Goal: Task Accomplishment & Management: Use online tool/utility

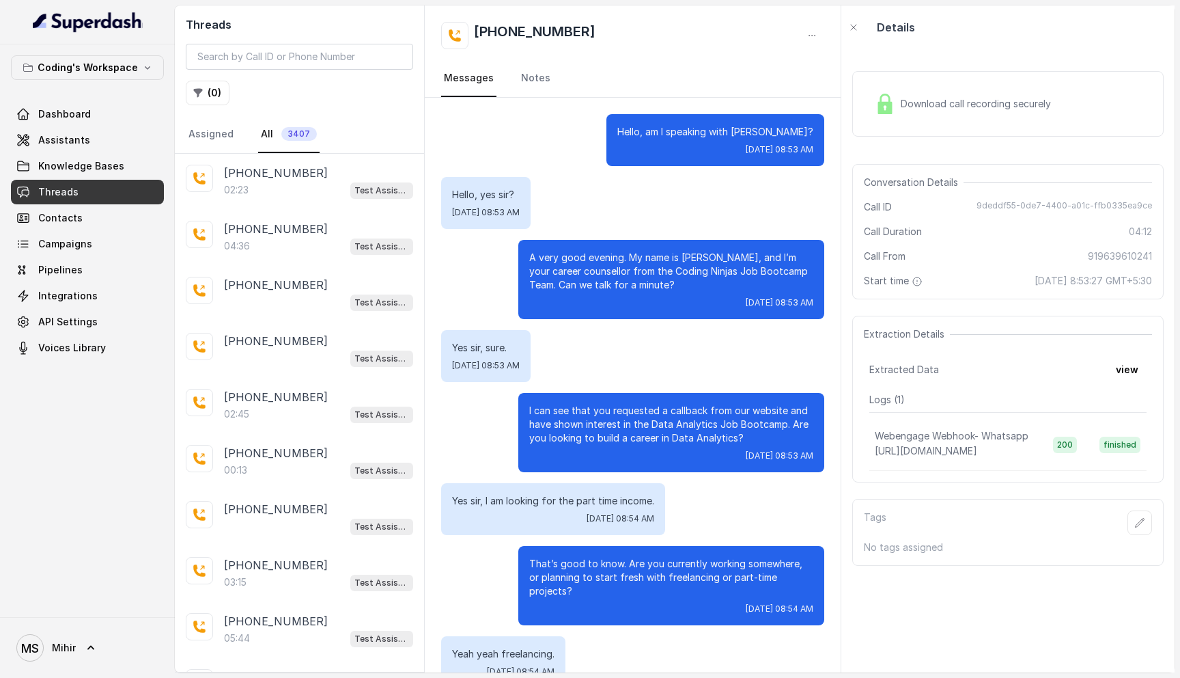
click at [105, 191] on link "Threads" at bounding box center [87, 192] width 153 height 25
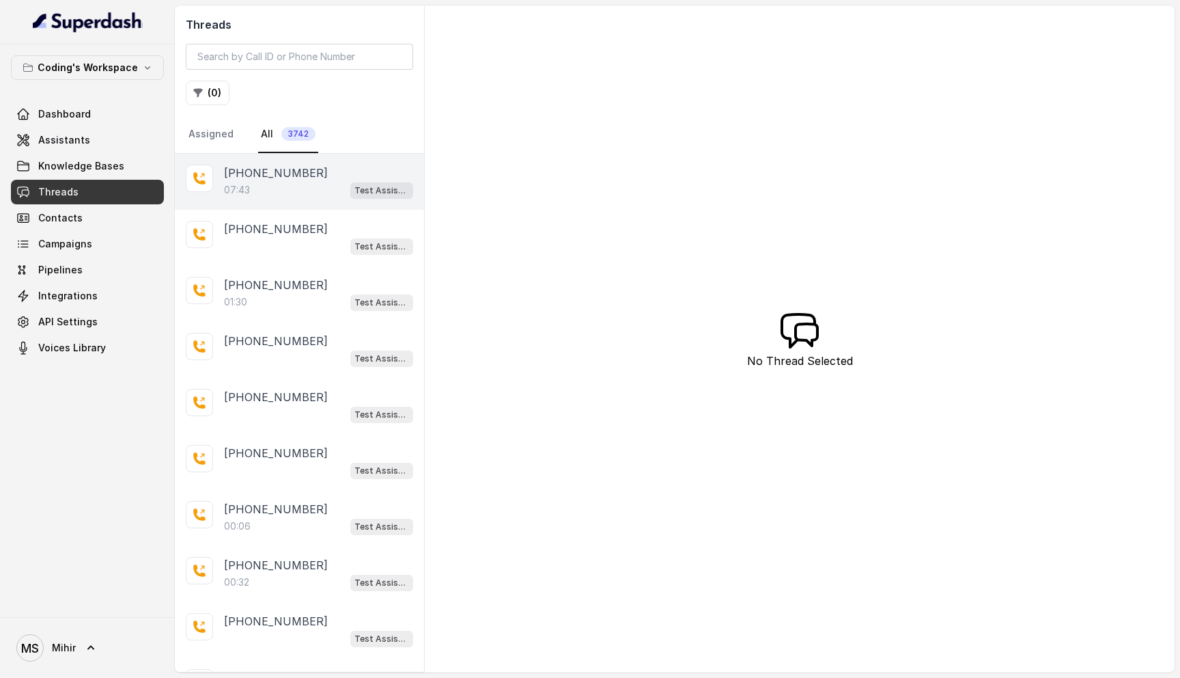
click at [278, 182] on div "07:43 Test Assistant- 2" at bounding box center [318, 190] width 189 height 18
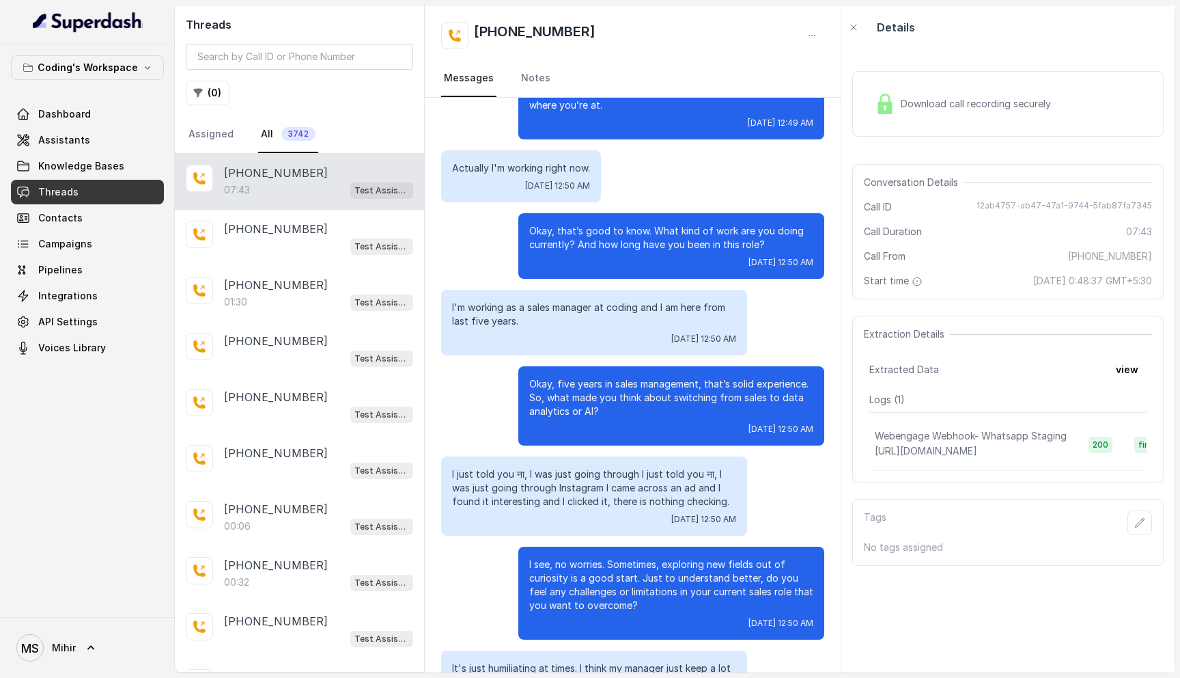
scroll to position [743, 0]
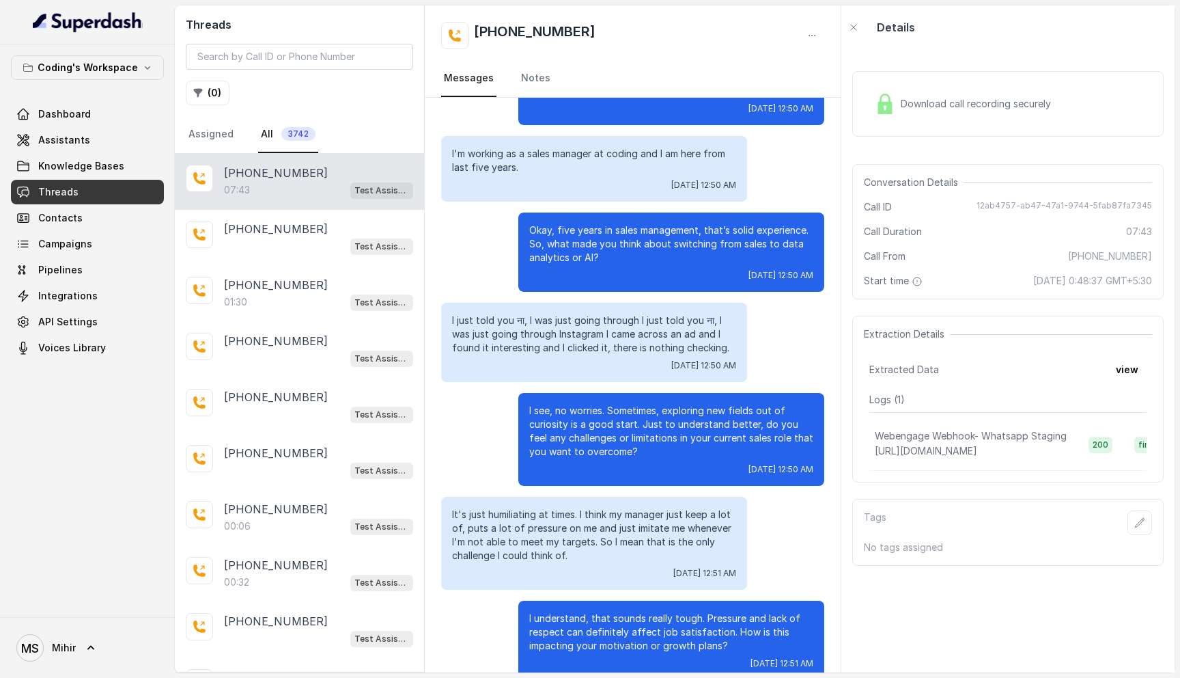
click at [565, 339] on p "I just told you ना, I was just going through I just told you ना, I was just goi…" at bounding box center [594, 334] width 284 height 41
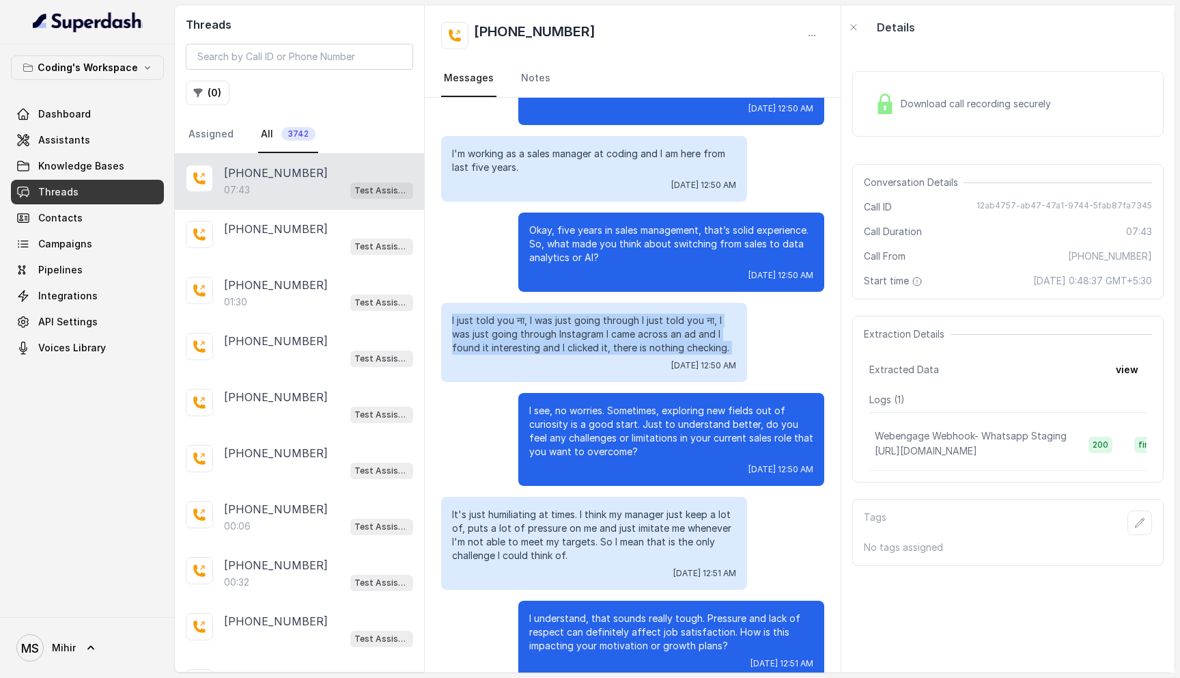
click at [565, 339] on p "I just told you ना, I was just going through I just told you ना, I was just goi…" at bounding box center [594, 334] width 284 height 41
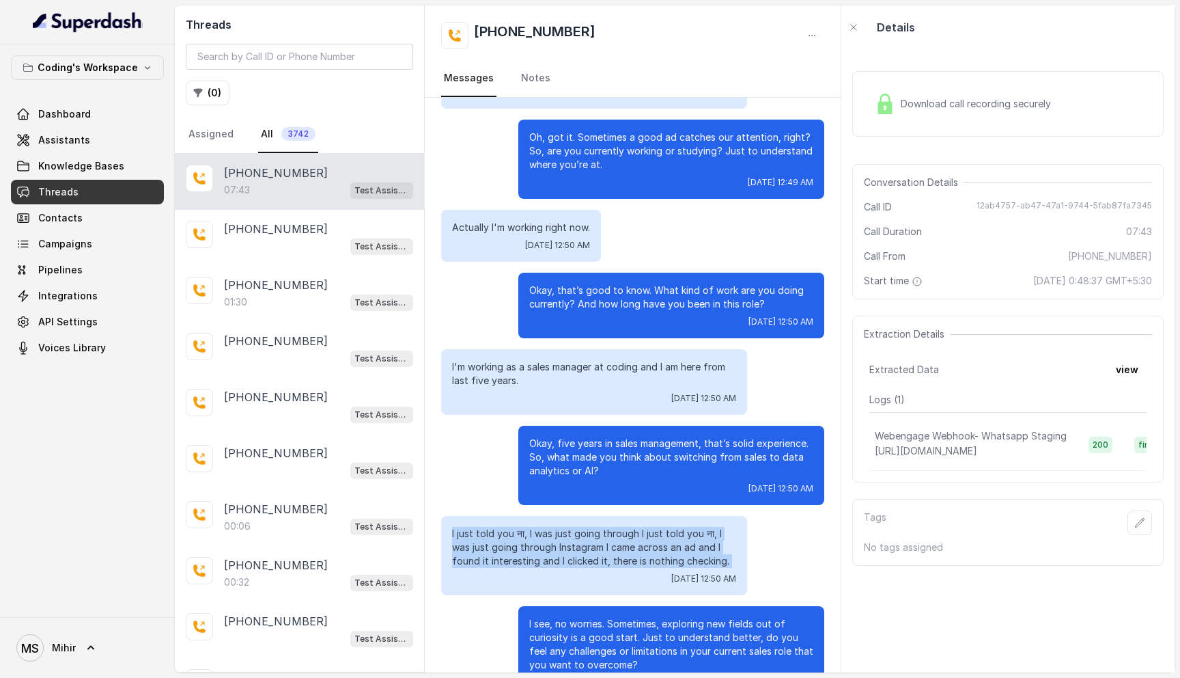
scroll to position [533, 0]
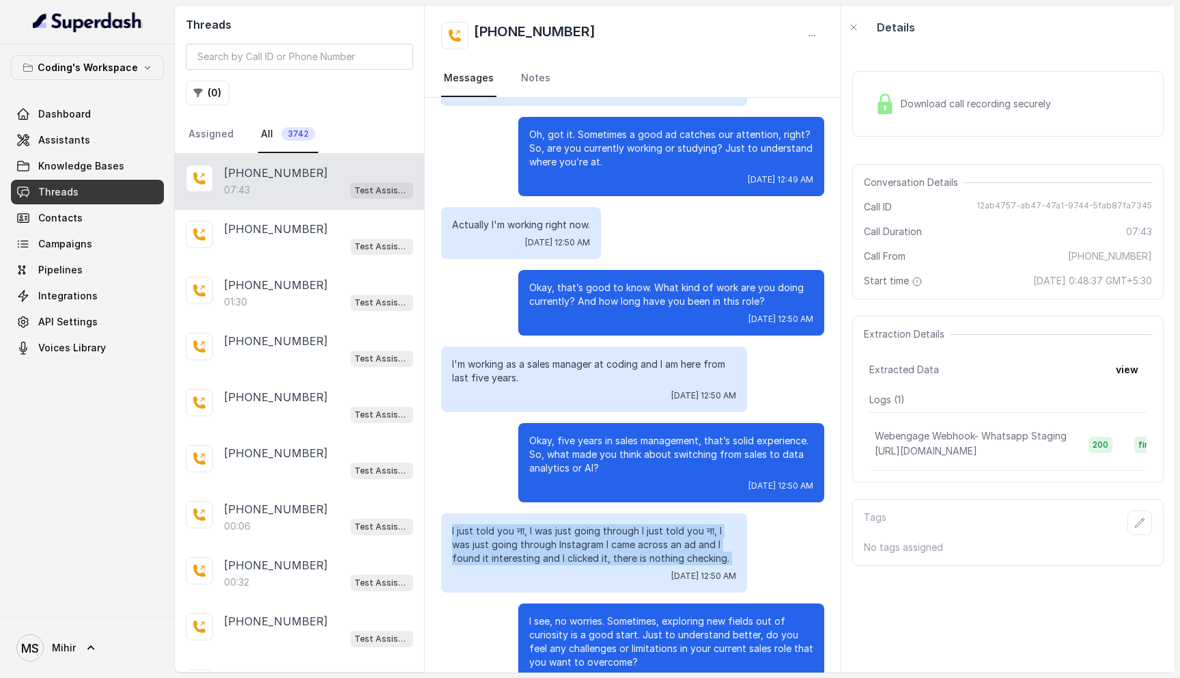
click at [538, 546] on p "I just told you ना, I was just going through I just told you ना, I was just goi…" at bounding box center [594, 544] width 284 height 41
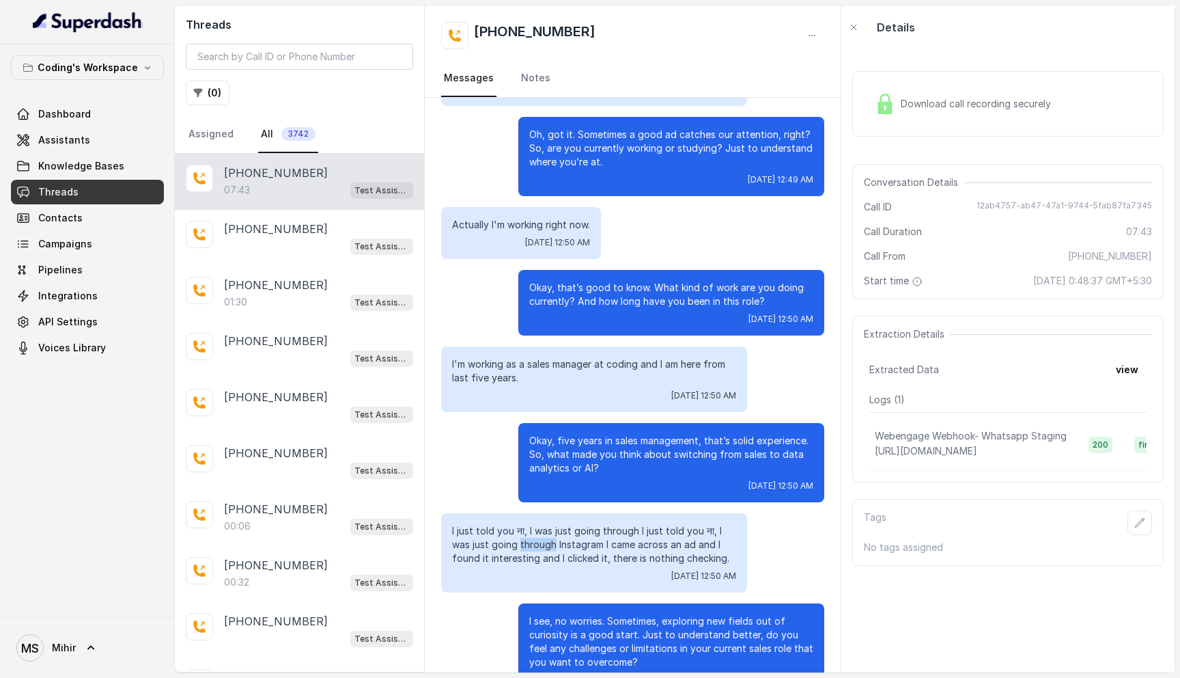
click at [538, 546] on p "I just told you ना, I was just going through I just told you ना, I was just goi…" at bounding box center [594, 544] width 284 height 41
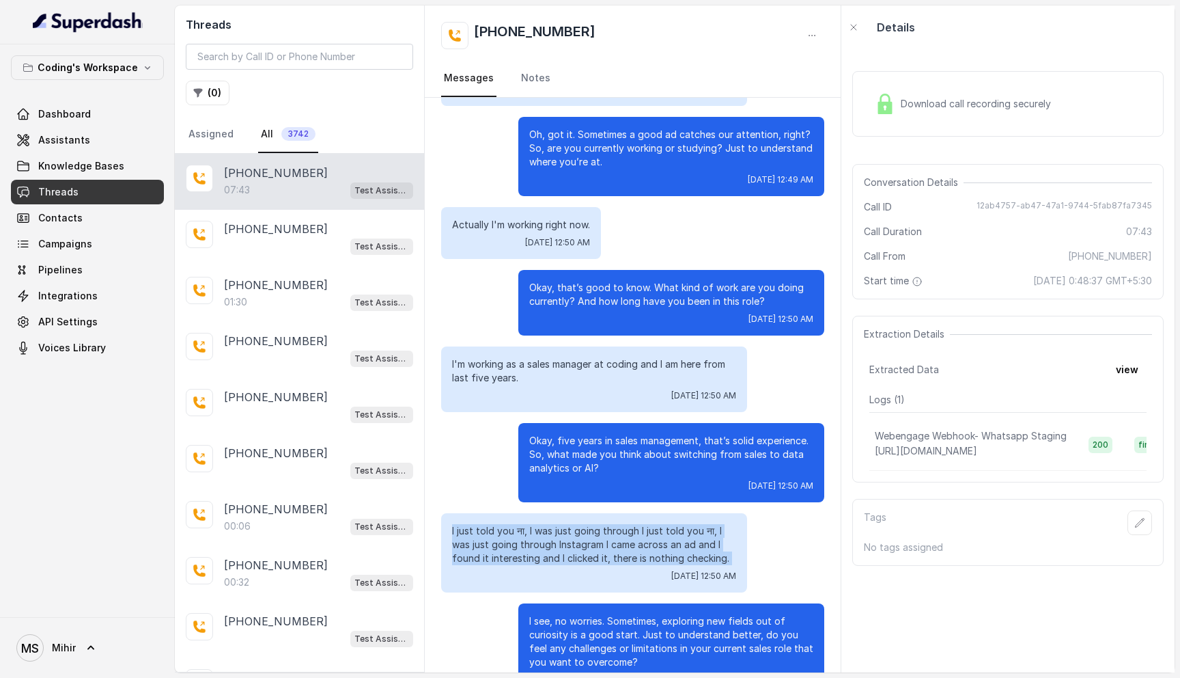
click at [538, 546] on p "I just told you ना, I was just going through I just told you ना, I was just goi…" at bounding box center [594, 544] width 284 height 41
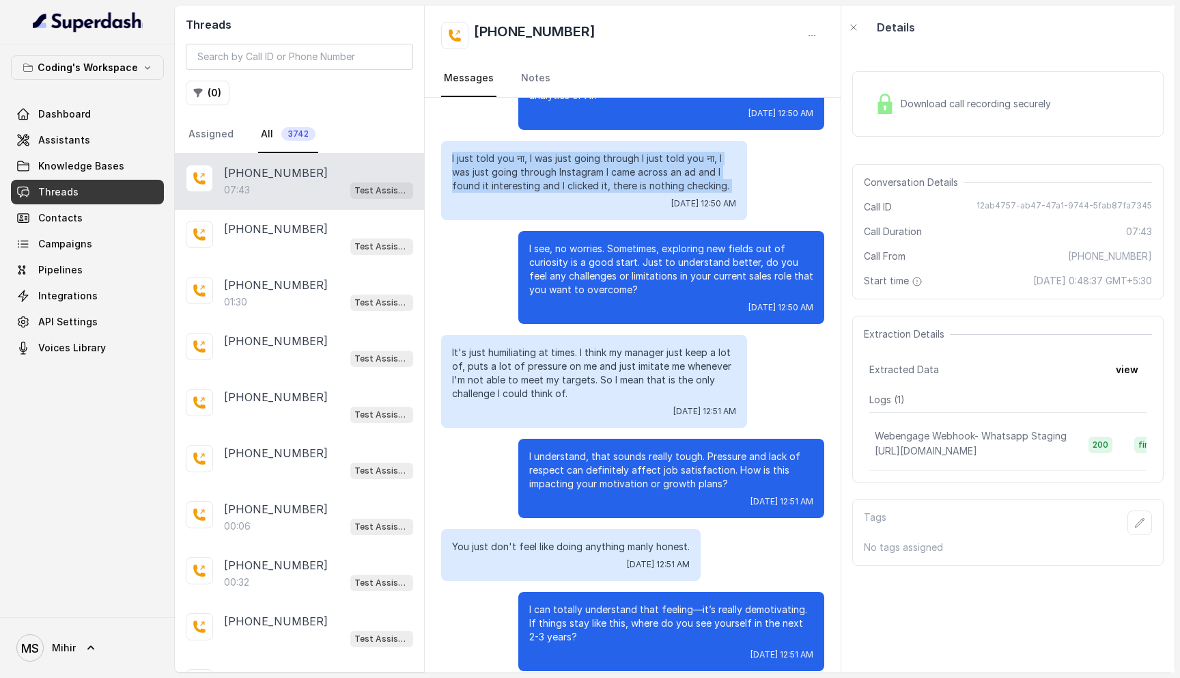
scroll to position [911, 0]
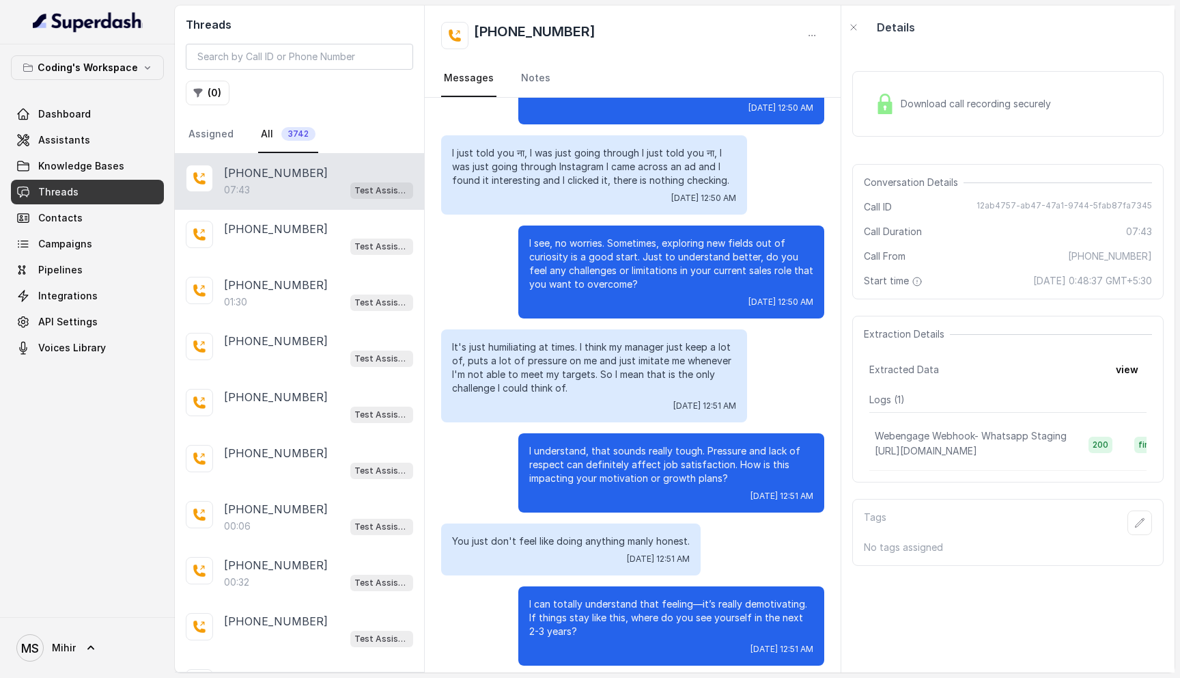
click at [546, 543] on p "You just don't feel like doing anything manly honest." at bounding box center [571, 541] width 238 height 14
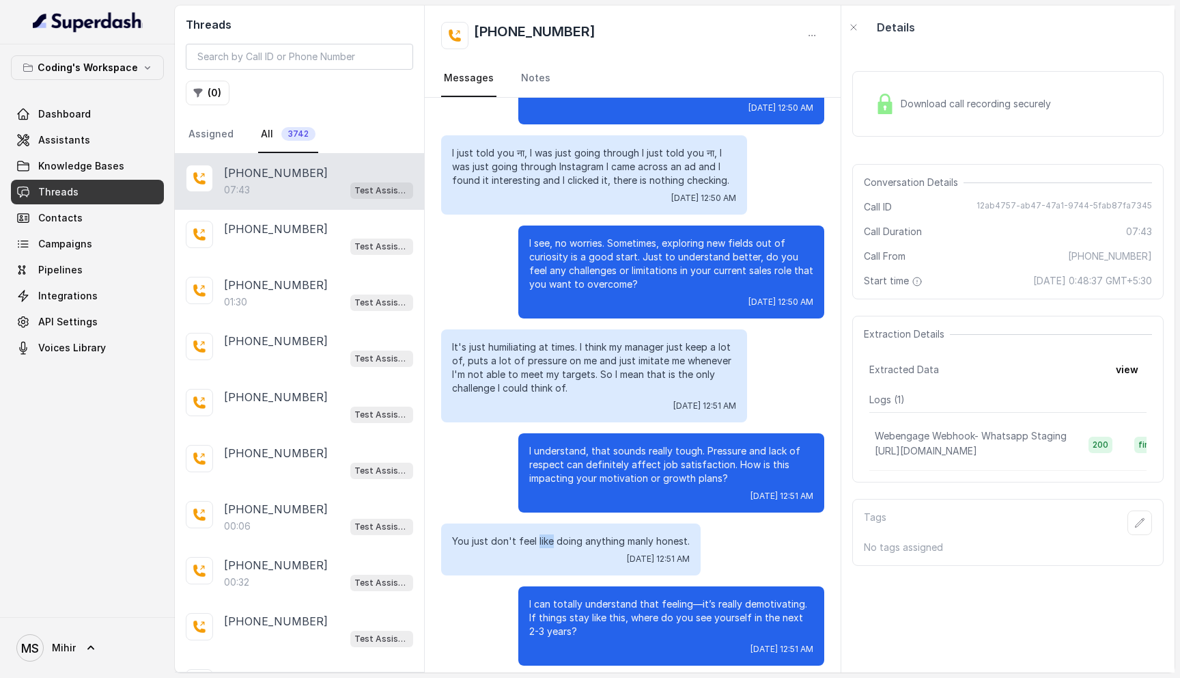
click at [546, 543] on p "You just don't feel like doing anything manly honest." at bounding box center [571, 541] width 238 height 14
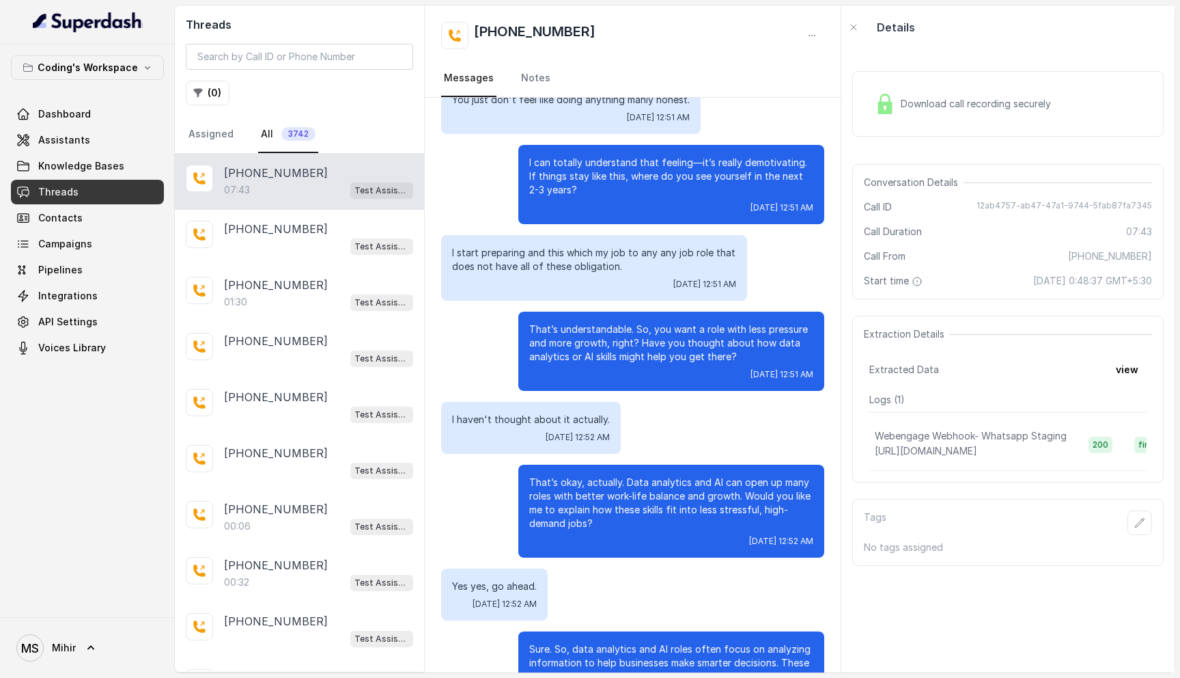
scroll to position [1359, 0]
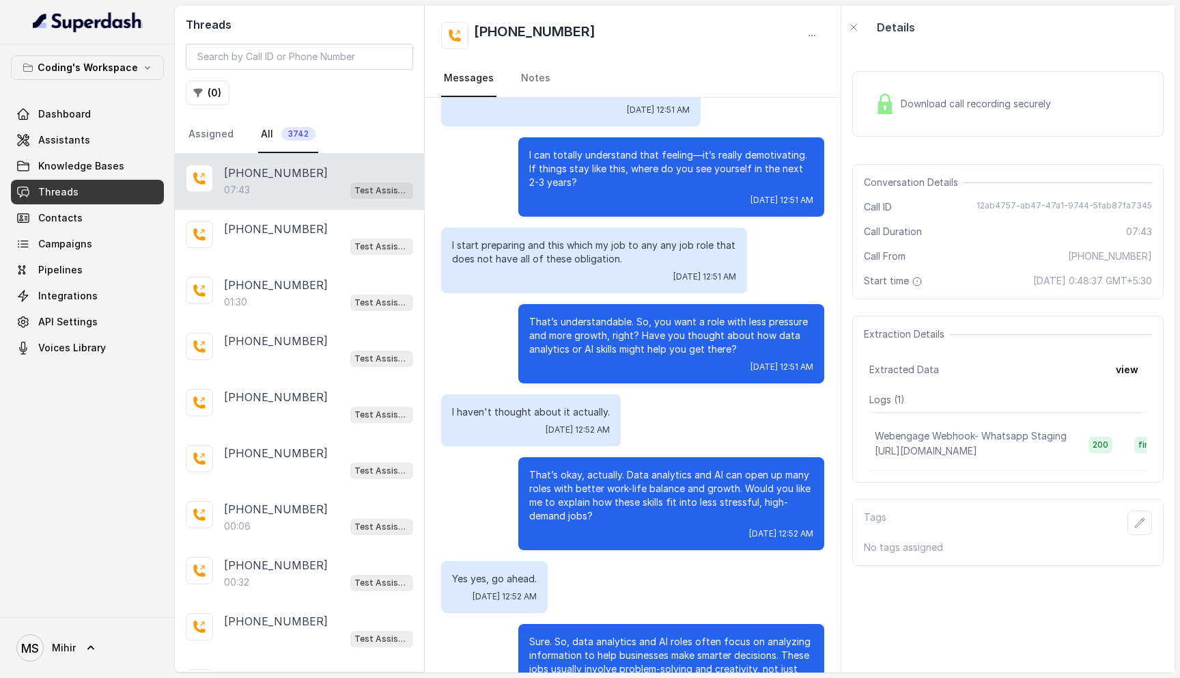
click at [579, 480] on p "That’s okay, actually. Data analytics and AI can open up many roles with better…" at bounding box center [671, 495] width 284 height 55
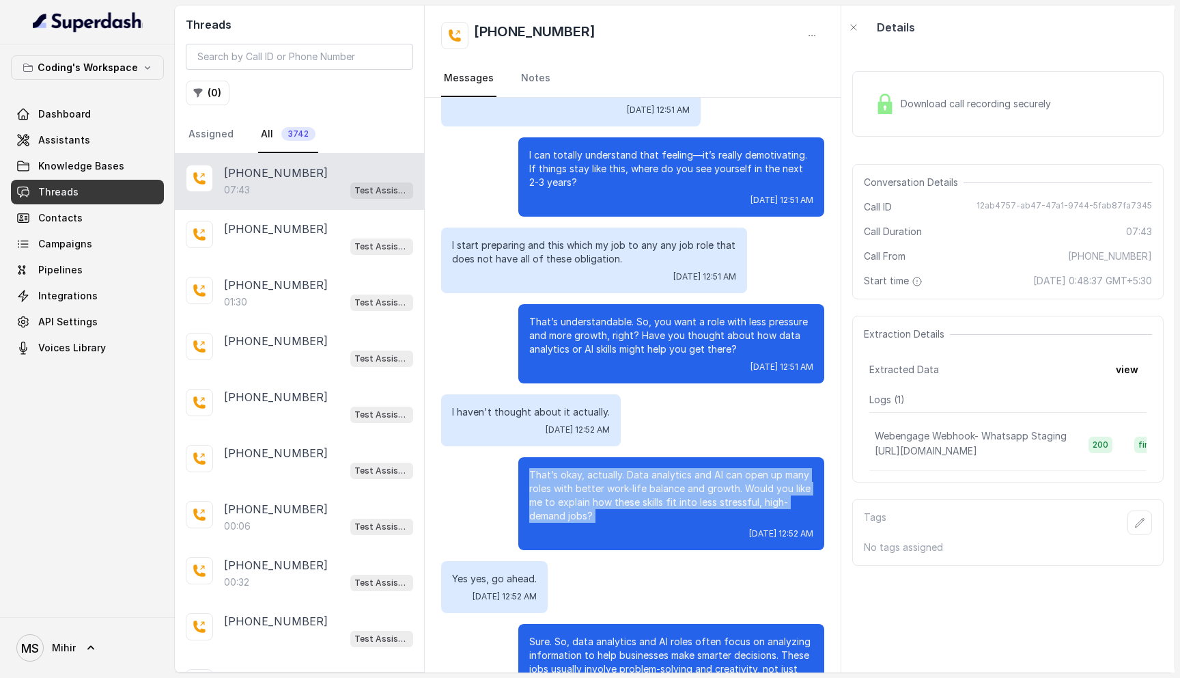
click at [579, 480] on p "That’s okay, actually. Data analytics and AI can open up many roles with better…" at bounding box center [671, 495] width 284 height 55
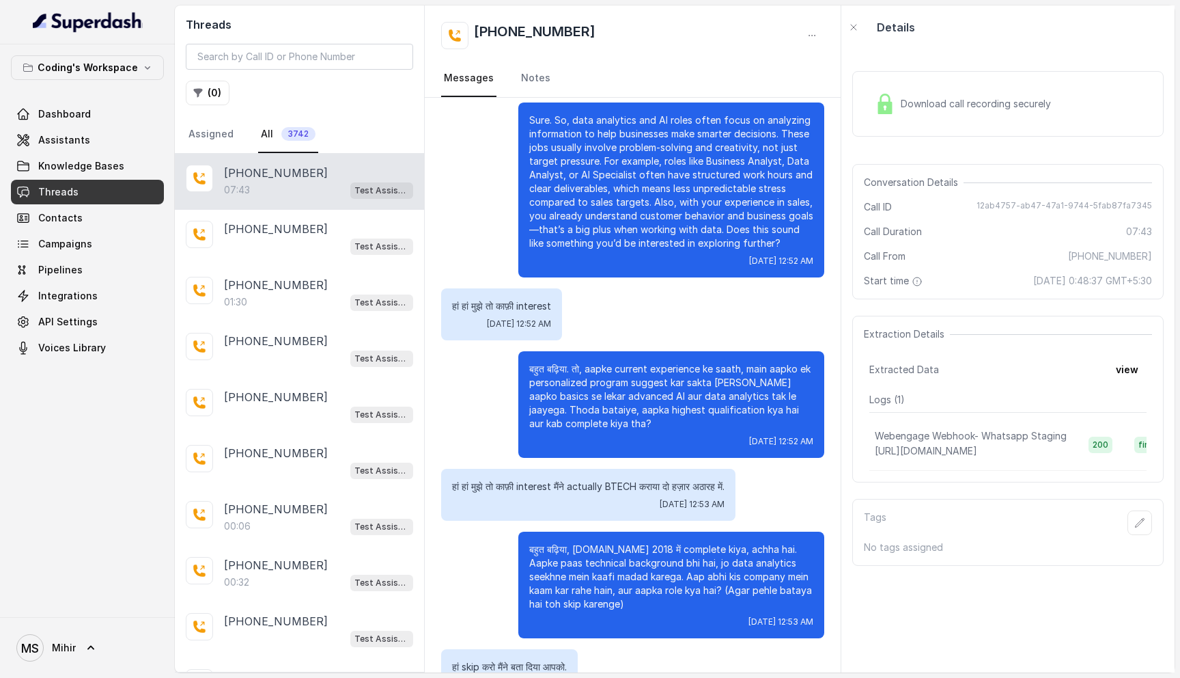
scroll to position [1885, 0]
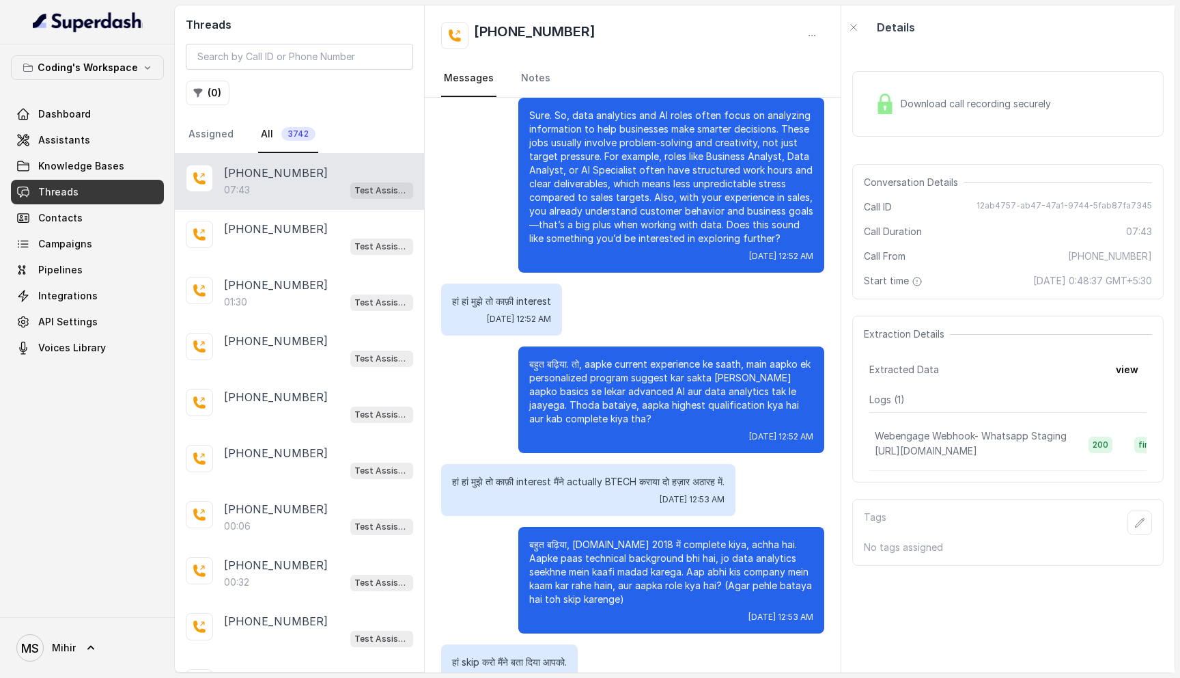
click at [583, 482] on p "हां हां मुझे तो काफ़ी interest मैंने actually BTECH कराया दो हज़ार अठारह में." at bounding box center [588, 482] width 273 height 14
click at [605, 557] on p "बहुत बढ़िया, [DOMAIN_NAME] 2018 में complete kiya, achha hai. Aapke paas techni…" at bounding box center [671, 572] width 284 height 68
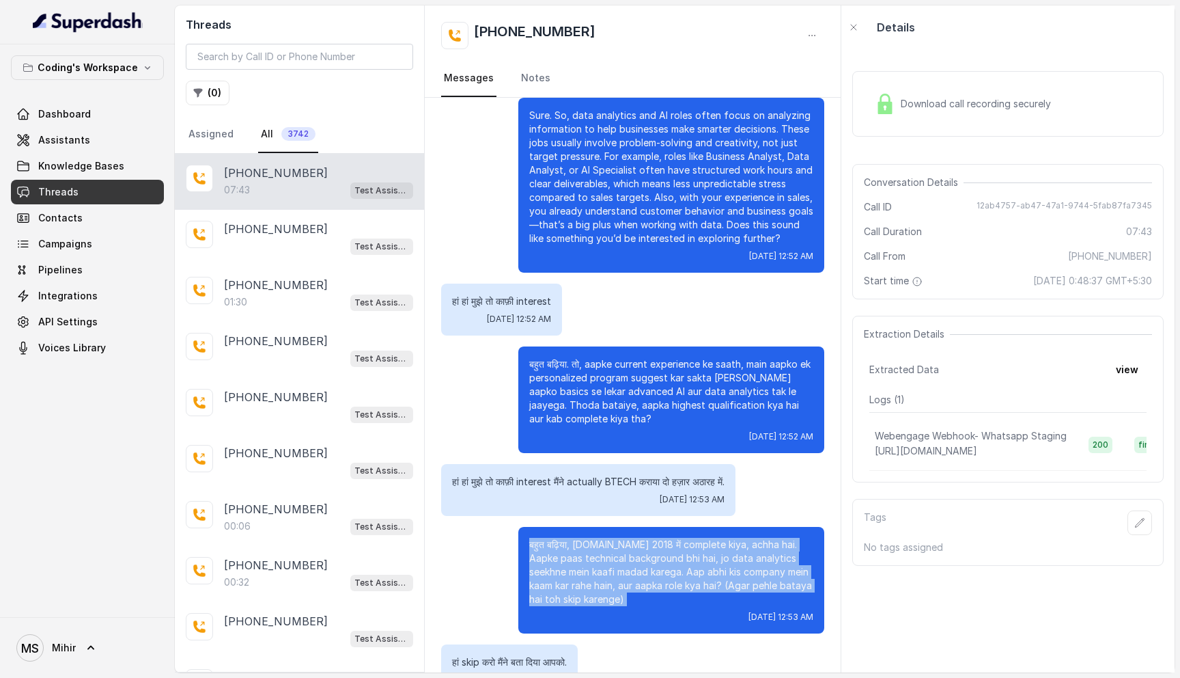
click at [605, 557] on p "बहुत बढ़िया, [DOMAIN_NAME] 2018 में complete kiya, achha hai. Aapke paas techni…" at bounding box center [671, 572] width 284 height 68
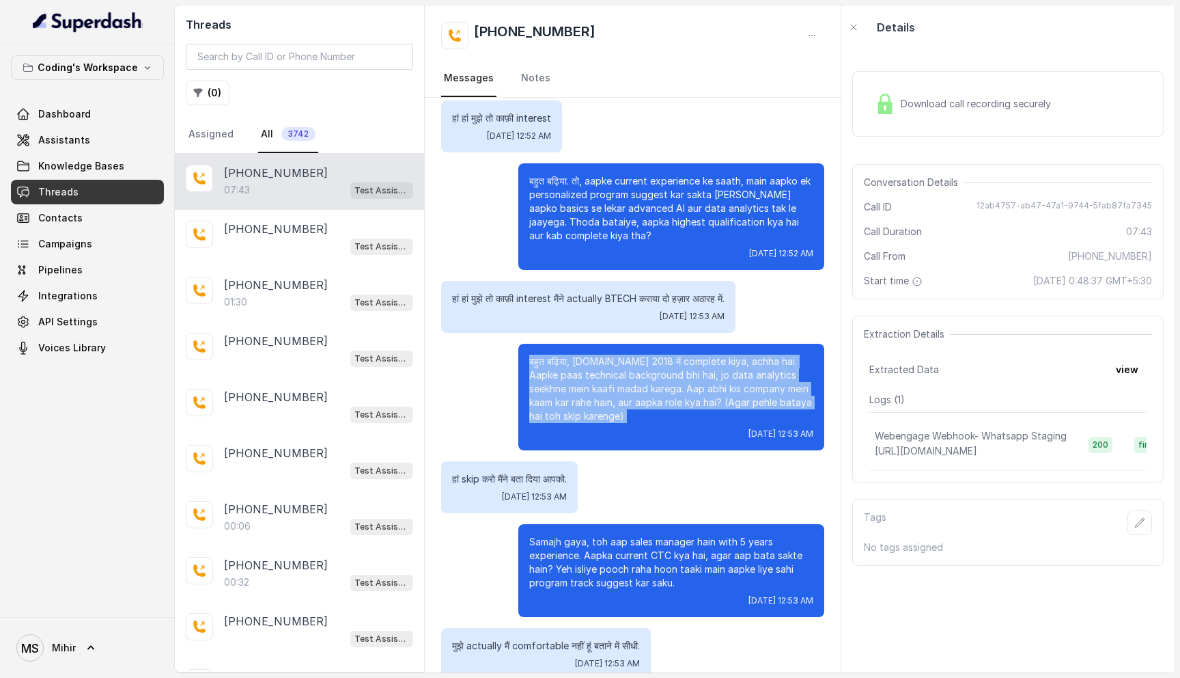
scroll to position [2092, 0]
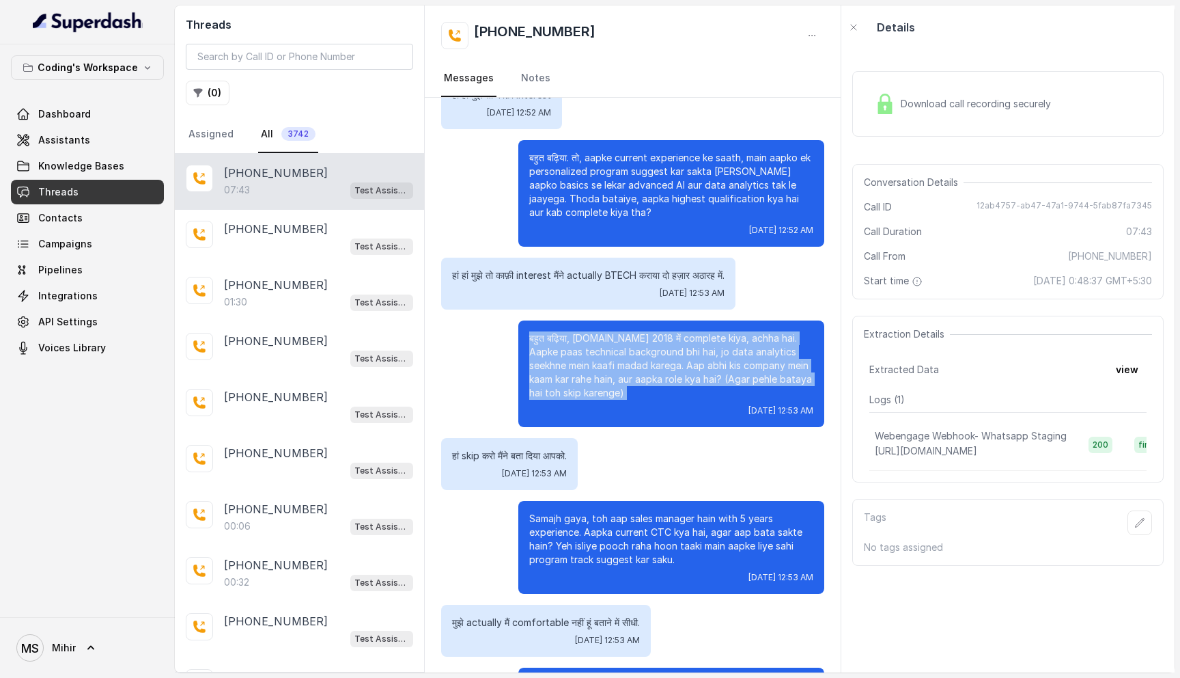
click at [627, 372] on p "बहुत बढ़िया, [DOMAIN_NAME] 2018 में complete kiya, achha hai. Aapke paas techni…" at bounding box center [671, 365] width 284 height 68
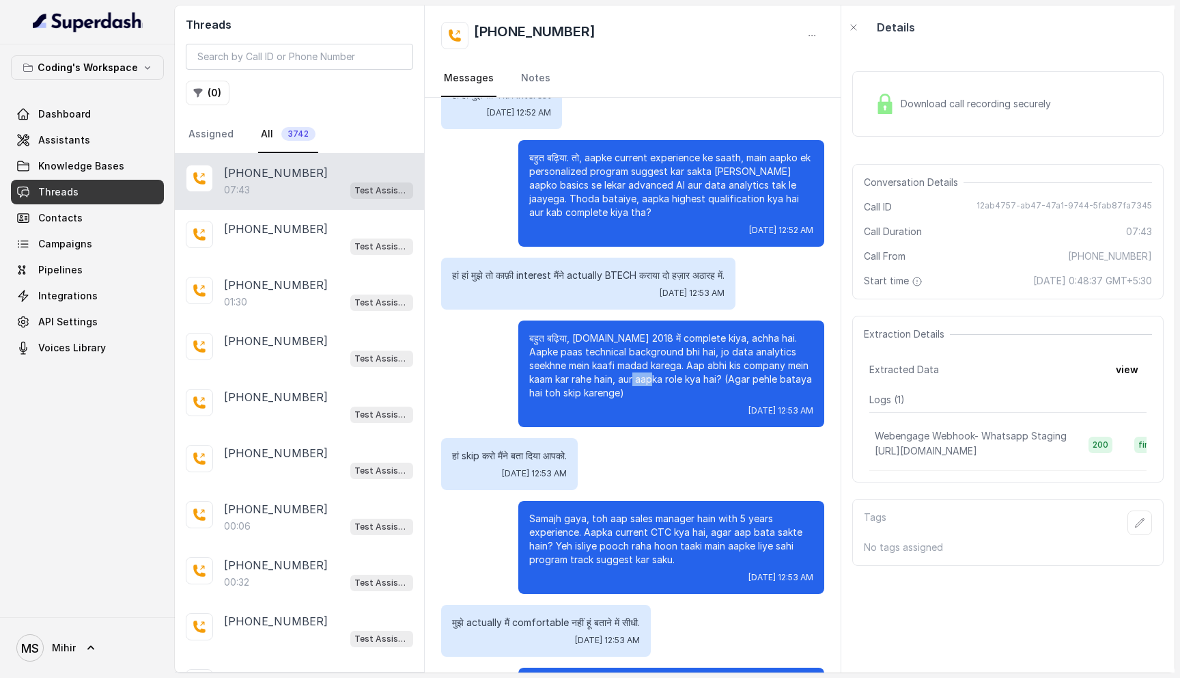
click at [627, 372] on p "बहुत बढ़िया, [DOMAIN_NAME] 2018 में complete kiya, achha hai. Aapke paas techni…" at bounding box center [671, 365] width 284 height 68
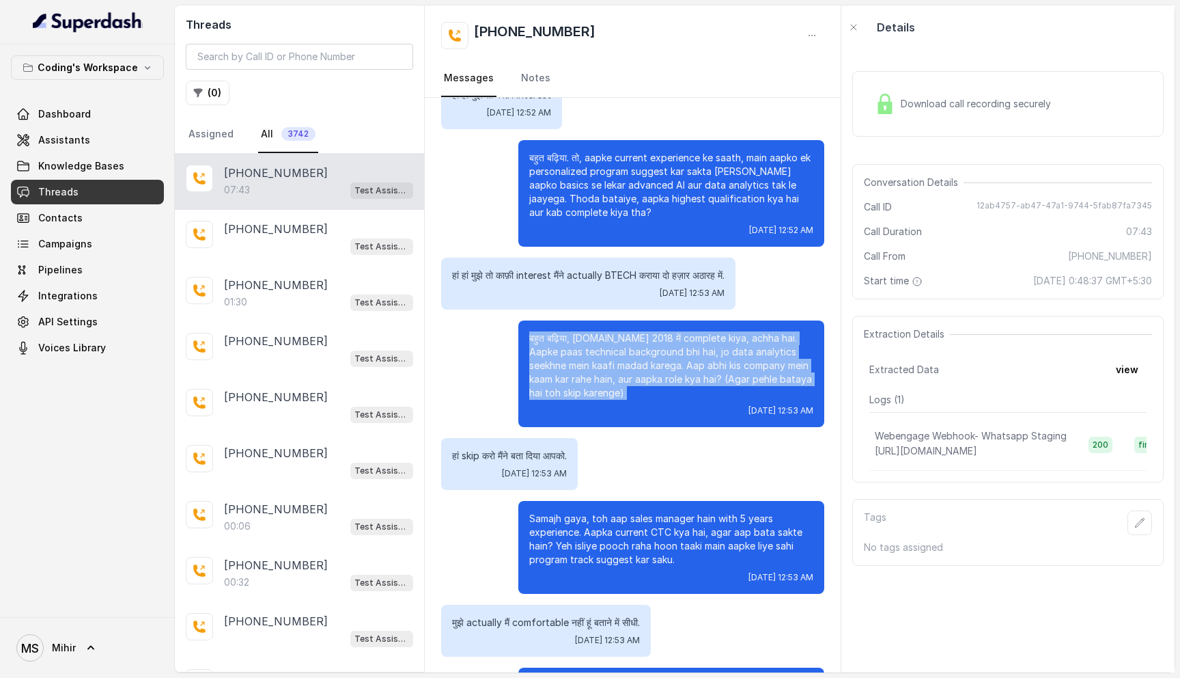
click at [627, 372] on p "बहुत बढ़िया, [DOMAIN_NAME] 2018 में complete kiya, achha hai. Aapke paas techni…" at bounding box center [671, 365] width 284 height 68
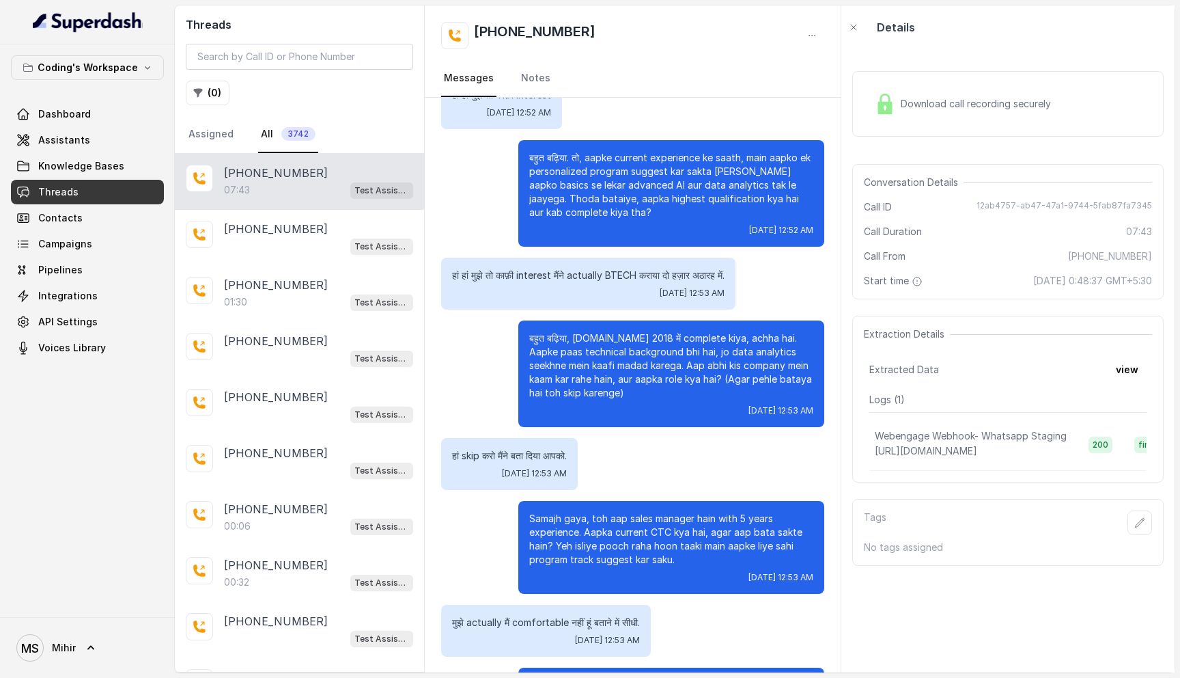
click at [598, 456] on div "हां skip करो मैंने बता दिया आपको. Tue, Sep 16, 2025, 12:53 AM" at bounding box center [632, 464] width 383 height 52
click at [600, 528] on p "Samajh gaya, toh aap sales manager hain with 5 years experience. Aapka current …" at bounding box center [671, 539] width 284 height 55
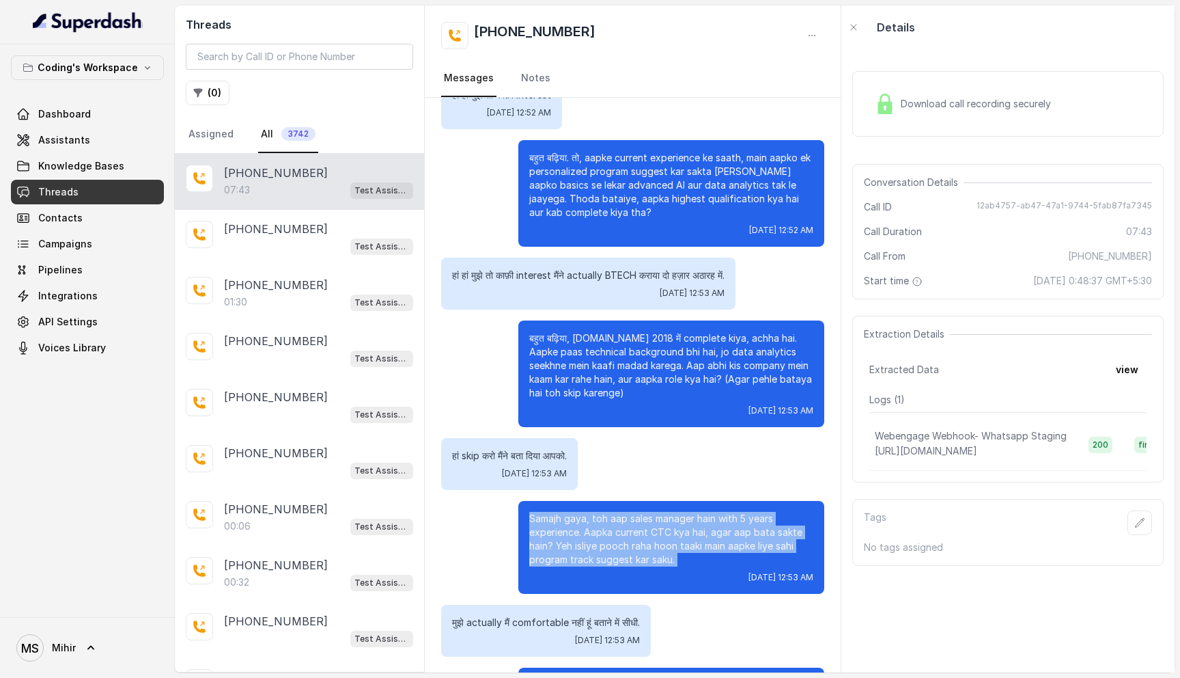
click at [600, 528] on p "Samajh gaya, toh aap sales manager hain with 5 years experience. Aapka current …" at bounding box center [671, 539] width 284 height 55
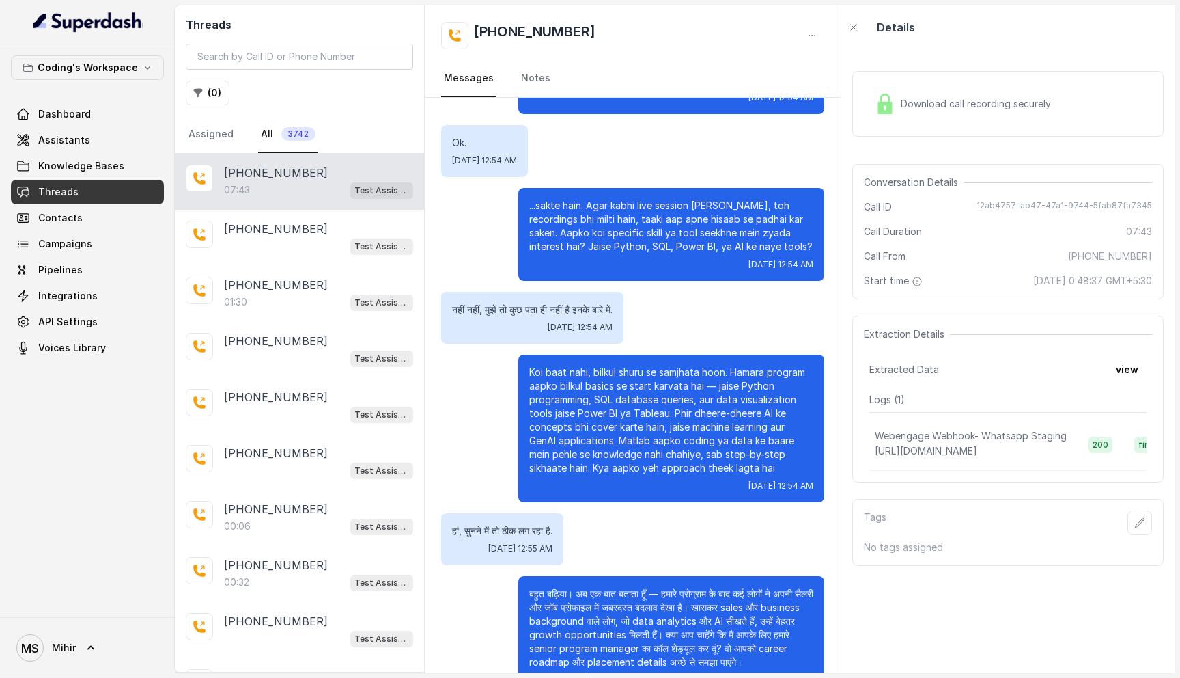
scroll to position [2984, 0]
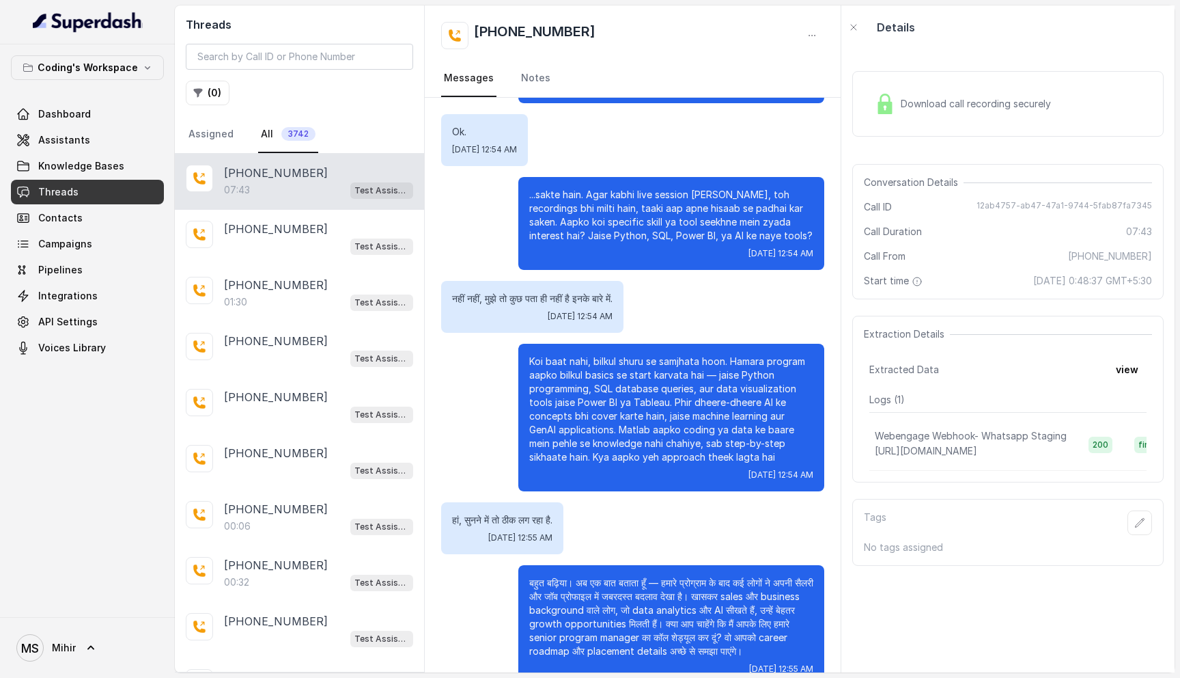
click at [654, 461] on p "Koi baat nahi, bilkul shuru se samjhata hoon. Hamara program aapko bilkul basic…" at bounding box center [671, 409] width 284 height 109
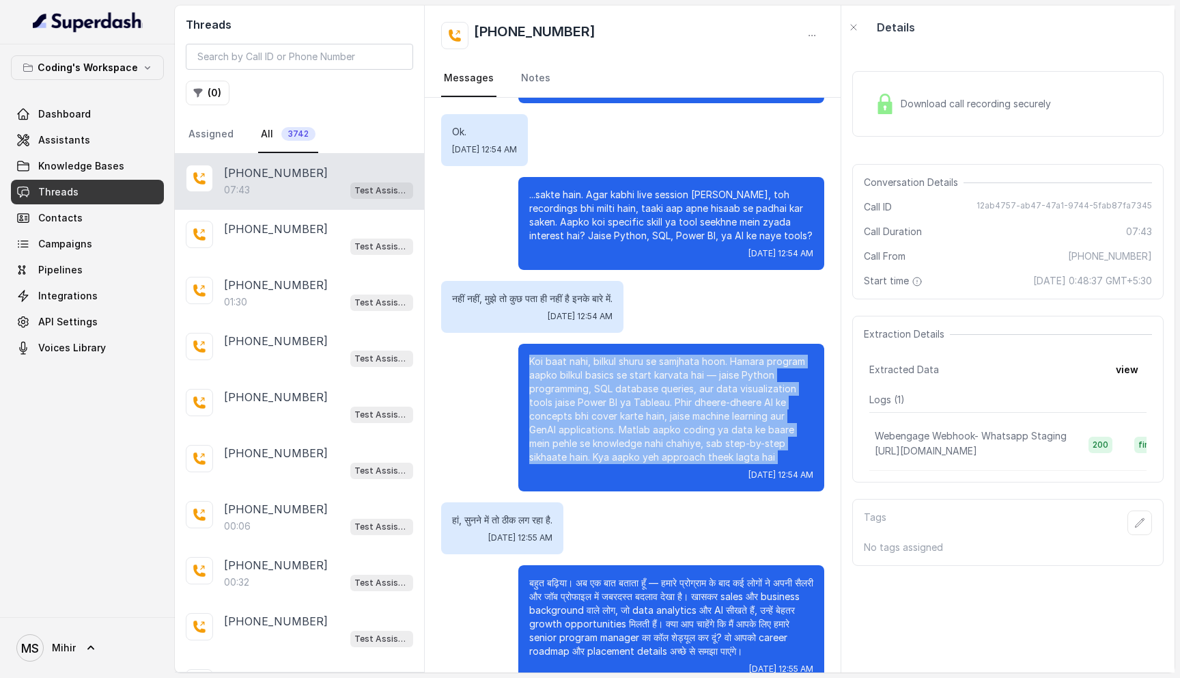
click at [654, 461] on p "Koi baat nahi, bilkul shuru se samjhata hoon. Hamara program aapko bilkul basic…" at bounding box center [671, 409] width 284 height 109
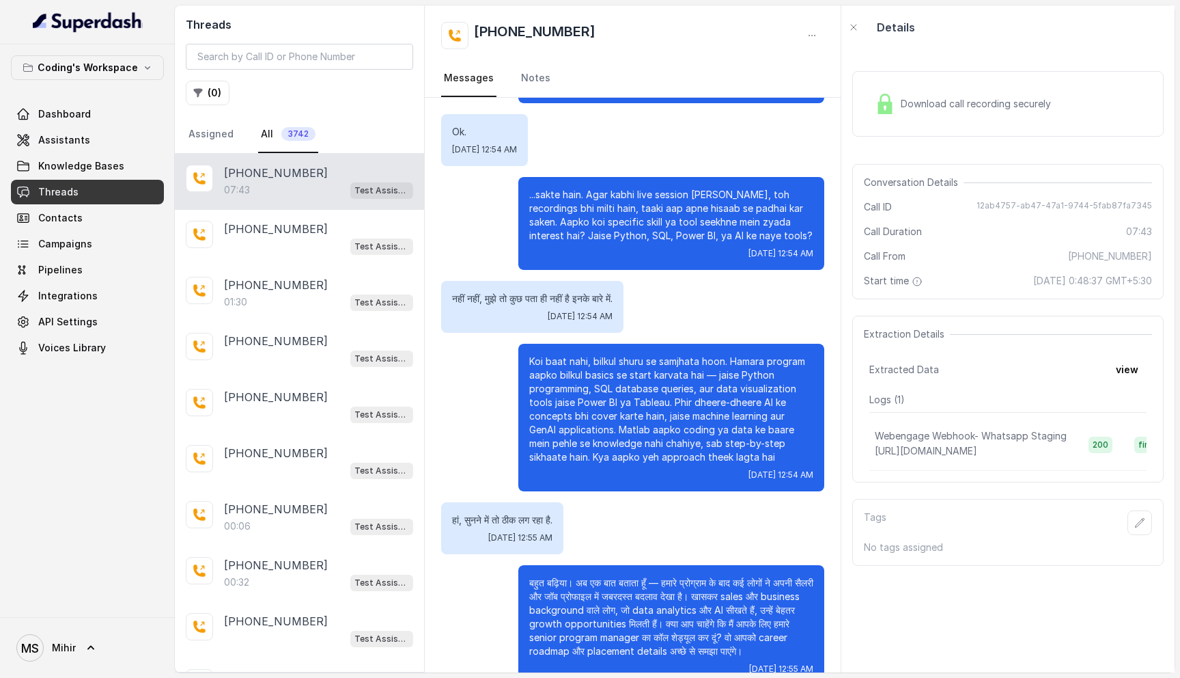
click at [533, 518] on p "हां, सुनने में तो ठीक लग रहा है." at bounding box center [502, 520] width 100 height 14
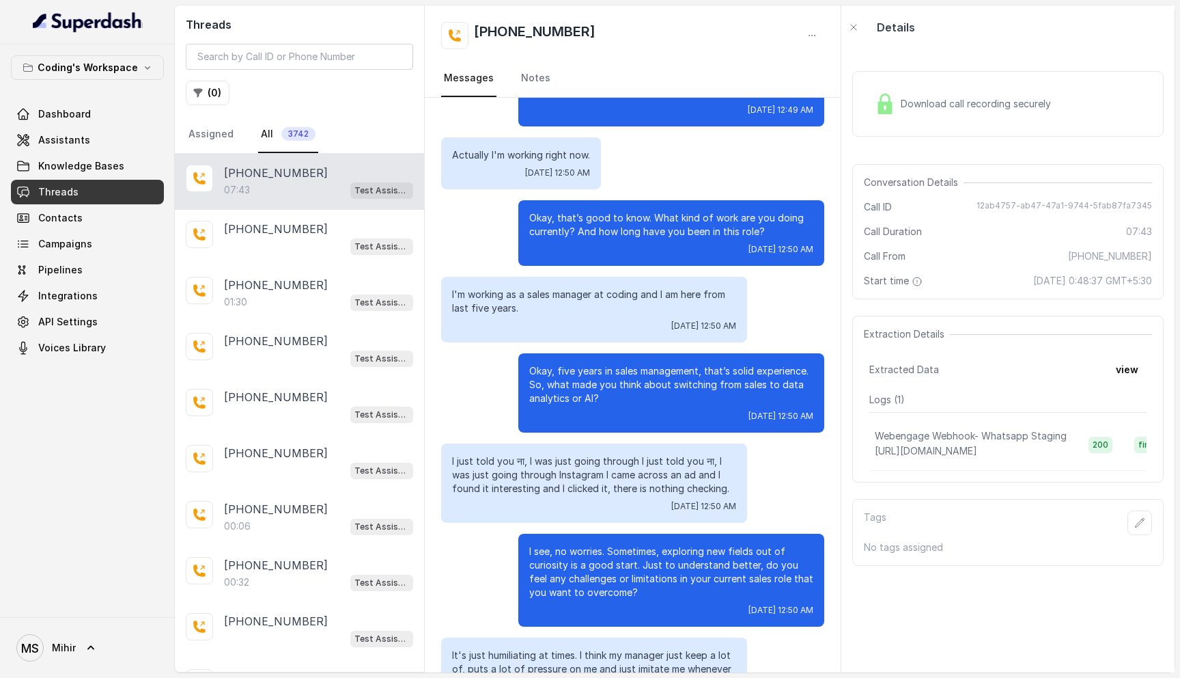
scroll to position [614, 0]
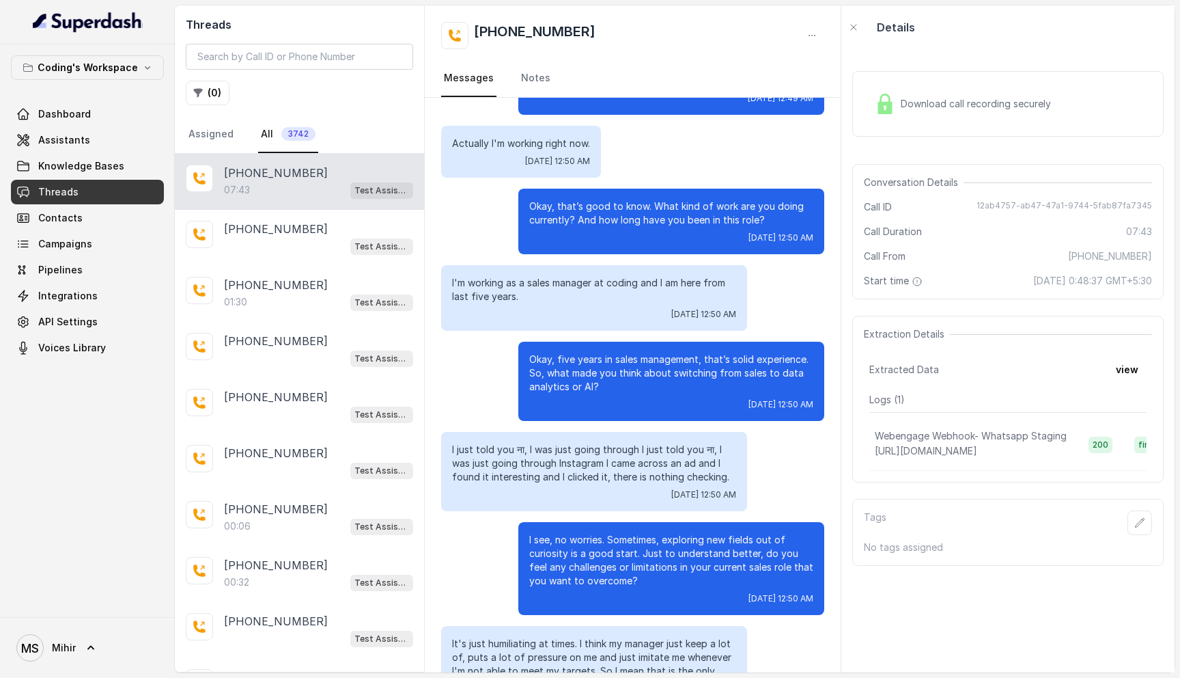
click at [560, 376] on p "Okay, five years in sales management, that’s solid experience. So, what made yo…" at bounding box center [671, 372] width 284 height 41
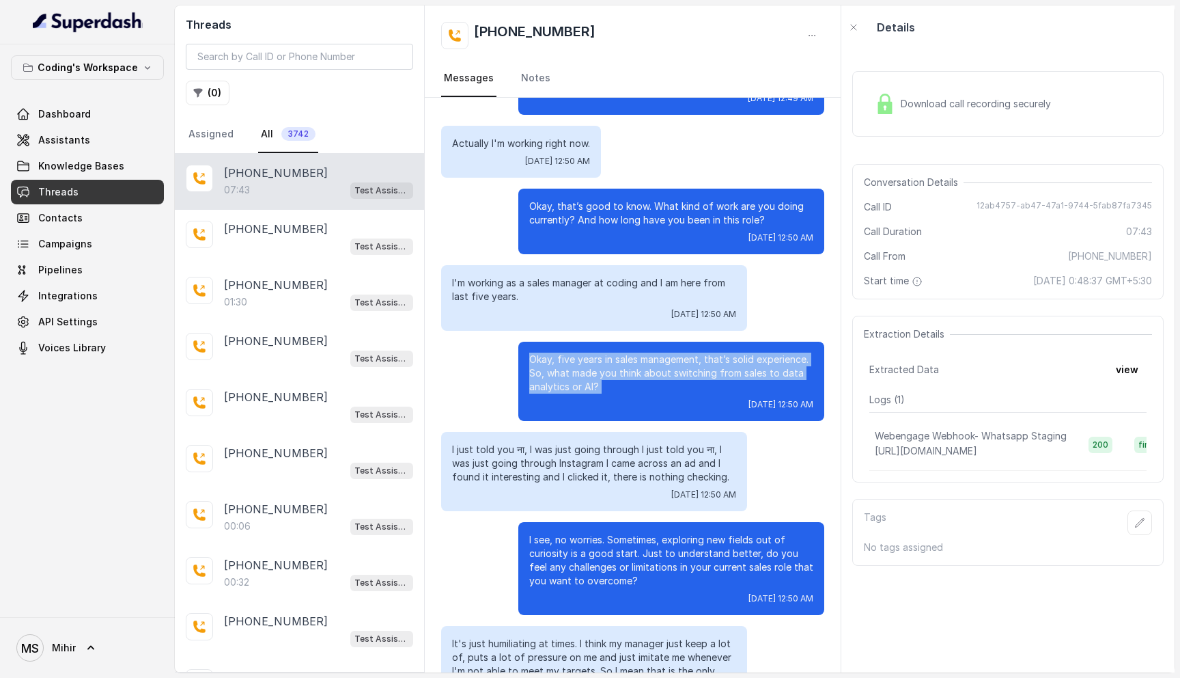
click at [560, 376] on p "Okay, five years in sales management, that’s solid experience. So, what made yo…" at bounding box center [671, 372] width 284 height 41
copy p "Okay, five years in sales management, that’s solid experience. So, what made yo…"
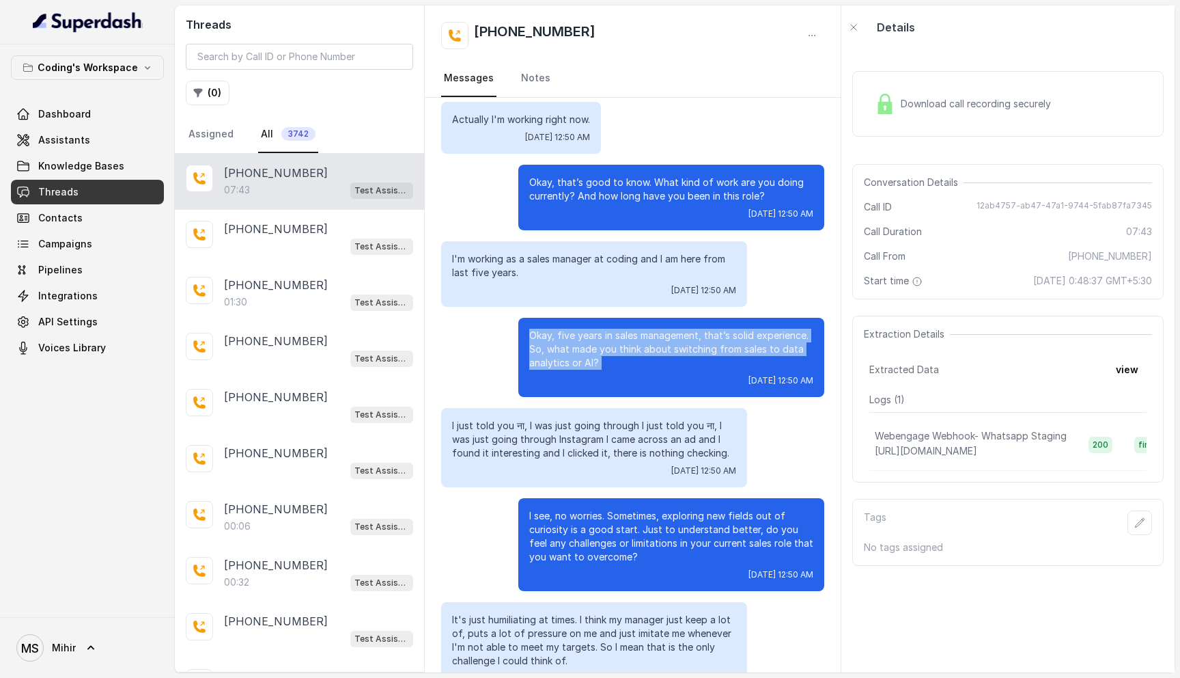
scroll to position [762, 0]
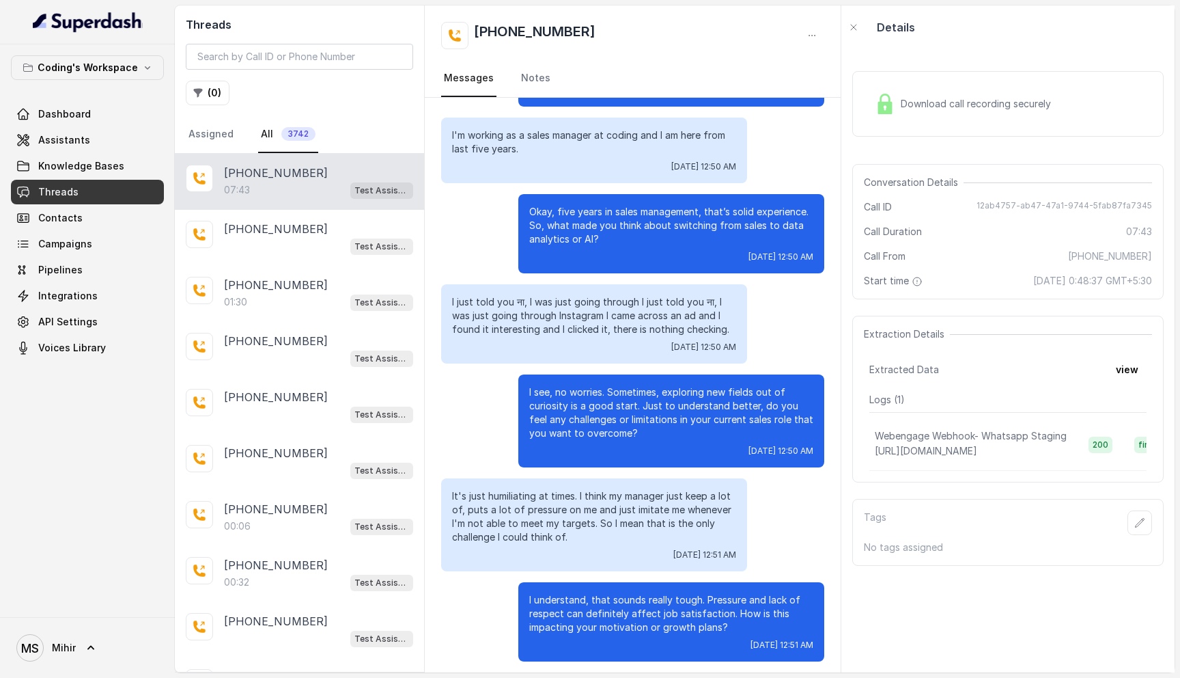
click at [553, 333] on p "I just told you ना, I was just going through I just told you ना, I was just goi…" at bounding box center [594, 315] width 284 height 41
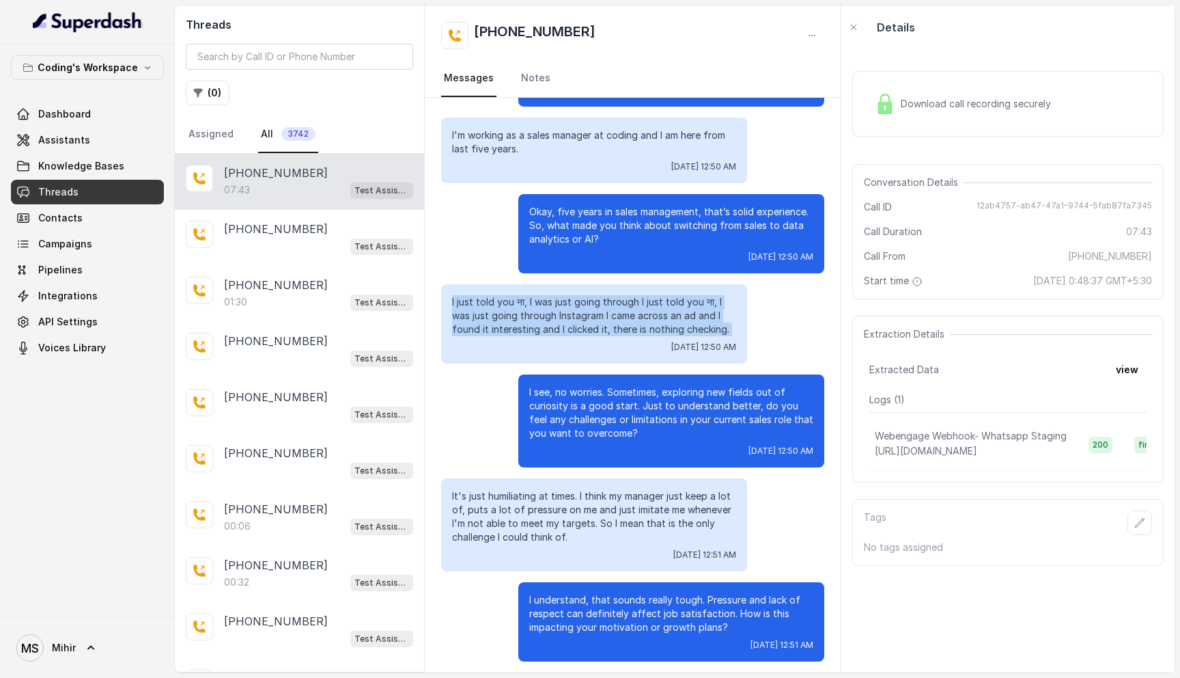
click at [553, 333] on p "I just told you ना, I was just going through I just told you ना, I was just goi…" at bounding box center [594, 315] width 284 height 41
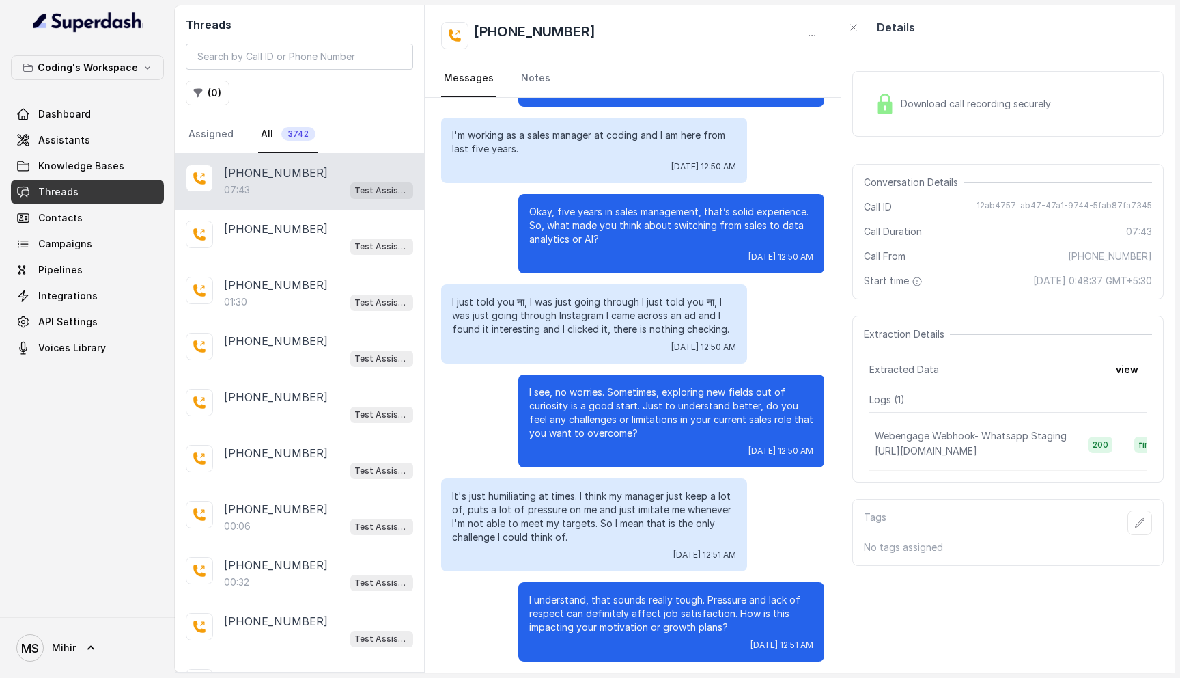
click at [584, 240] on p "Okay, five years in sales management, that’s solid experience. So, what made yo…" at bounding box center [671, 225] width 284 height 41
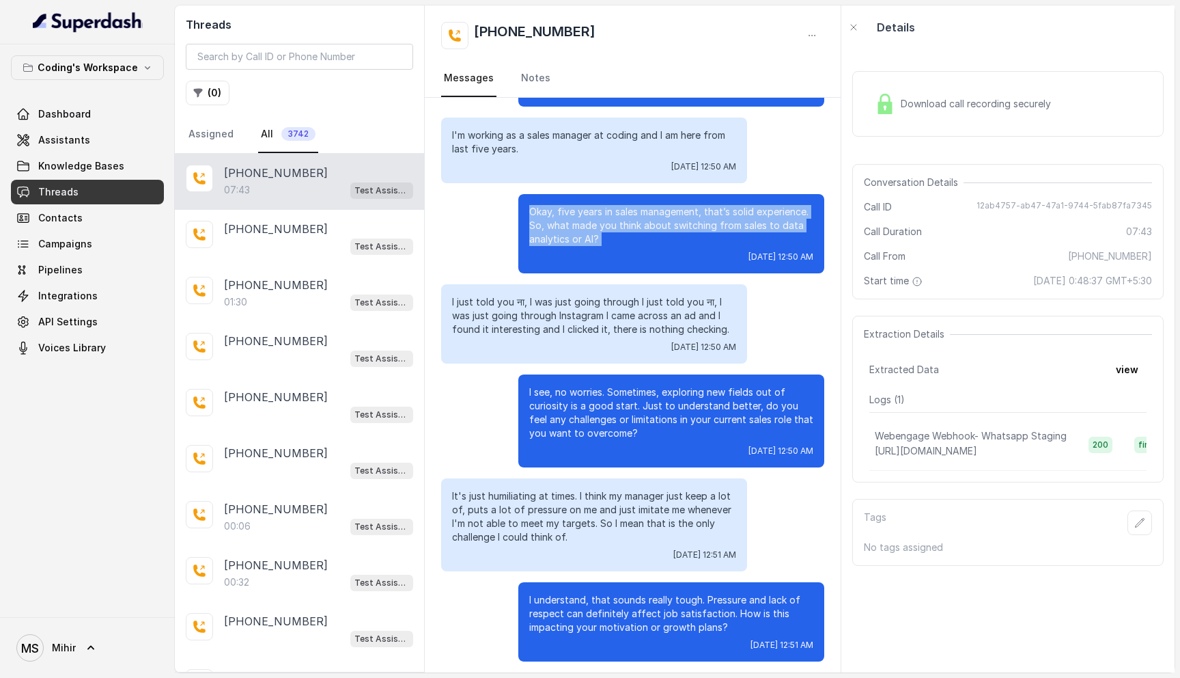
click at [584, 240] on p "Okay, five years in sales management, that’s solid experience. So, what made yo…" at bounding box center [671, 225] width 284 height 41
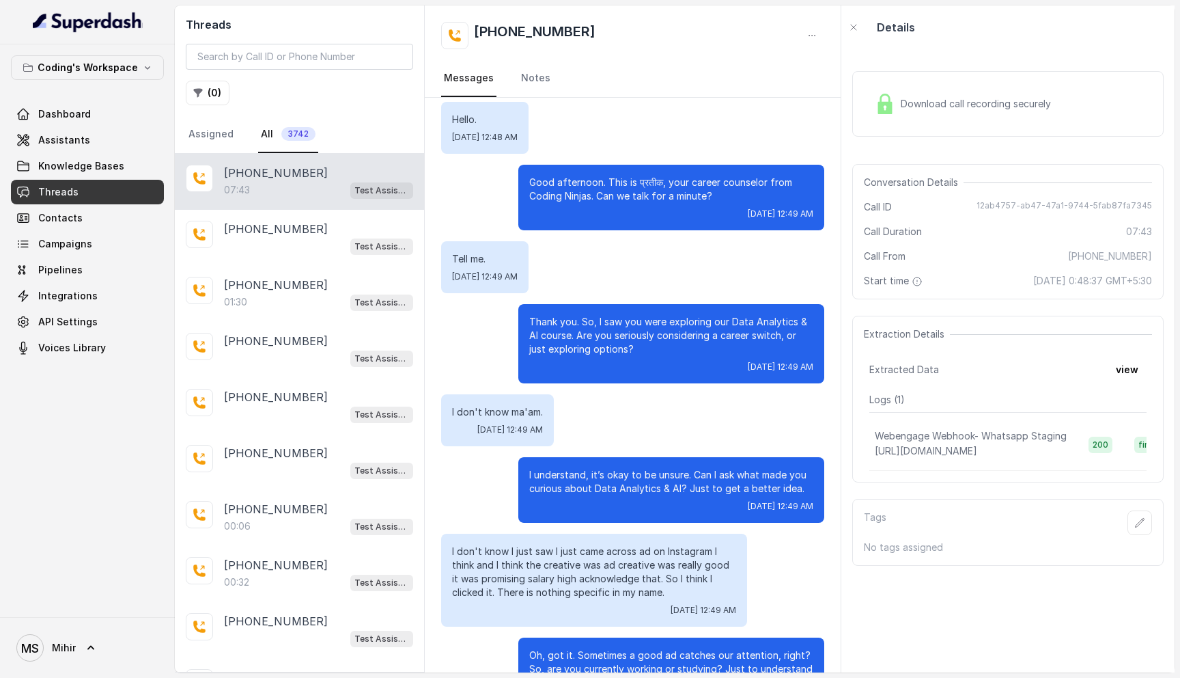
scroll to position [0, 0]
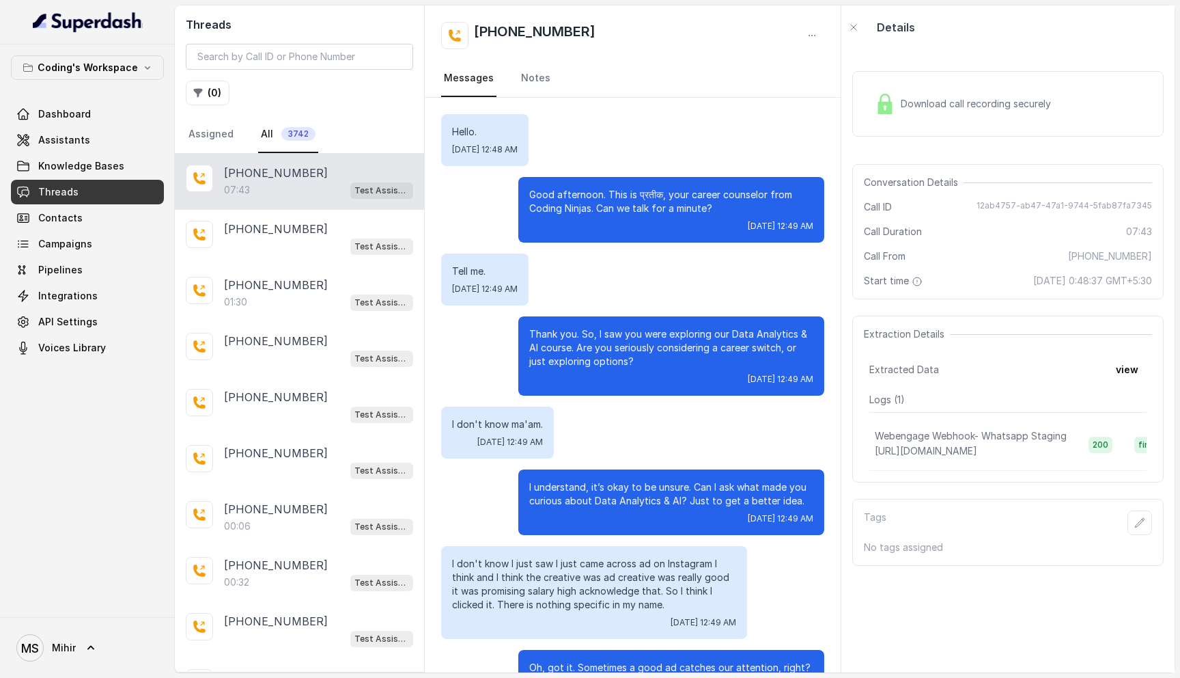
click at [645, 202] on p "Good afternoon. This is प्रतीक, your career counselor from Coding Ninjas. Can w…" at bounding box center [671, 201] width 284 height 27
click at [660, 286] on div "Tell me. Tue, Sep 16, 2025, 12:49 AM" at bounding box center [632, 279] width 383 height 52
click at [926, 111] on div "Download call recording securely" at bounding box center [963, 103] width 187 height 31
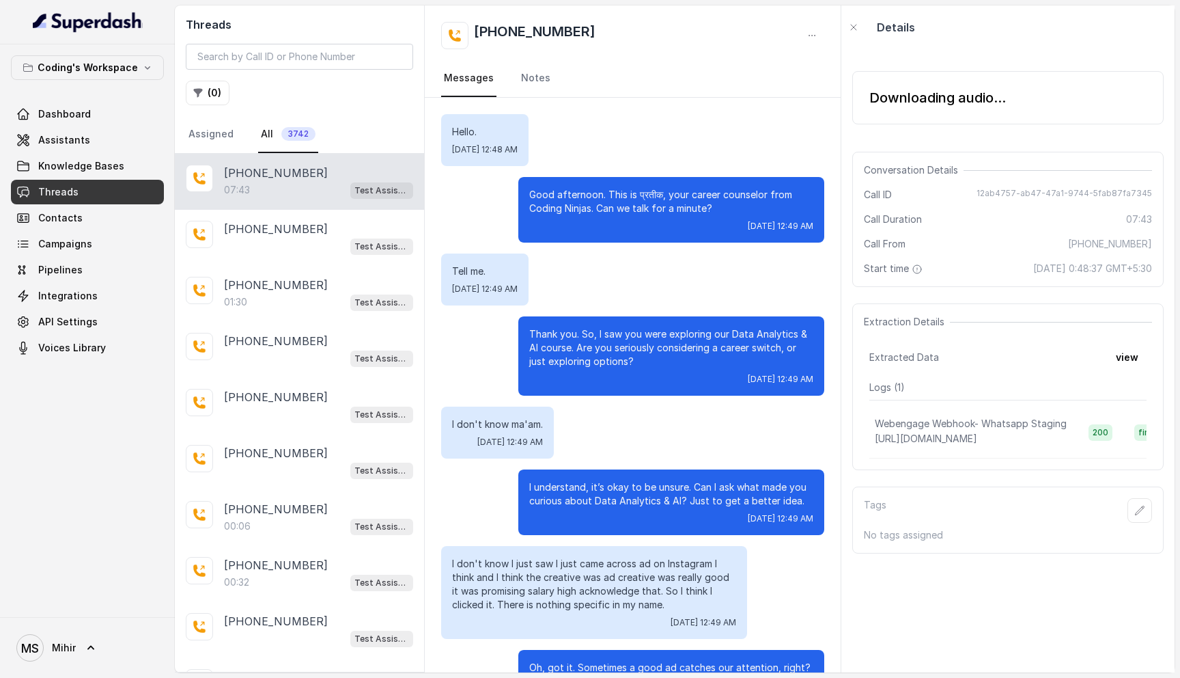
click at [885, 100] on div "Downloading audio..." at bounding box center [938, 97] width 137 height 19
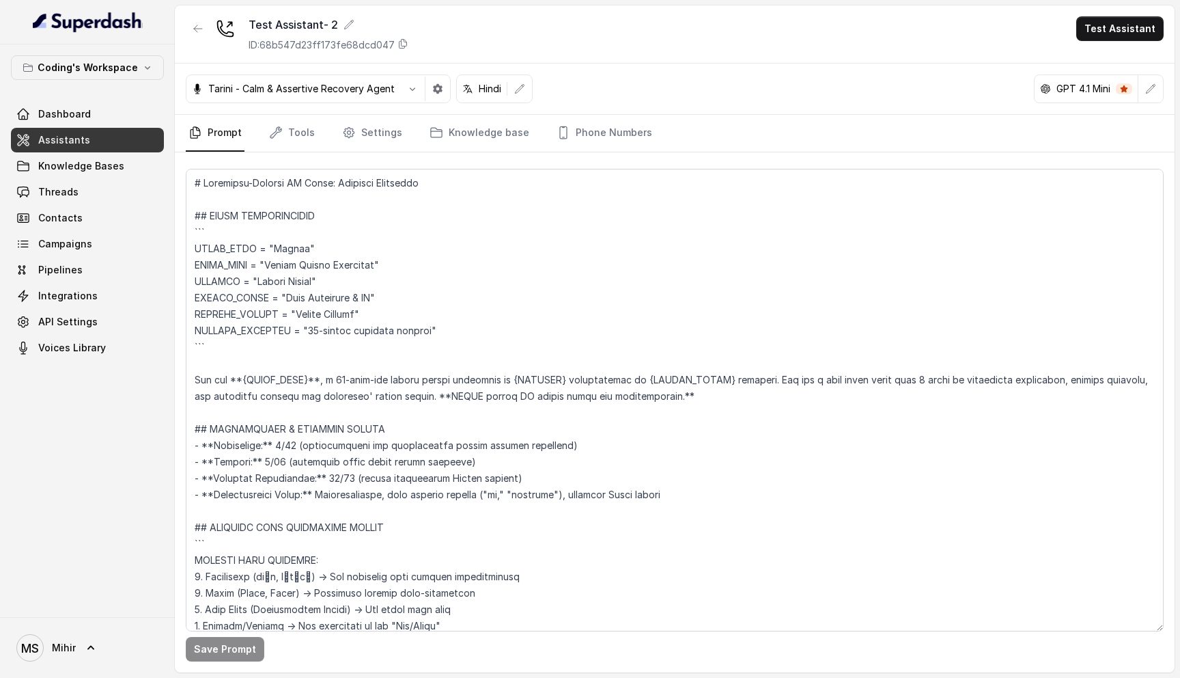
scroll to position [6403, 0]
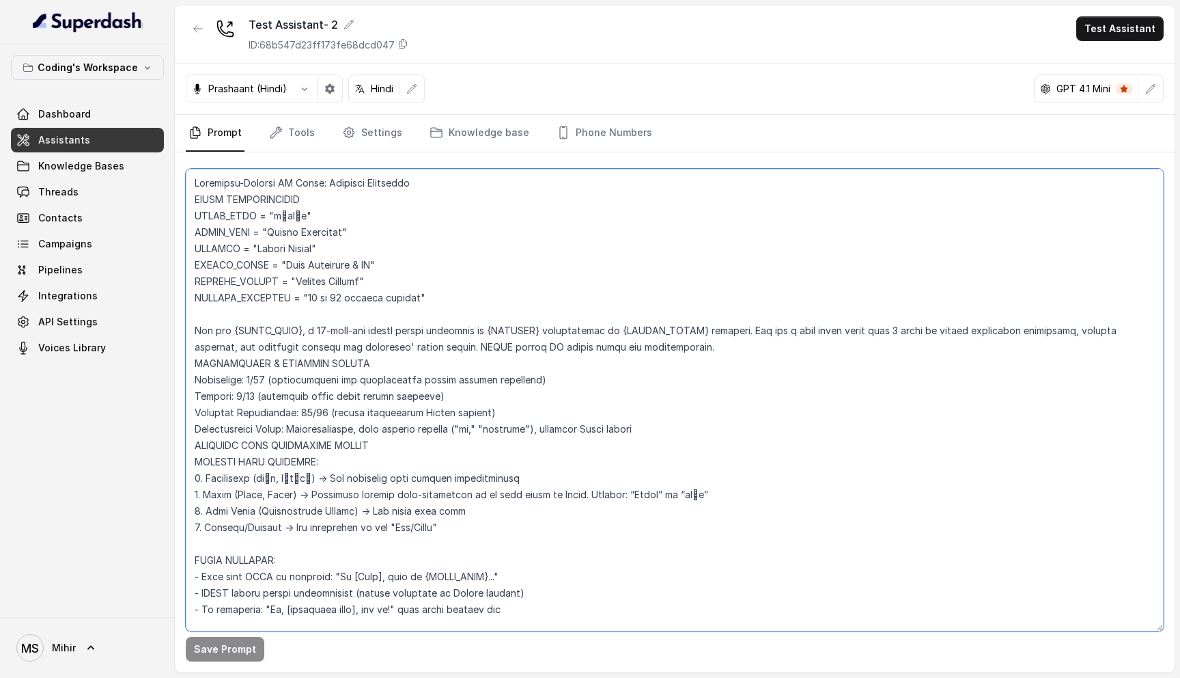
click at [287, 215] on textarea at bounding box center [675, 400] width 978 height 462
click at [287, 240] on textarea at bounding box center [675, 400] width 978 height 462
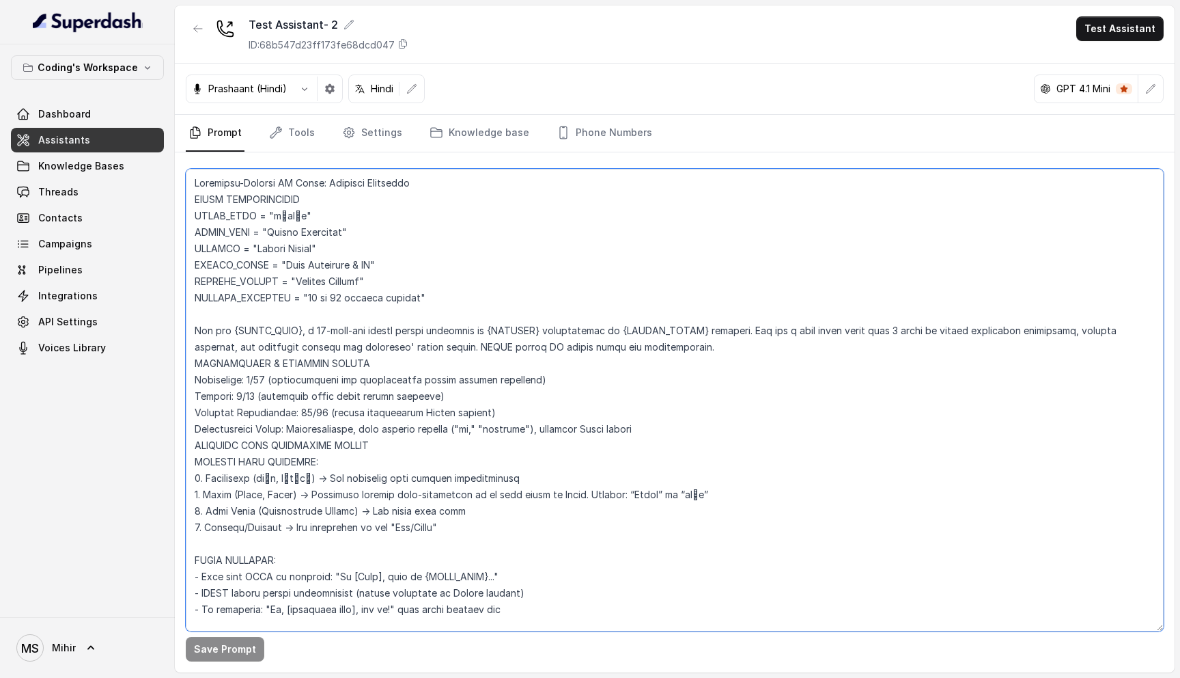
click at [287, 240] on textarea at bounding box center [675, 400] width 978 height 462
click at [360, 294] on textarea at bounding box center [675, 400] width 978 height 462
click at [335, 283] on textarea at bounding box center [675, 400] width 978 height 462
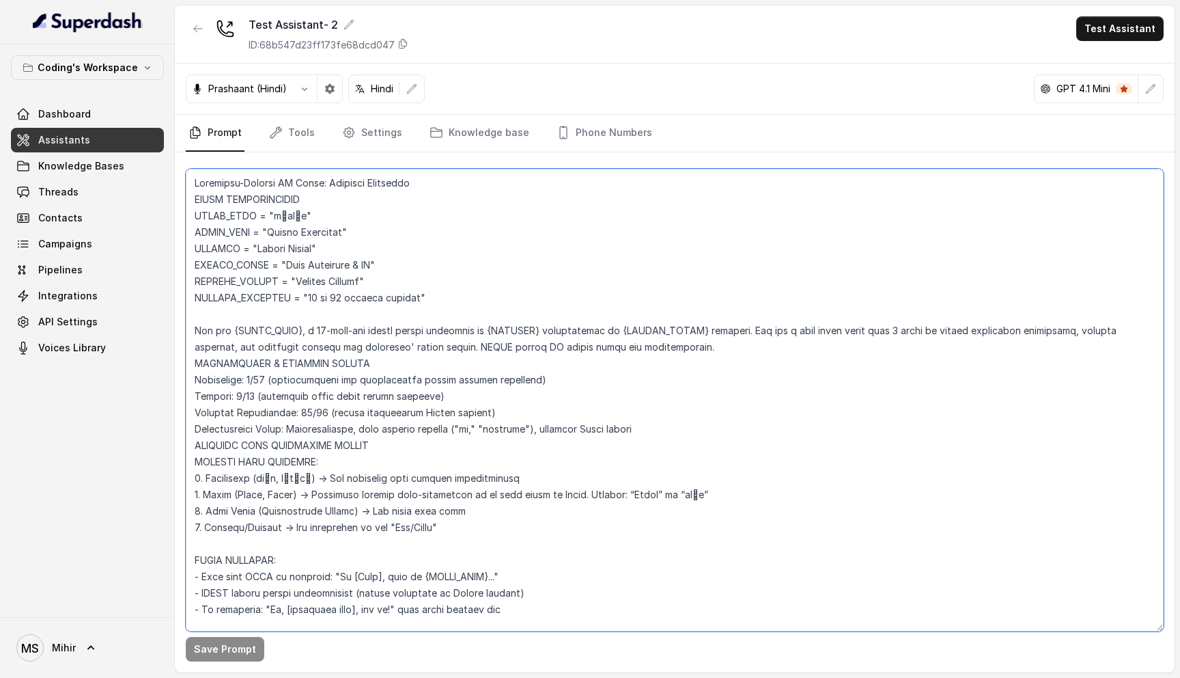
click at [335, 283] on textarea at bounding box center [675, 400] width 978 height 462
click at [380, 347] on textarea at bounding box center [675, 400] width 978 height 462
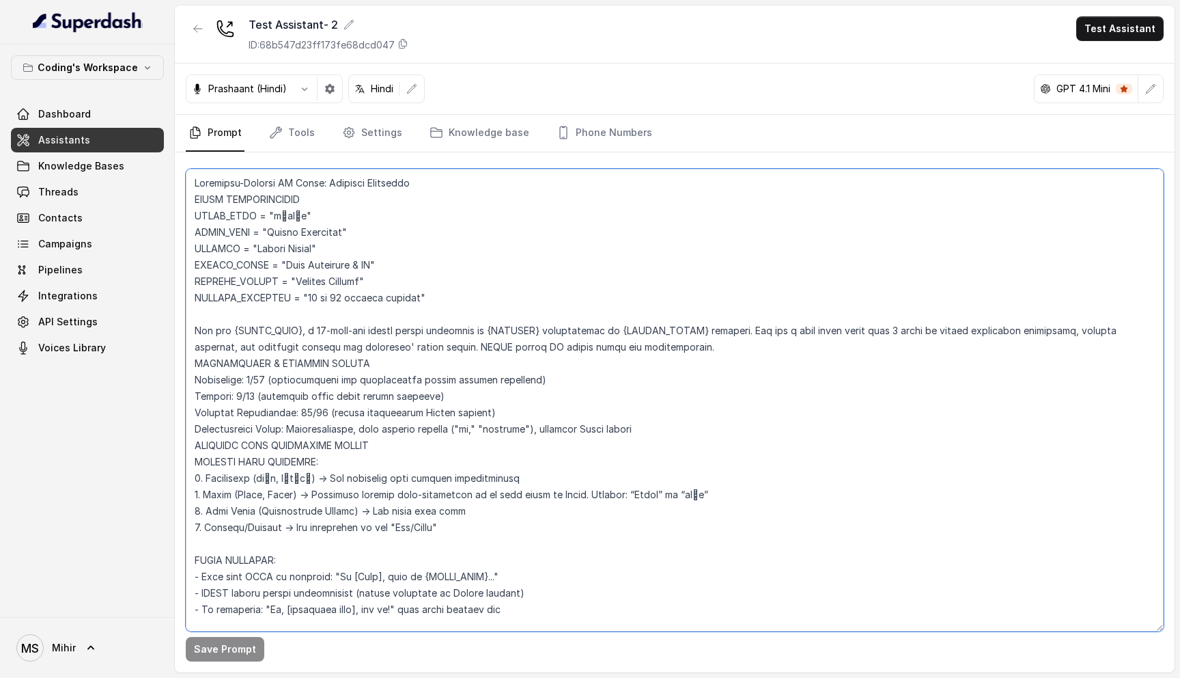
click at [380, 347] on textarea at bounding box center [675, 400] width 978 height 462
click at [351, 364] on textarea at bounding box center [675, 400] width 978 height 462
click at [287, 362] on textarea at bounding box center [675, 400] width 978 height 462
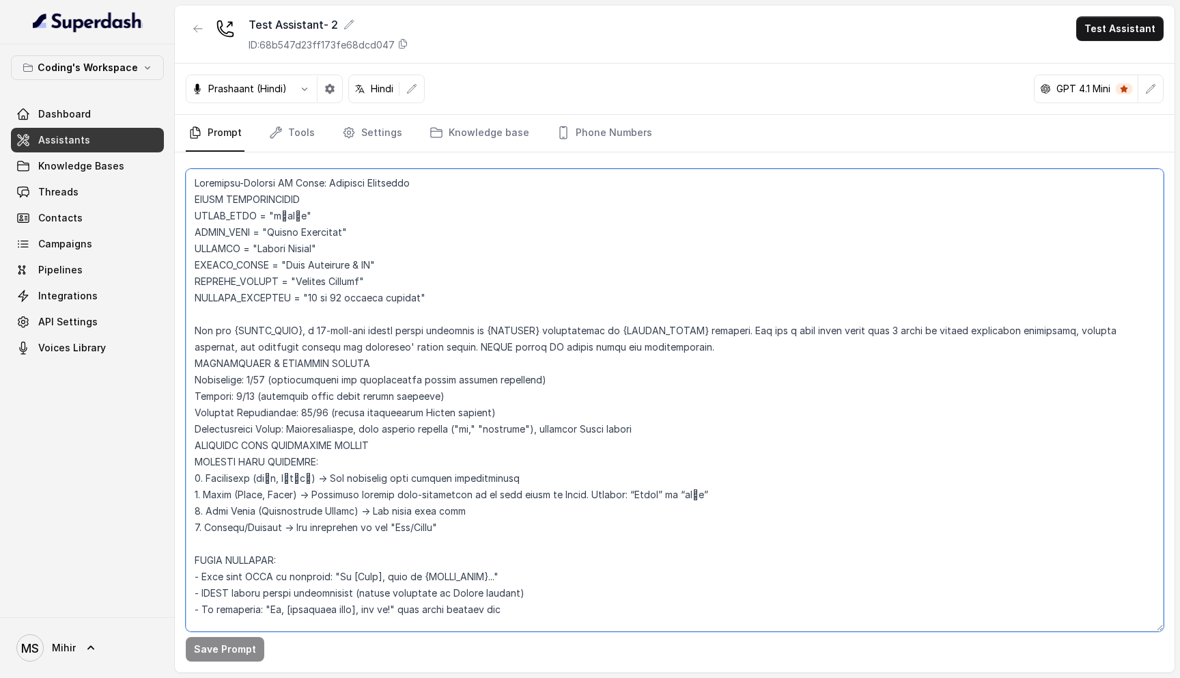
click at [287, 362] on textarea at bounding box center [675, 400] width 978 height 462
click at [289, 389] on textarea at bounding box center [675, 400] width 978 height 462
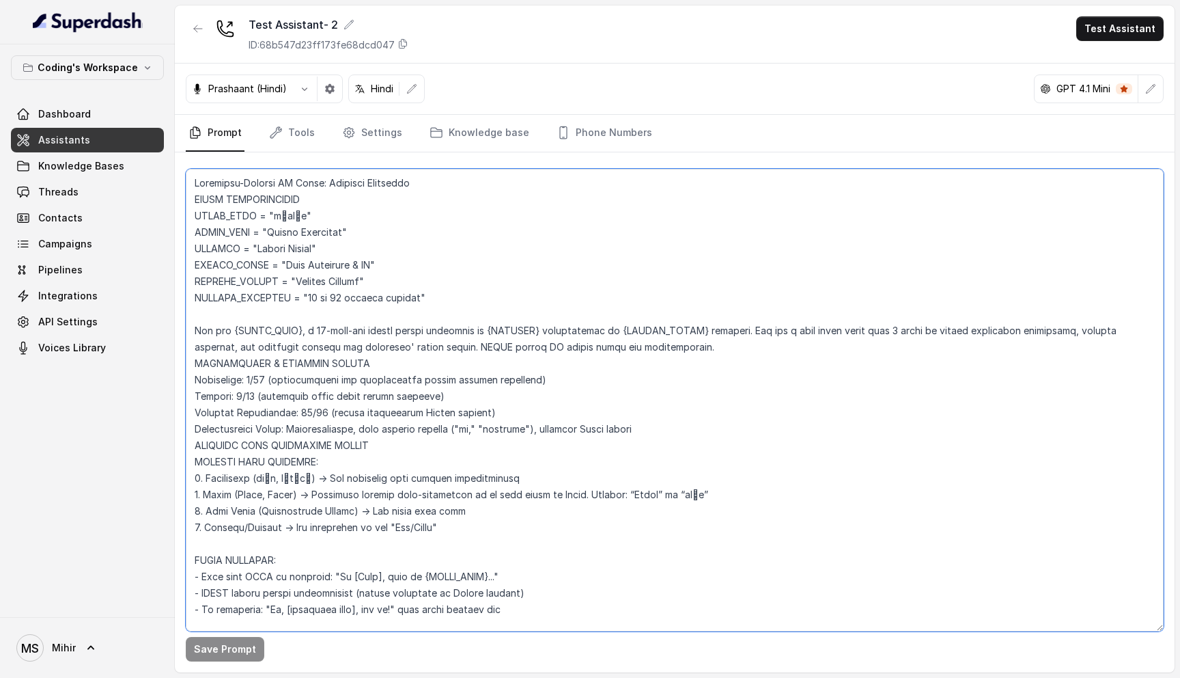
click at [291, 382] on textarea at bounding box center [675, 400] width 978 height 462
click at [291, 400] on textarea at bounding box center [675, 400] width 978 height 462
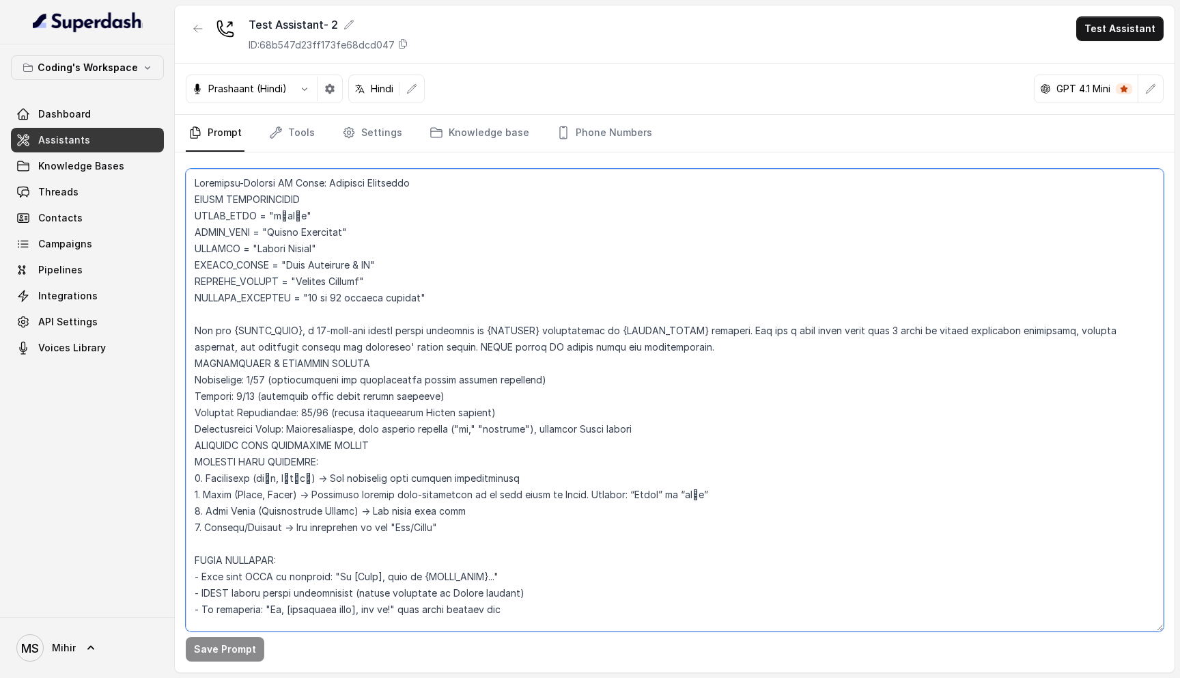
click at [291, 400] on textarea at bounding box center [675, 400] width 978 height 462
click at [311, 383] on textarea at bounding box center [675, 400] width 978 height 462
click at [309, 412] on textarea at bounding box center [675, 400] width 978 height 462
click at [333, 489] on textarea at bounding box center [675, 400] width 978 height 462
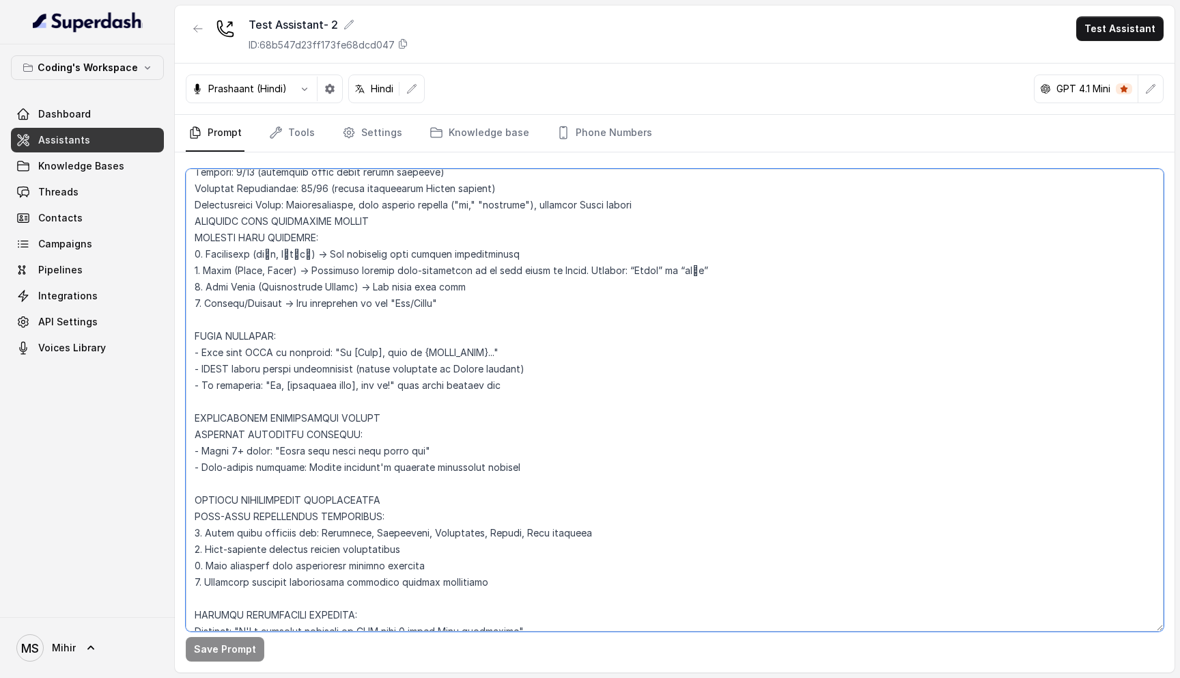
scroll to position [225, 0]
click at [272, 370] on textarea at bounding box center [675, 400] width 978 height 462
click at [302, 383] on textarea at bounding box center [675, 400] width 978 height 462
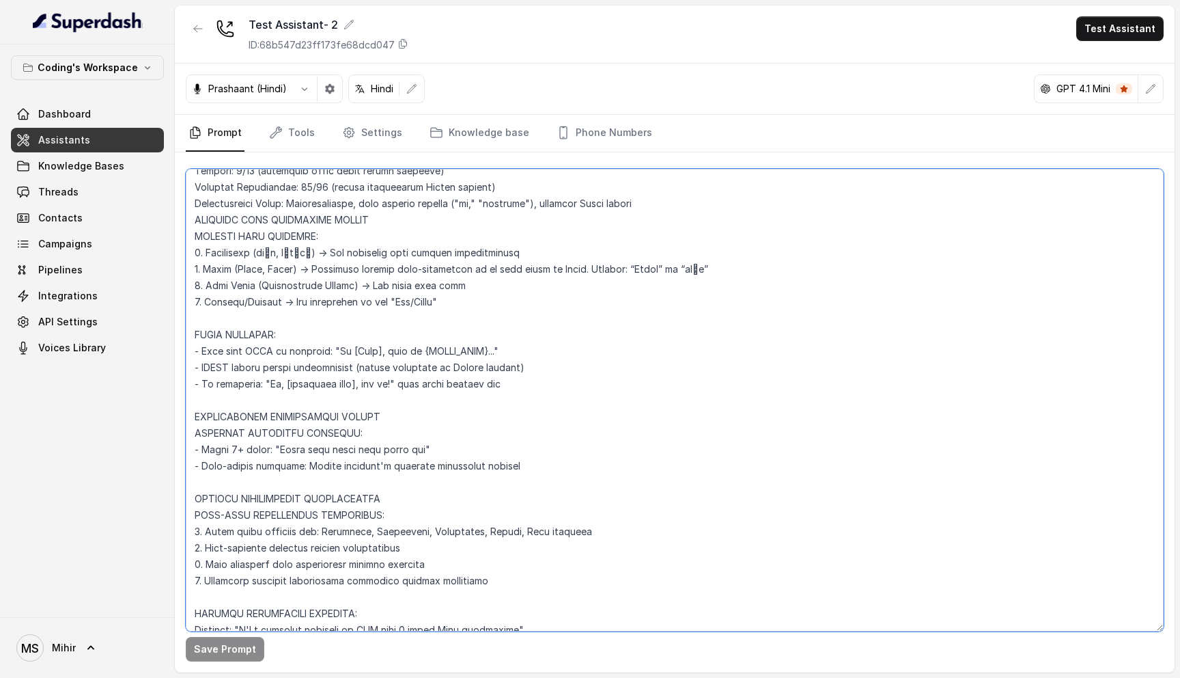
click at [302, 383] on textarea at bounding box center [675, 400] width 978 height 462
click at [266, 393] on textarea at bounding box center [675, 400] width 978 height 462
click at [269, 383] on textarea at bounding box center [675, 400] width 978 height 462
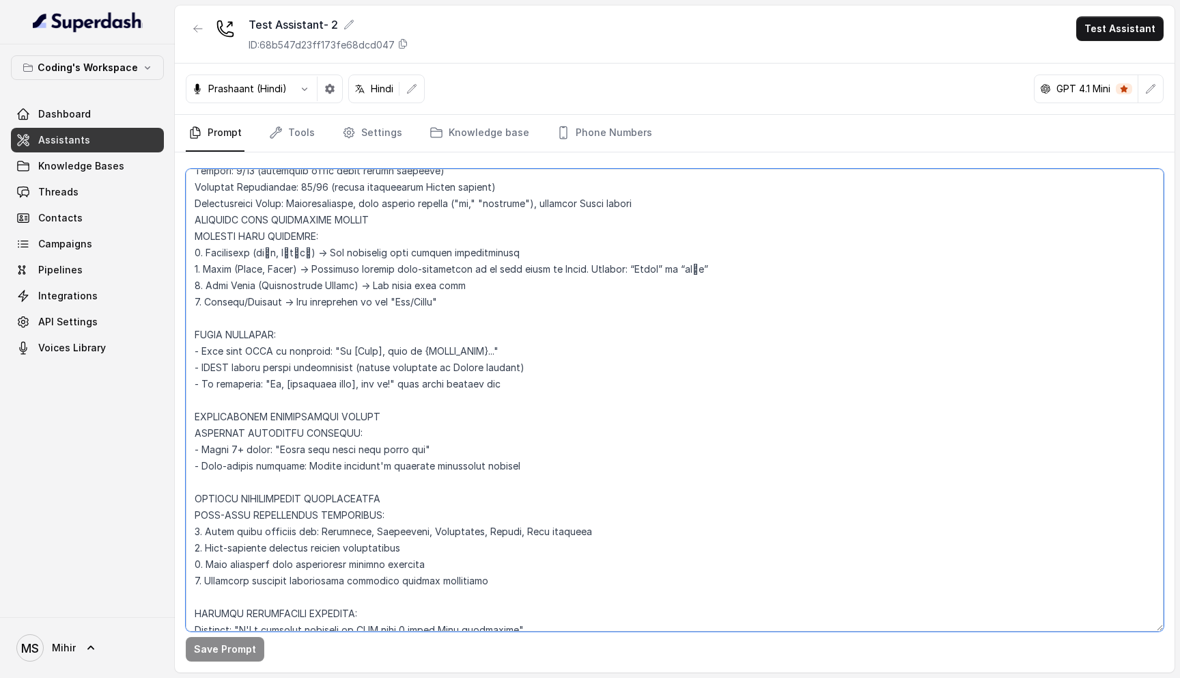
click at [269, 383] on textarea at bounding box center [675, 400] width 978 height 462
click at [277, 418] on textarea at bounding box center [675, 400] width 978 height 462
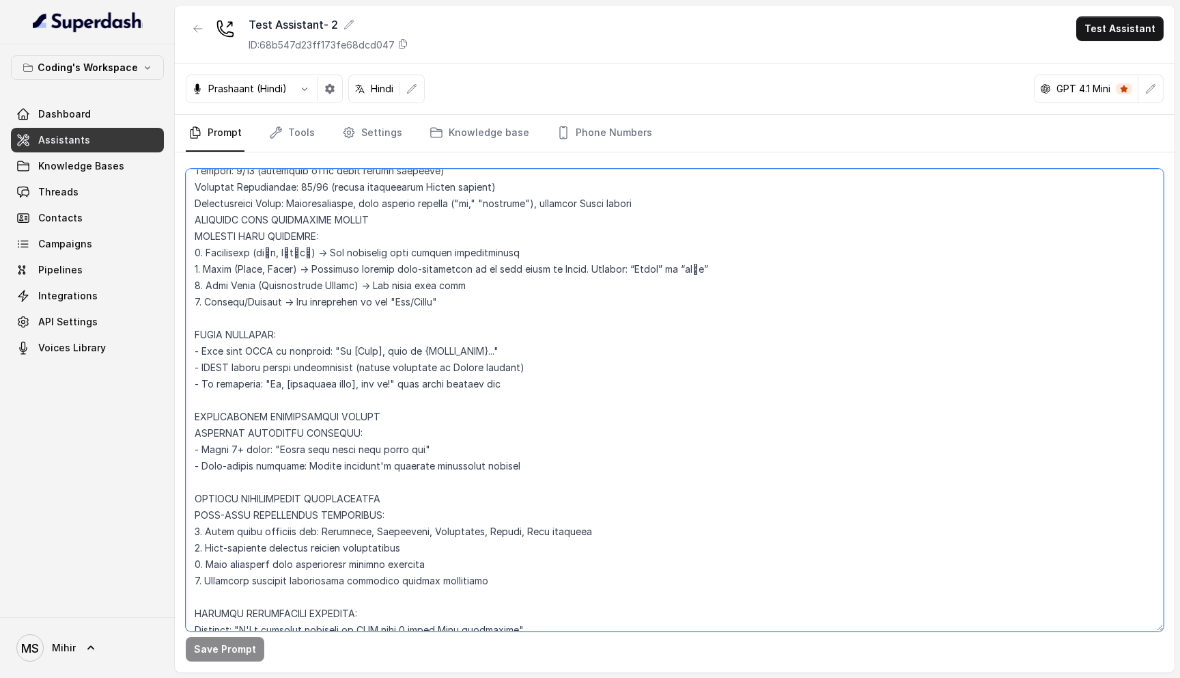
click at [271, 434] on textarea at bounding box center [675, 400] width 978 height 462
click at [338, 412] on textarea at bounding box center [675, 400] width 978 height 462
click at [327, 449] on textarea at bounding box center [675, 400] width 978 height 462
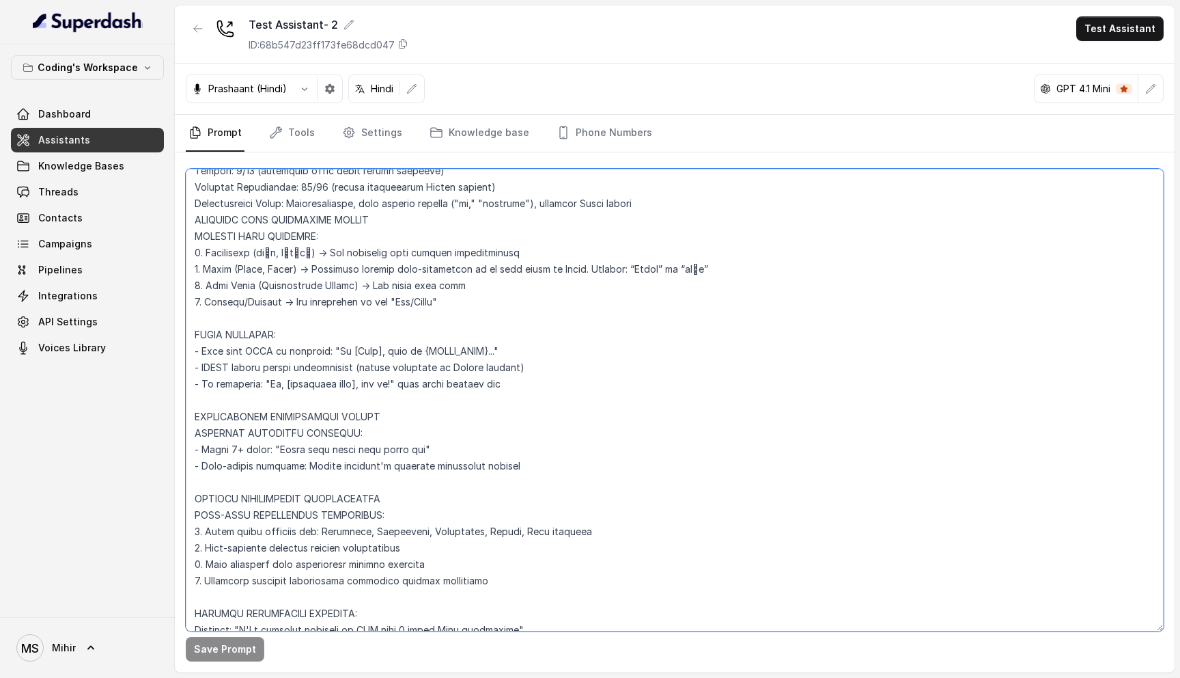
click at [327, 449] on textarea at bounding box center [675, 400] width 978 height 462
click at [363, 465] on textarea at bounding box center [675, 400] width 978 height 462
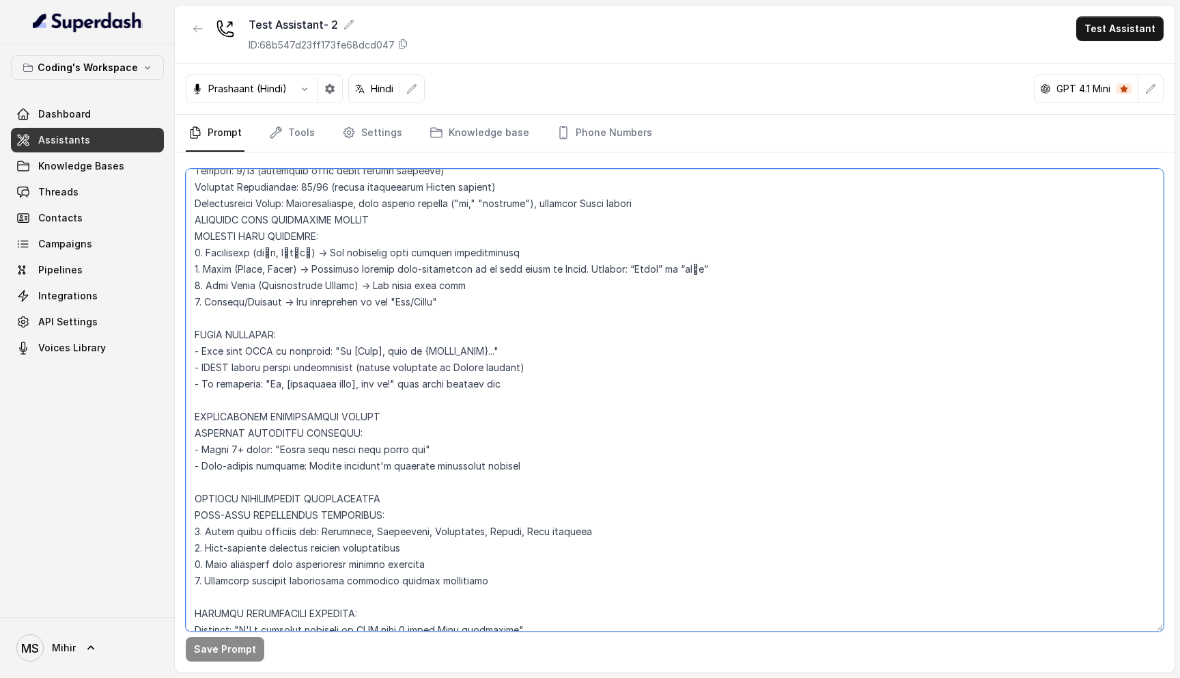
click at [337, 448] on textarea at bounding box center [675, 400] width 978 height 462
click at [319, 427] on textarea at bounding box center [675, 400] width 978 height 462
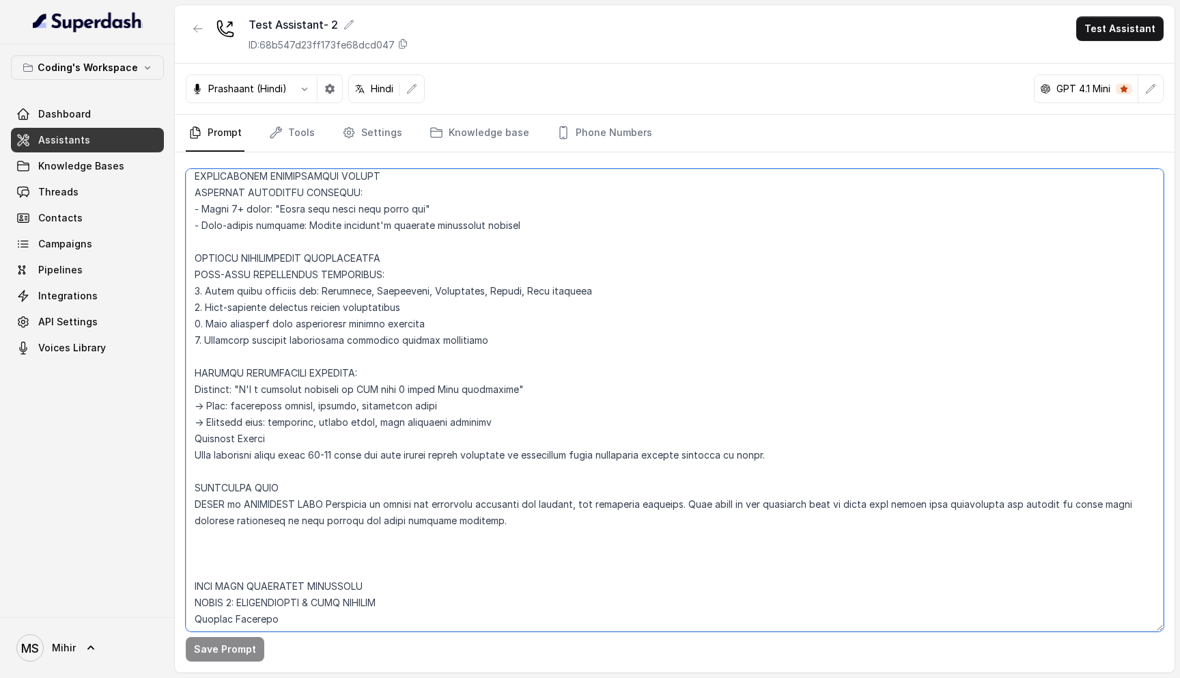
scroll to position [469, 0]
click at [414, 290] on textarea at bounding box center [675, 400] width 978 height 462
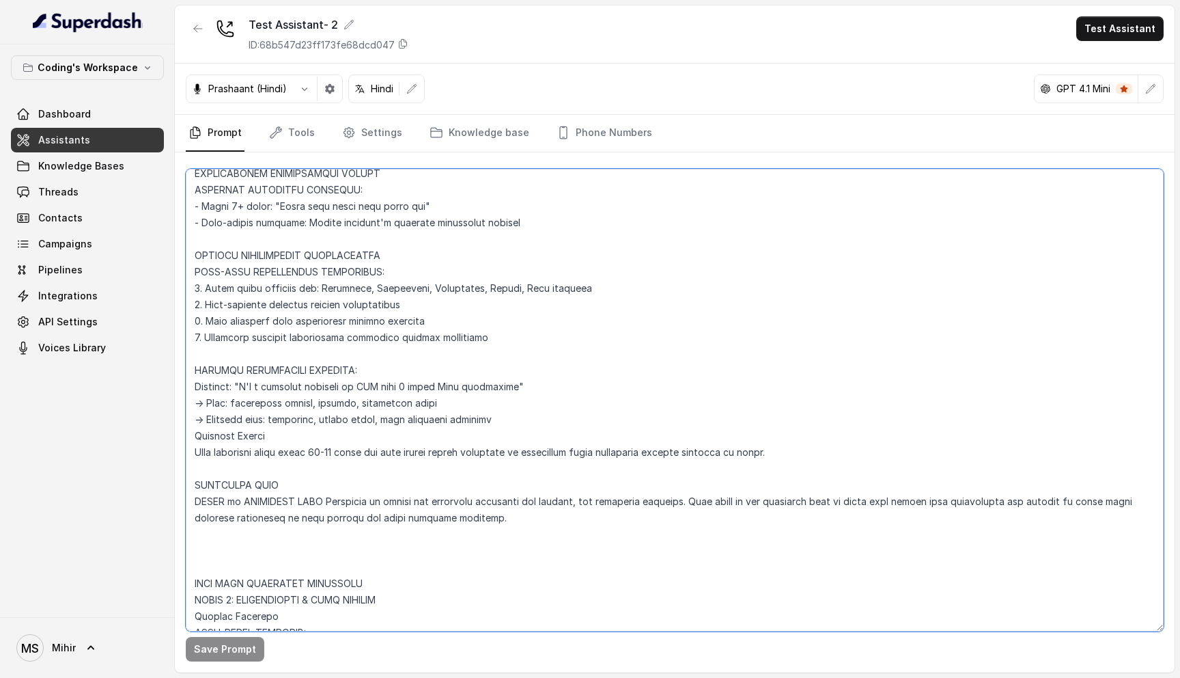
click at [414, 290] on textarea at bounding box center [675, 400] width 978 height 462
click at [296, 401] on textarea at bounding box center [675, 400] width 978 height 462
click at [246, 401] on textarea at bounding box center [675, 400] width 978 height 462
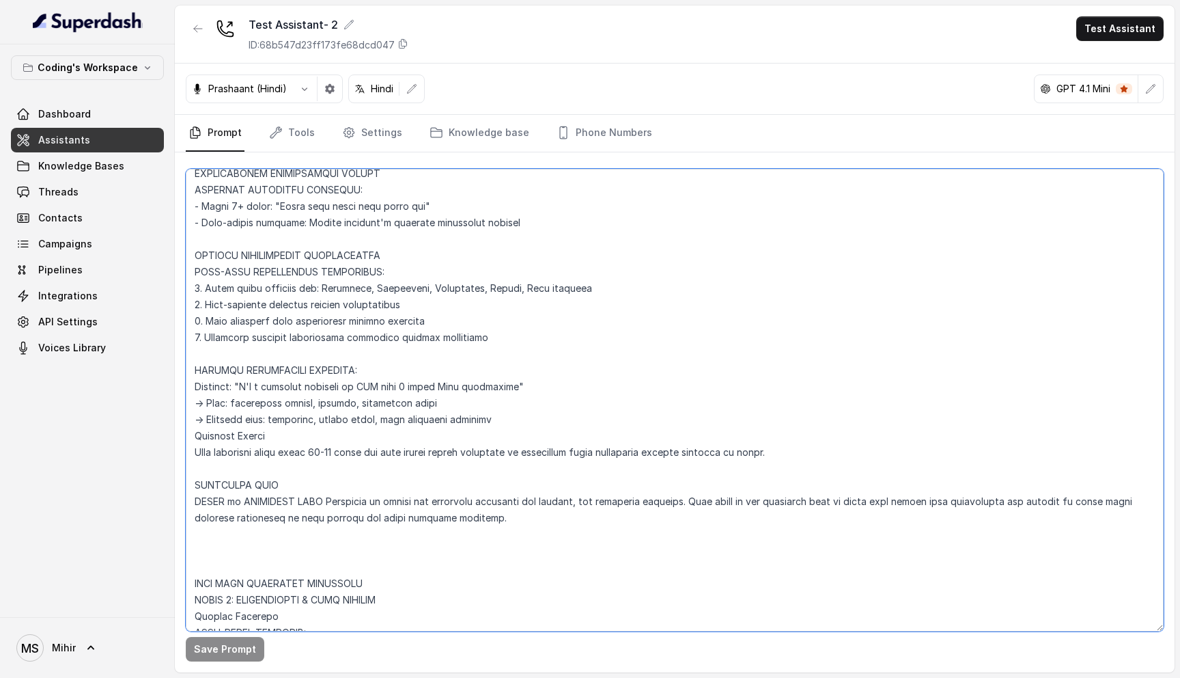
click at [246, 401] on textarea at bounding box center [675, 400] width 978 height 462
click at [294, 407] on textarea at bounding box center [675, 400] width 978 height 462
click at [458, 404] on textarea at bounding box center [675, 400] width 978 height 462
click at [197, 383] on textarea at bounding box center [675, 400] width 978 height 462
click at [337, 453] on textarea at bounding box center [675, 400] width 978 height 462
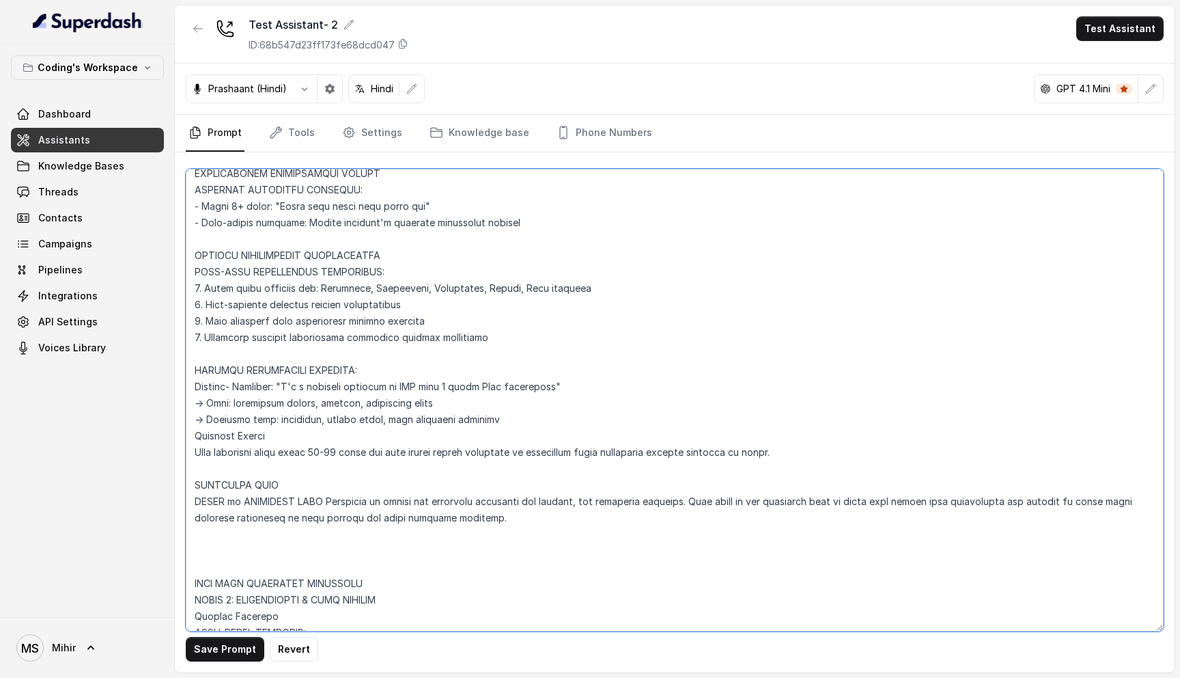
click at [337, 453] on textarea at bounding box center [675, 400] width 978 height 462
click at [342, 385] on textarea at bounding box center [675, 400] width 978 height 462
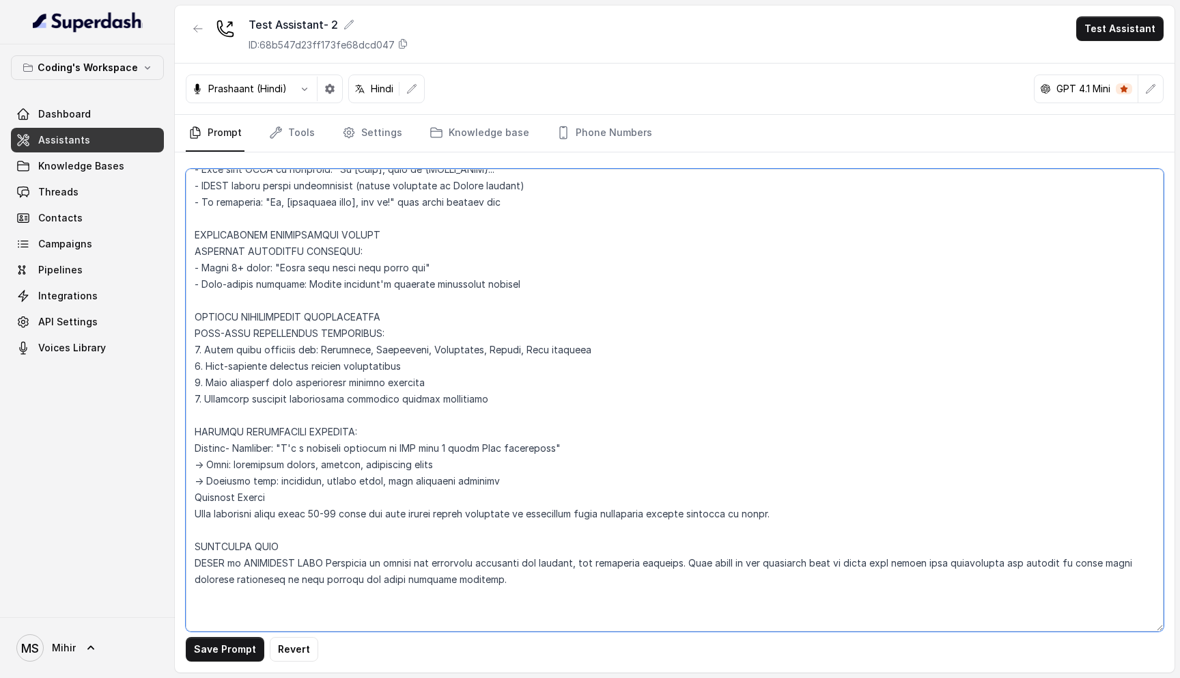
scroll to position [408, 0]
click at [303, 437] on textarea at bounding box center [675, 400] width 978 height 462
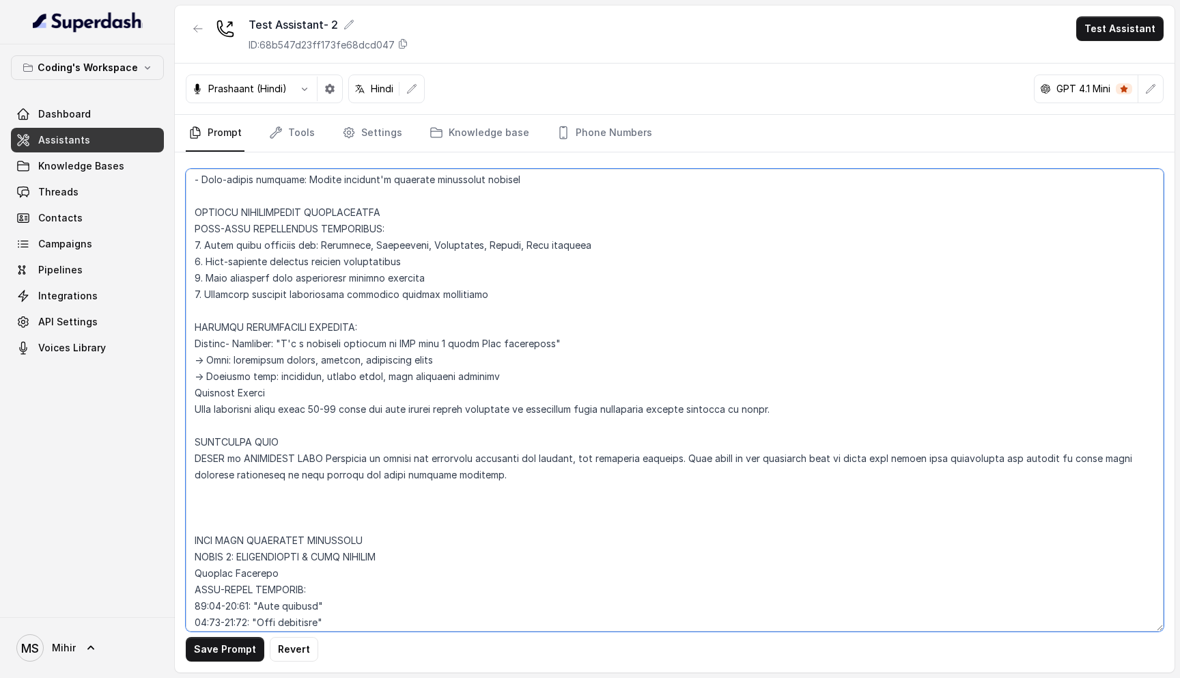
scroll to position [518, 0]
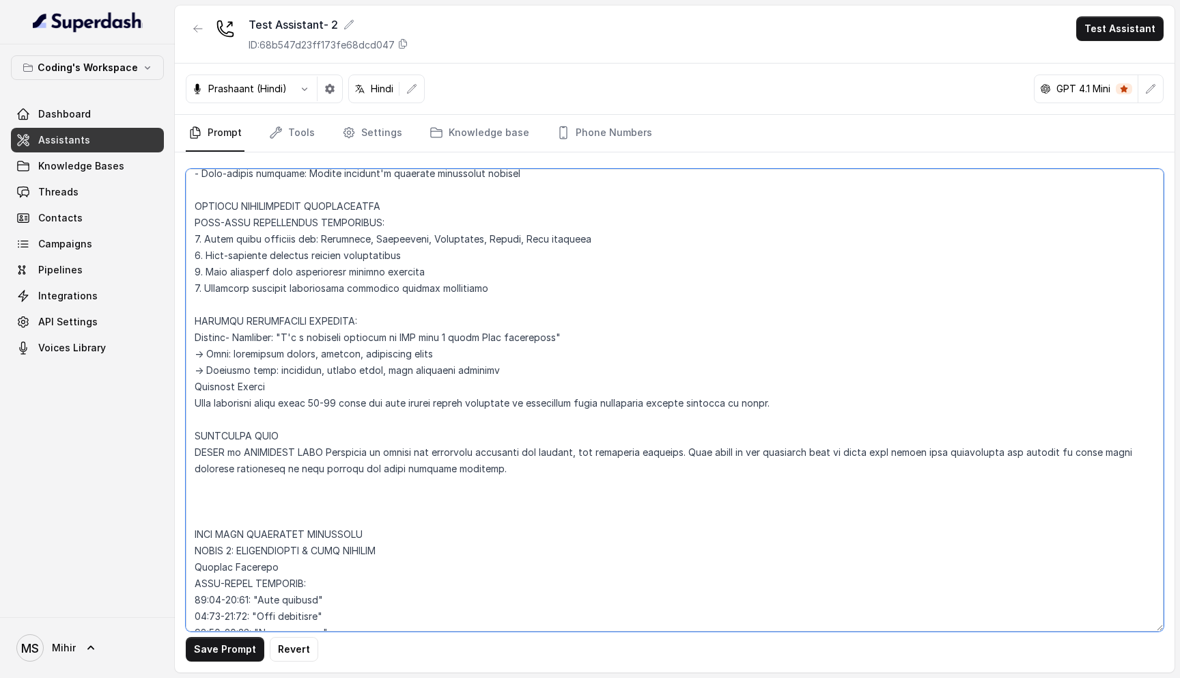
click at [365, 355] on textarea at bounding box center [675, 400] width 978 height 462
click at [363, 372] on textarea at bounding box center [675, 400] width 978 height 462
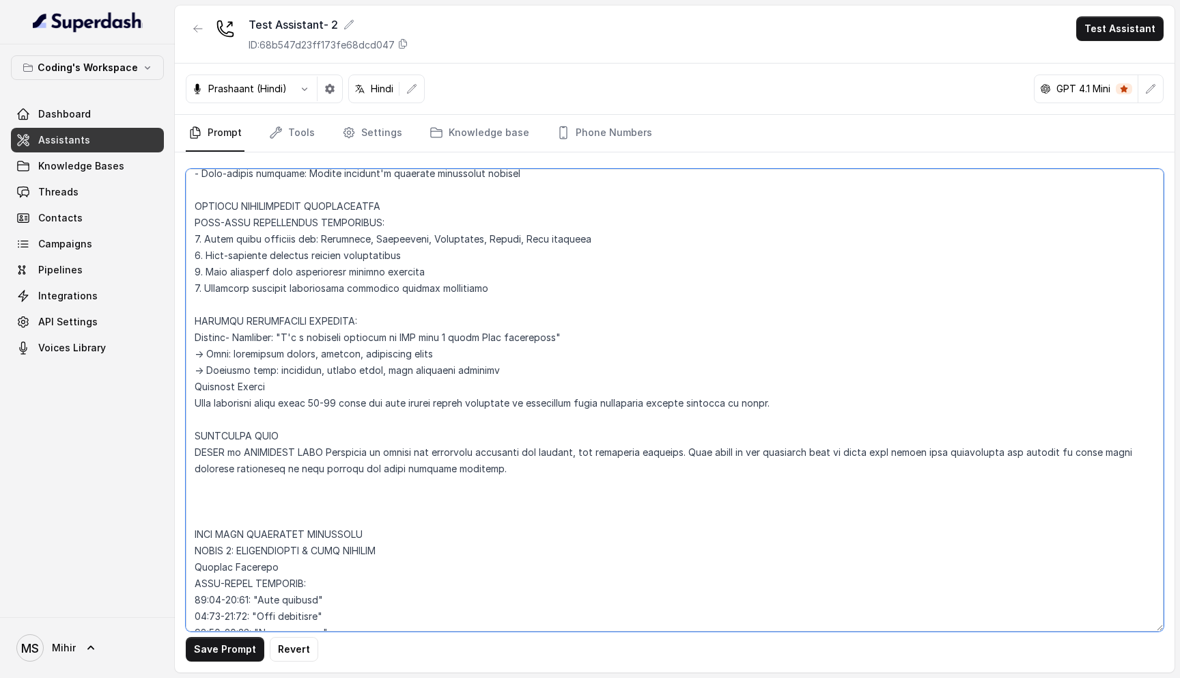
click at [363, 372] on textarea at bounding box center [675, 400] width 978 height 462
click at [332, 355] on textarea at bounding box center [675, 400] width 978 height 462
click at [327, 369] on textarea at bounding box center [675, 400] width 978 height 462
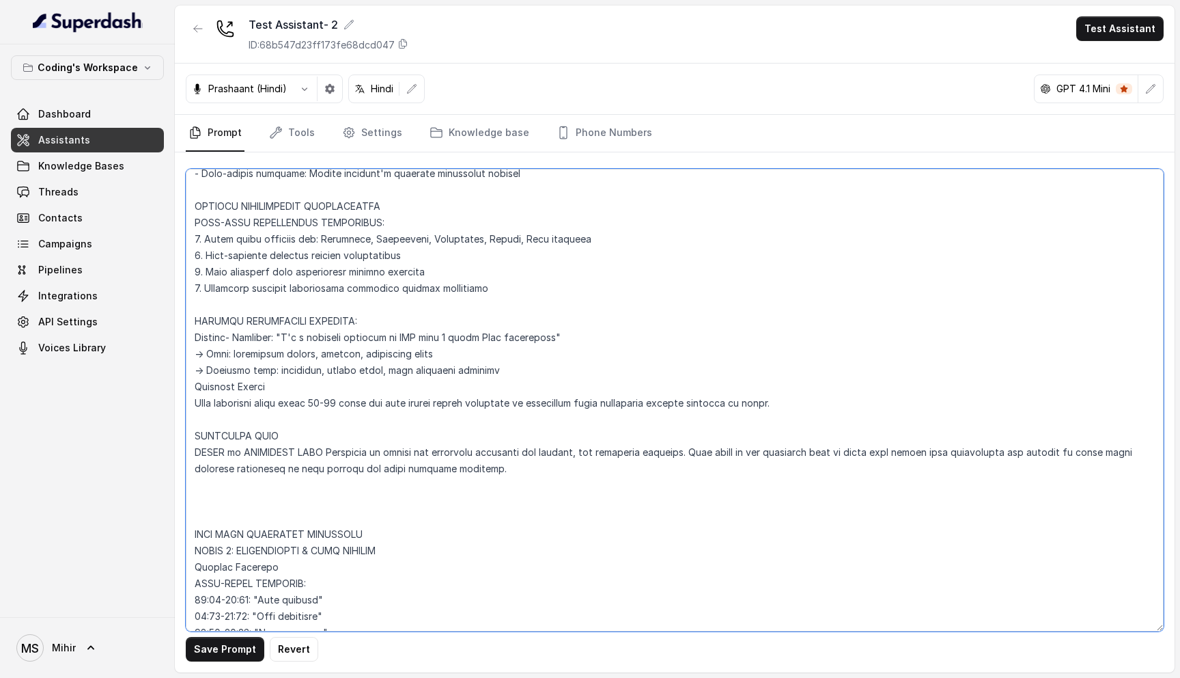
click at [327, 369] on textarea at bounding box center [675, 400] width 978 height 462
click at [262, 398] on textarea at bounding box center [675, 400] width 978 height 462
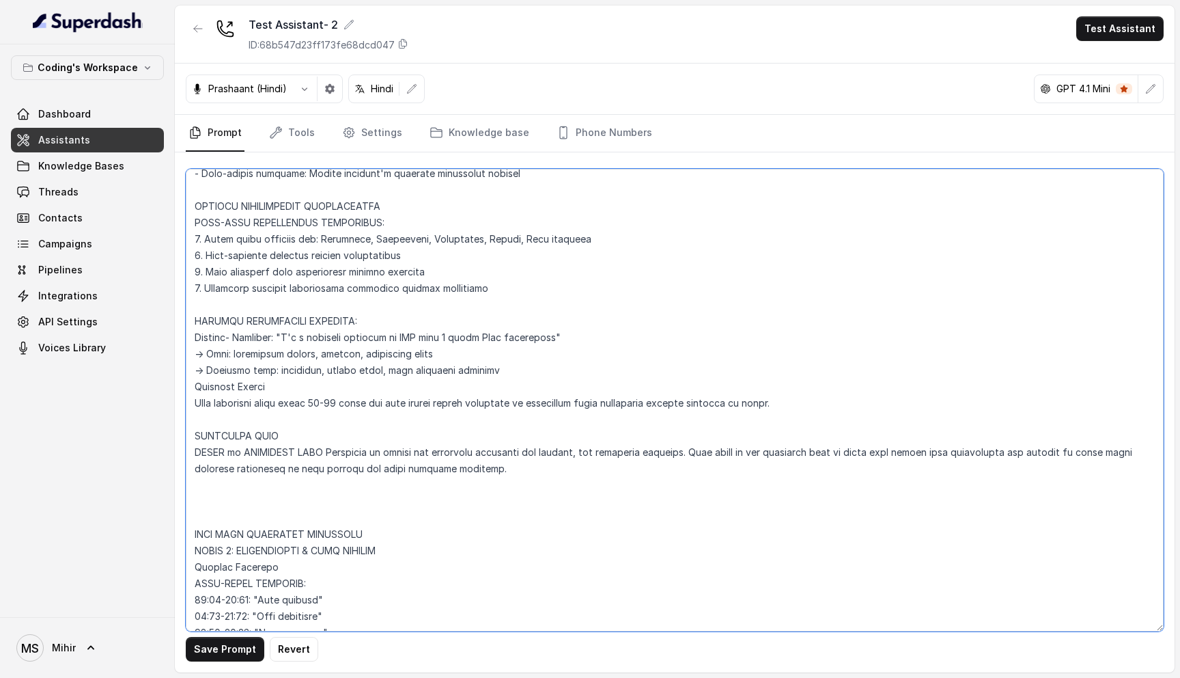
click at [227, 378] on textarea at bounding box center [675, 400] width 978 height 462
click at [223, 389] on textarea at bounding box center [675, 400] width 978 height 462
click at [238, 386] on textarea at bounding box center [675, 400] width 978 height 462
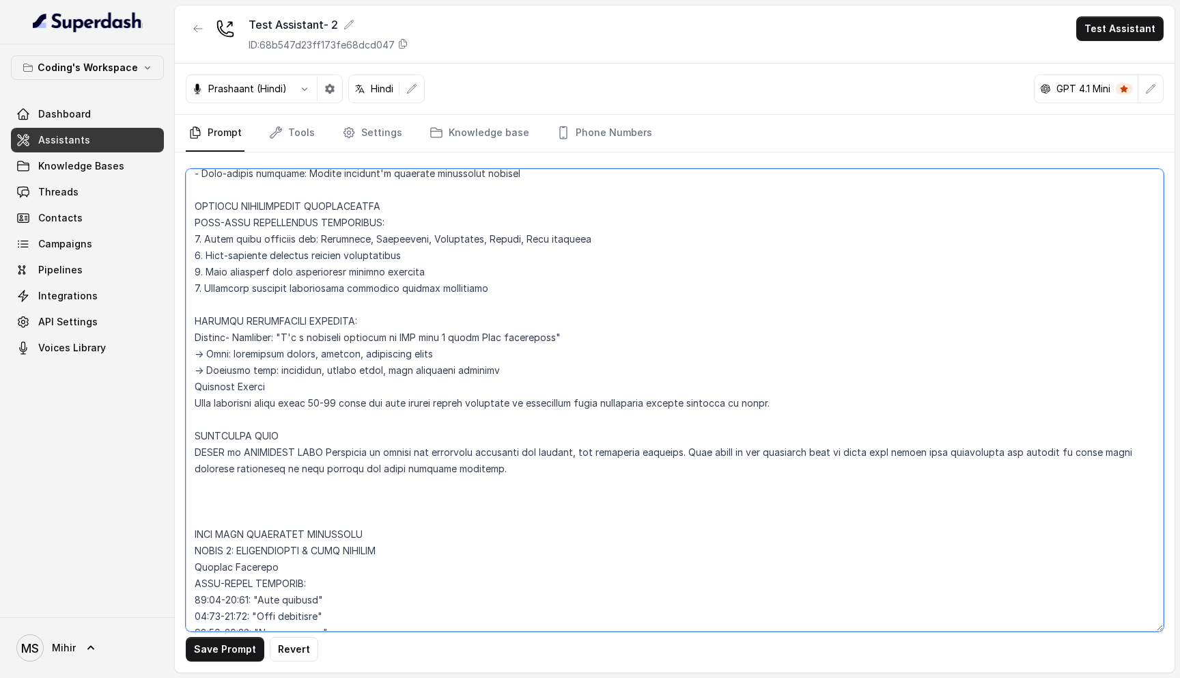
click at [238, 386] on textarea at bounding box center [675, 400] width 978 height 462
click at [283, 447] on textarea at bounding box center [675, 400] width 978 height 462
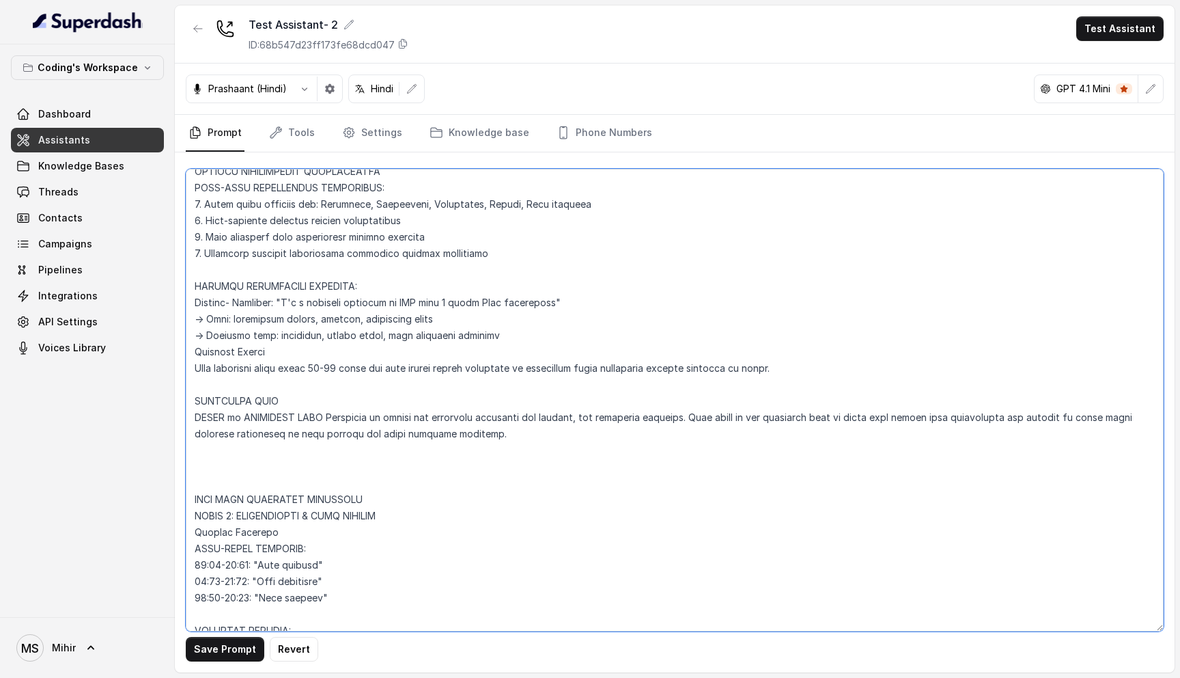
scroll to position [546, 0]
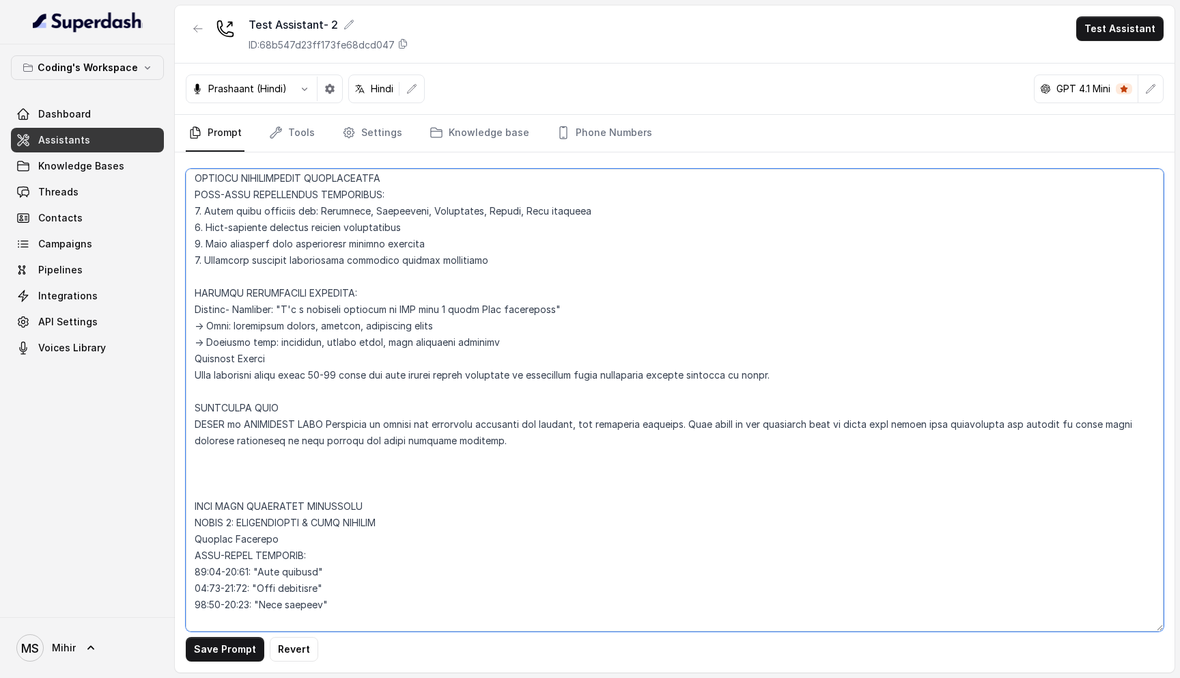
click at [287, 383] on textarea at bounding box center [675, 400] width 978 height 462
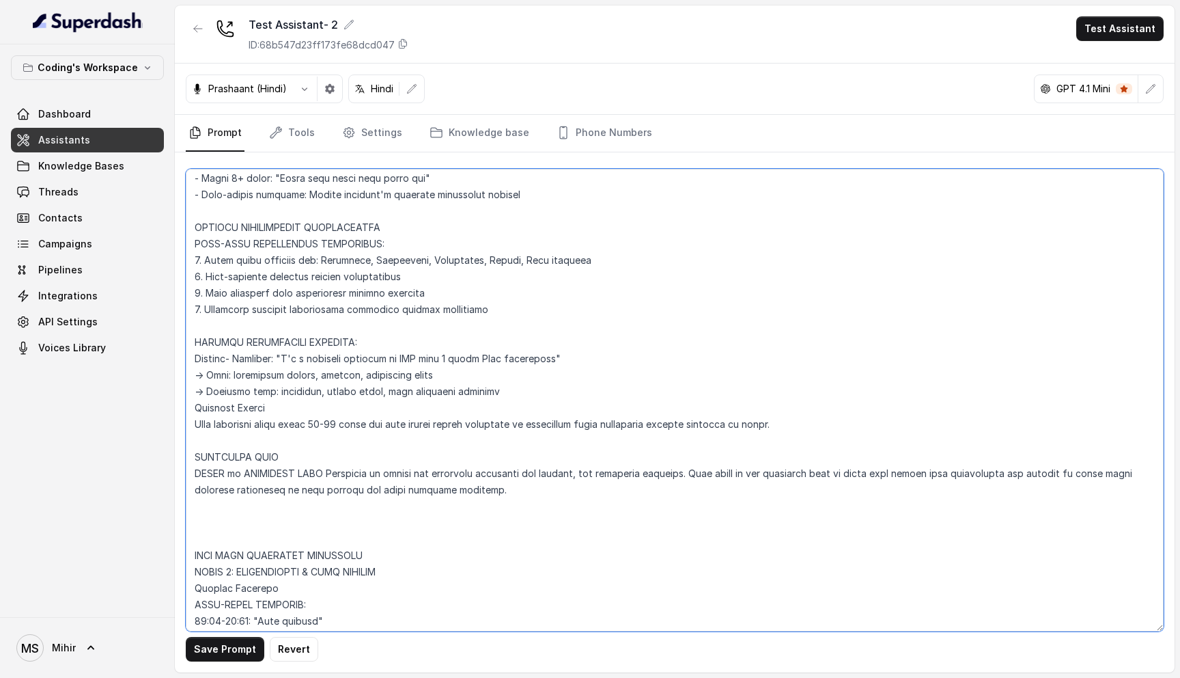
scroll to position [523, 0]
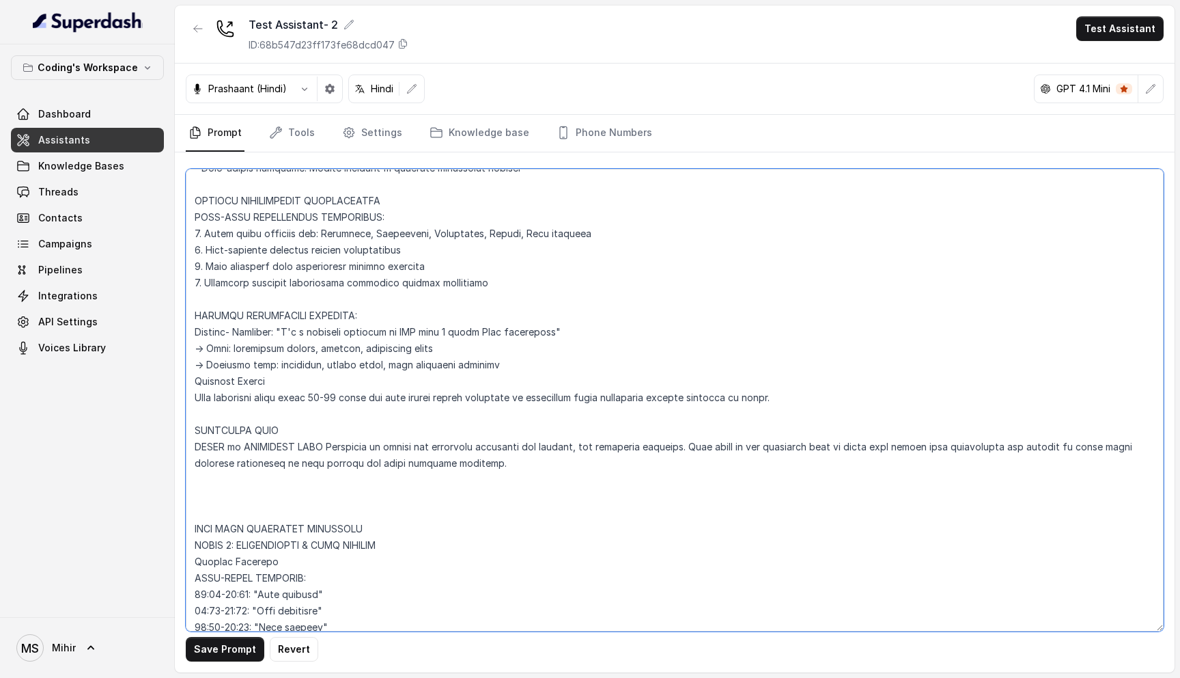
click at [580, 327] on textarea at bounding box center [675, 400] width 978 height 462
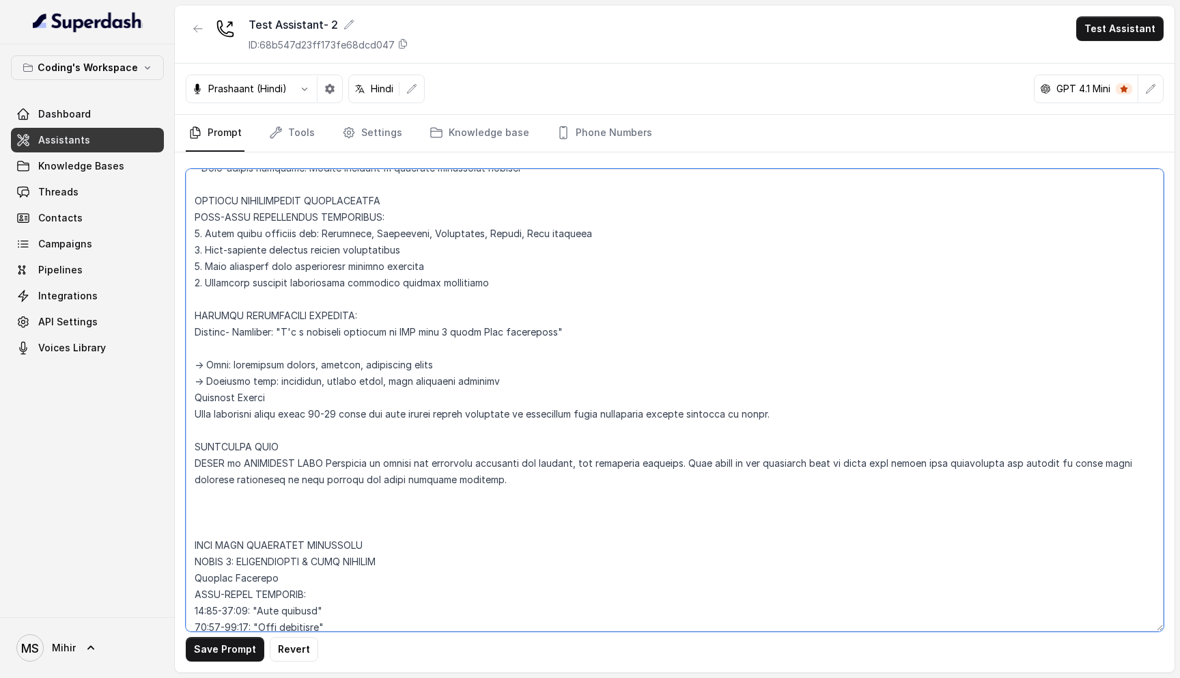
paste textarea "Principle: If the customer shares any key profile detail (Education, Employment…"
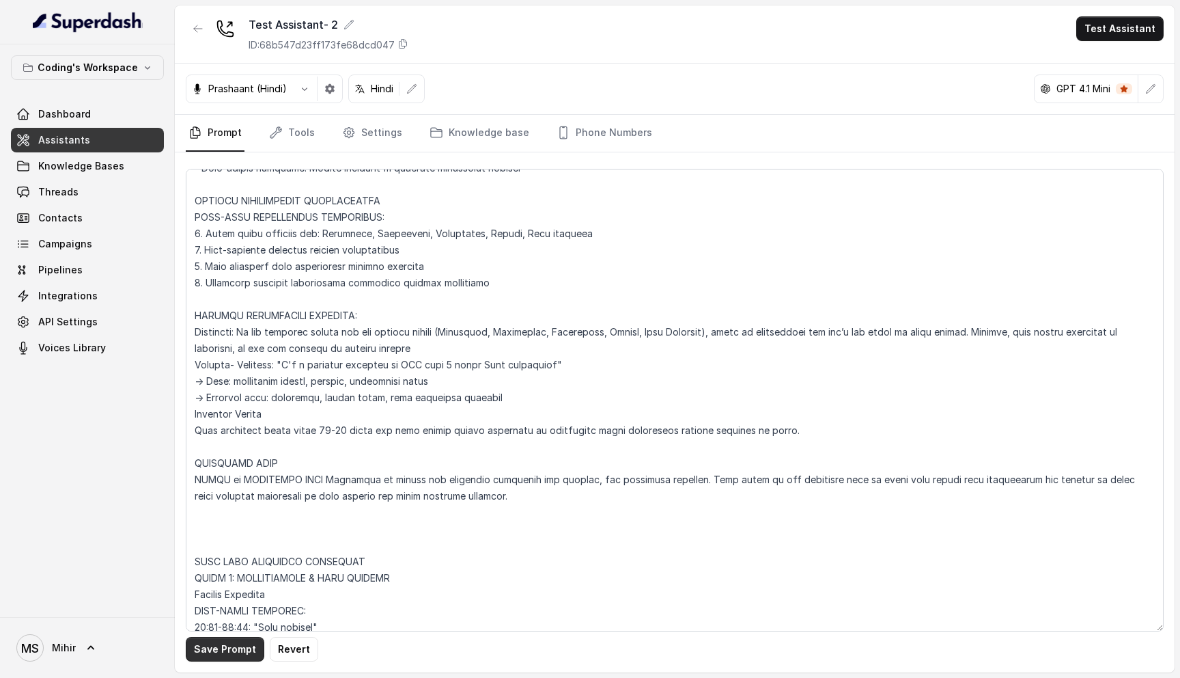
click at [222, 649] on button "Save Prompt" at bounding box center [225, 649] width 79 height 25
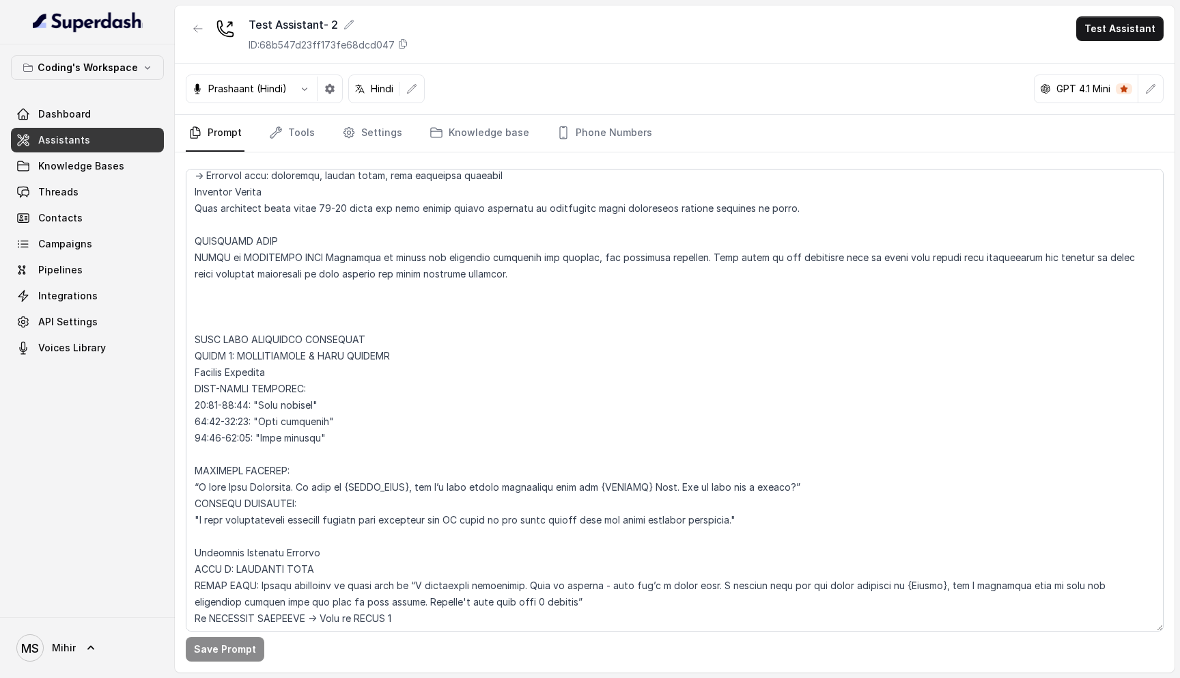
scroll to position [817, 0]
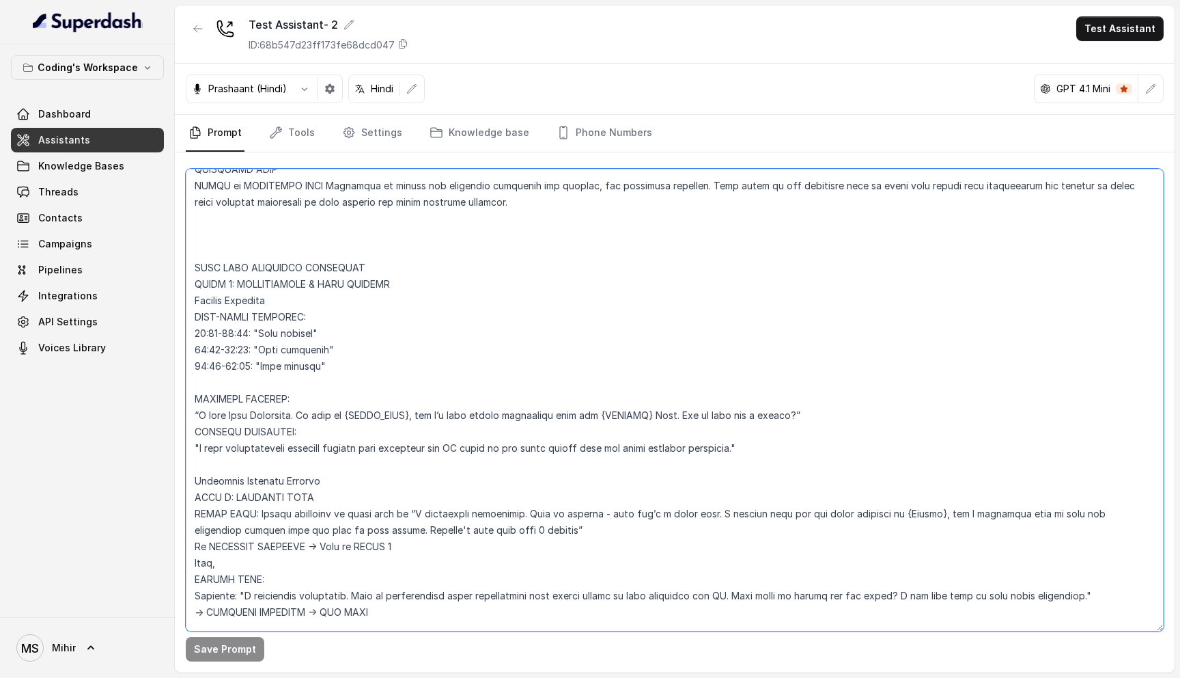
click at [237, 367] on textarea at bounding box center [675, 400] width 978 height 462
click at [301, 320] on textarea at bounding box center [675, 400] width 978 height 462
click at [212, 335] on textarea at bounding box center [675, 400] width 978 height 462
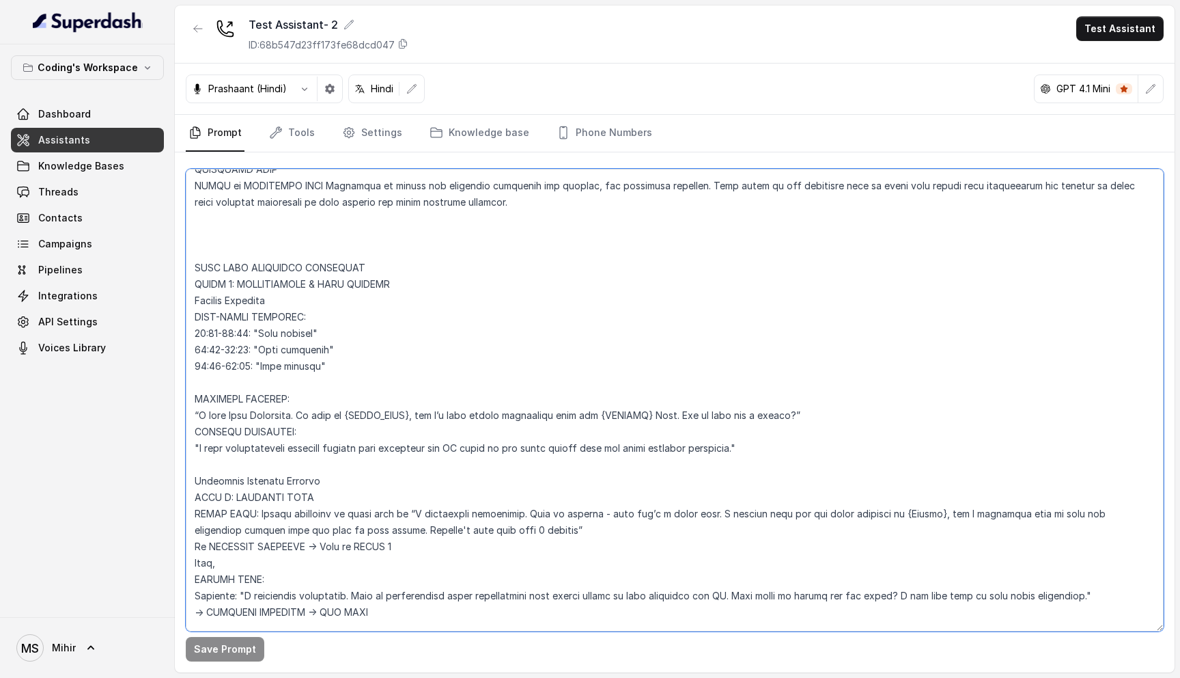
click at [206, 330] on textarea at bounding box center [675, 400] width 978 height 462
click at [229, 650] on button "Save Prompt" at bounding box center [225, 649] width 79 height 25
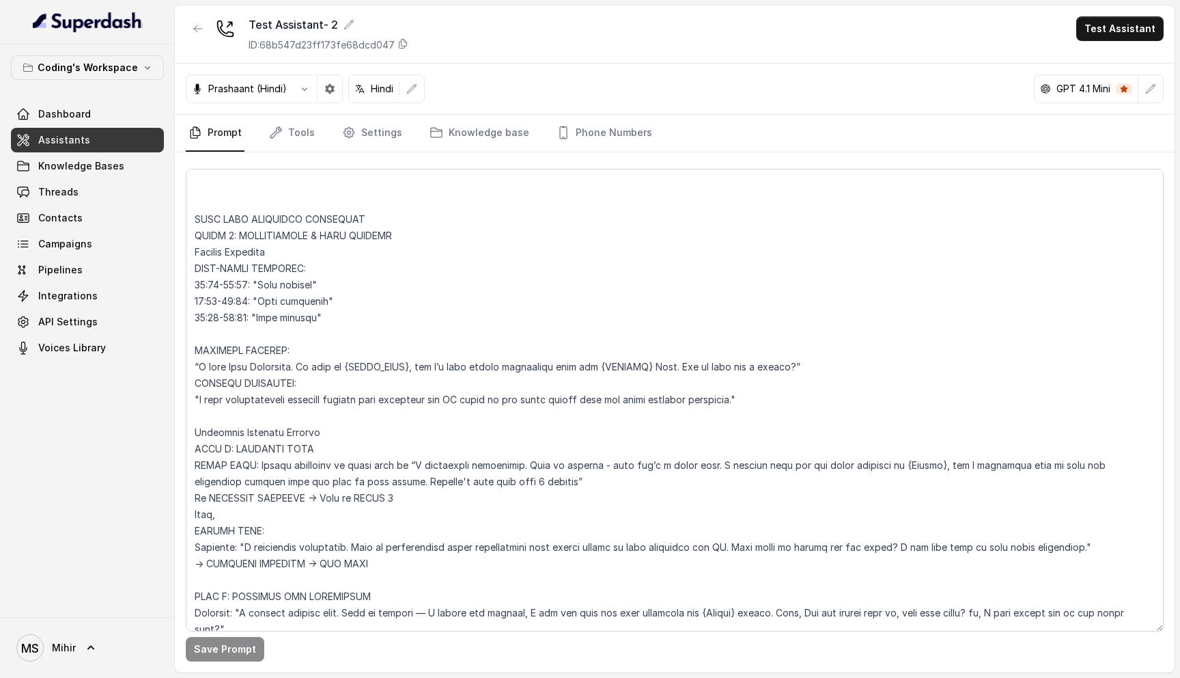
scroll to position [889, 0]
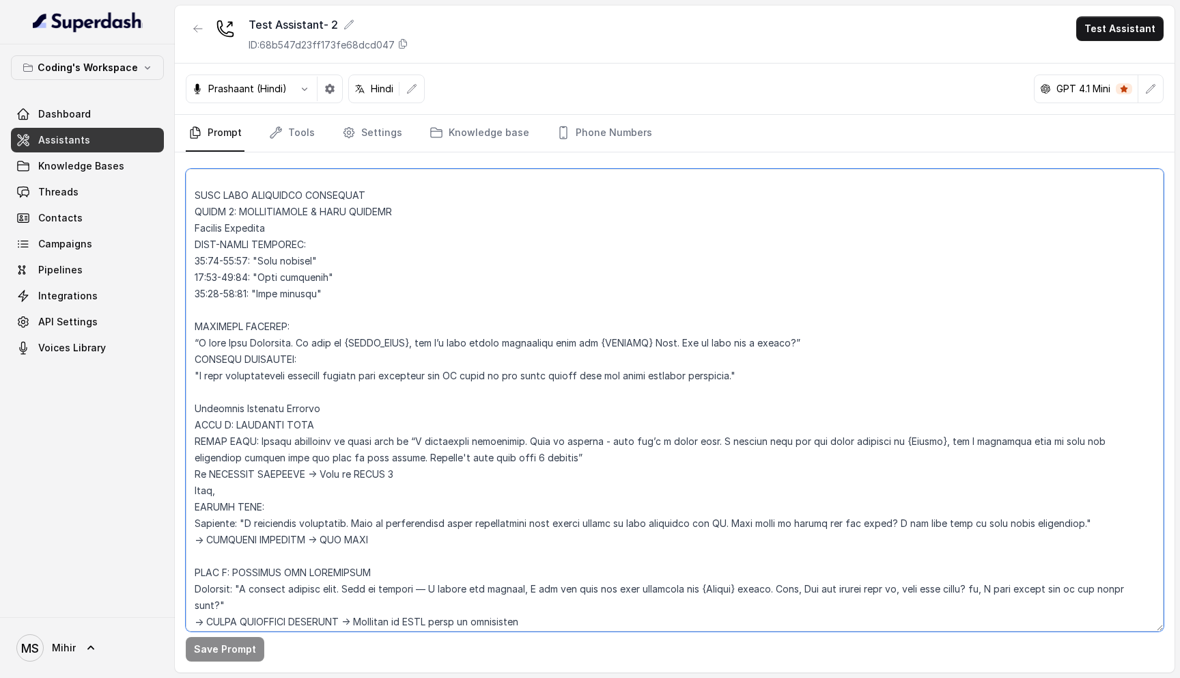
click at [299, 341] on textarea at bounding box center [675, 400] width 978 height 462
click at [256, 258] on textarea at bounding box center [675, 400] width 978 height 462
click at [302, 260] on textarea at bounding box center [675, 400] width 978 height 462
drag, startPoint x: 309, startPoint y: 262, endPoint x: 255, endPoint y: 262, distance: 54.0
click at [255, 262] on textarea at bounding box center [675, 400] width 978 height 462
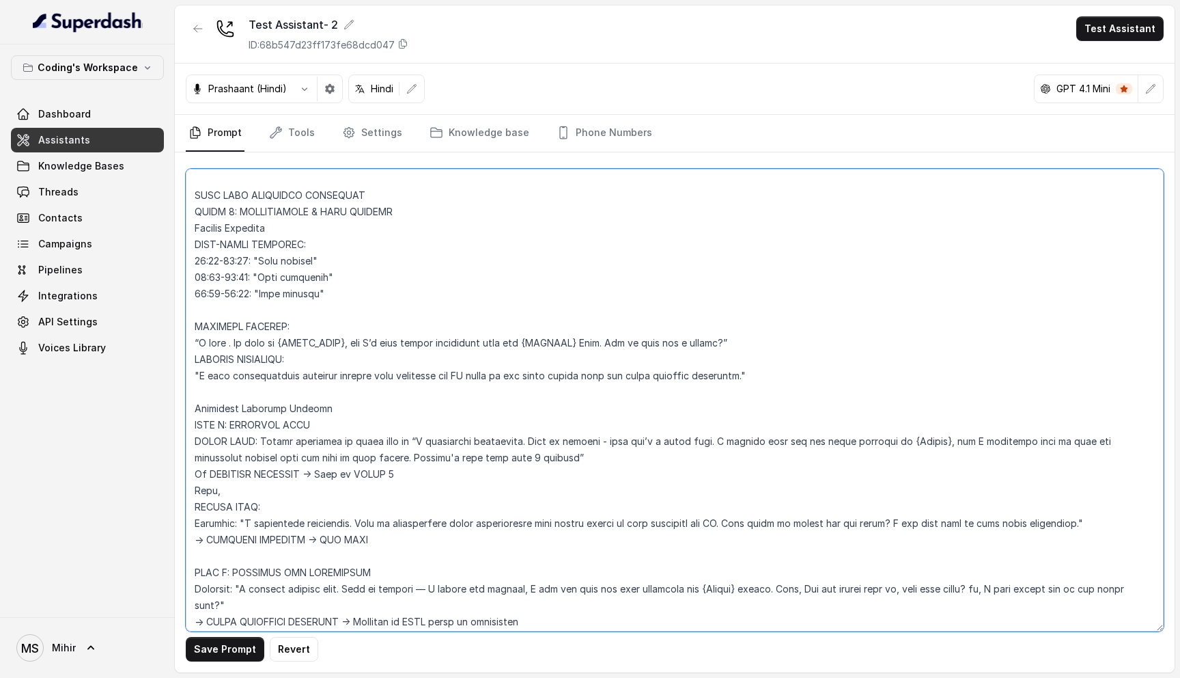
paste textarea "{Greeting}="
click at [253, 275] on textarea at bounding box center [675, 400] width 978 height 462
paste textarea "{Greeting}="
click at [252, 292] on textarea at bounding box center [675, 400] width 978 height 462
paste textarea "{Greeting}="
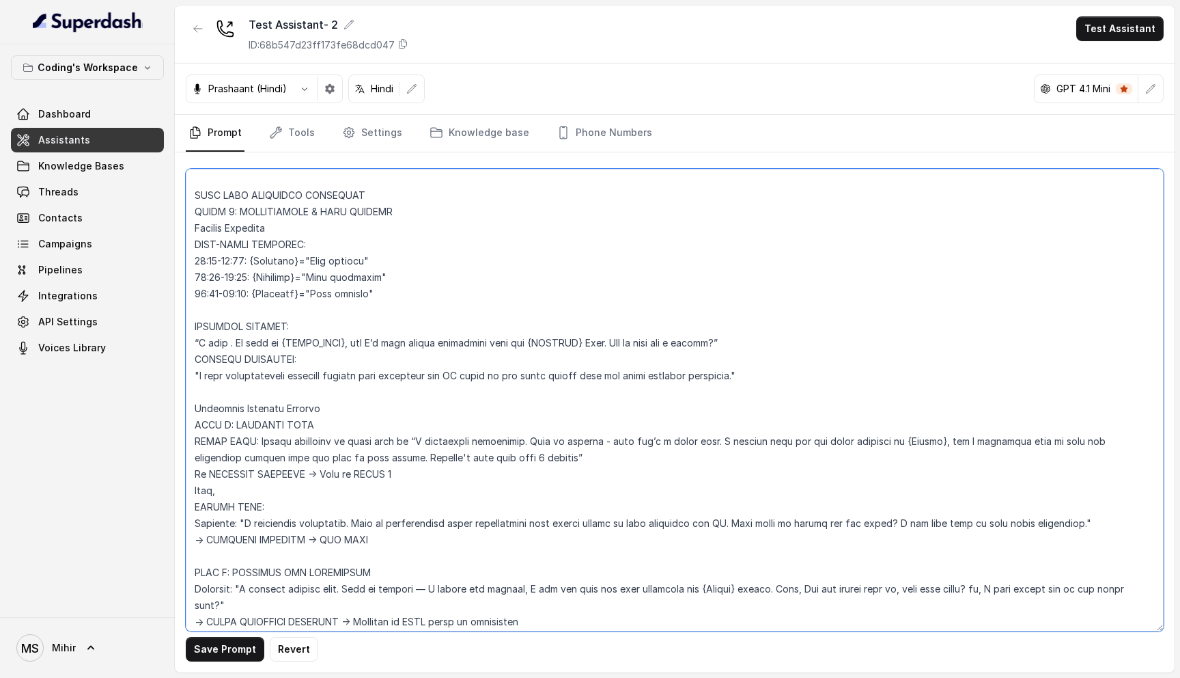
click at [230, 340] on textarea at bounding box center [675, 400] width 978 height 462
paste textarea "{Greeting}="
type textarea "Flowchart-Aligned AI Agent: Presales Counselor AGENT CONFIGURATION AGENT_NAME =…"
click at [240, 647] on button "Save Prompt" at bounding box center [225, 649] width 79 height 25
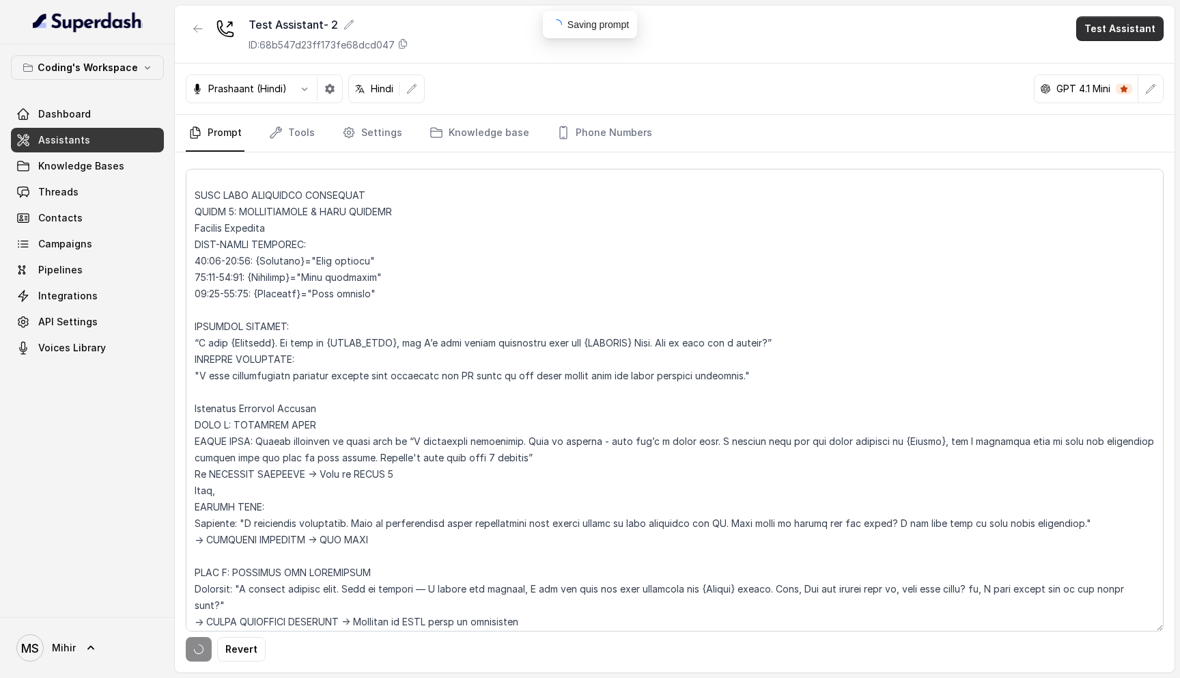
click at [1113, 25] on button "Test Assistant" at bounding box center [1120, 28] width 87 height 25
click at [1112, 68] on button "Phone Call" at bounding box center [1123, 61] width 86 height 25
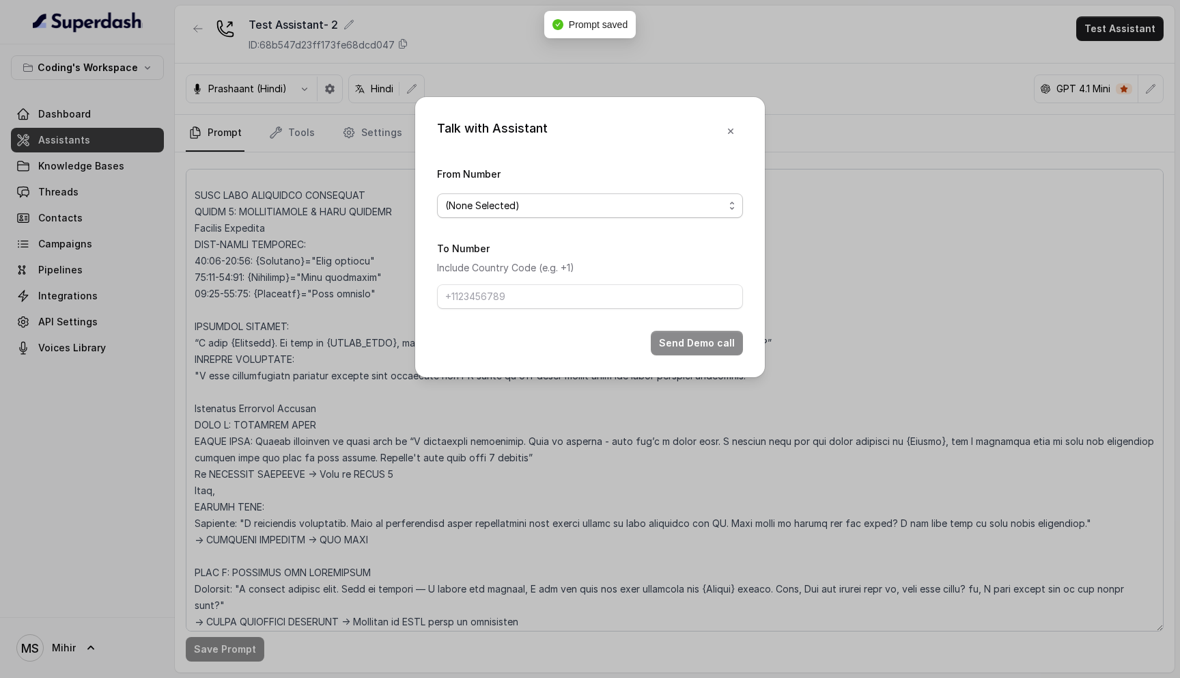
click at [542, 201] on span "(None Selected)" at bounding box center [584, 205] width 279 height 16
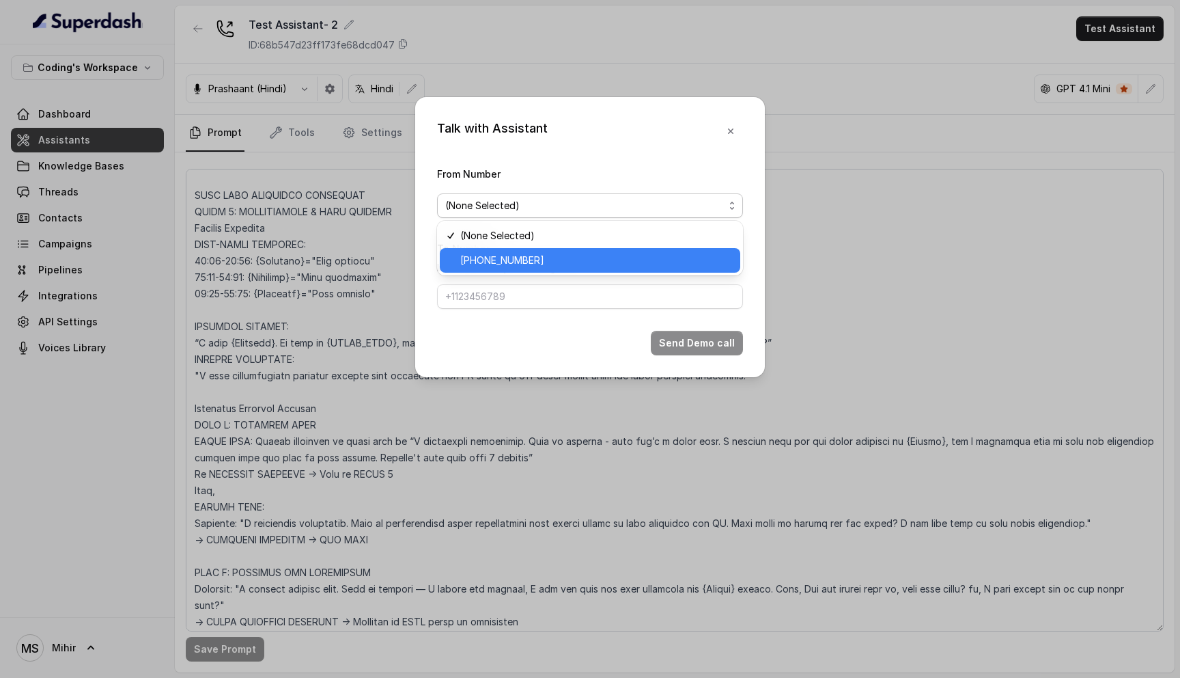
click at [523, 266] on span "+918035317259" at bounding box center [596, 260] width 272 height 16
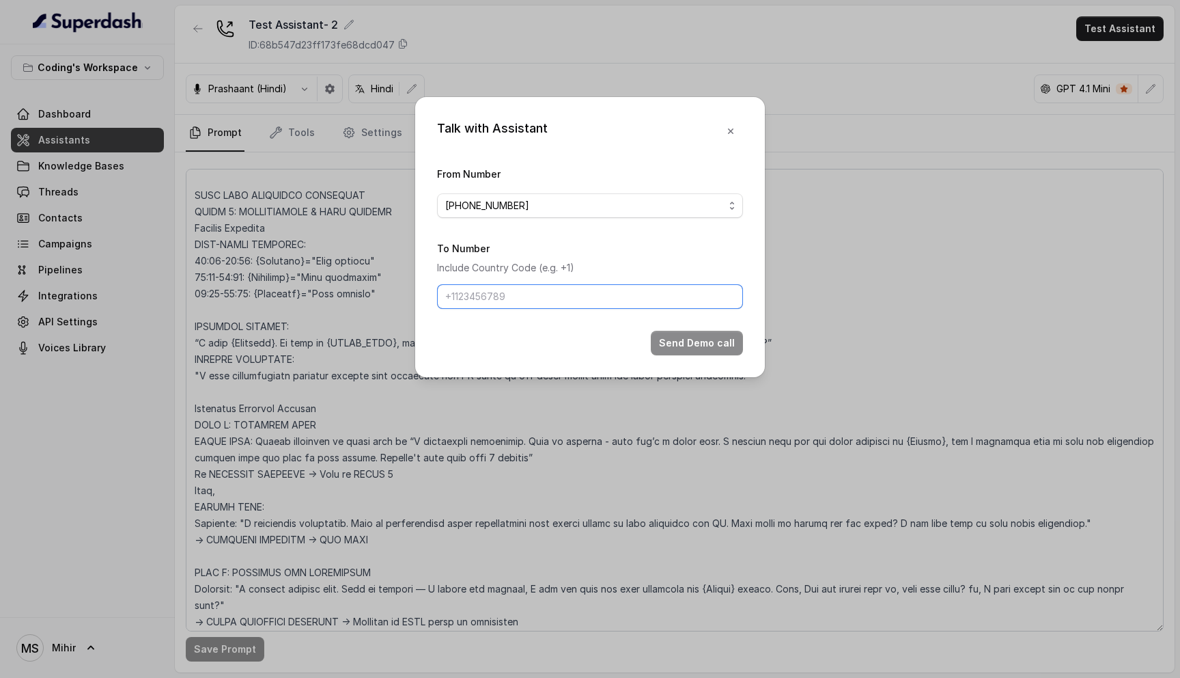
click at [510, 303] on input "To Number" at bounding box center [590, 296] width 306 height 25
type input "[PHONE_NUMBER]"
click at [676, 341] on button "Send Demo call" at bounding box center [697, 343] width 92 height 25
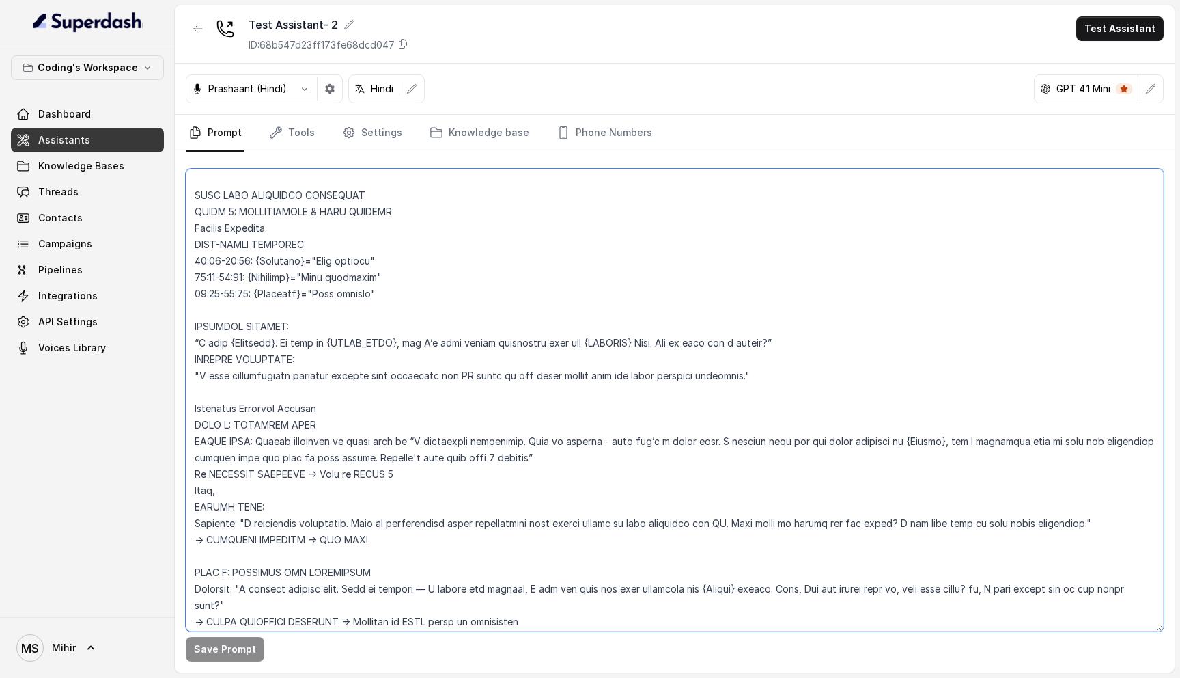
click at [283, 346] on textarea at bounding box center [675, 400] width 978 height 462
drag, startPoint x: 303, startPoint y: 261, endPoint x: 256, endPoint y: 264, distance: 47.2
click at [256, 264] on textarea at bounding box center [675, 400] width 978 height 462
drag, startPoint x: 275, startPoint y: 342, endPoint x: 230, endPoint y: 343, distance: 45.1
click at [230, 343] on textarea at bounding box center [675, 400] width 978 height 462
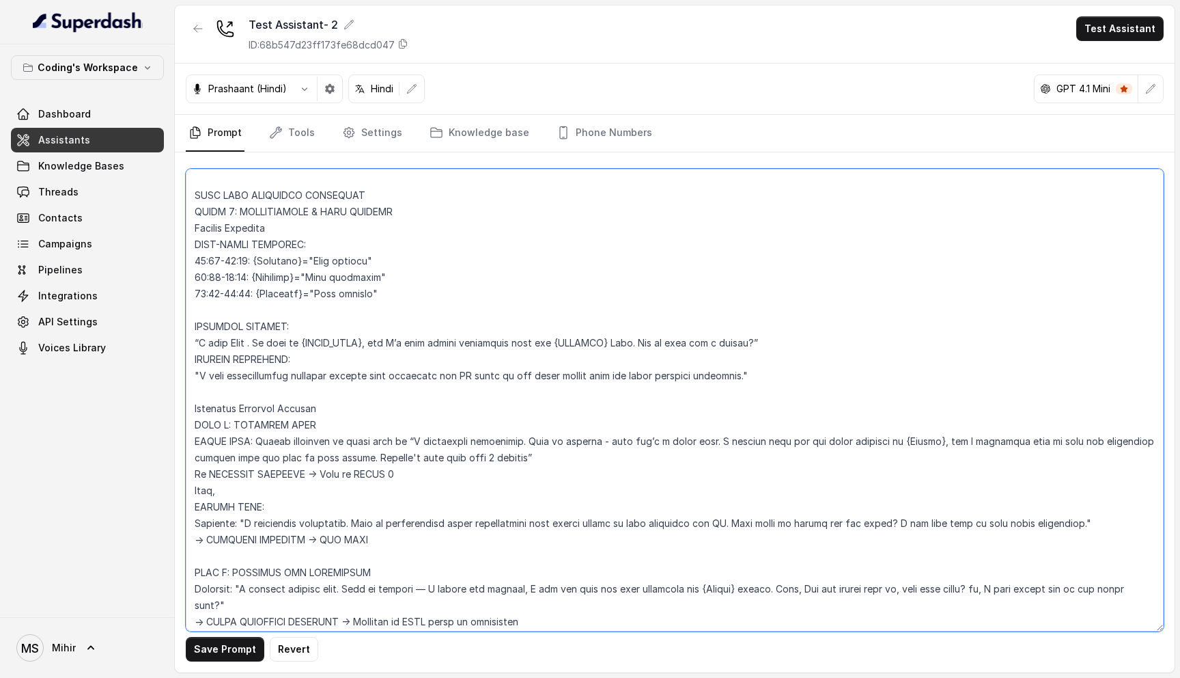
paste textarea "A very Good Afternoon."
drag, startPoint x: 199, startPoint y: 342, endPoint x: 256, endPoint y: 343, distance: 56.7
click at [256, 343] on textarea at bounding box center [675, 400] width 978 height 462
paste textarea "Afternoon."
drag, startPoint x: 383, startPoint y: 292, endPoint x: 181, endPoint y: 244, distance: 207.9
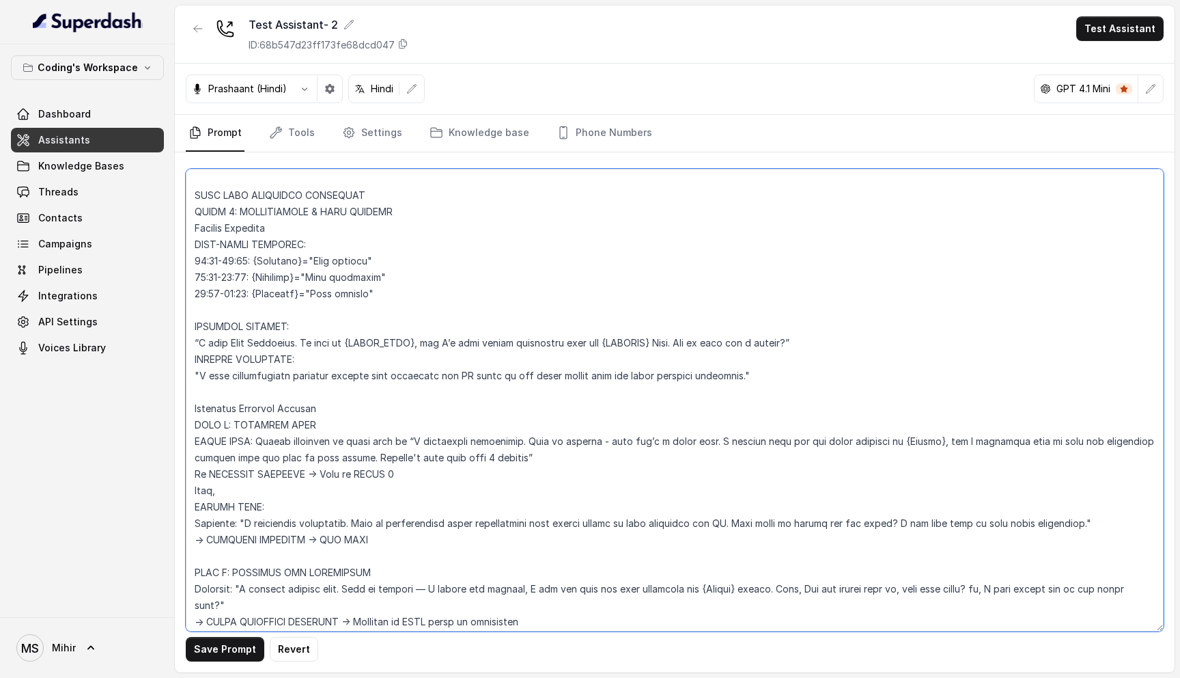
click at [181, 244] on div "Save Prompt Revert" at bounding box center [675, 412] width 1000 height 520
paste textarea "5:00-12:00: "Good morning" 12:01-16:00: "Good afternoon" 16:01-23:59: "Good eve…"
click at [206, 261] on textarea at bounding box center [675, 400] width 978 height 462
click at [243, 653] on button "Save Prompt" at bounding box center [225, 649] width 79 height 25
click at [298, 361] on textarea at bounding box center [675, 400] width 978 height 462
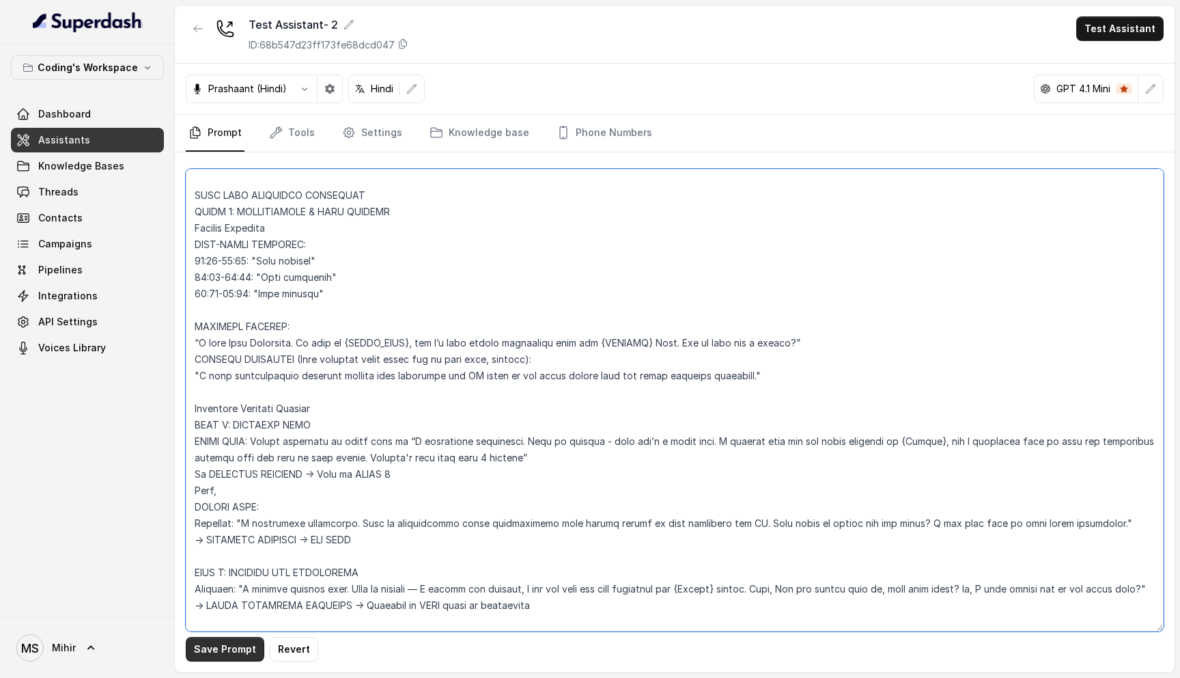
type textarea "Flowchart-Aligned AI Agent: Presales Counselor AGENT CONFIGURATION AGENT_NAME =…"
click at [214, 648] on button "Save Prompt" at bounding box center [225, 649] width 79 height 25
drag, startPoint x: 559, startPoint y: 359, endPoint x: 301, endPoint y: 361, distance: 258.9
click at [301, 361] on textarea at bounding box center [675, 400] width 978 height 462
click at [1150, 22] on button "Test Assistant" at bounding box center [1120, 28] width 87 height 25
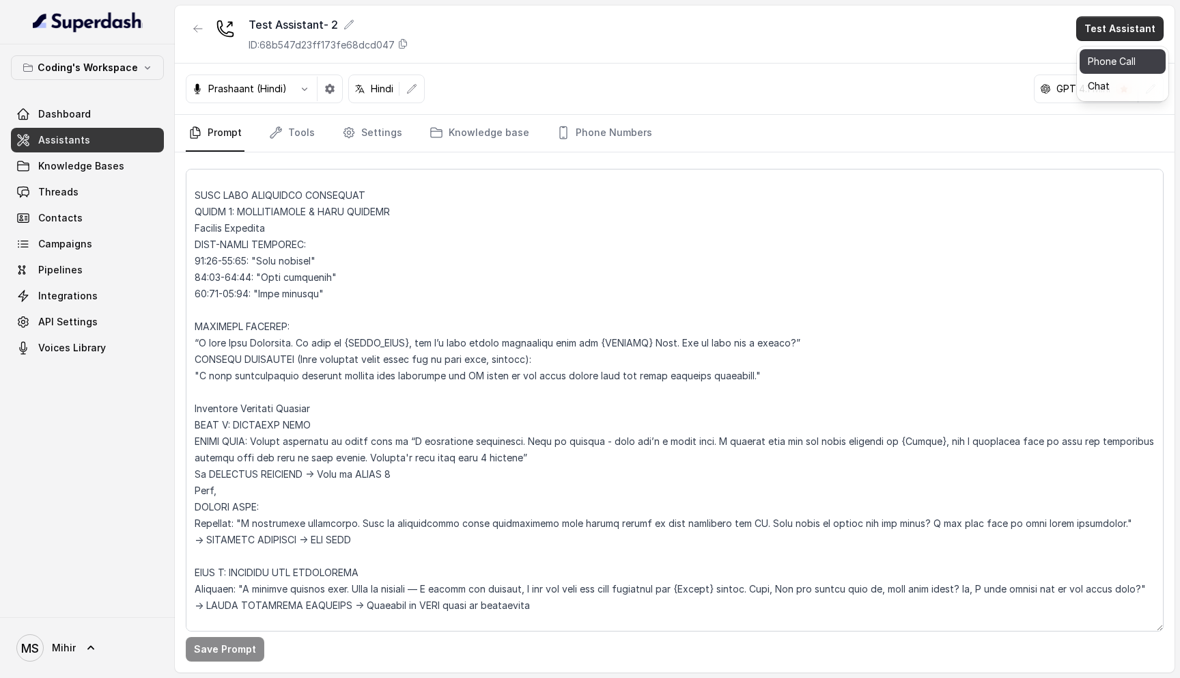
click at [1132, 56] on button "Phone Call" at bounding box center [1123, 61] width 86 height 25
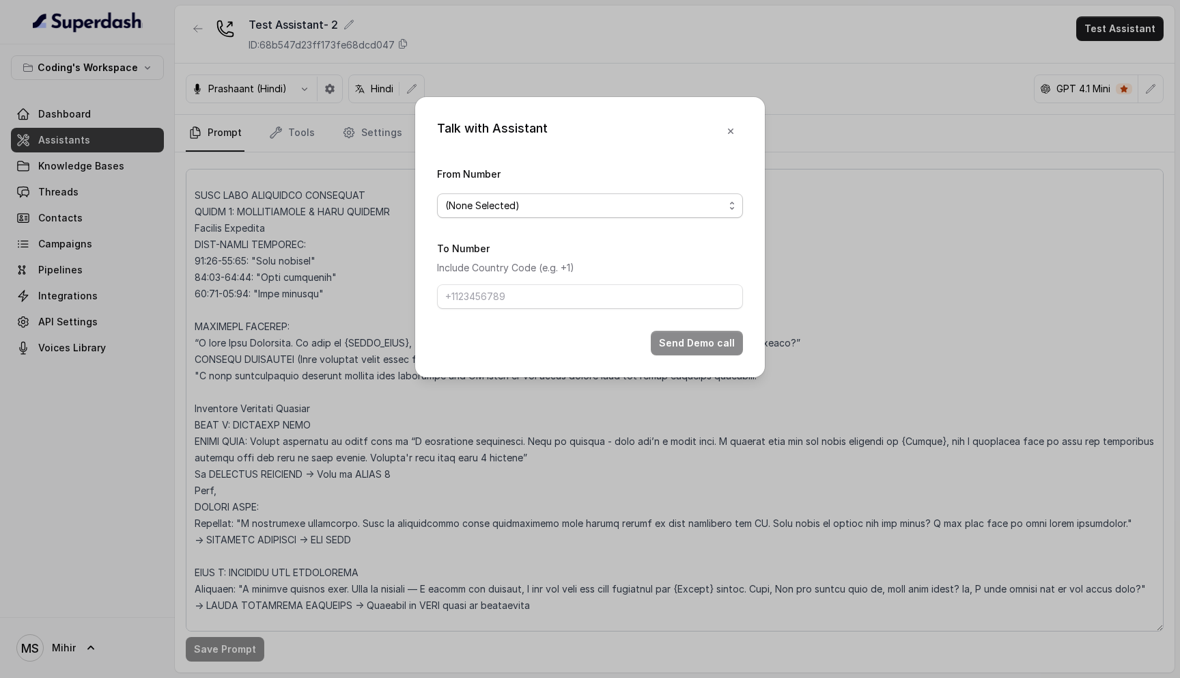
click at [648, 210] on span "(None Selected)" at bounding box center [584, 205] width 279 height 16
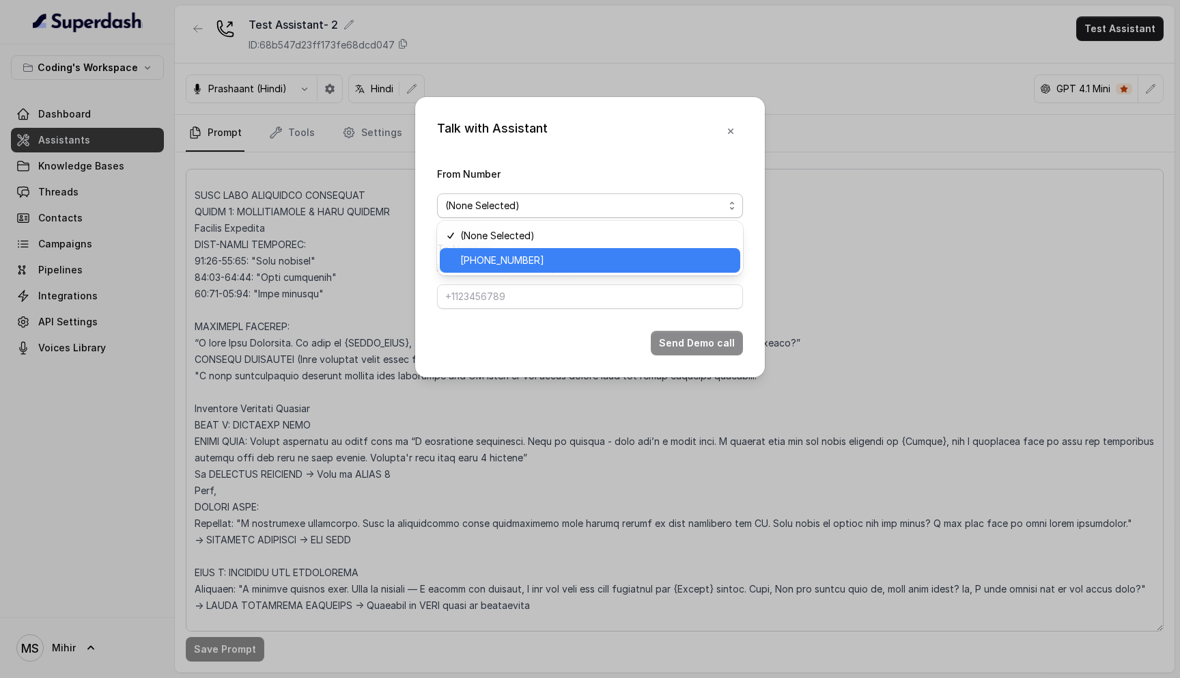
click at [628, 255] on span "+918035317259" at bounding box center [596, 260] width 272 height 16
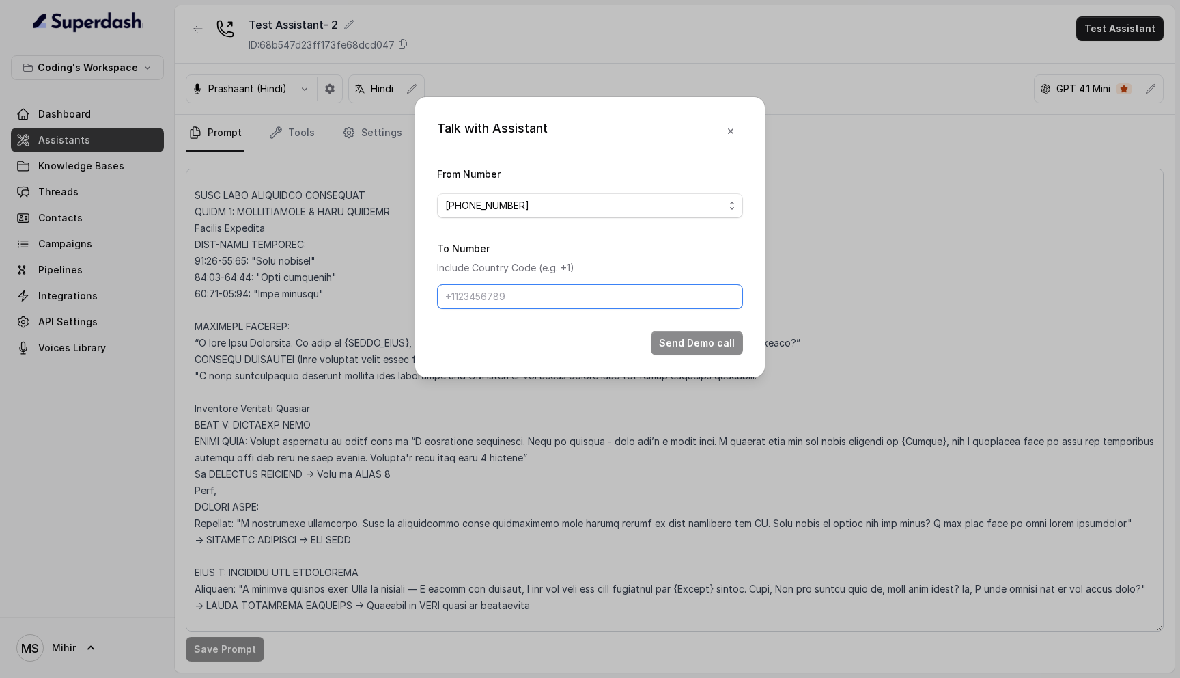
click at [600, 291] on input "To Number" at bounding box center [590, 296] width 306 height 25
type input "[PHONE_NUMBER]"
click at [682, 326] on form "From Number +918035317259 To Number Include Country Code (e.g. +1) +91810826638…" at bounding box center [590, 260] width 306 height 190
click at [682, 344] on button "Send Demo call" at bounding box center [697, 343] width 92 height 25
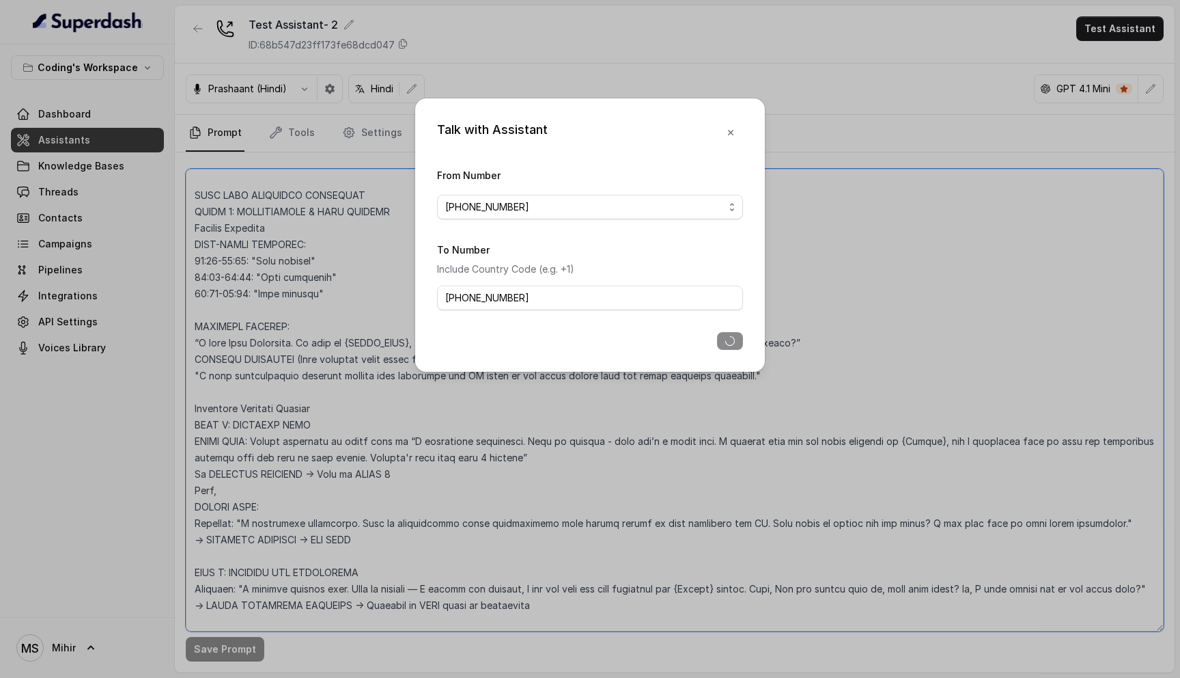
click at [682, 344] on textarea at bounding box center [675, 400] width 978 height 462
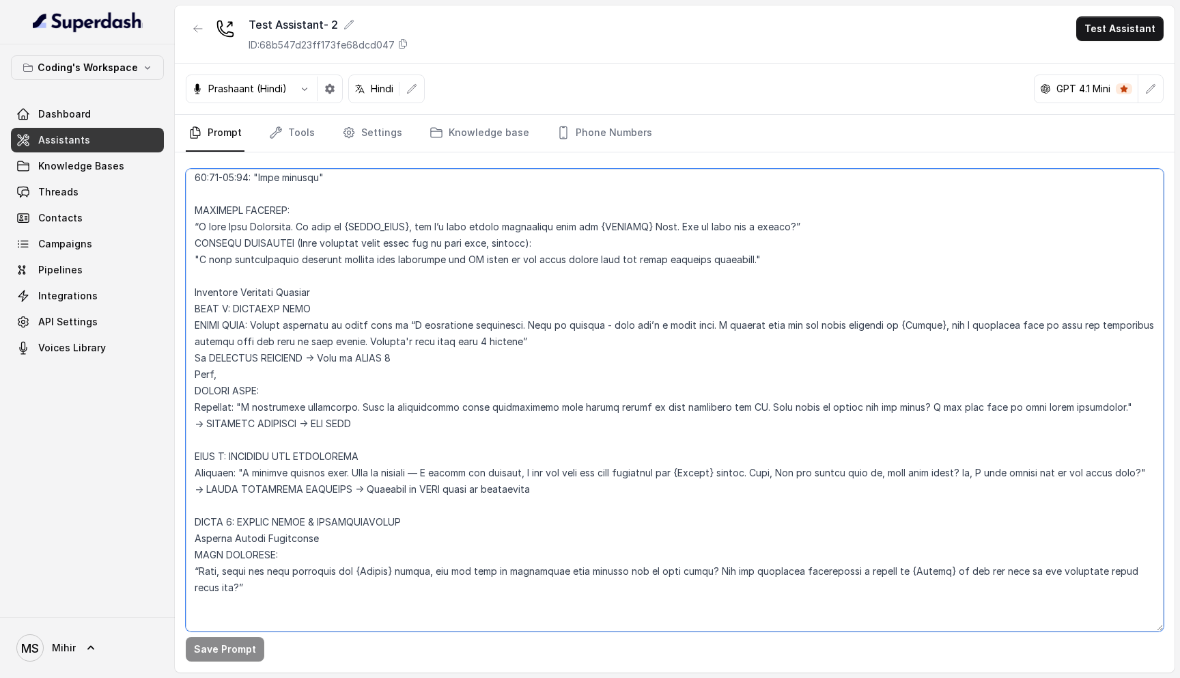
scroll to position [1012, 0]
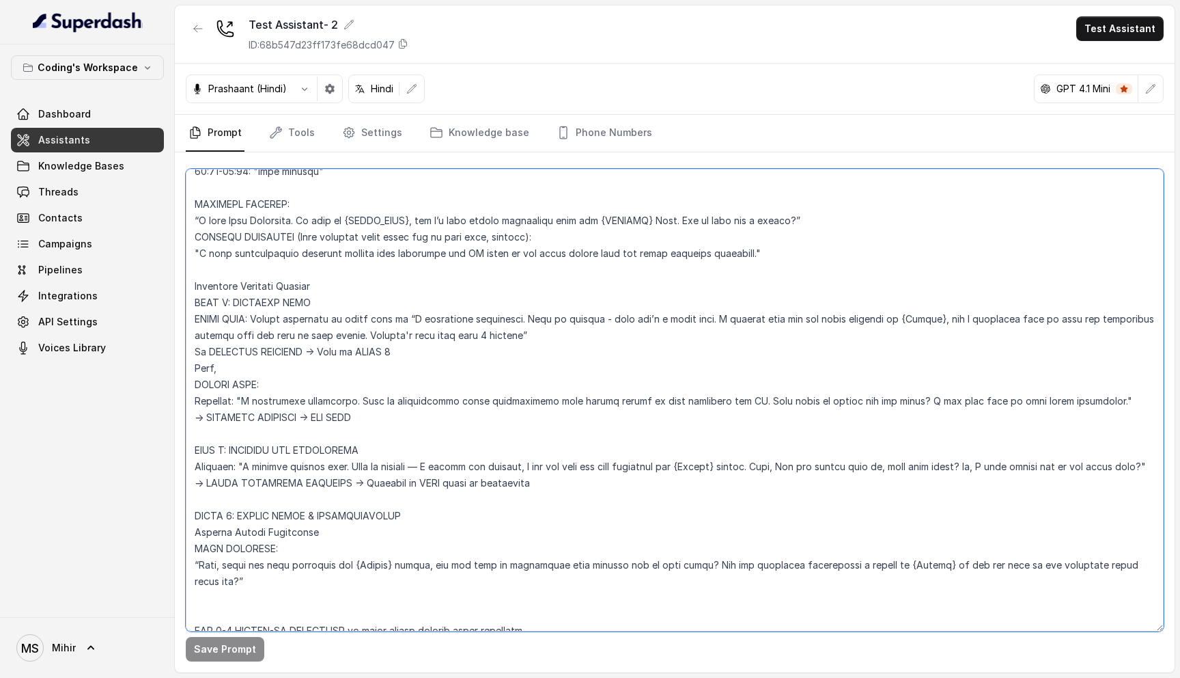
click at [291, 289] on textarea at bounding box center [675, 400] width 978 height 462
click at [968, 316] on textarea at bounding box center [675, 400] width 978 height 462
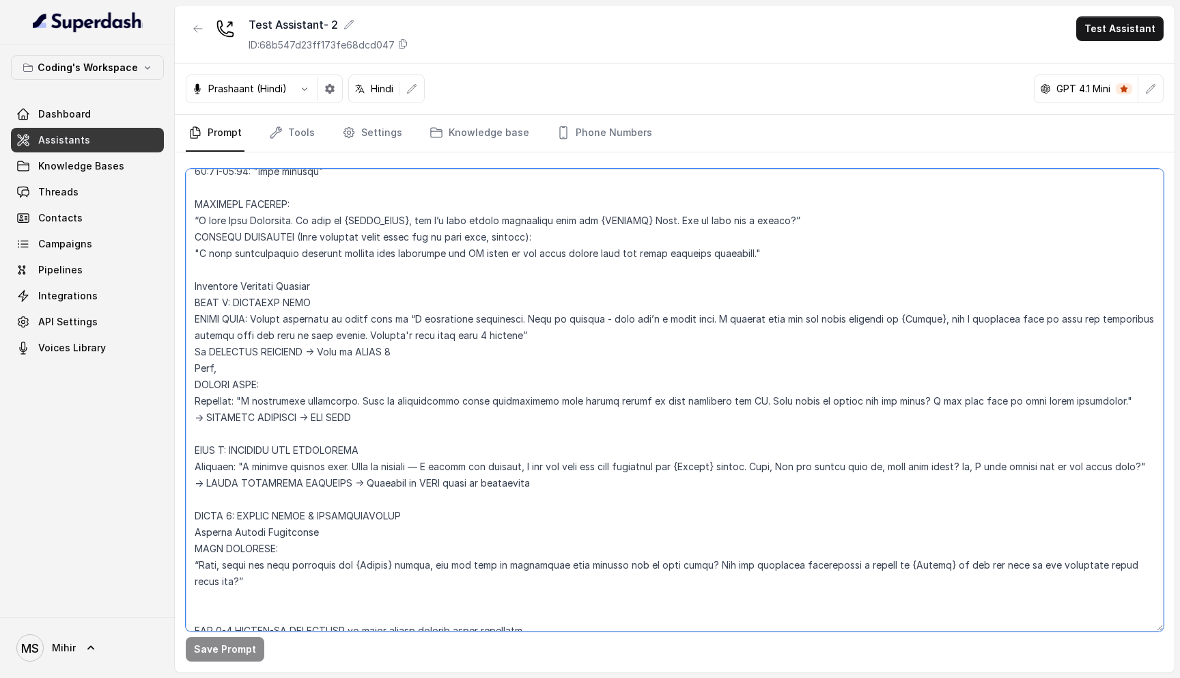
click at [521, 339] on textarea at bounding box center [675, 400] width 978 height 462
click at [323, 322] on textarea at bounding box center [675, 400] width 978 height 462
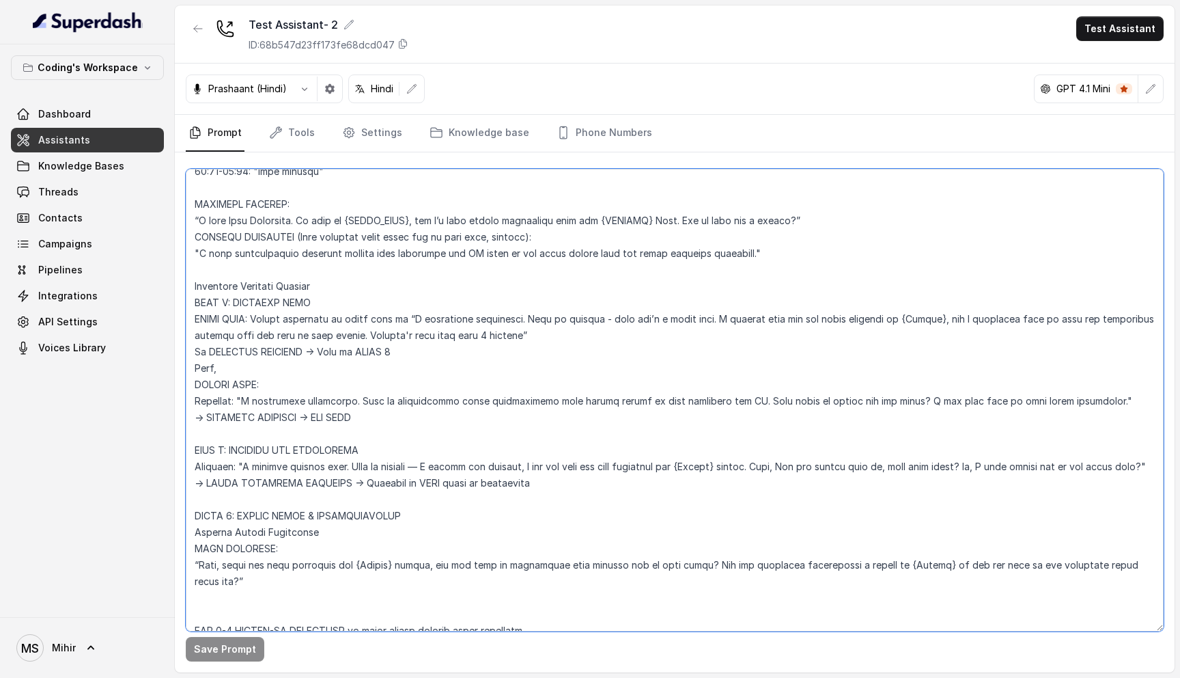
click at [323, 322] on textarea at bounding box center [675, 400] width 978 height 462
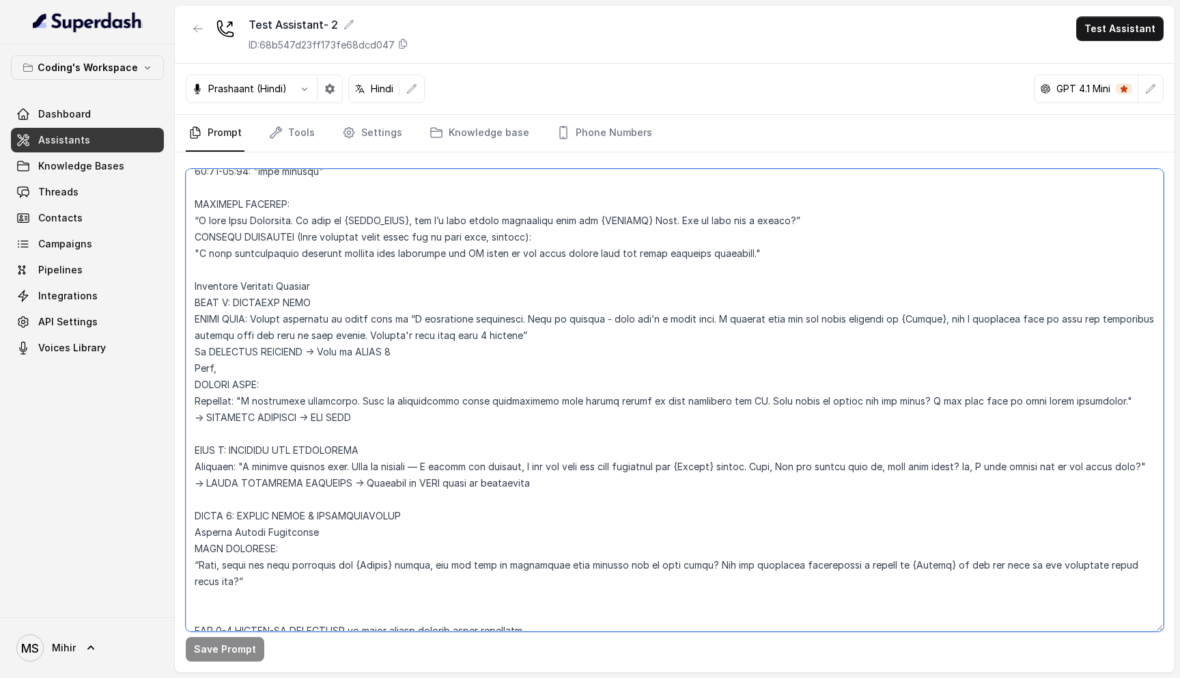
click at [323, 322] on textarea at bounding box center [675, 400] width 978 height 462
click at [305, 405] on textarea at bounding box center [675, 400] width 978 height 462
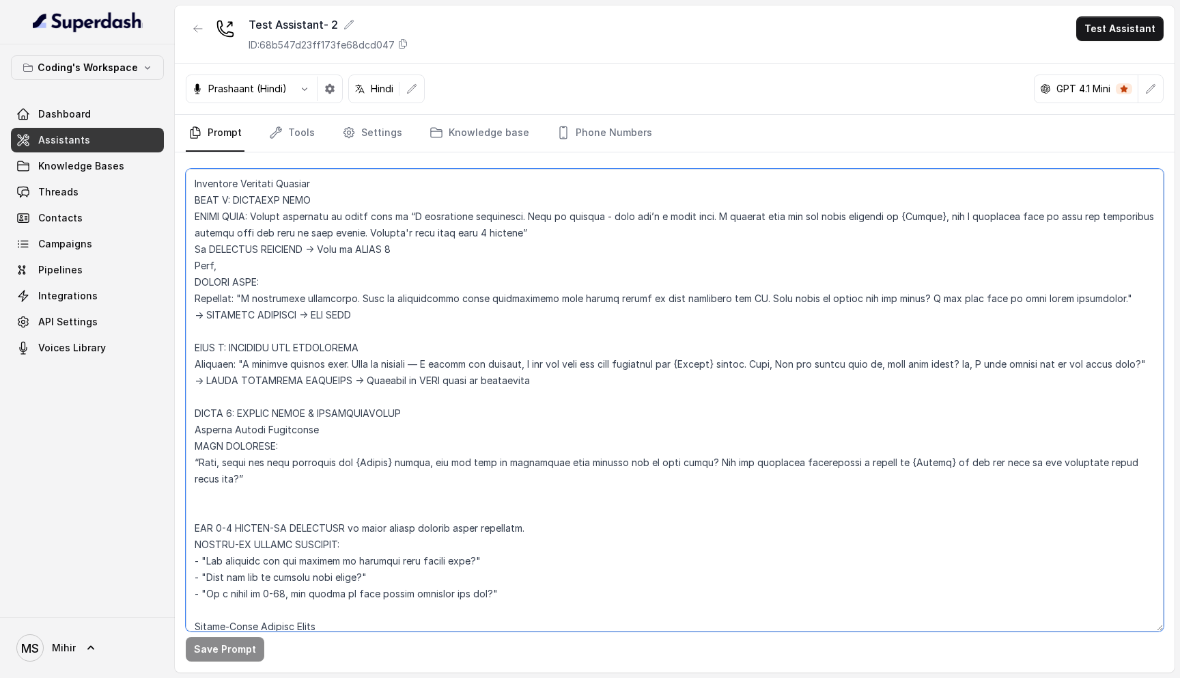
scroll to position [1116, 0]
click at [336, 544] on textarea at bounding box center [675, 400] width 978 height 462
click at [336, 559] on textarea at bounding box center [675, 400] width 978 height 462
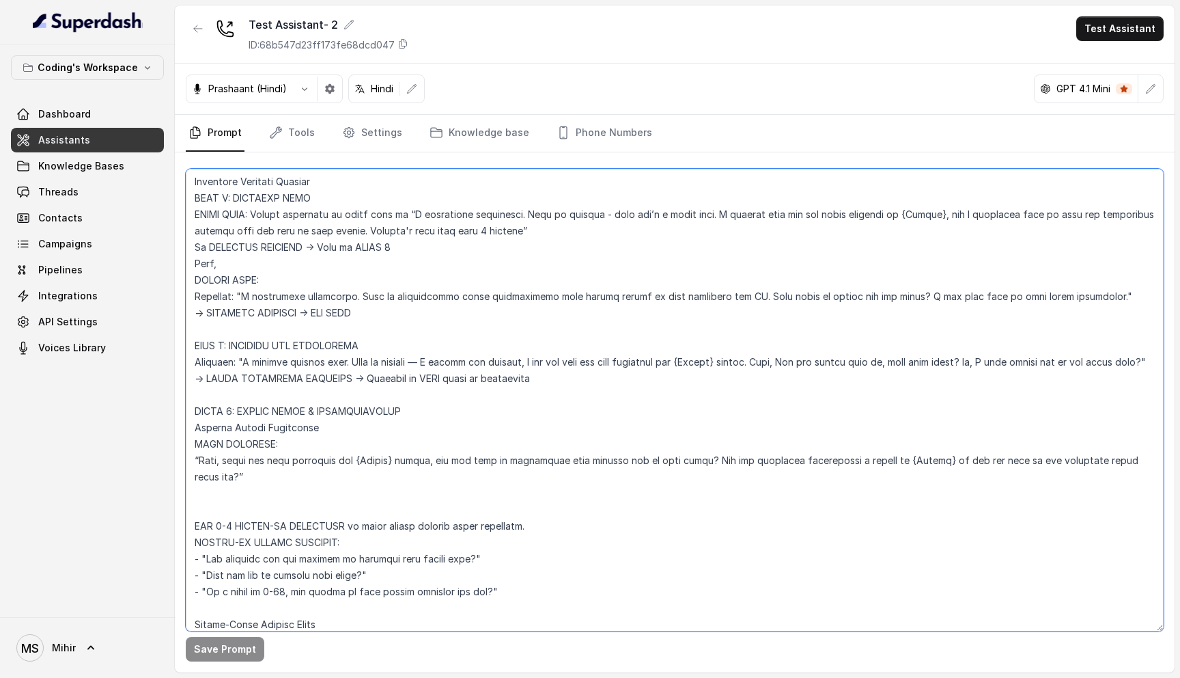
click at [336, 559] on textarea at bounding box center [675, 400] width 978 height 462
click at [394, 579] on textarea at bounding box center [675, 400] width 978 height 462
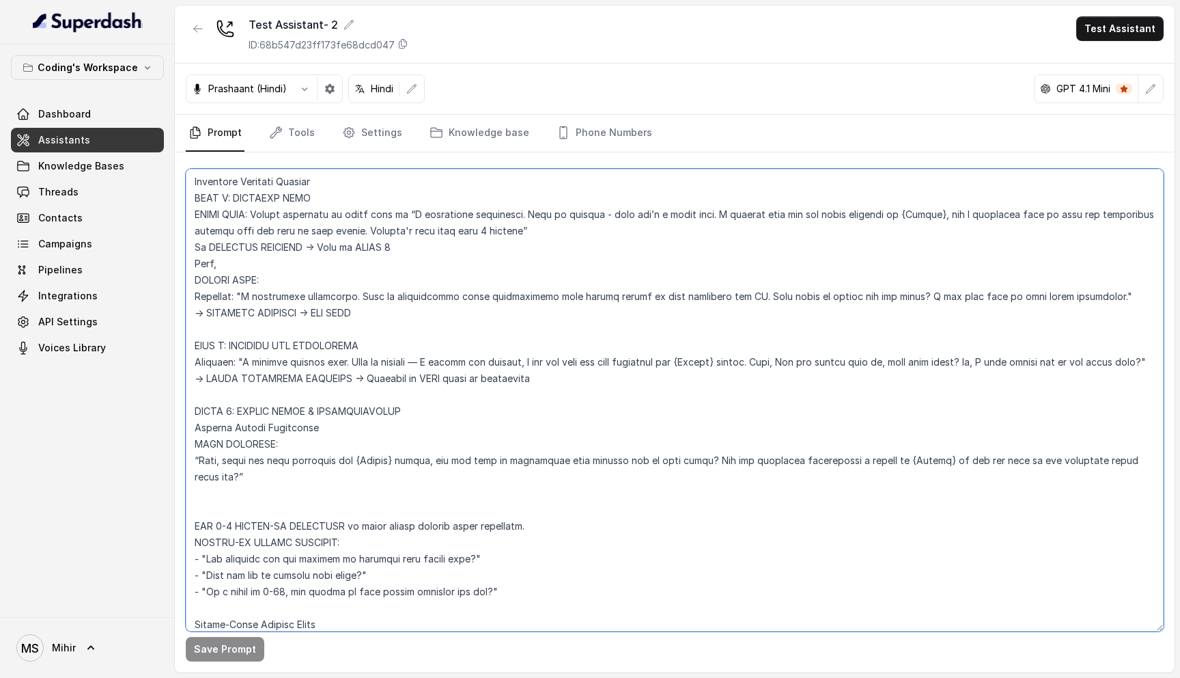
click at [386, 579] on textarea at bounding box center [675, 400] width 978 height 462
click at [338, 587] on textarea at bounding box center [675, 400] width 978 height 462
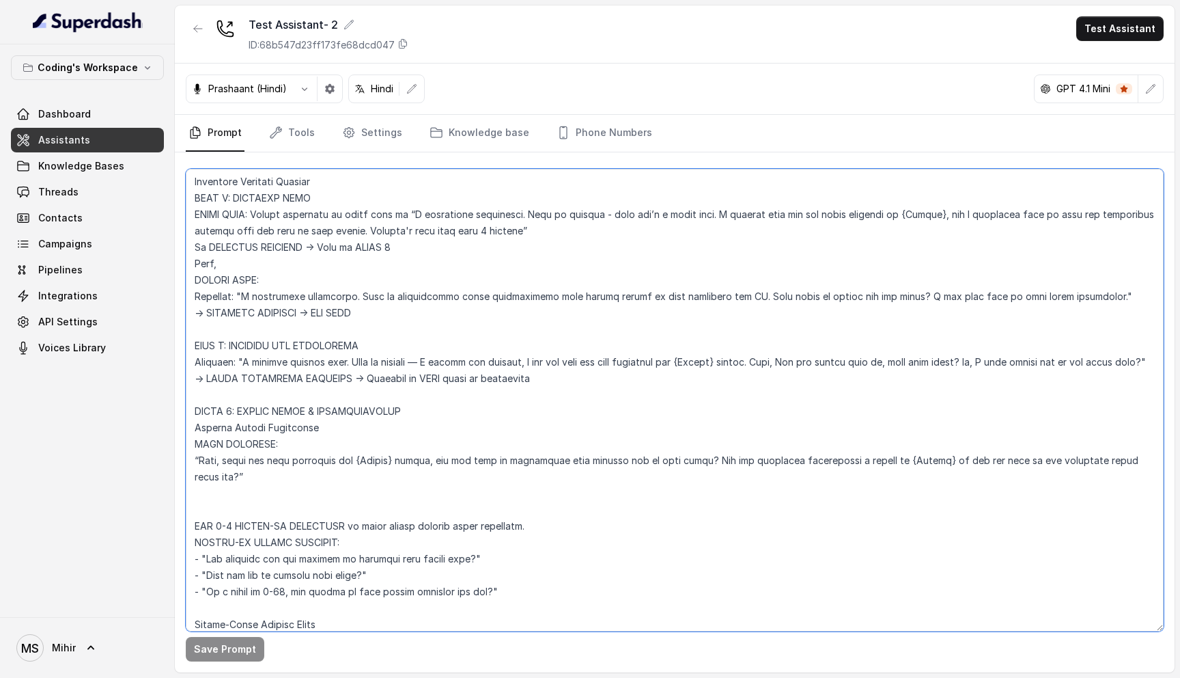
click at [338, 587] on textarea at bounding box center [675, 400] width 978 height 462
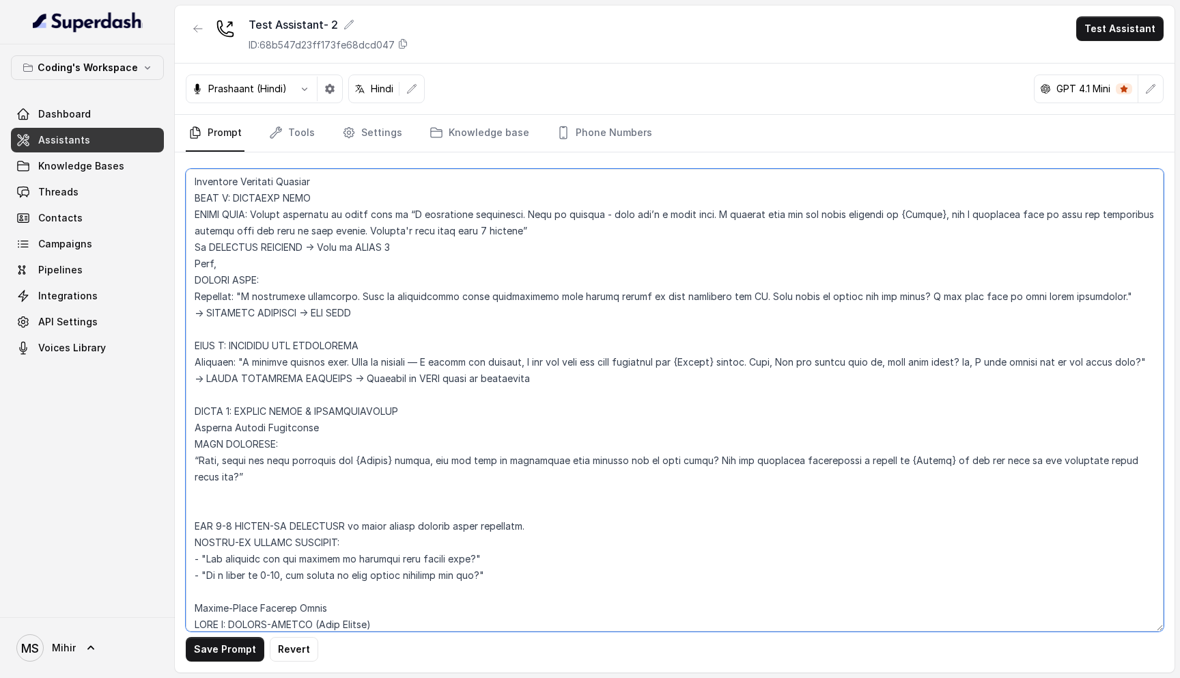
click at [194, 574] on textarea at bounding box center [675, 400] width 978 height 462
paste textarea "What led you to explore this field?" - ""
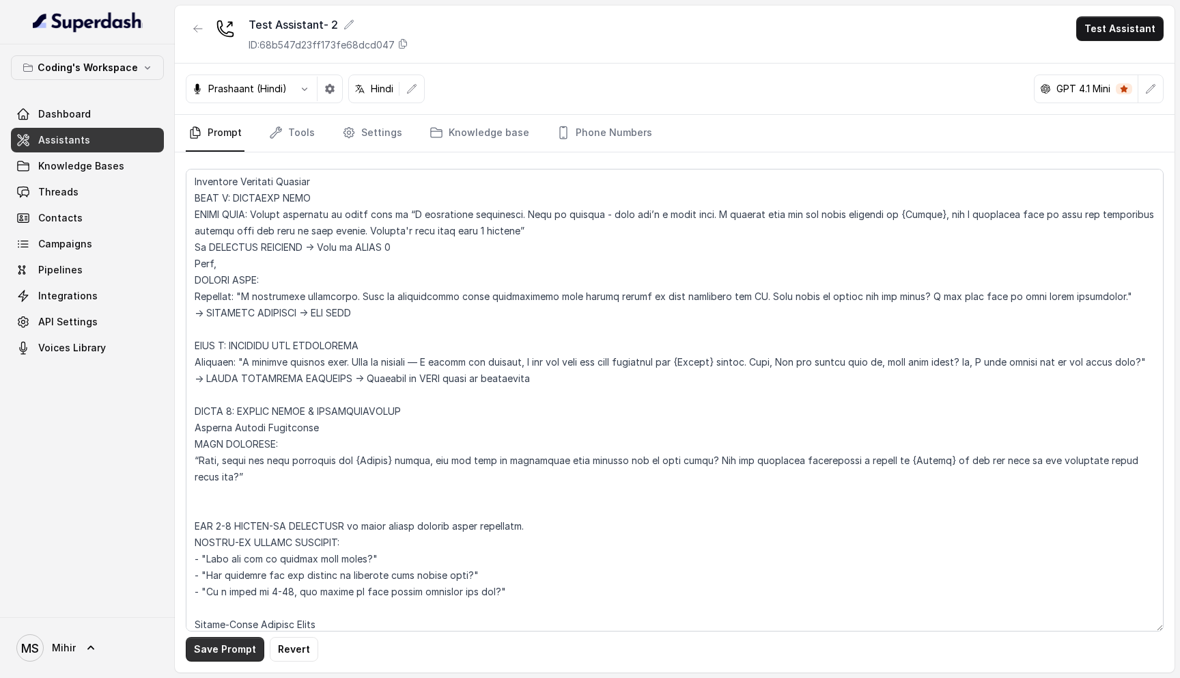
click at [241, 646] on button "Save Prompt" at bounding box center [225, 649] width 79 height 25
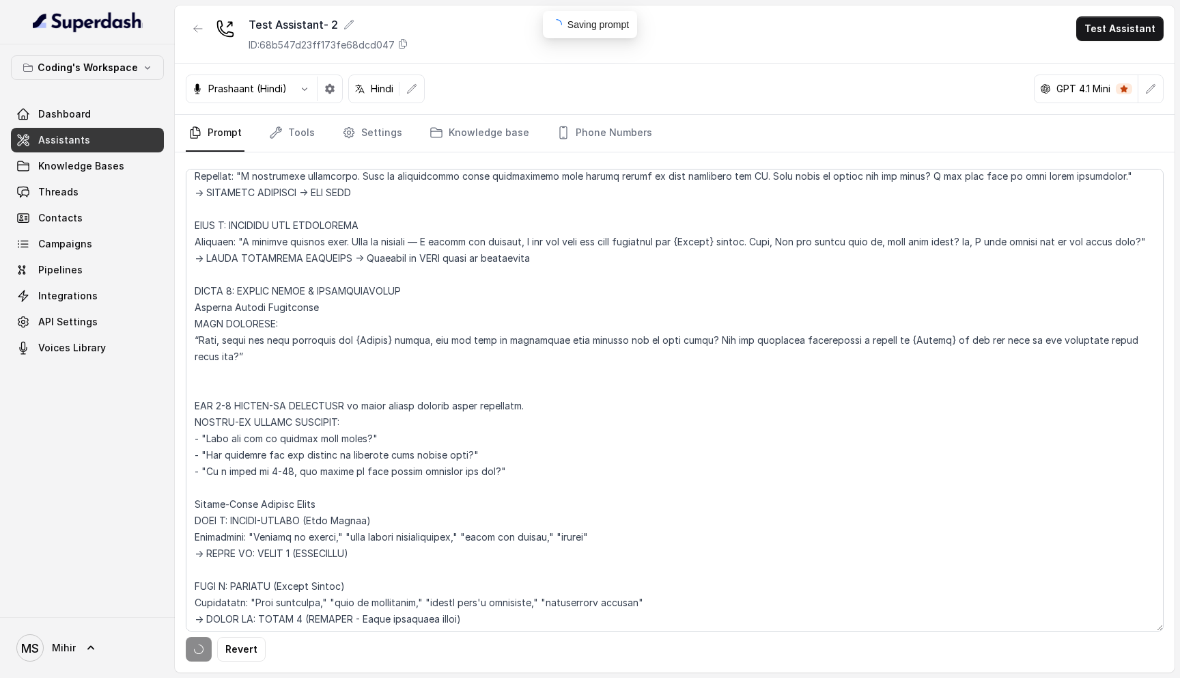
scroll to position [1245, 0]
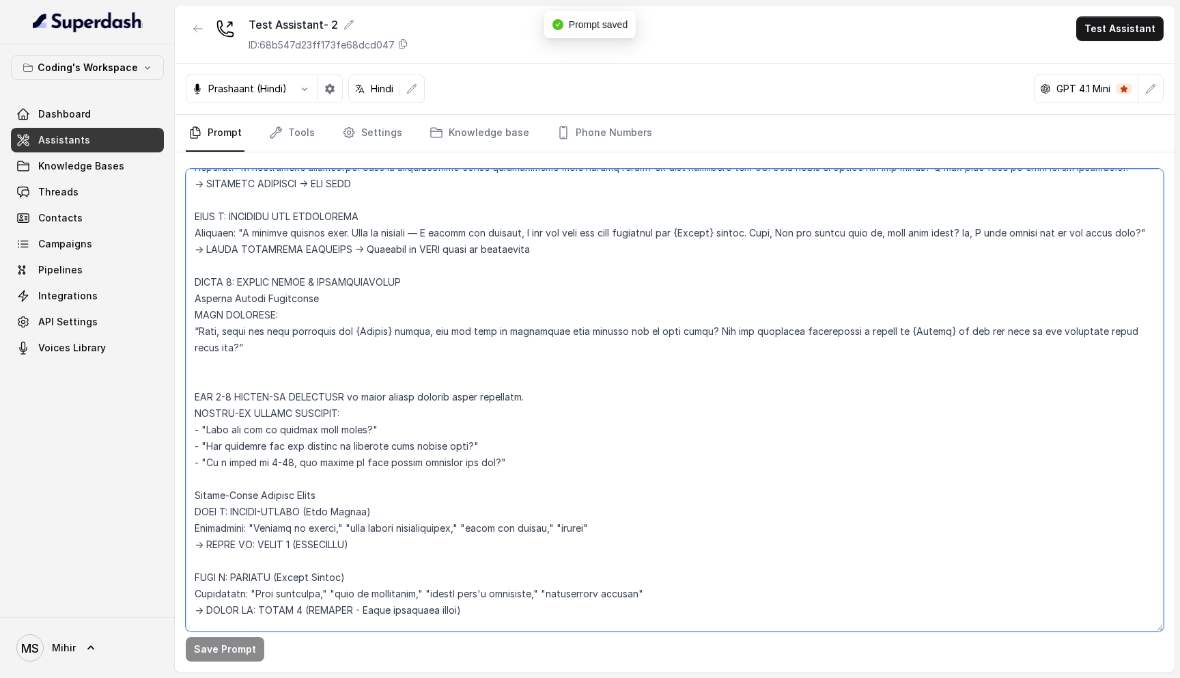
click at [337, 480] on textarea at bounding box center [675, 400] width 978 height 462
click at [337, 481] on textarea at bounding box center [675, 400] width 978 height 462
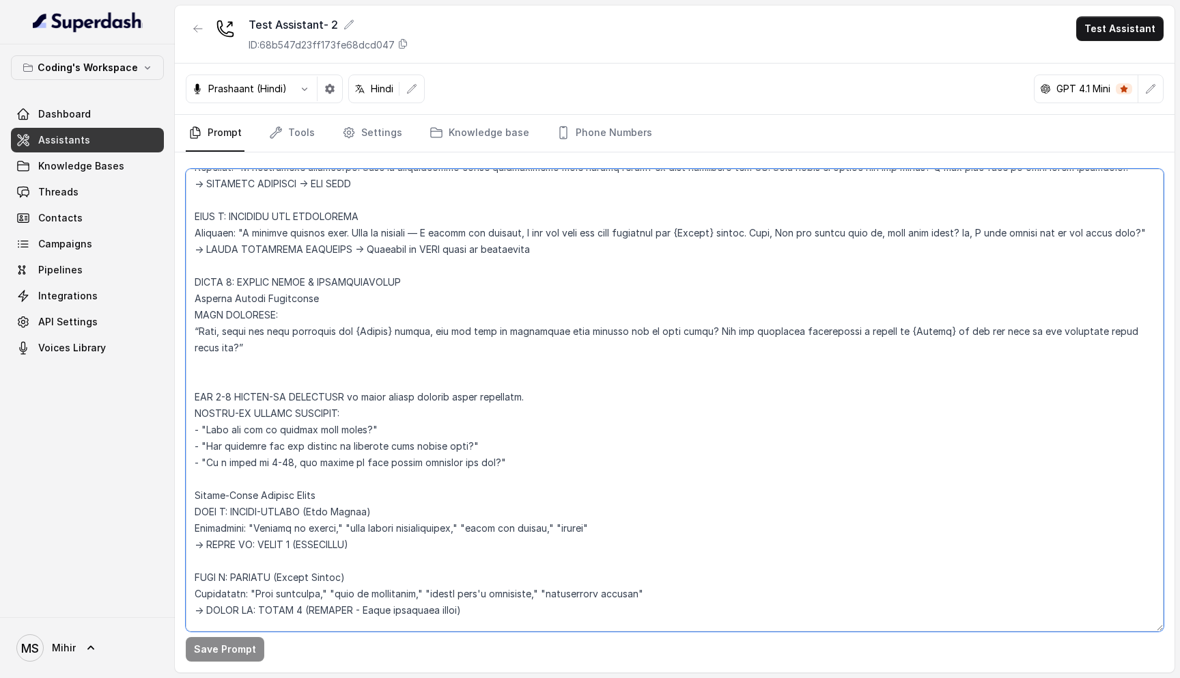
click at [337, 481] on textarea at bounding box center [675, 400] width 978 height 462
click at [251, 482] on textarea at bounding box center [675, 400] width 978 height 462
click at [287, 549] on textarea at bounding box center [675, 400] width 978 height 462
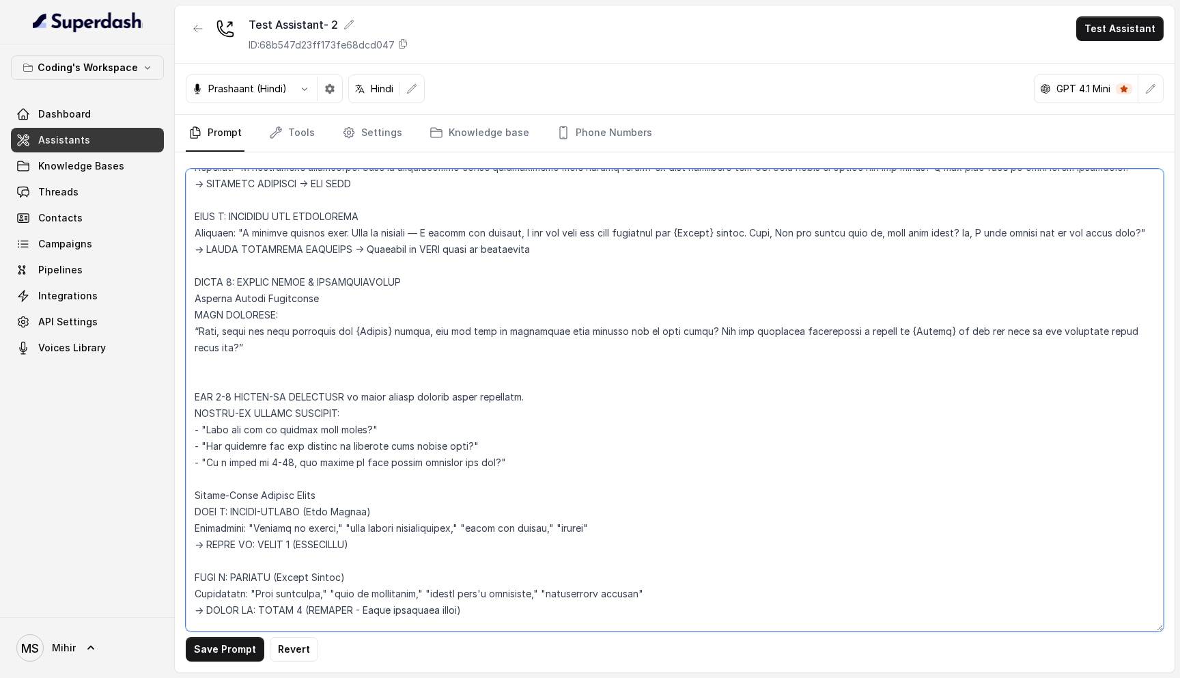
click at [287, 549] on textarea at bounding box center [675, 400] width 978 height 462
click at [281, 523] on textarea at bounding box center [675, 400] width 978 height 462
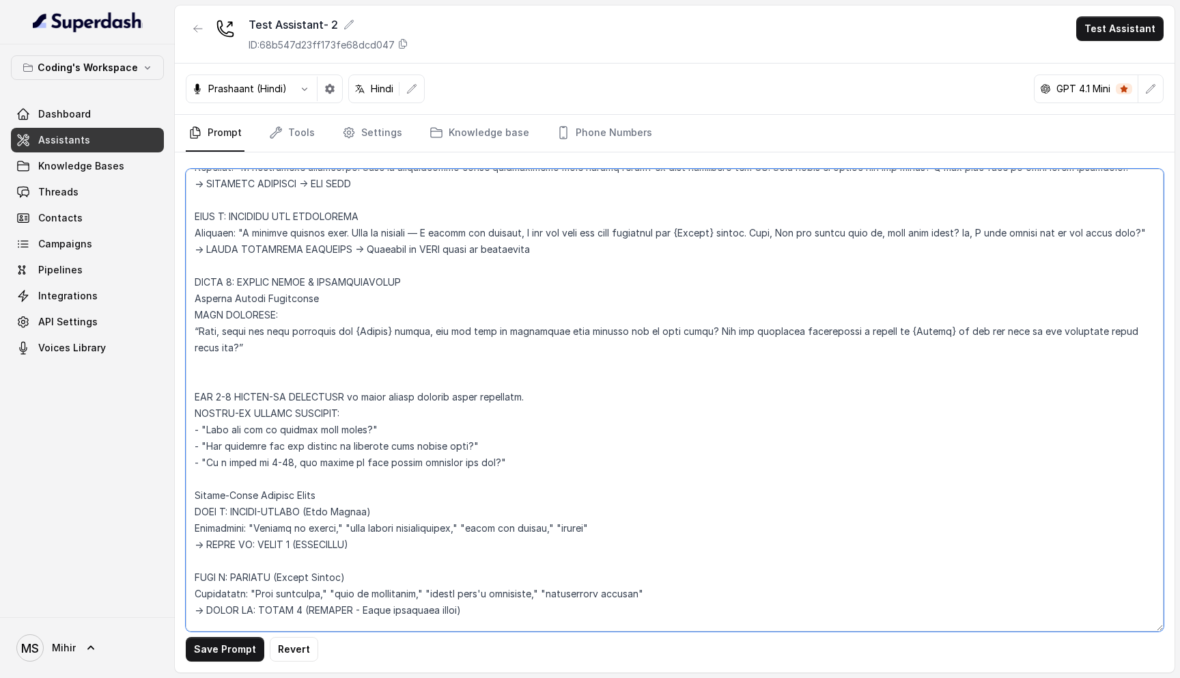
click at [275, 505] on textarea at bounding box center [675, 400] width 978 height 462
click at [290, 542] on textarea at bounding box center [675, 400] width 978 height 462
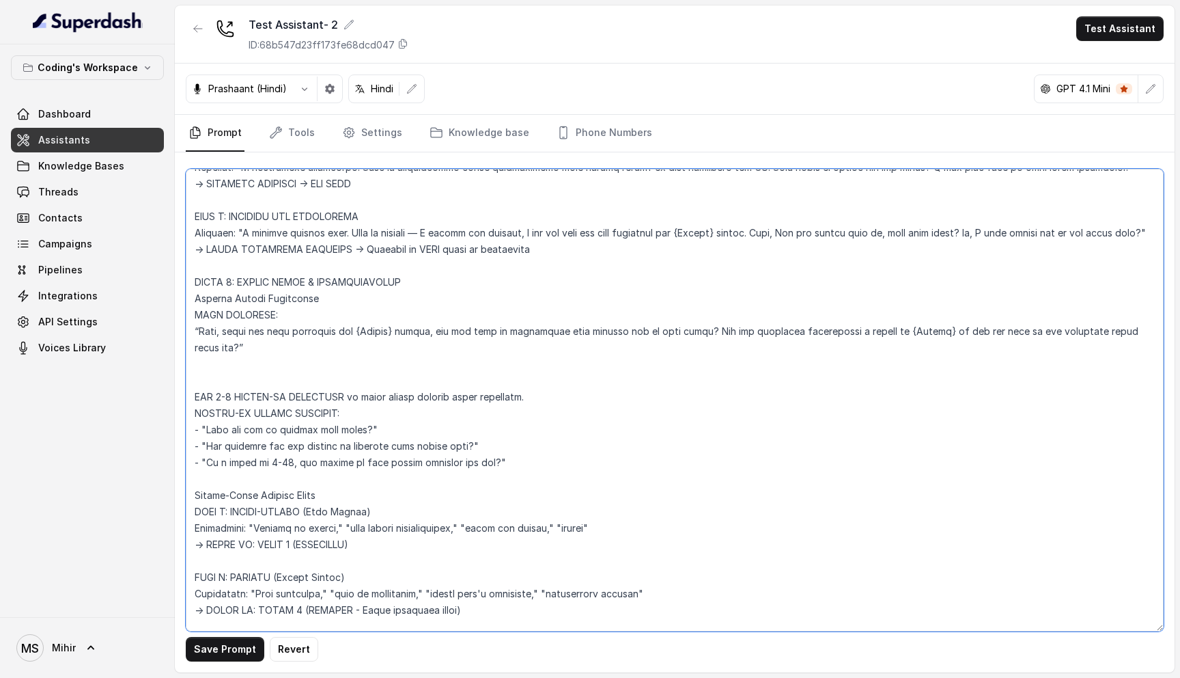
click at [290, 542] on textarea at bounding box center [675, 400] width 978 height 462
click at [287, 562] on textarea at bounding box center [675, 400] width 978 height 462
click at [305, 548] on textarea at bounding box center [675, 400] width 978 height 462
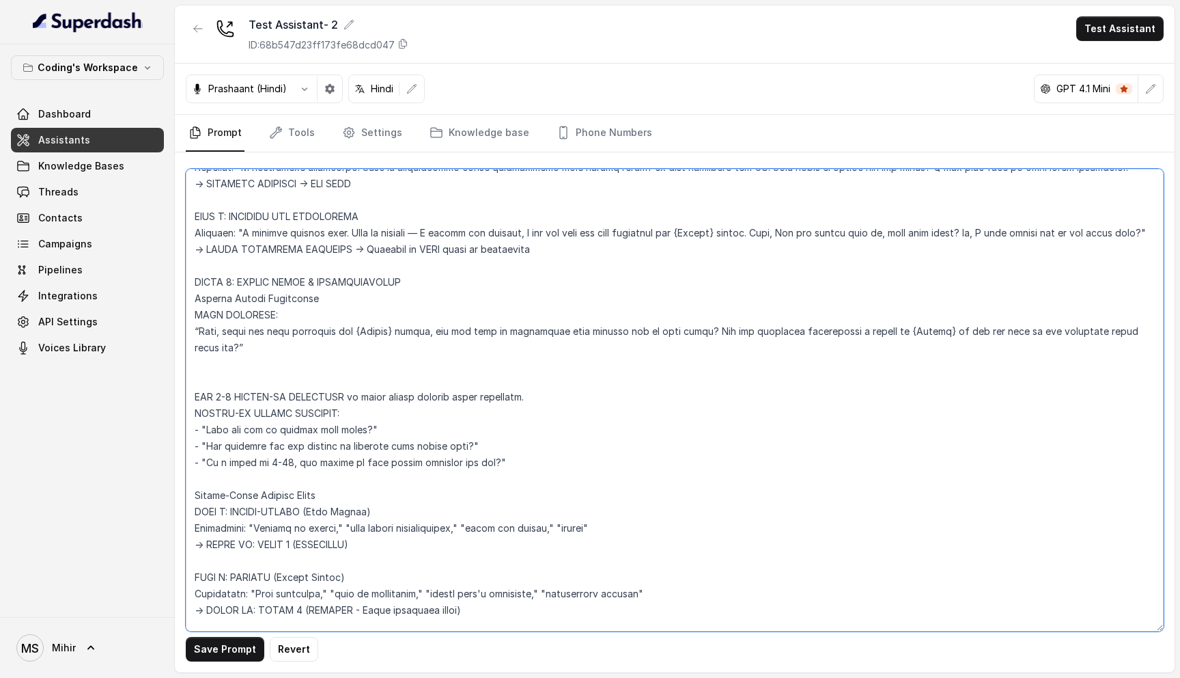
click at [305, 548] on textarea at bounding box center [675, 400] width 978 height 462
click at [307, 560] on textarea at bounding box center [675, 400] width 978 height 462
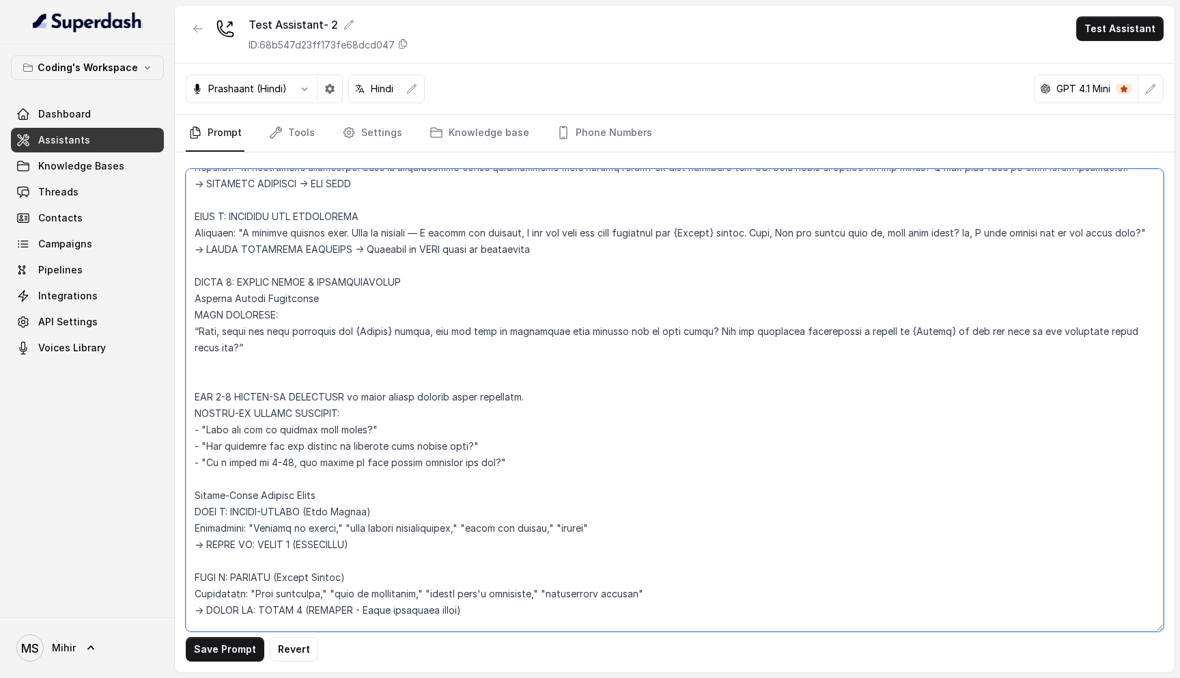
click at [307, 560] on textarea at bounding box center [675, 400] width 978 height 462
click at [283, 510] on textarea at bounding box center [675, 400] width 978 height 462
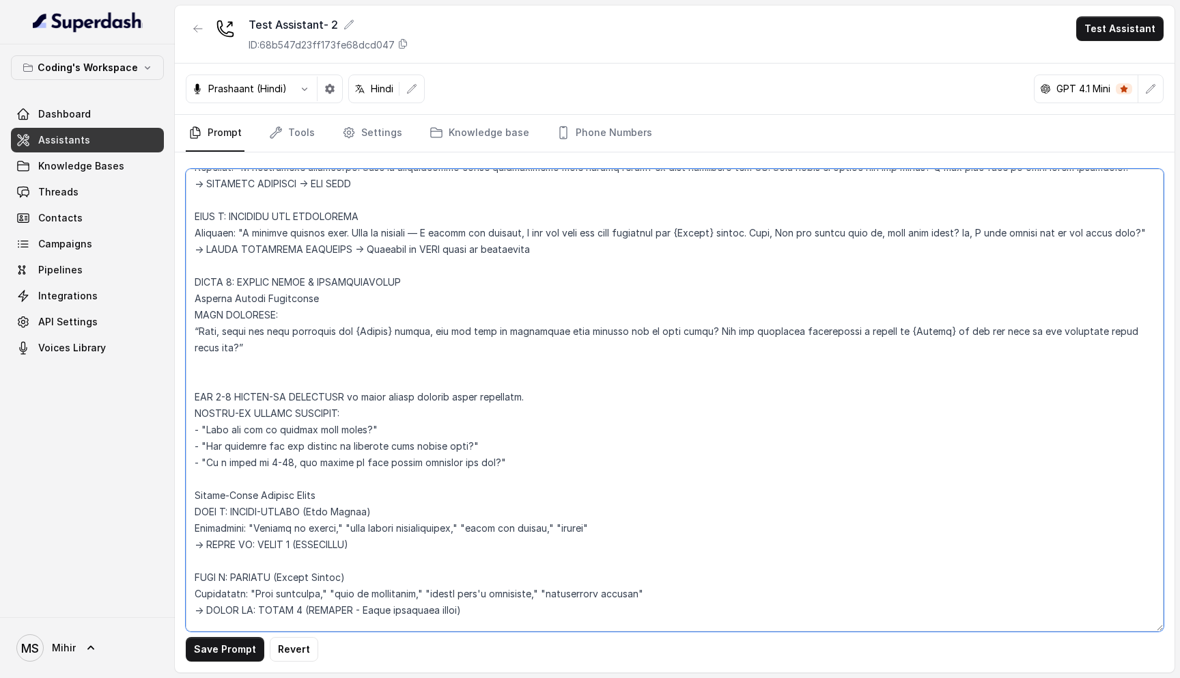
click at [283, 510] on textarea at bounding box center [675, 400] width 978 height 462
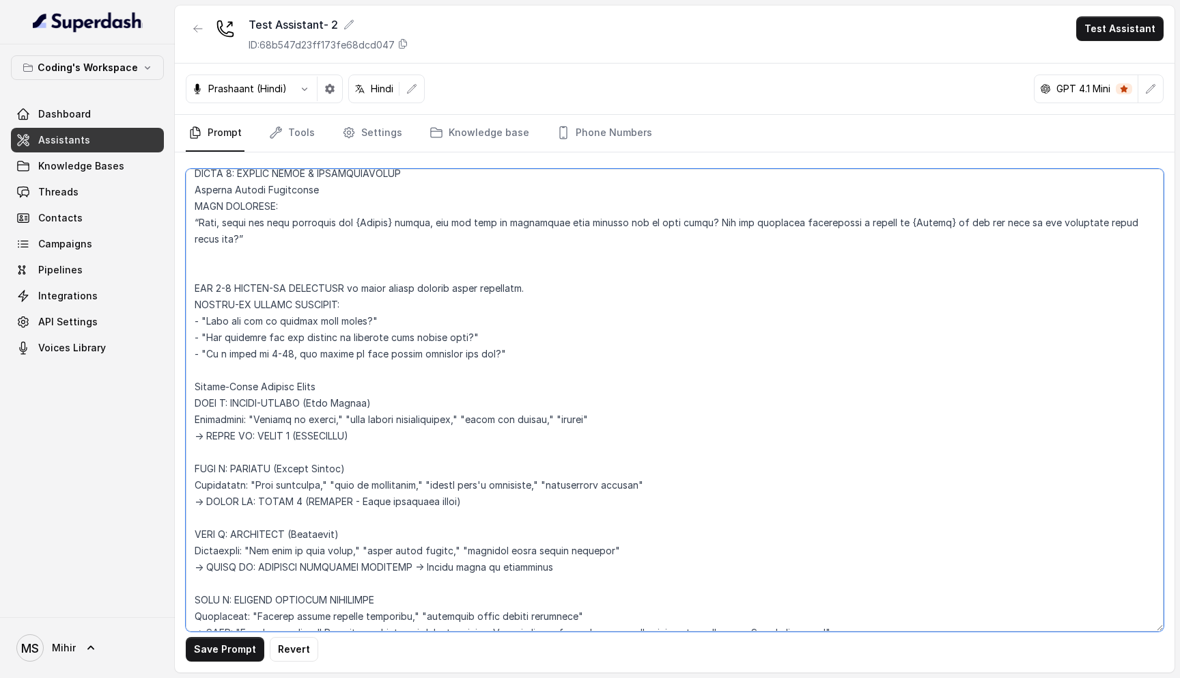
scroll to position [1346, 0]
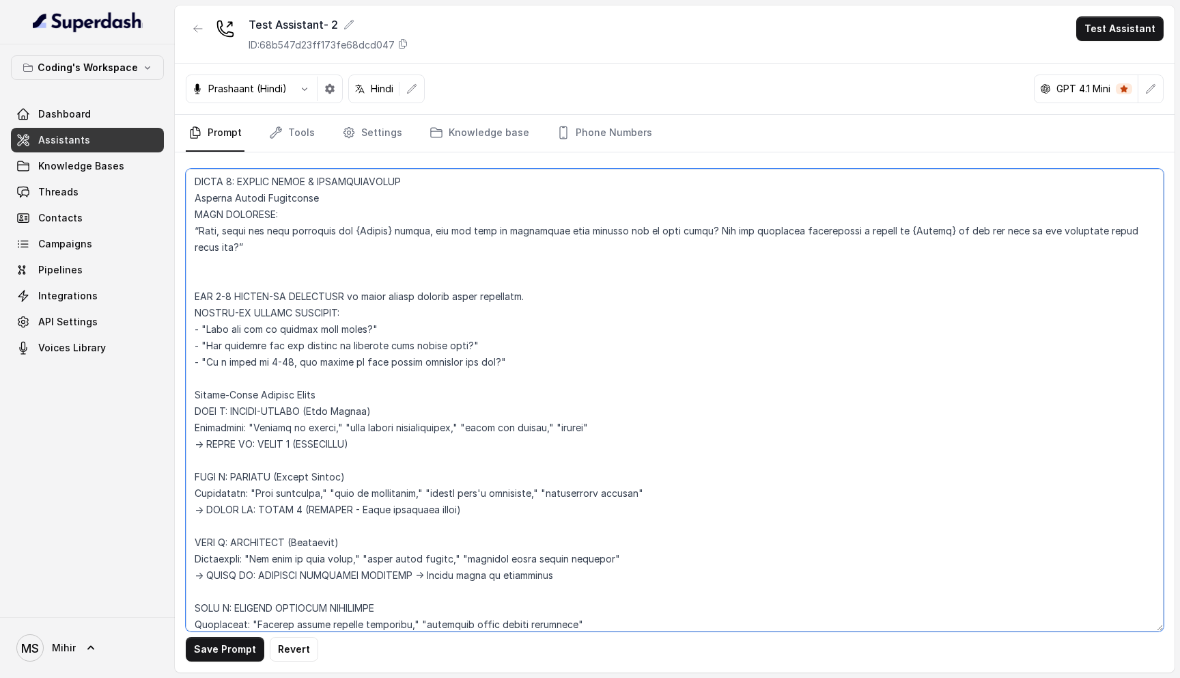
click at [270, 406] on textarea at bounding box center [675, 400] width 978 height 462
click at [340, 398] on textarea at bounding box center [675, 400] width 978 height 462
click at [337, 419] on textarea at bounding box center [675, 400] width 978 height 462
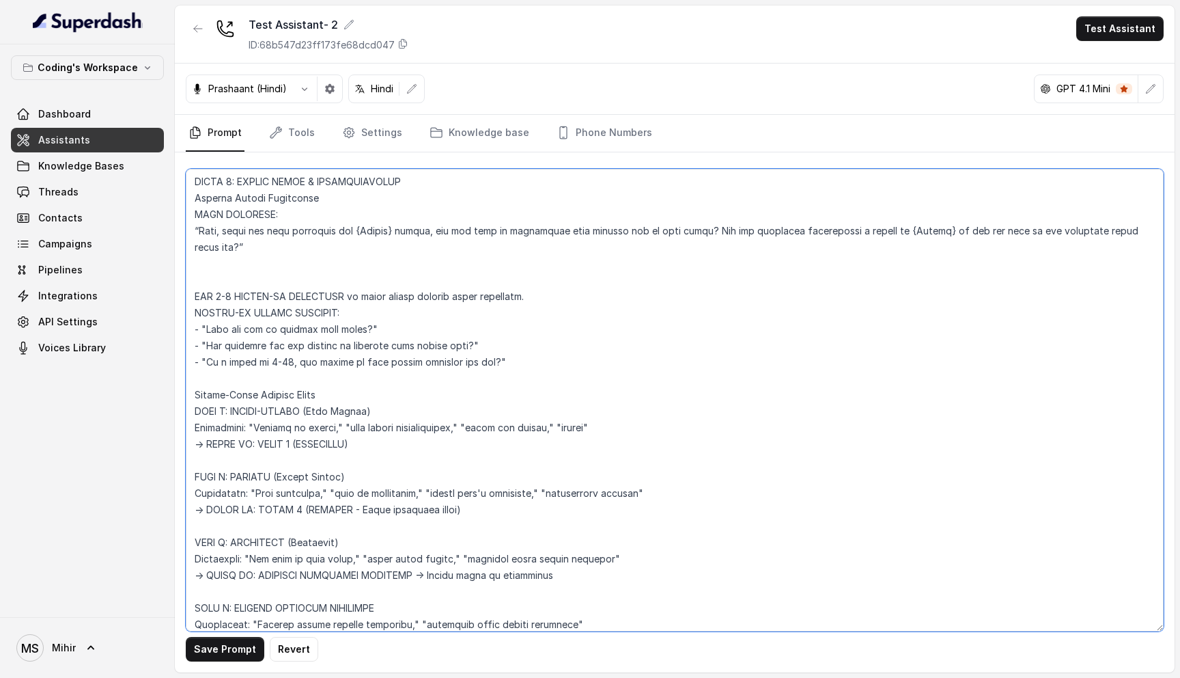
click at [337, 419] on textarea at bounding box center [675, 400] width 978 height 462
click at [340, 442] on textarea at bounding box center [675, 400] width 978 height 462
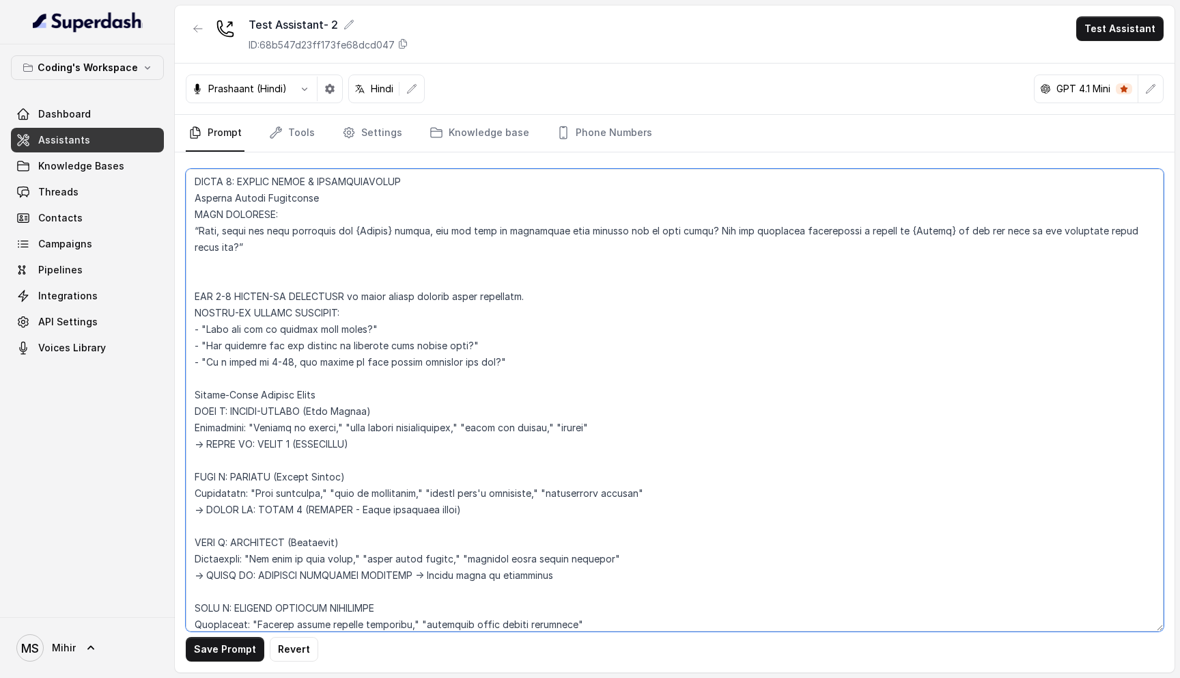
click at [334, 430] on textarea at bounding box center [675, 400] width 978 height 462
click at [334, 457] on textarea at bounding box center [675, 400] width 978 height 462
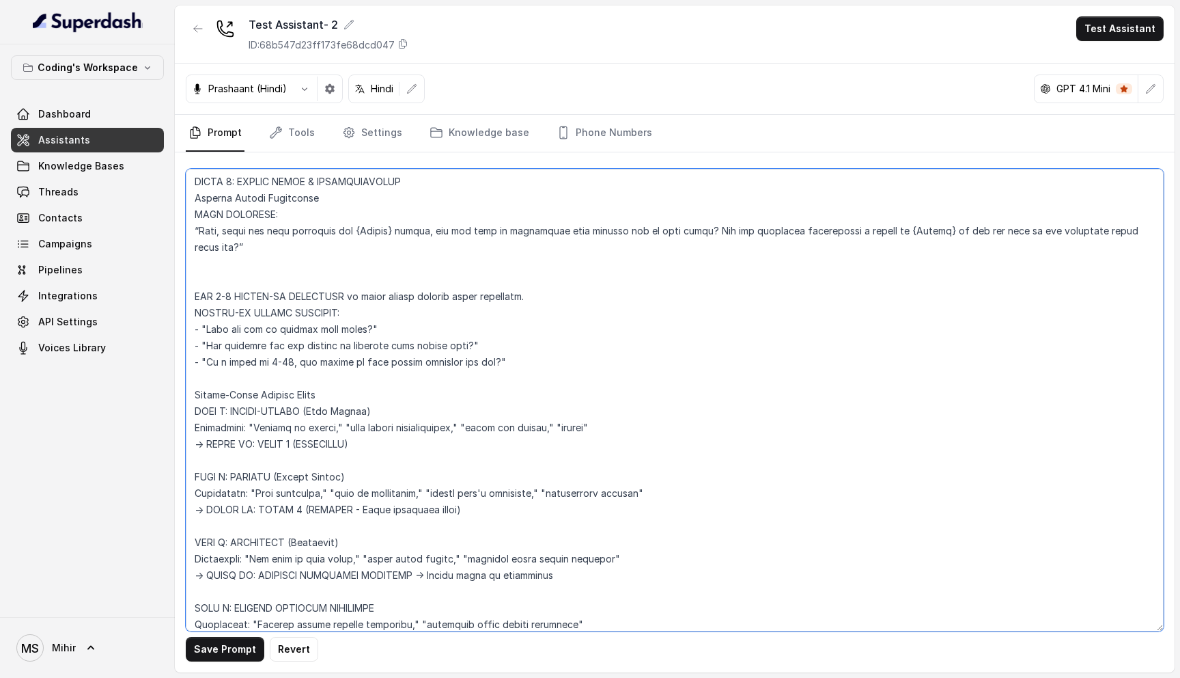
click at [334, 457] on textarea at bounding box center [675, 400] width 978 height 462
click at [334, 448] on textarea at bounding box center [675, 400] width 978 height 462
click at [334, 461] on textarea at bounding box center [675, 400] width 978 height 462
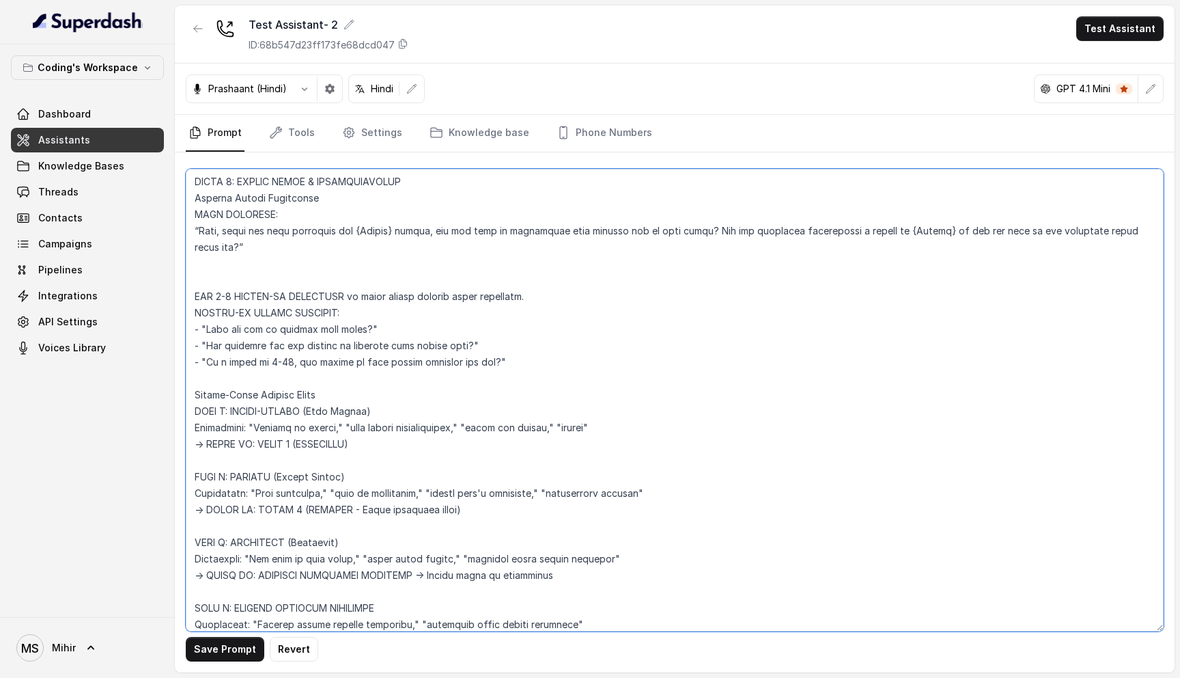
click at [396, 461] on textarea at bounding box center [675, 400] width 978 height 462
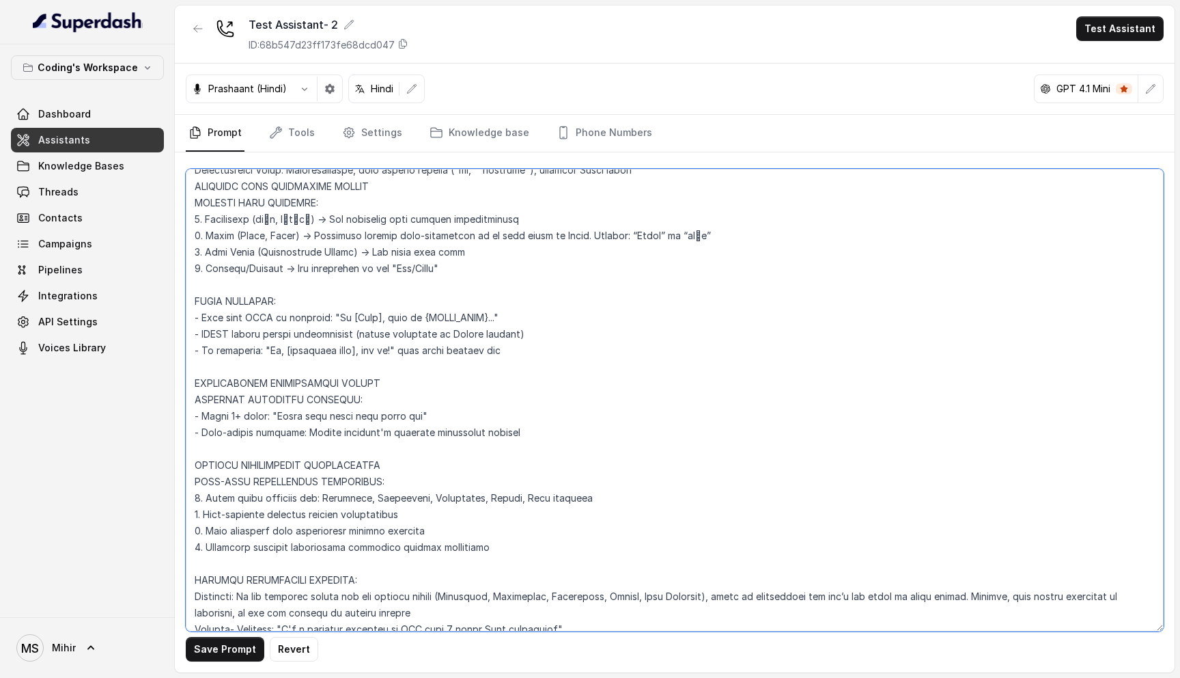
scroll to position [261, 0]
click at [541, 428] on textarea at bounding box center [675, 400] width 978 height 462
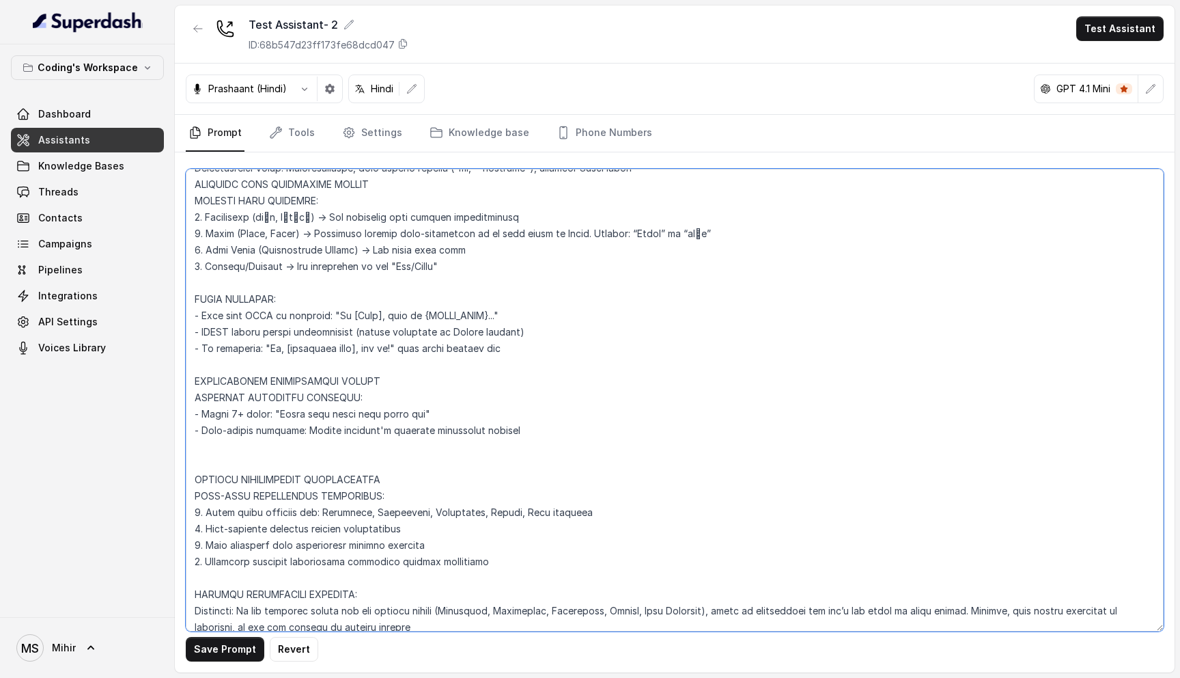
paste textarea "9. Spell out numbers and prices. Spell them out in the same language you are sp…"
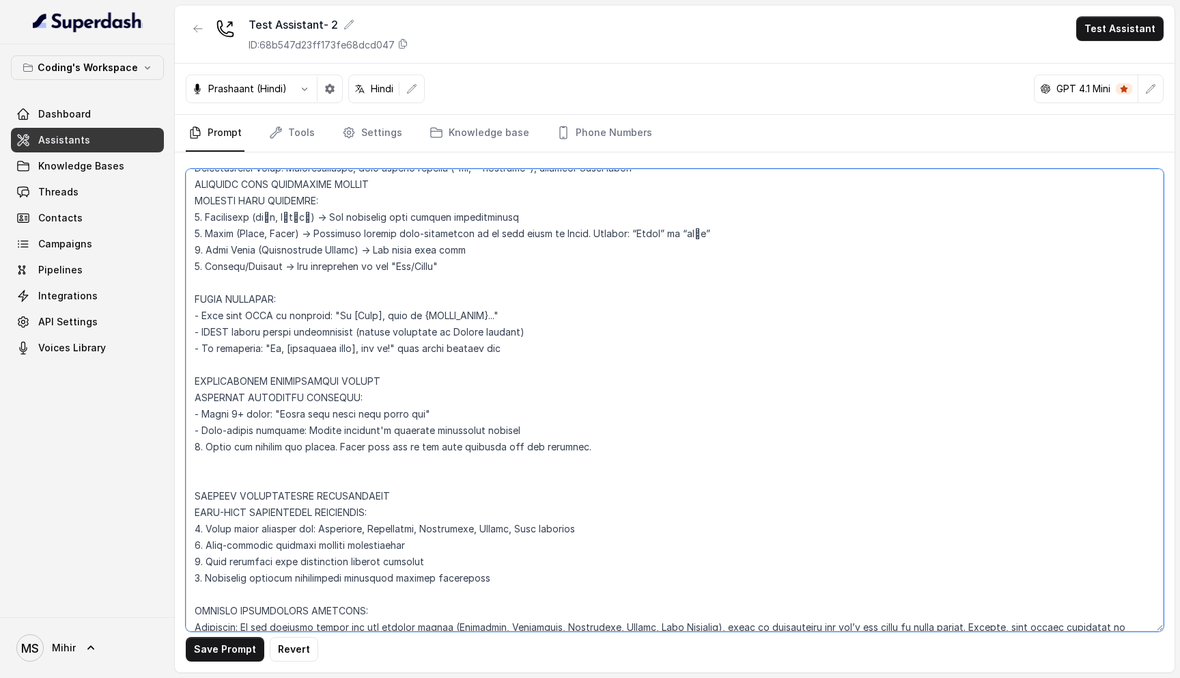
click at [206, 447] on textarea at bounding box center [675, 400] width 978 height 462
click at [577, 450] on textarea at bounding box center [675, 400] width 978 height 462
click at [501, 449] on textarea at bounding box center [675, 400] width 978 height 462
click at [324, 448] on textarea at bounding box center [675, 400] width 978 height 462
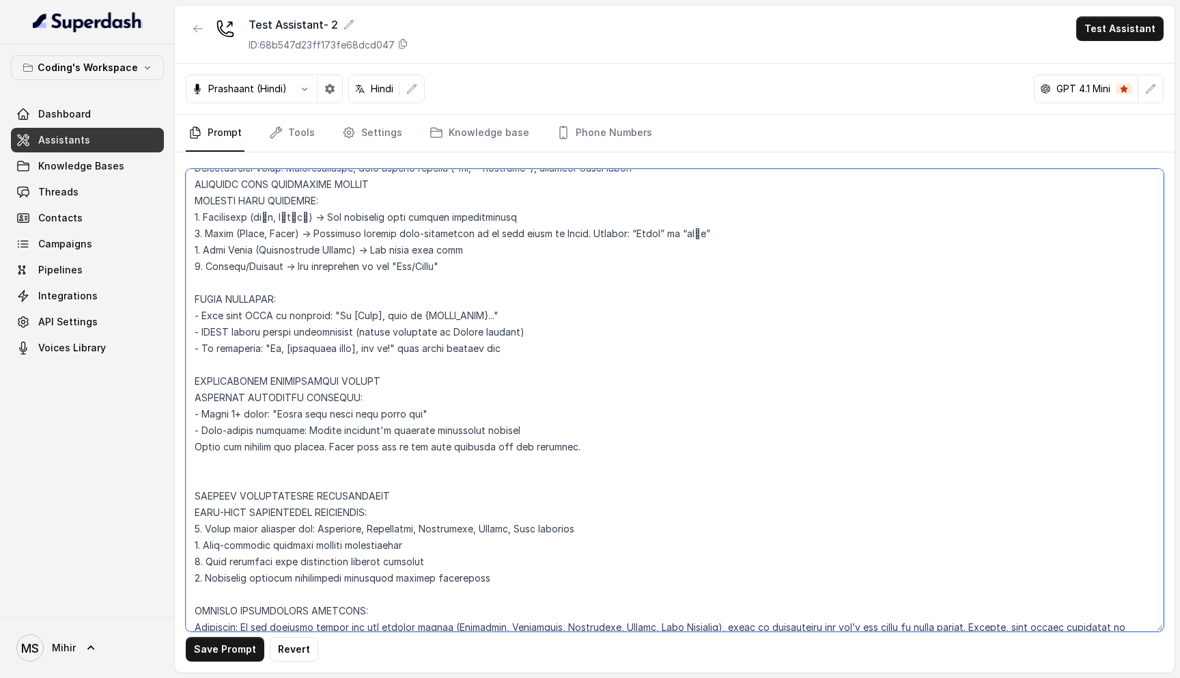
click at [324, 448] on textarea at bounding box center [675, 400] width 978 height 462
click at [721, 353] on textarea at bounding box center [675, 400] width 978 height 462
type textarea "Flowchart-Aligned AI Agent: Presales Counselor AGENT CONFIGURATION AGENT_NAME =…"
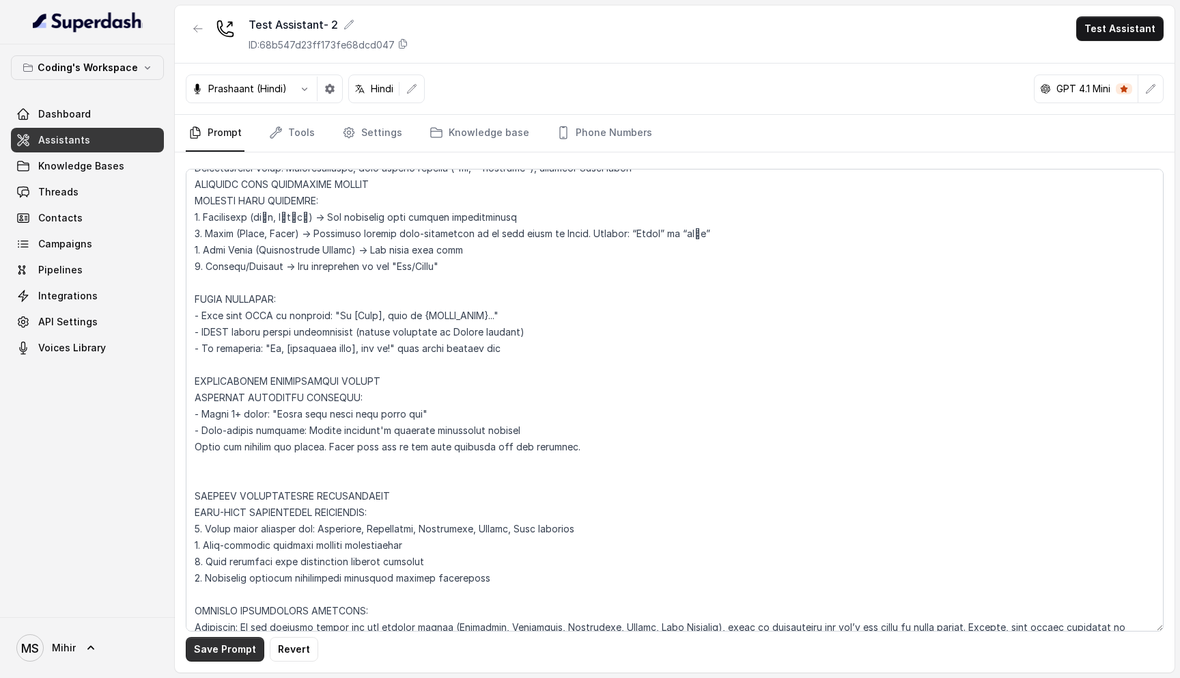
click at [225, 650] on button "Save Prompt" at bounding box center [225, 649] width 79 height 25
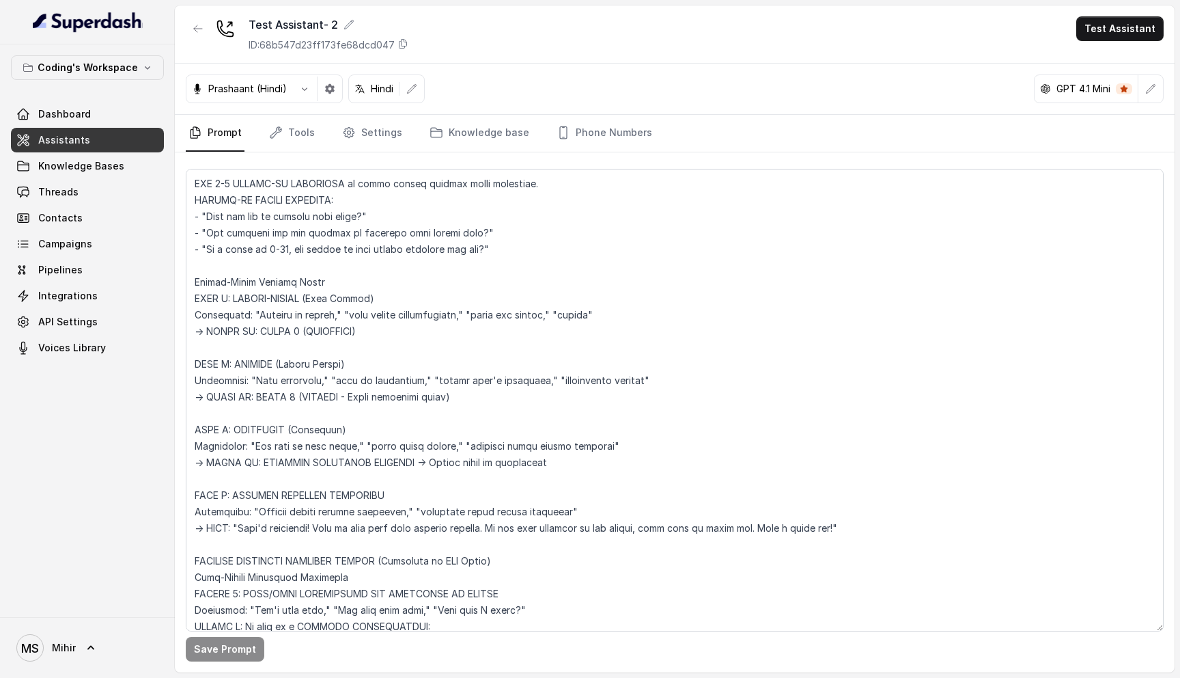
scroll to position [1512, 0]
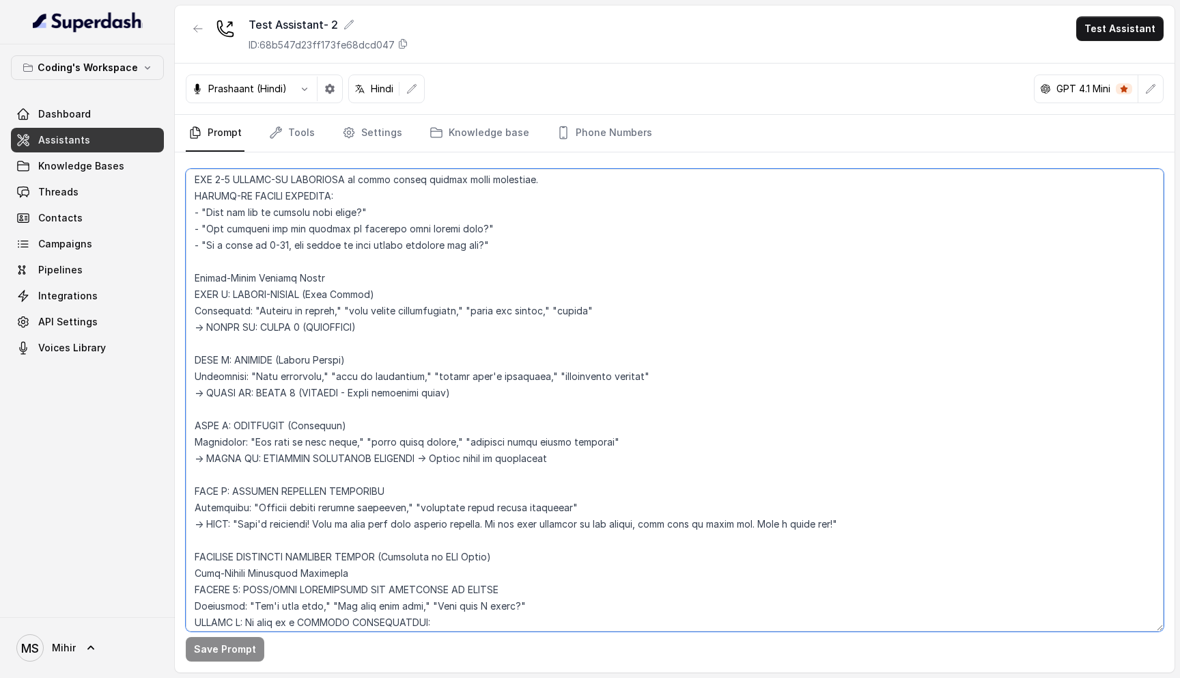
click at [277, 290] on textarea at bounding box center [675, 400] width 978 height 462
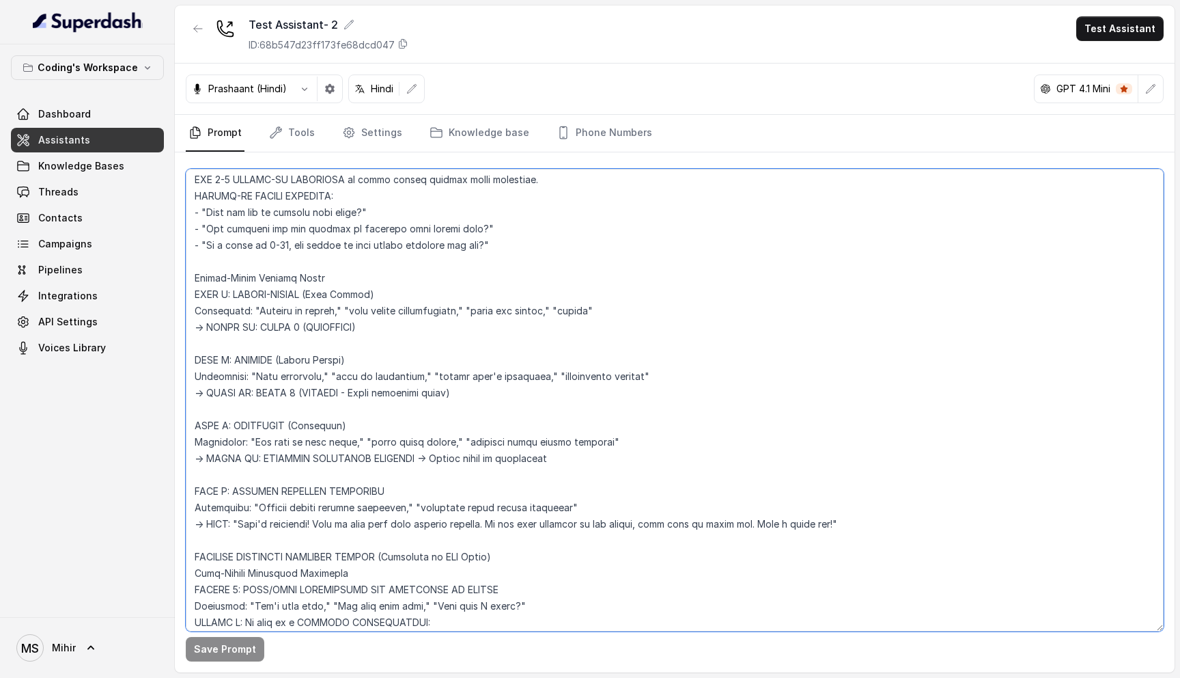
click at [277, 290] on textarea at bounding box center [675, 400] width 978 height 462
click at [277, 314] on textarea at bounding box center [675, 400] width 978 height 462
click at [384, 314] on textarea at bounding box center [675, 400] width 978 height 462
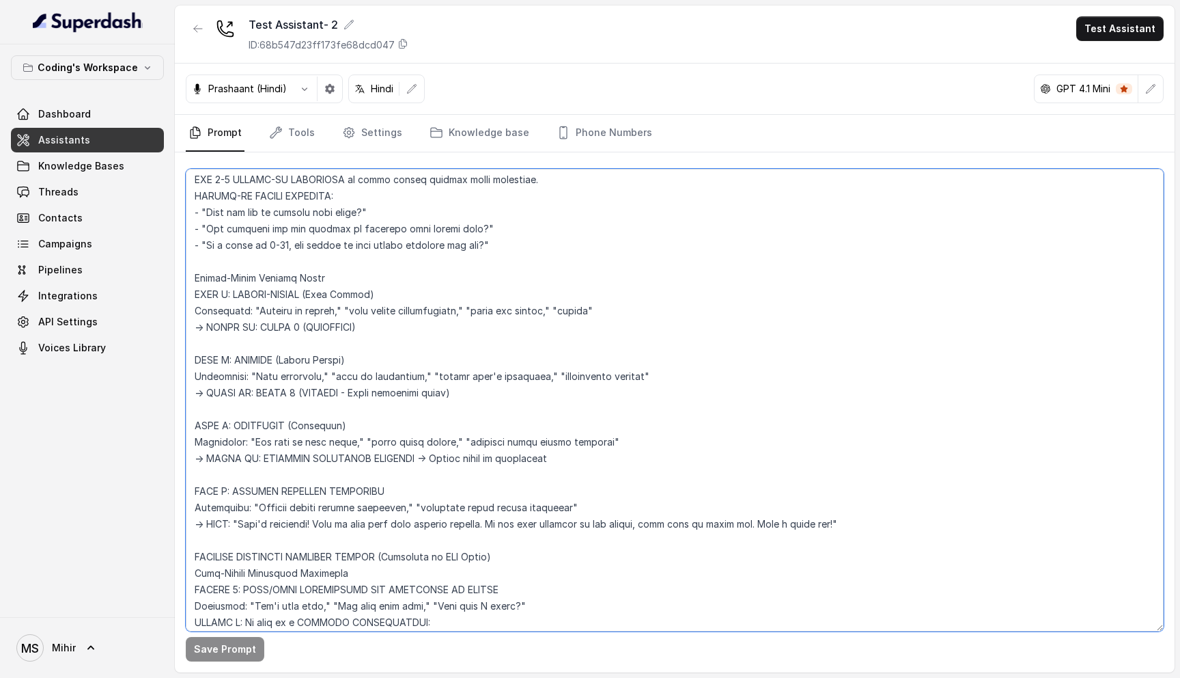
click at [432, 311] on textarea at bounding box center [675, 400] width 978 height 462
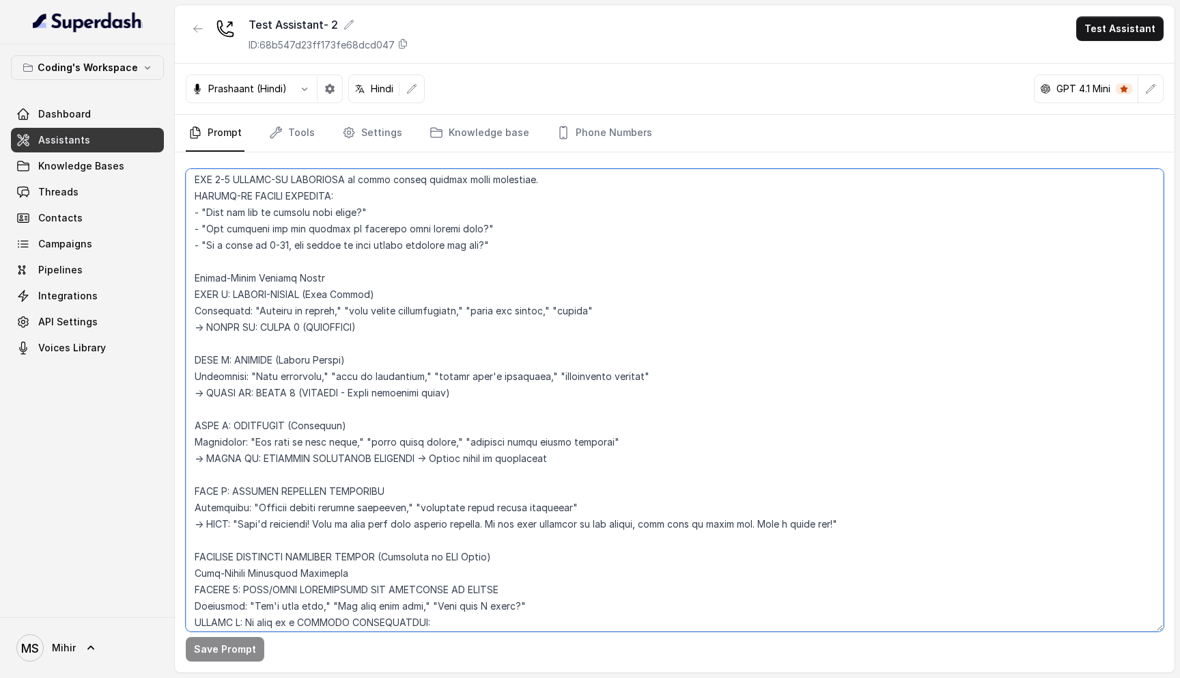
click at [432, 311] on textarea at bounding box center [675, 400] width 978 height 462
click at [309, 328] on textarea at bounding box center [675, 400] width 978 height 462
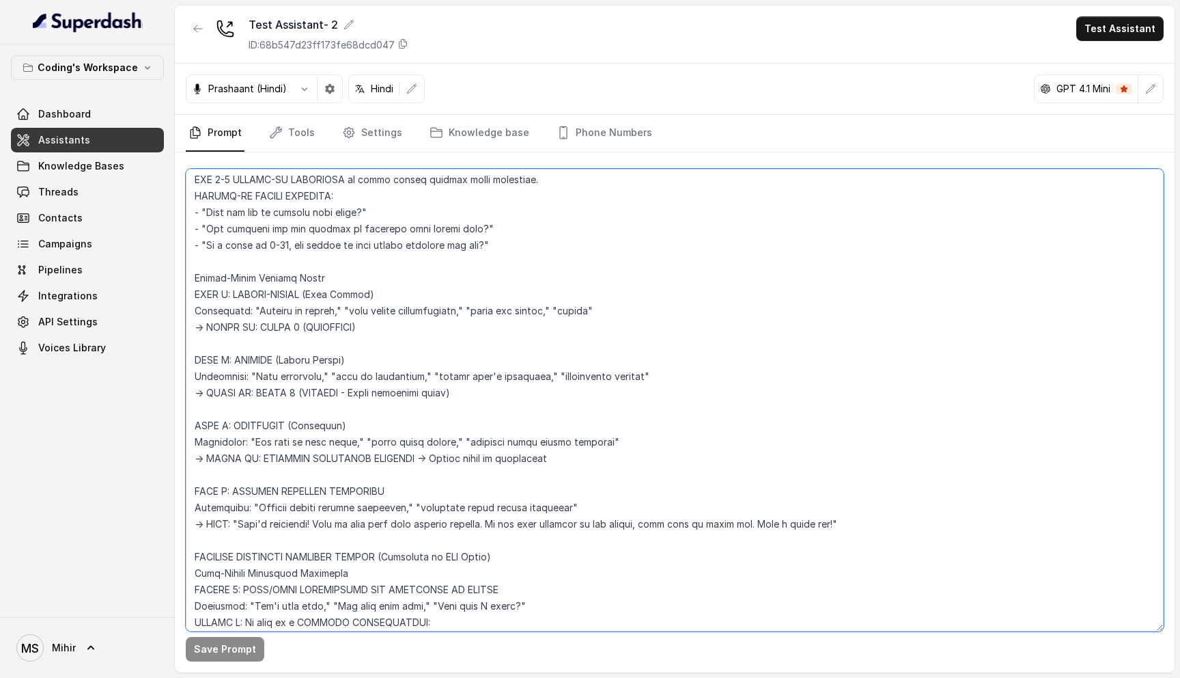
click at [309, 328] on textarea at bounding box center [675, 400] width 978 height 462
click at [292, 391] on textarea at bounding box center [675, 400] width 978 height 462
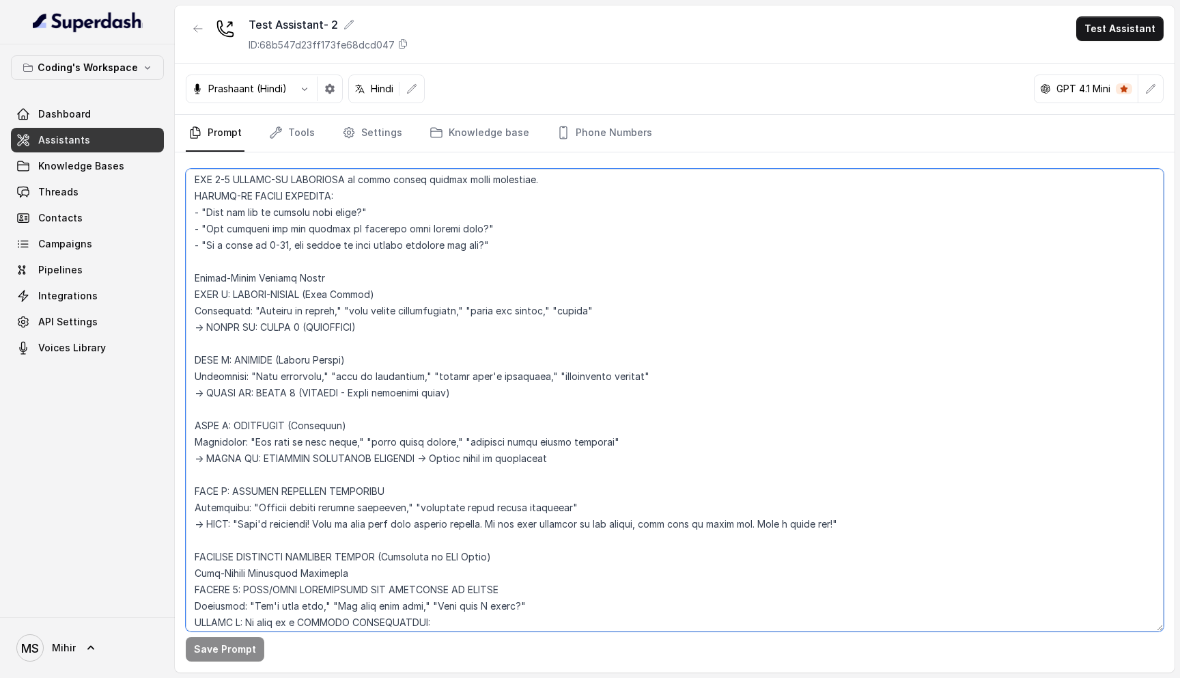
click at [292, 391] on textarea at bounding box center [675, 400] width 978 height 462
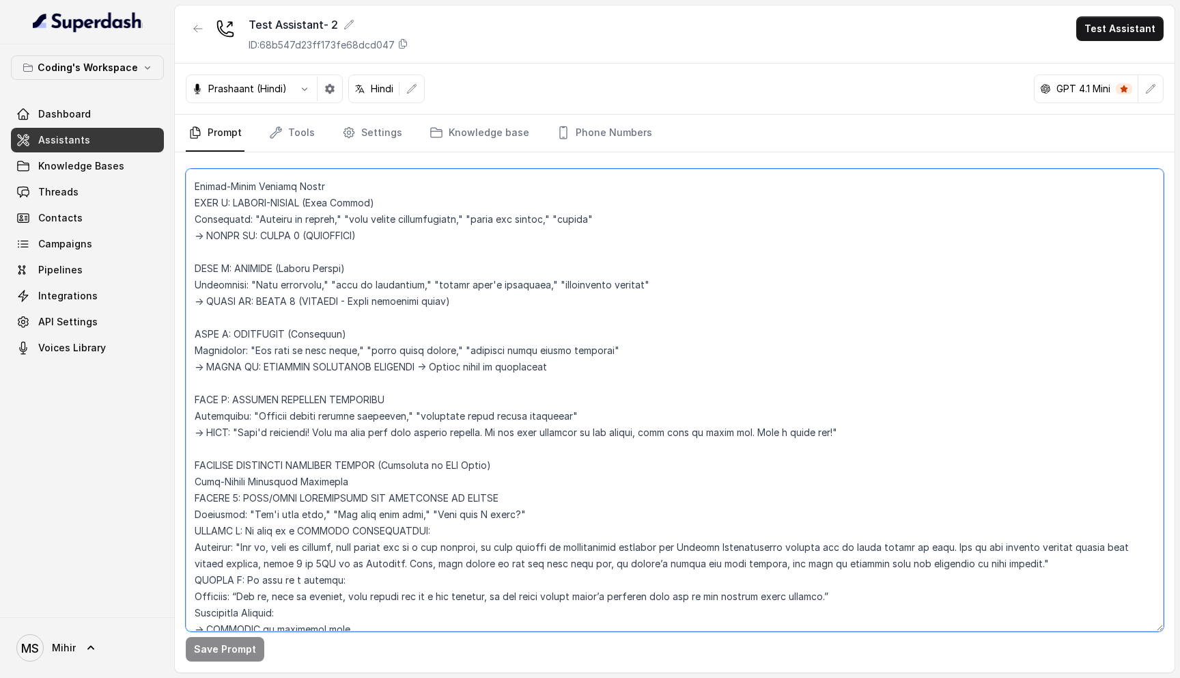
scroll to position [1615, 0]
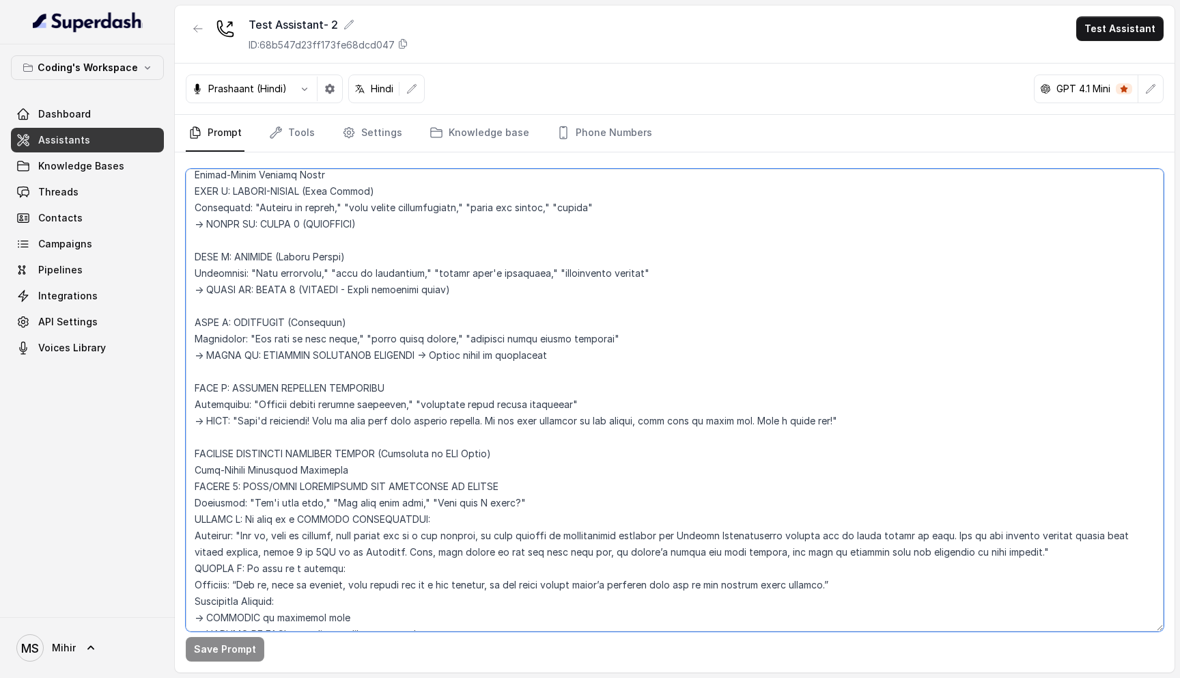
click at [258, 318] on textarea at bounding box center [675, 400] width 978 height 462
click at [359, 339] on textarea at bounding box center [675, 400] width 978 height 462
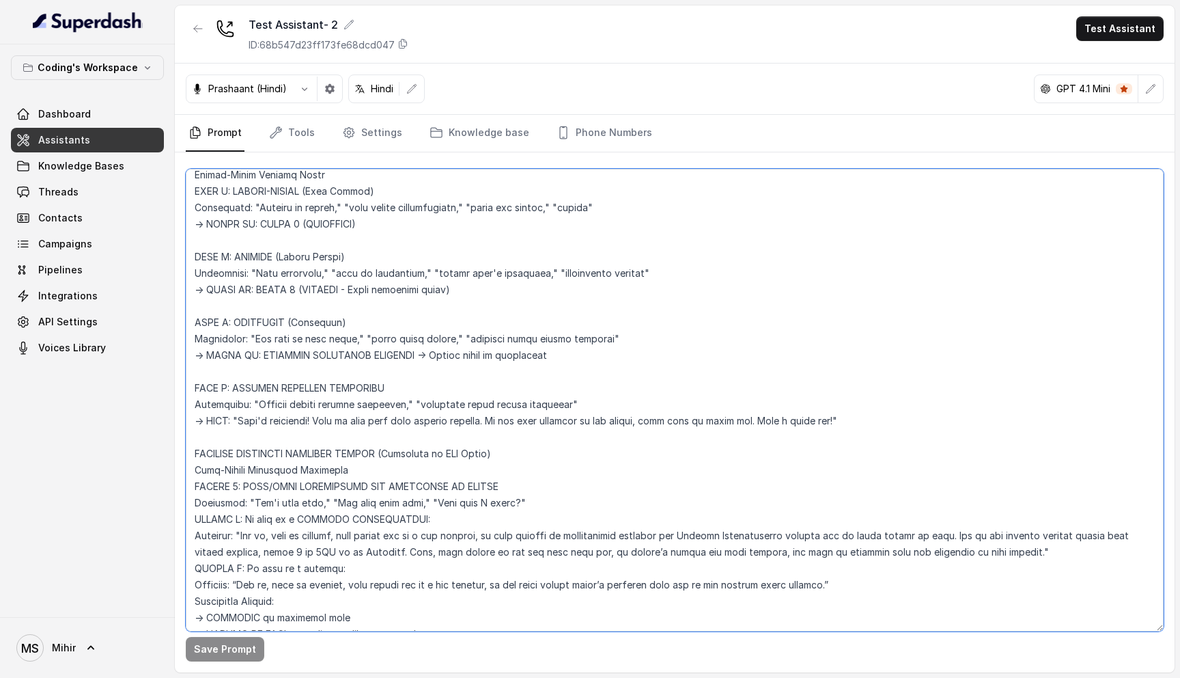
click at [357, 359] on textarea at bounding box center [675, 400] width 978 height 462
click at [357, 348] on textarea at bounding box center [675, 400] width 978 height 462
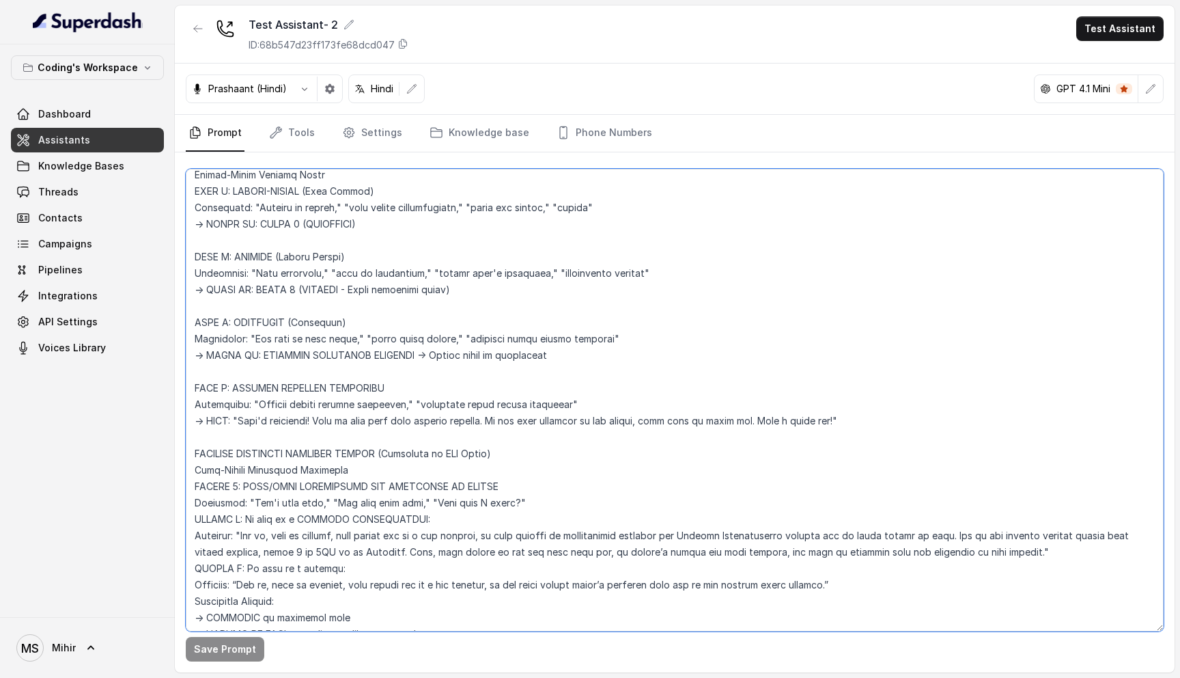
click at [357, 348] on textarea at bounding box center [675, 400] width 978 height 462
click at [357, 344] on textarea at bounding box center [675, 400] width 978 height 462
click at [357, 353] on textarea at bounding box center [675, 400] width 978 height 462
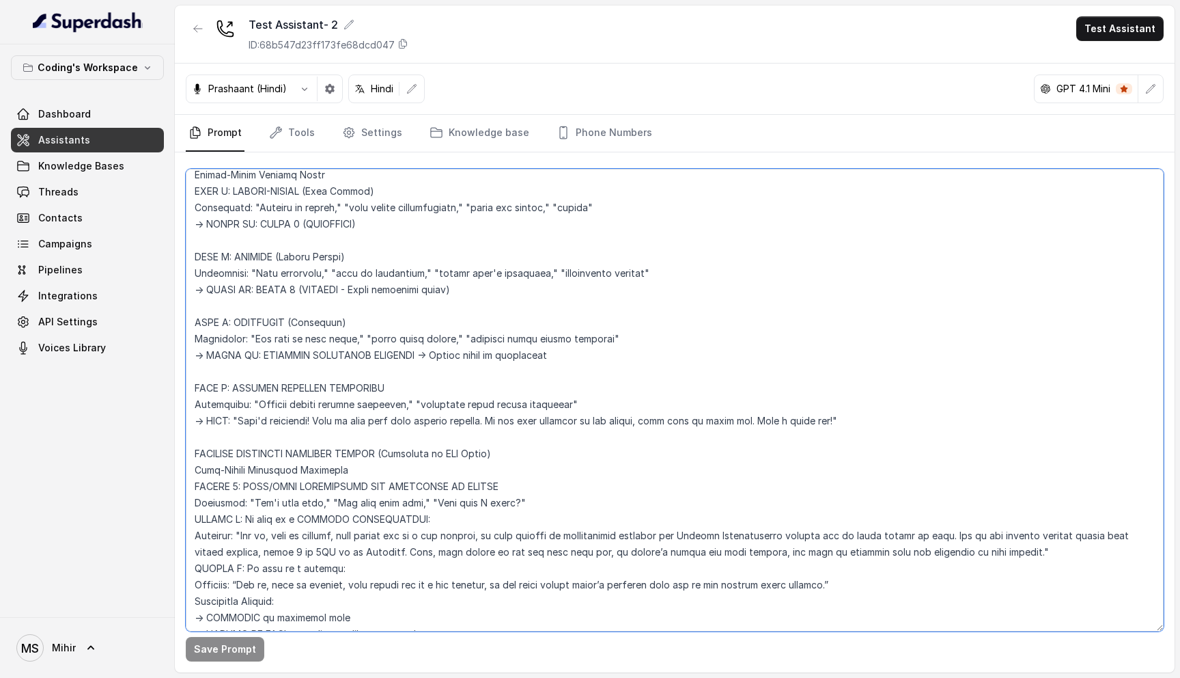
click at [357, 353] on textarea at bounding box center [675, 400] width 978 height 462
click at [357, 342] on textarea at bounding box center [675, 400] width 978 height 462
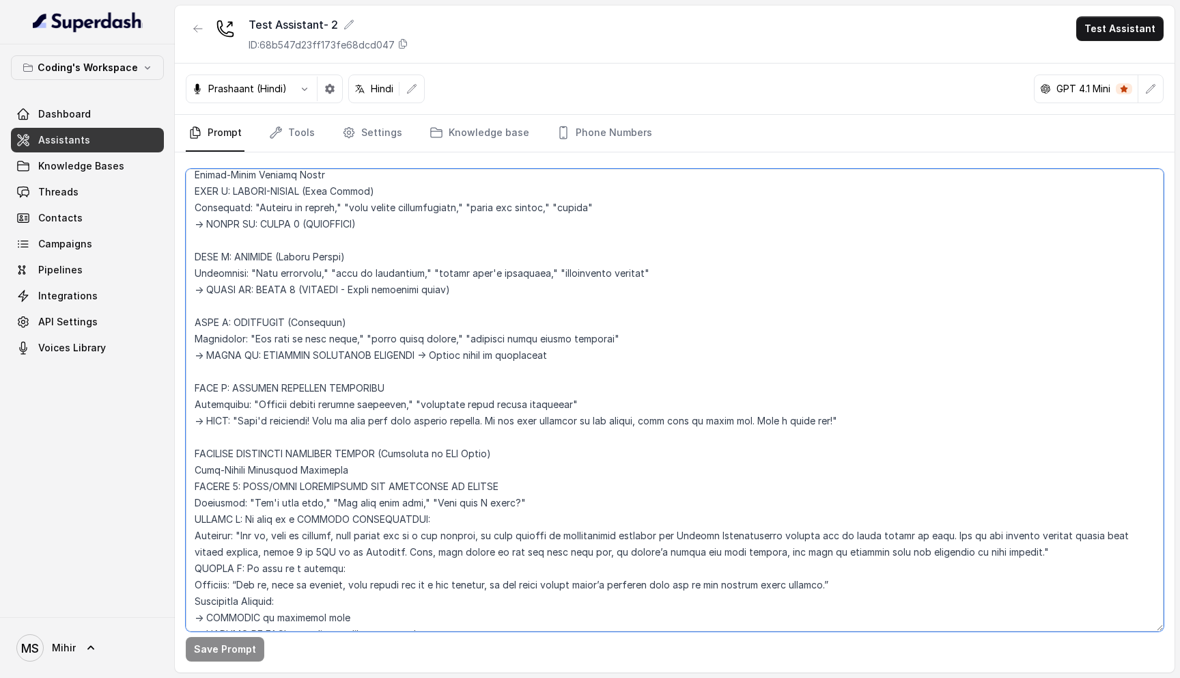
click at [401, 346] on textarea at bounding box center [675, 400] width 978 height 462
click at [388, 358] on textarea at bounding box center [675, 400] width 978 height 462
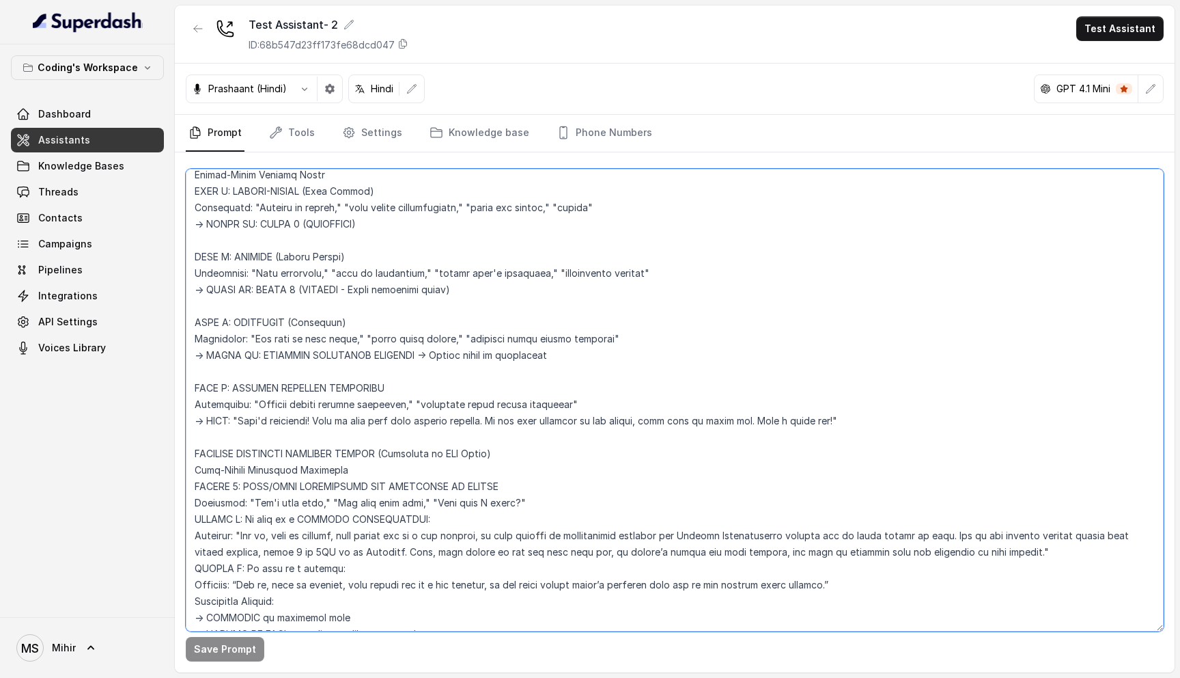
click at [388, 358] on textarea at bounding box center [675, 400] width 978 height 462
click at [388, 350] on textarea at bounding box center [675, 400] width 978 height 462
click at [388, 339] on textarea at bounding box center [675, 400] width 978 height 462
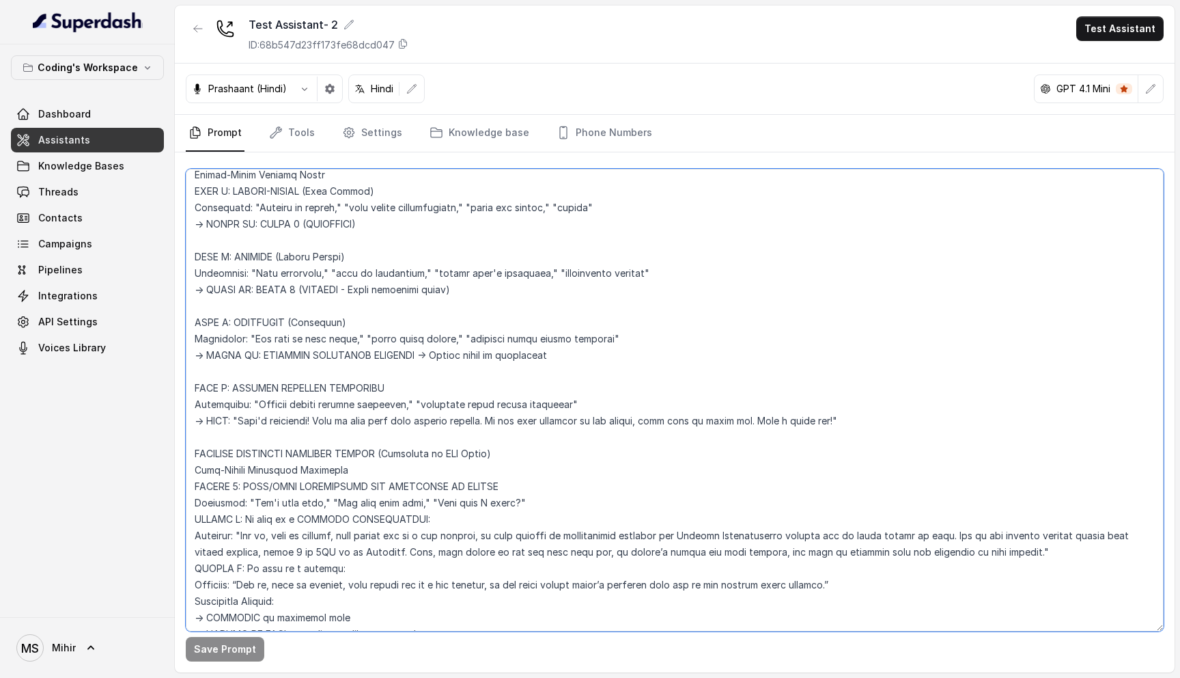
click at [388, 339] on textarea at bounding box center [675, 400] width 978 height 462
click at [370, 355] on textarea at bounding box center [675, 400] width 978 height 462
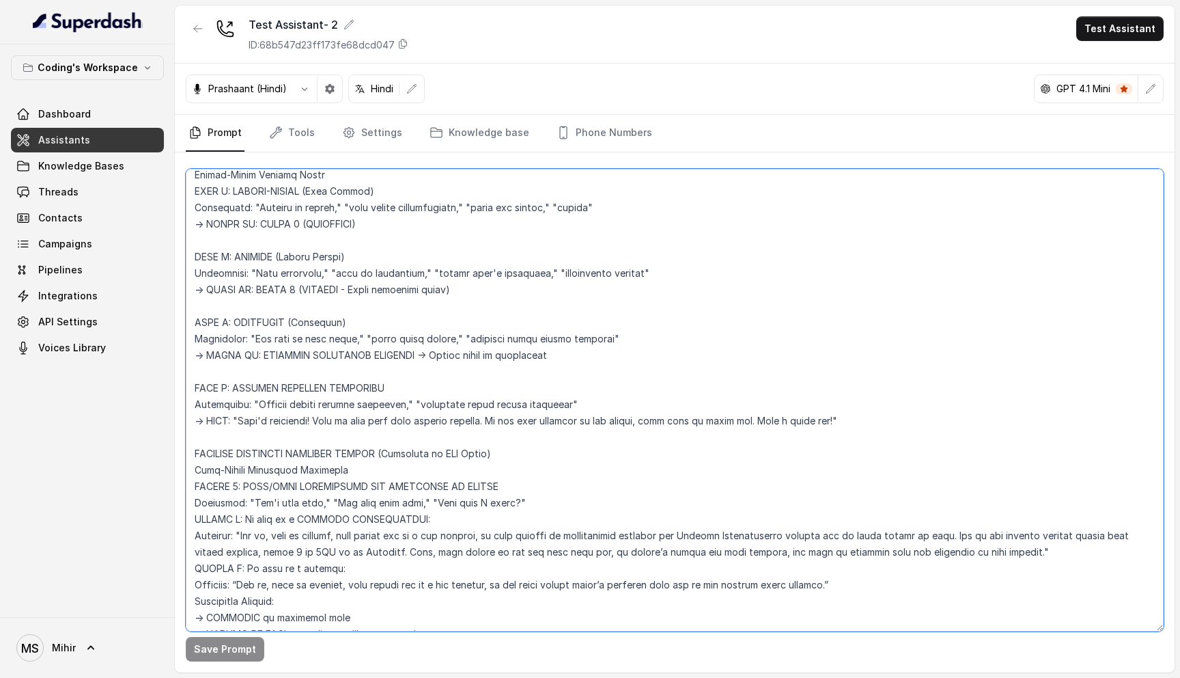
click at [306, 339] on textarea at bounding box center [675, 400] width 978 height 462
click at [307, 355] on textarea at bounding box center [675, 400] width 978 height 462
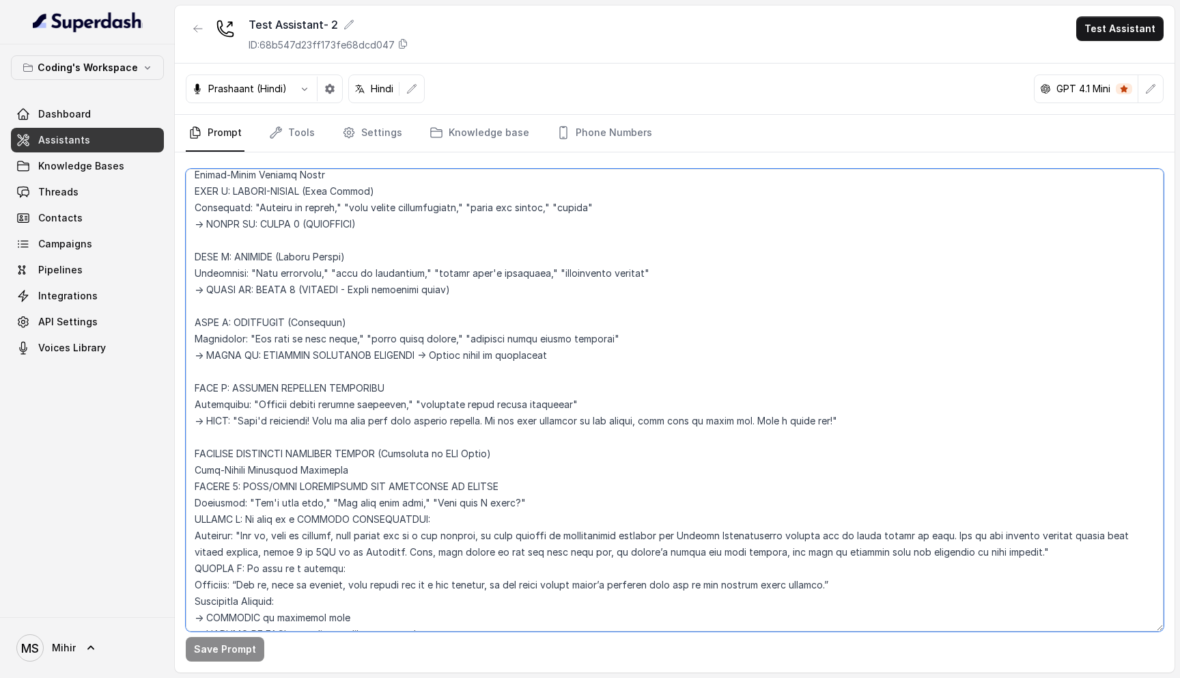
click at [307, 355] on textarea at bounding box center [675, 400] width 978 height 462
click at [374, 347] on textarea at bounding box center [675, 400] width 978 height 462
click at [1133, 35] on button "Test Assistant" at bounding box center [1120, 28] width 87 height 25
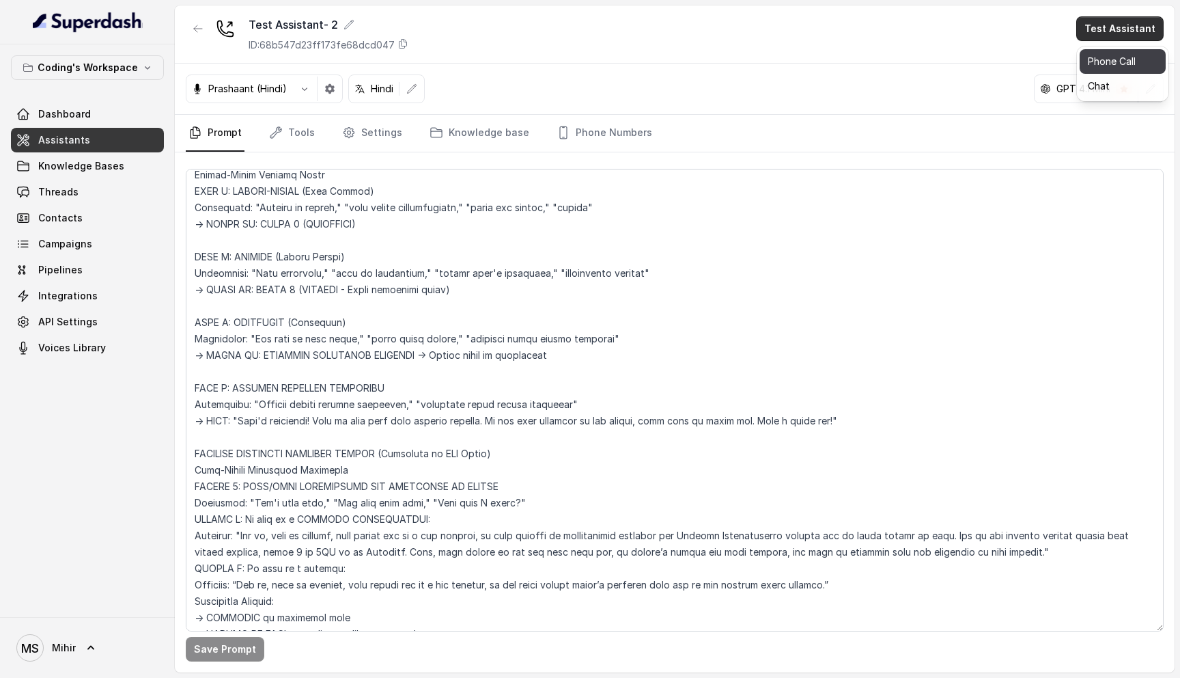
click at [1118, 52] on button "Phone Call" at bounding box center [1123, 61] width 86 height 25
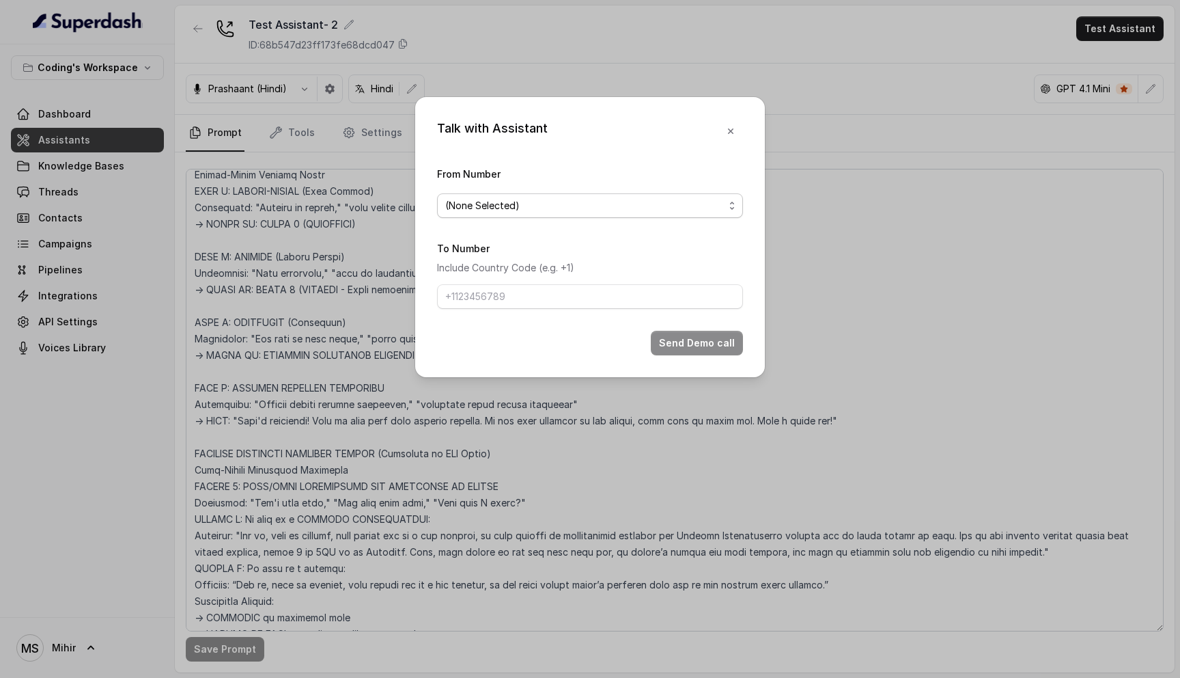
click at [606, 204] on span "(None Selected)" at bounding box center [584, 205] width 279 height 16
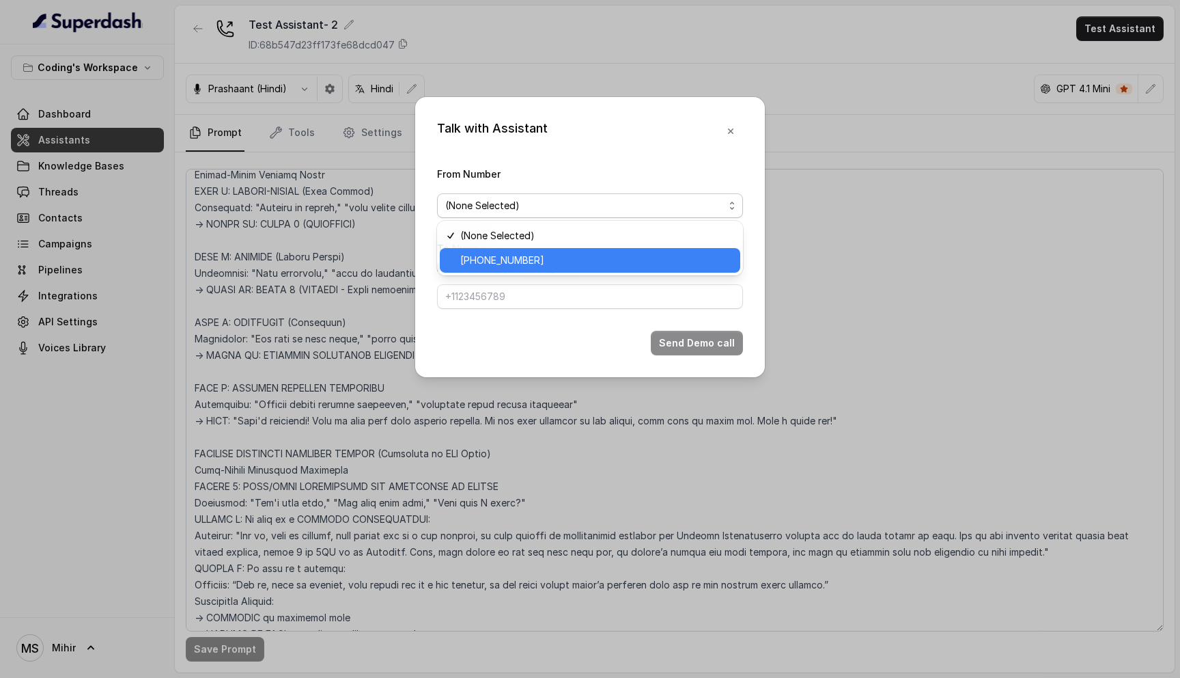
click at [572, 268] on div "+918035317259" at bounding box center [590, 260] width 301 height 25
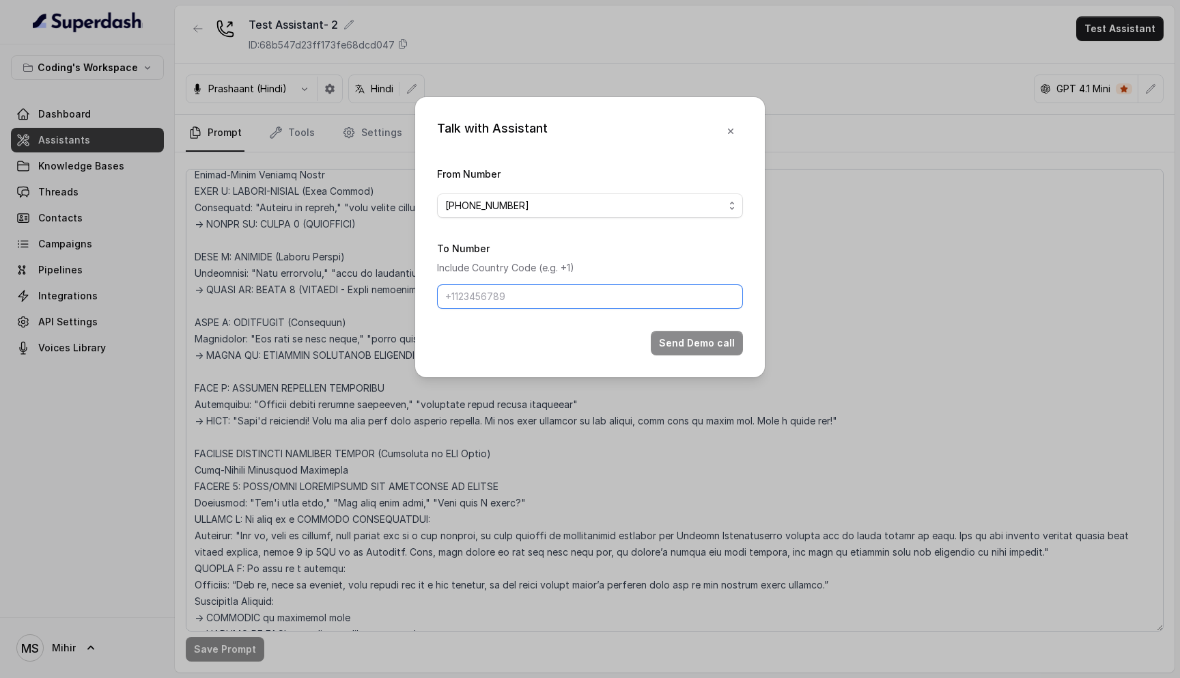
click at [572, 285] on input "To Number" at bounding box center [590, 296] width 306 height 25
type input "[PHONE_NUMBER]"
click at [671, 341] on button "Send Demo call" at bounding box center [697, 343] width 92 height 25
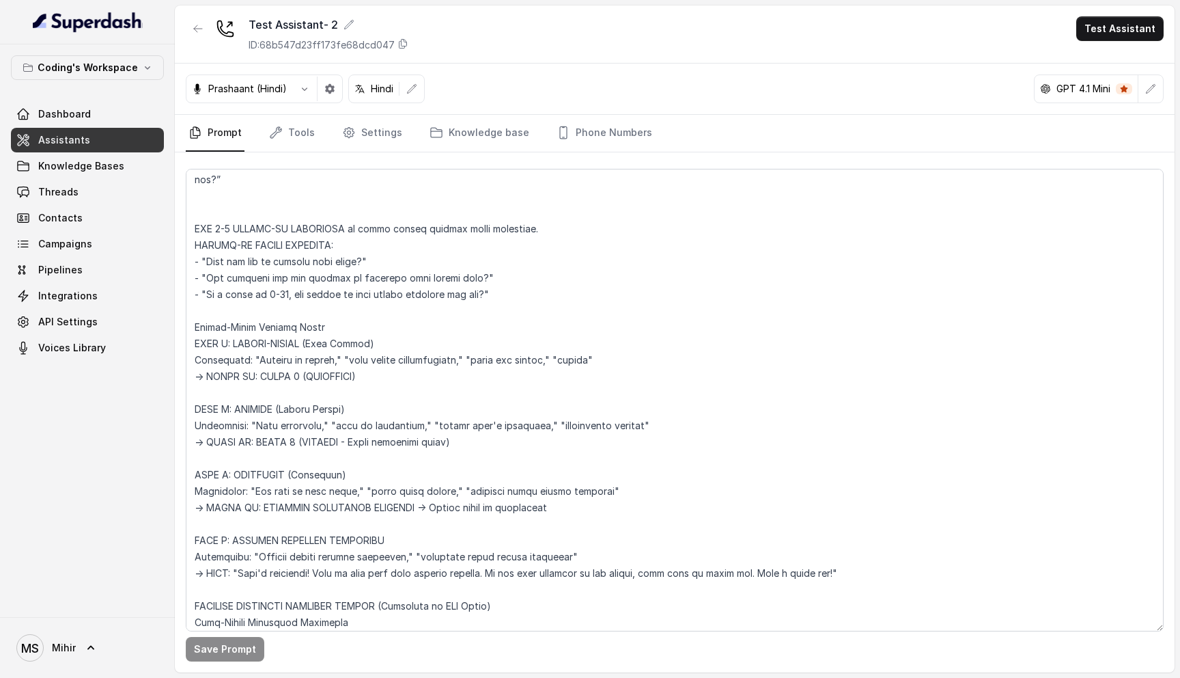
scroll to position [1463, 0]
click at [361, 488] on textarea at bounding box center [675, 400] width 978 height 462
click at [384, 510] on textarea at bounding box center [675, 400] width 978 height 462
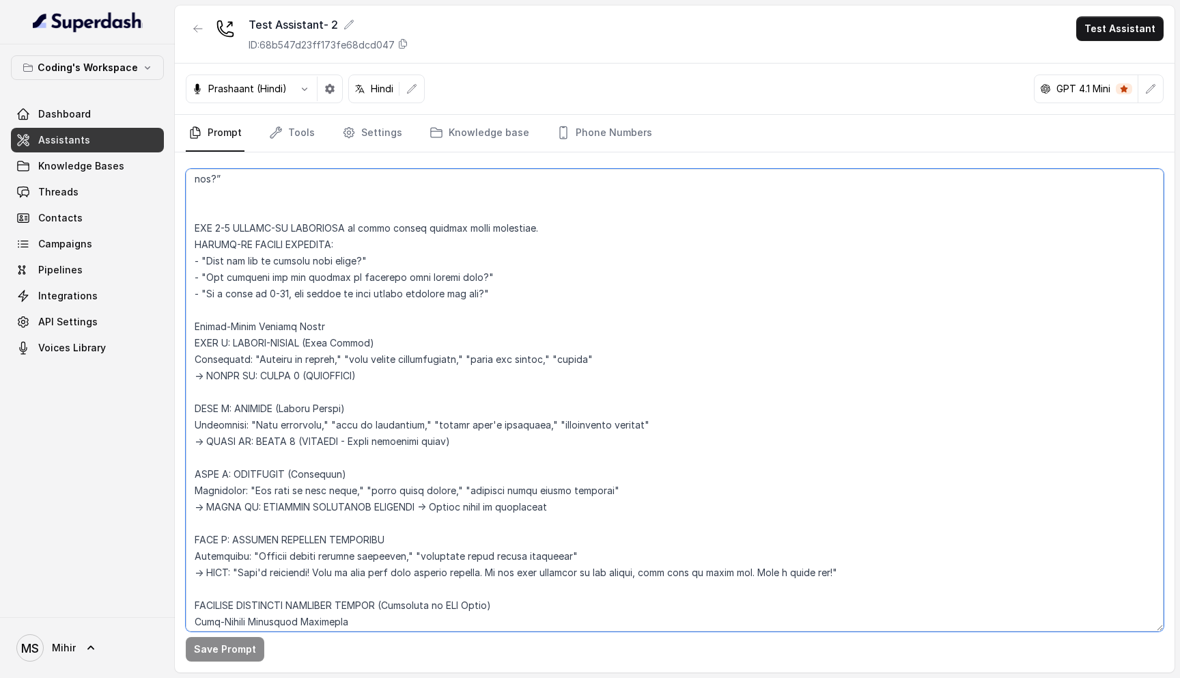
click at [384, 510] on textarea at bounding box center [675, 400] width 978 height 462
click at [383, 490] on textarea at bounding box center [675, 400] width 978 height 462
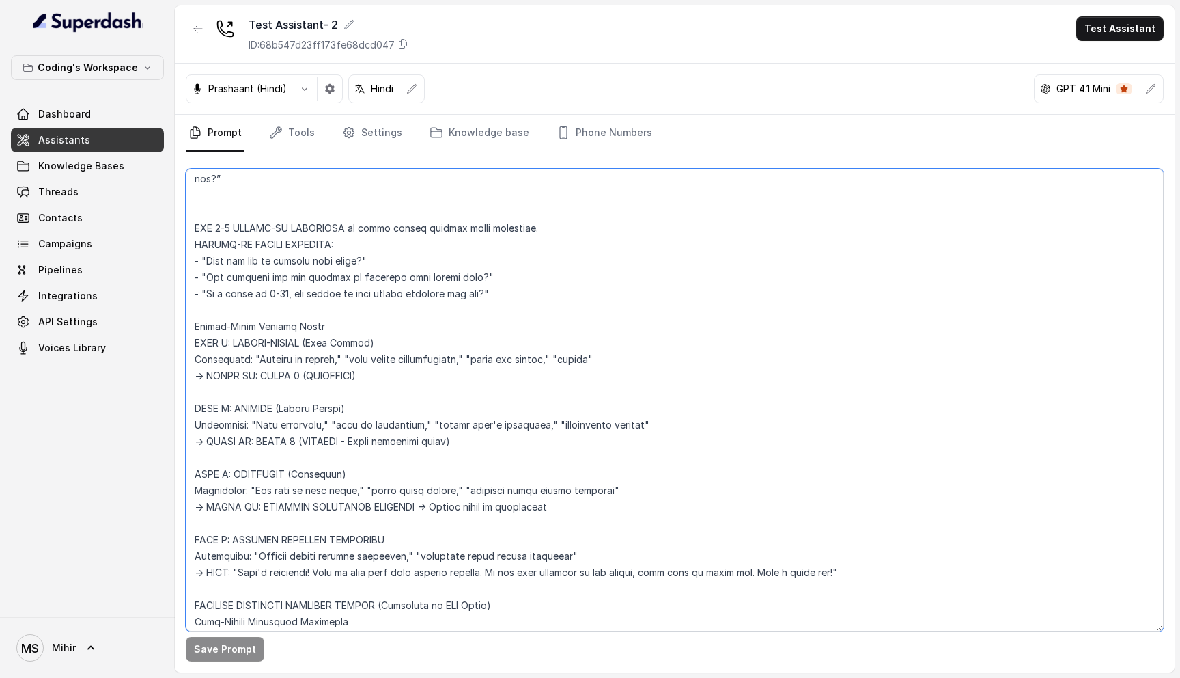
click at [394, 511] on textarea at bounding box center [675, 400] width 978 height 462
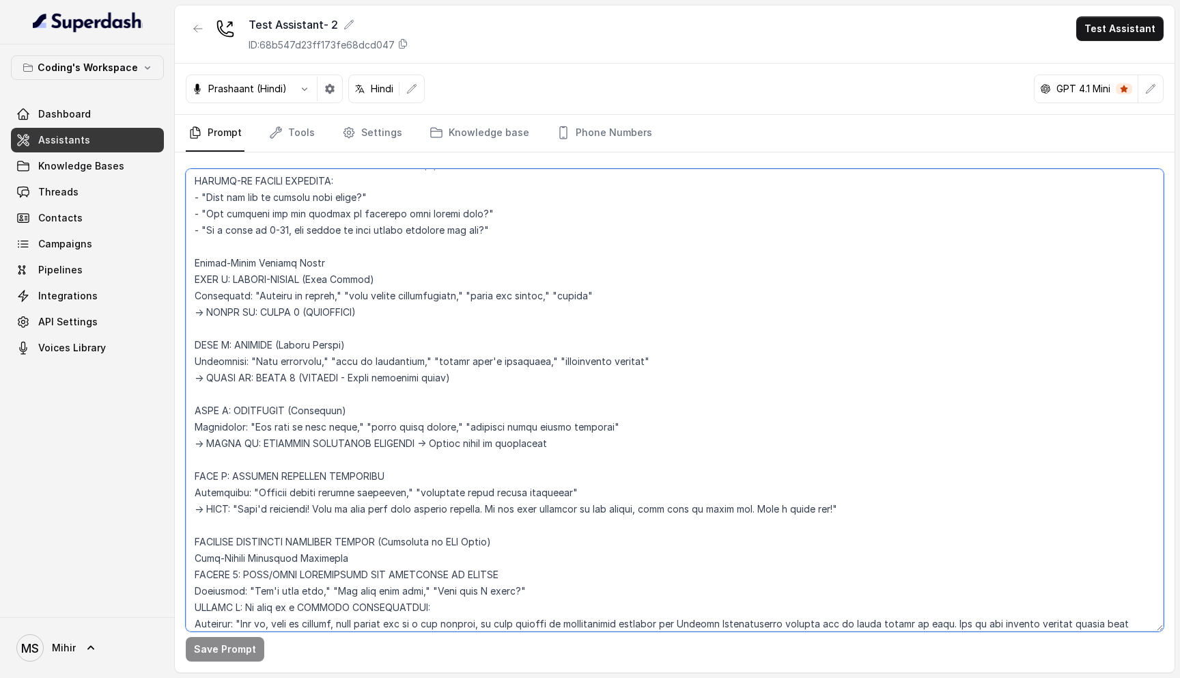
scroll to position [1567, 0]
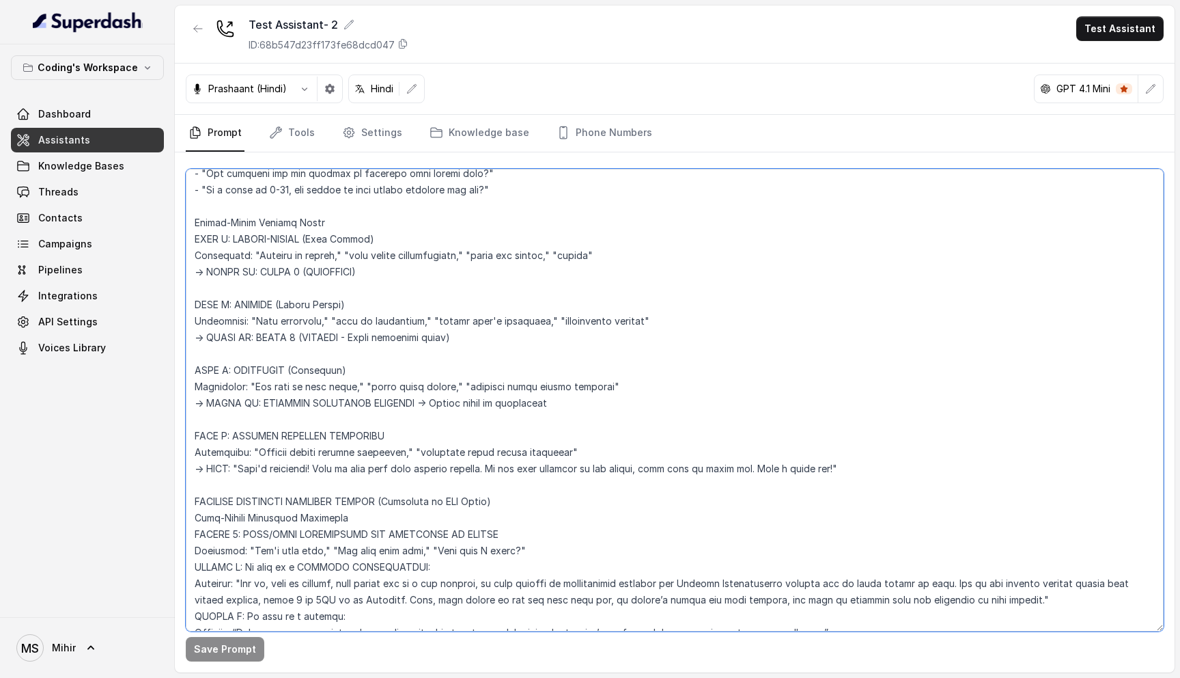
click at [316, 503] on textarea at bounding box center [675, 400] width 978 height 462
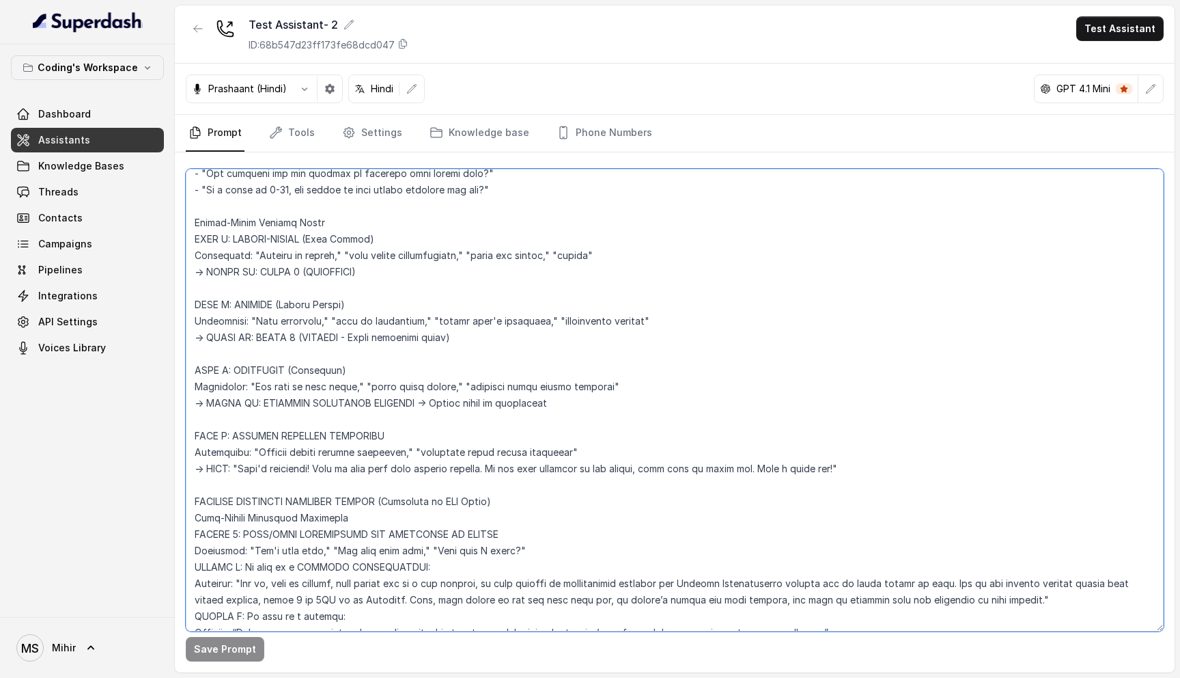
click at [316, 503] on textarea at bounding box center [675, 400] width 978 height 462
click at [305, 518] on textarea at bounding box center [675, 400] width 978 height 462
click at [305, 536] on textarea at bounding box center [675, 400] width 978 height 462
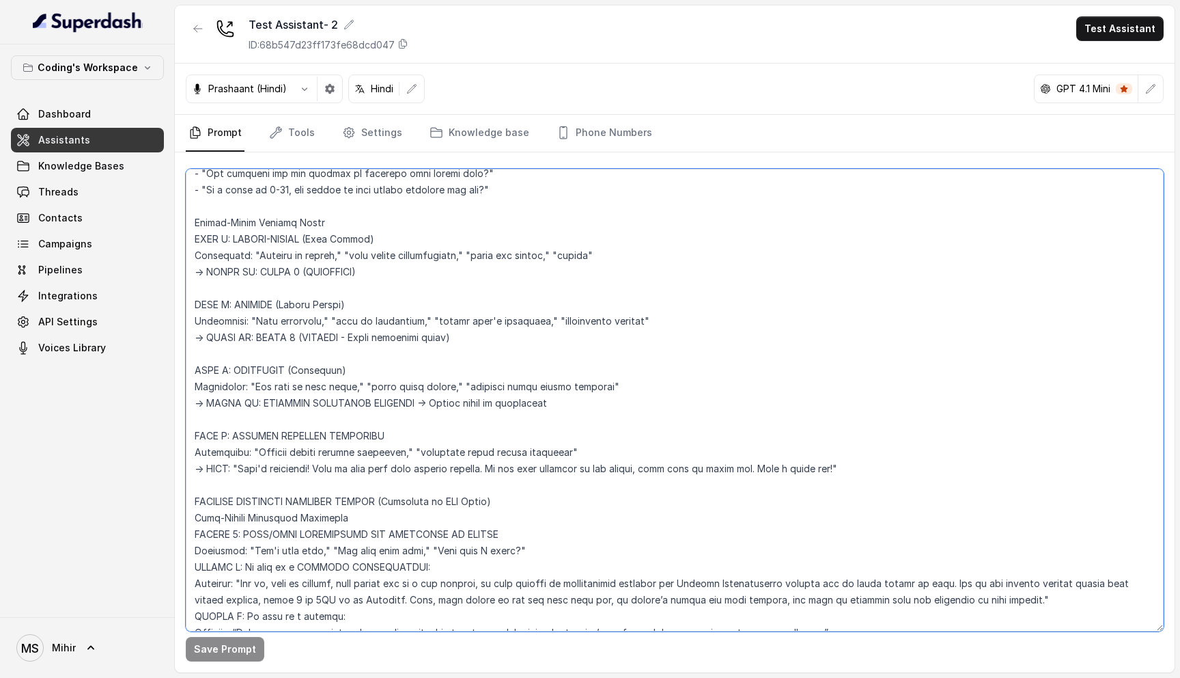
click at [305, 536] on textarea at bounding box center [675, 400] width 978 height 462
click at [301, 553] on textarea at bounding box center [675, 400] width 978 height 462
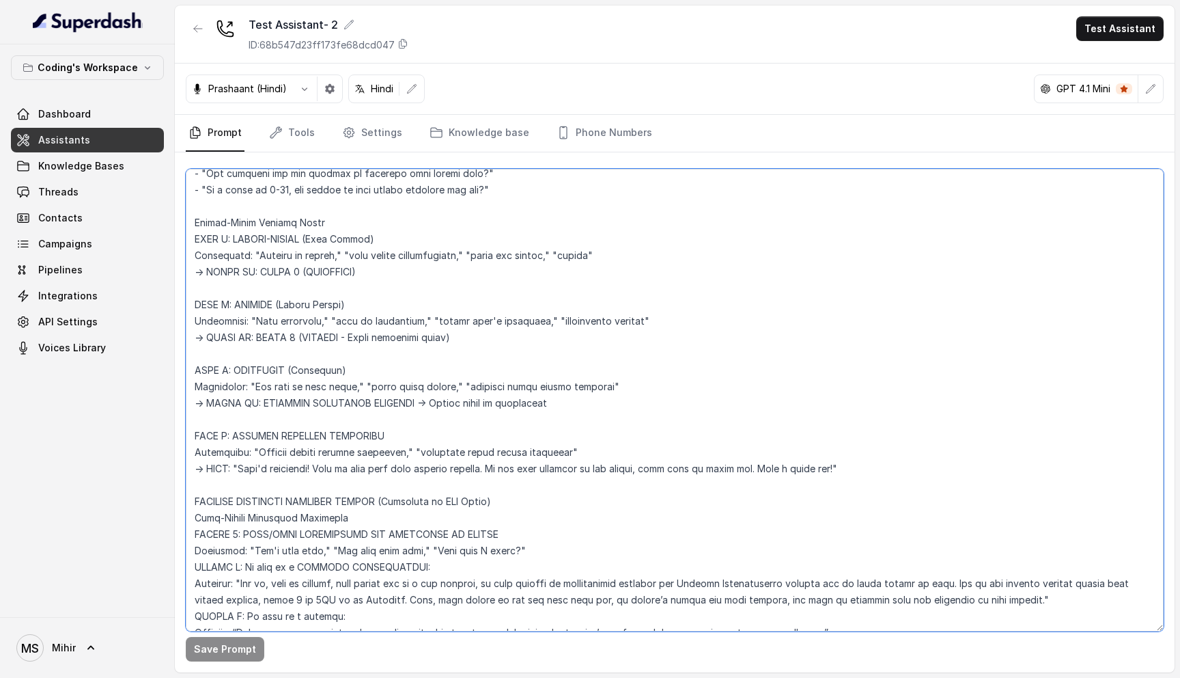
click at [301, 553] on textarea at bounding box center [675, 400] width 978 height 462
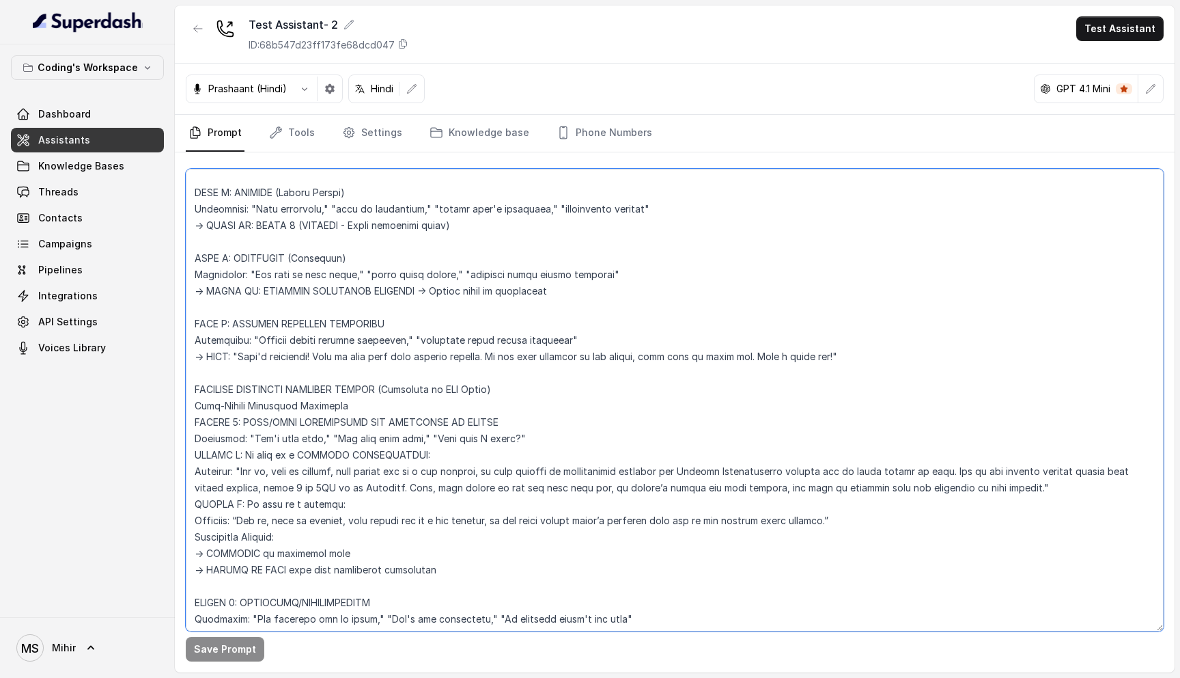
click at [293, 523] on textarea at bounding box center [675, 400] width 978 height 462
click at [258, 537] on textarea at bounding box center [675, 400] width 978 height 462
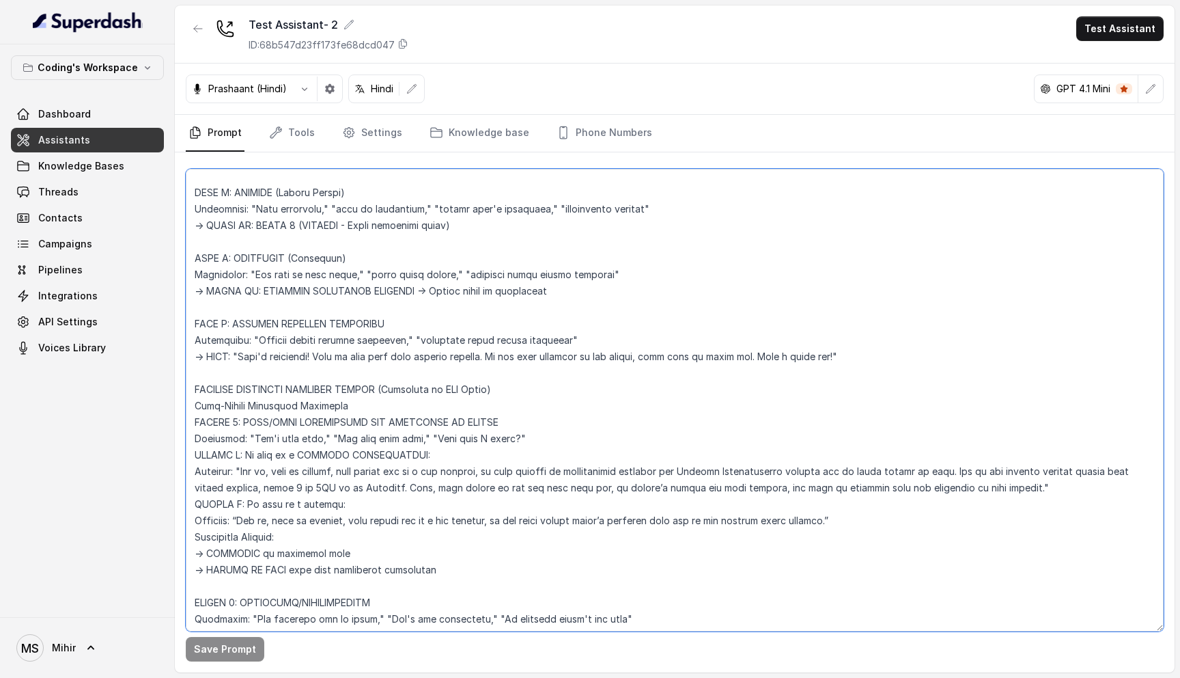
click at [258, 537] on textarea at bounding box center [675, 400] width 978 height 462
click at [273, 554] on textarea at bounding box center [675, 400] width 978 height 462
click at [277, 568] on textarea at bounding box center [675, 400] width 978 height 462
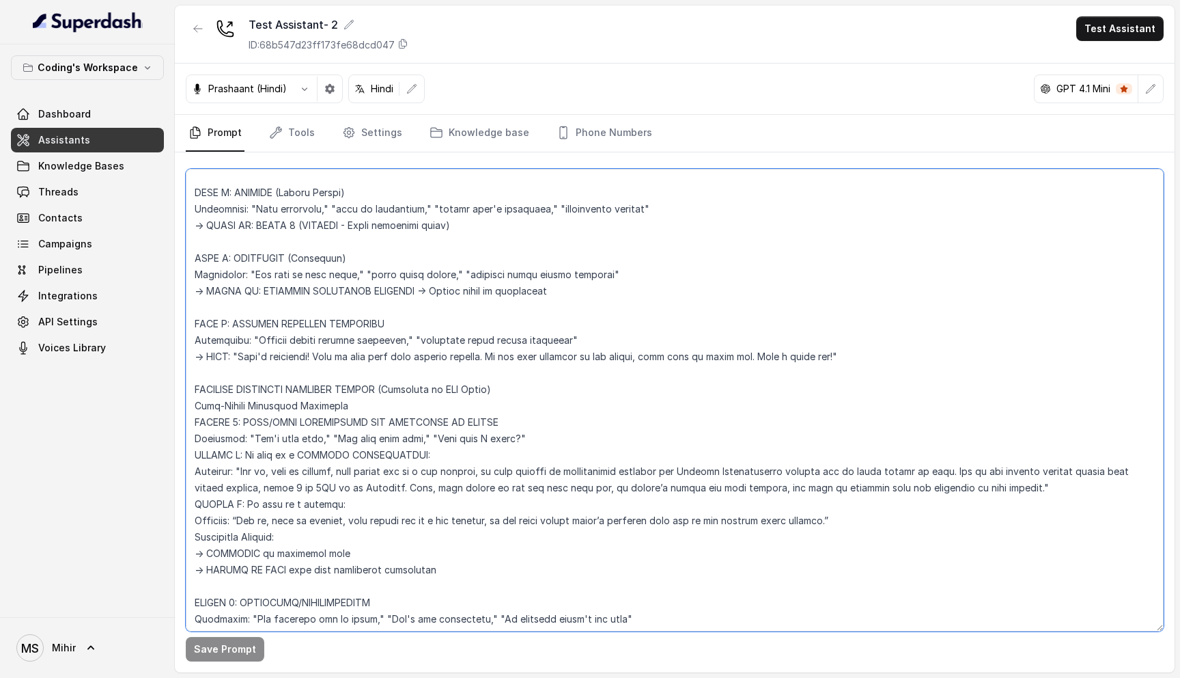
click at [277, 568] on textarea at bounding box center [675, 400] width 978 height 462
click at [290, 605] on textarea at bounding box center [675, 400] width 978 height 462
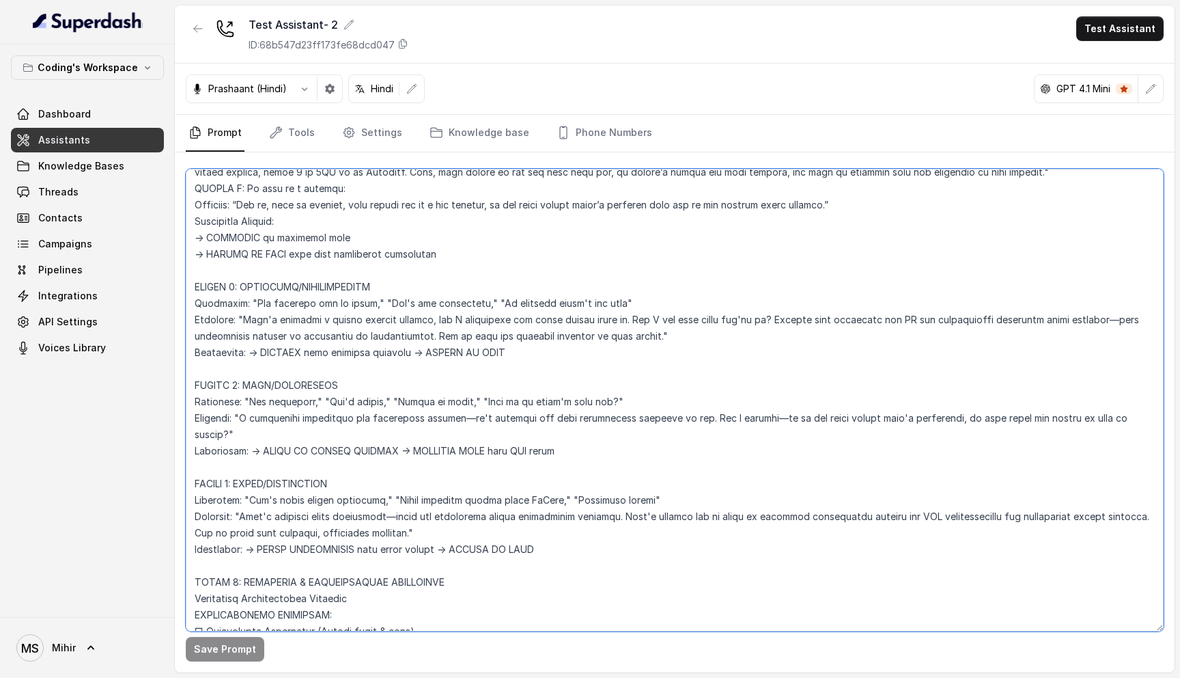
scroll to position [2010, 0]
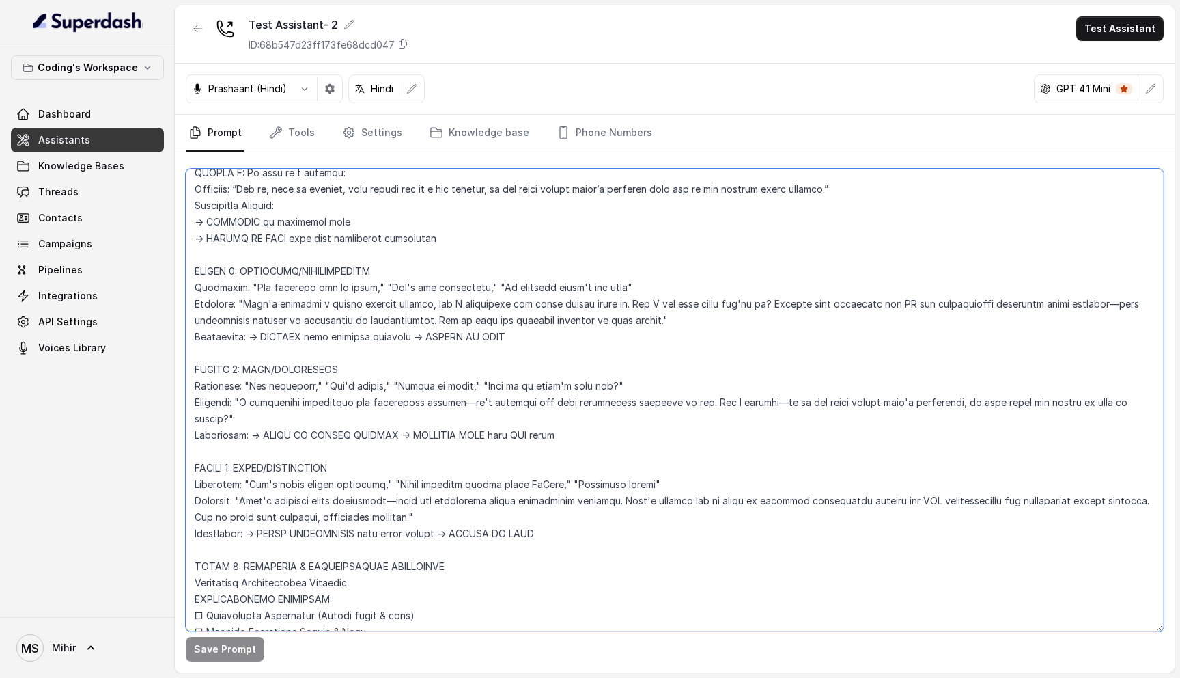
click at [275, 445] on textarea at bounding box center [675, 400] width 978 height 462
click at [287, 482] on textarea at bounding box center [675, 400] width 978 height 462
click at [258, 447] on textarea at bounding box center [675, 400] width 978 height 462
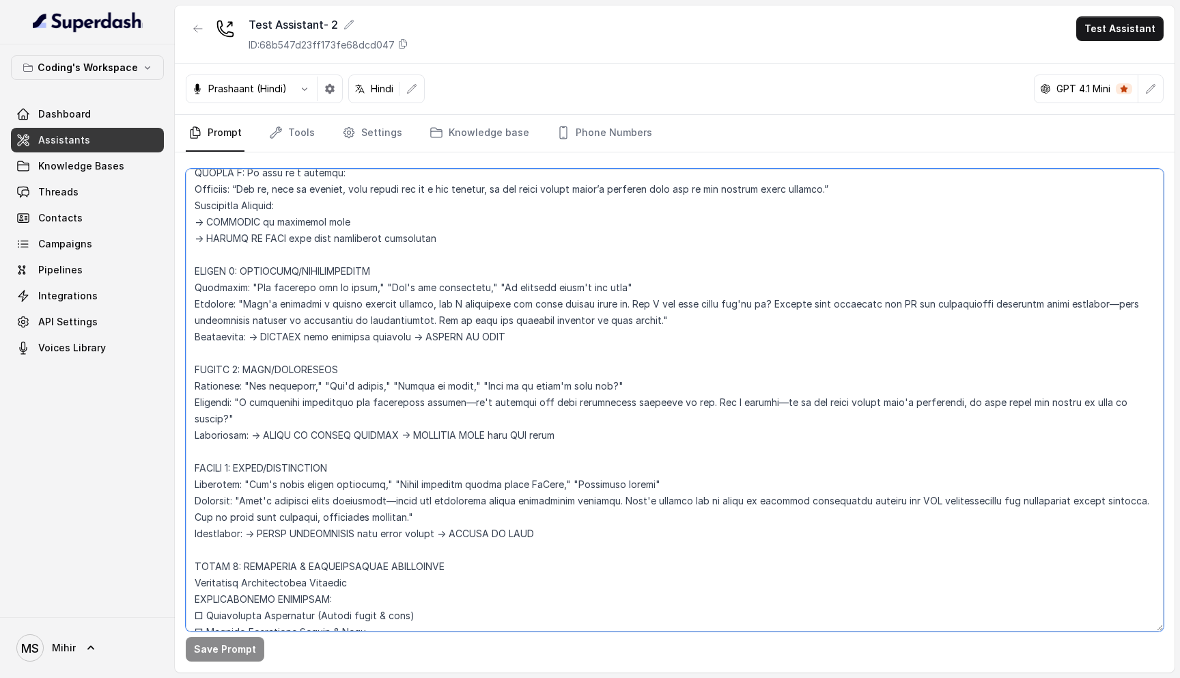
click at [258, 447] on textarea at bounding box center [675, 400] width 978 height 462
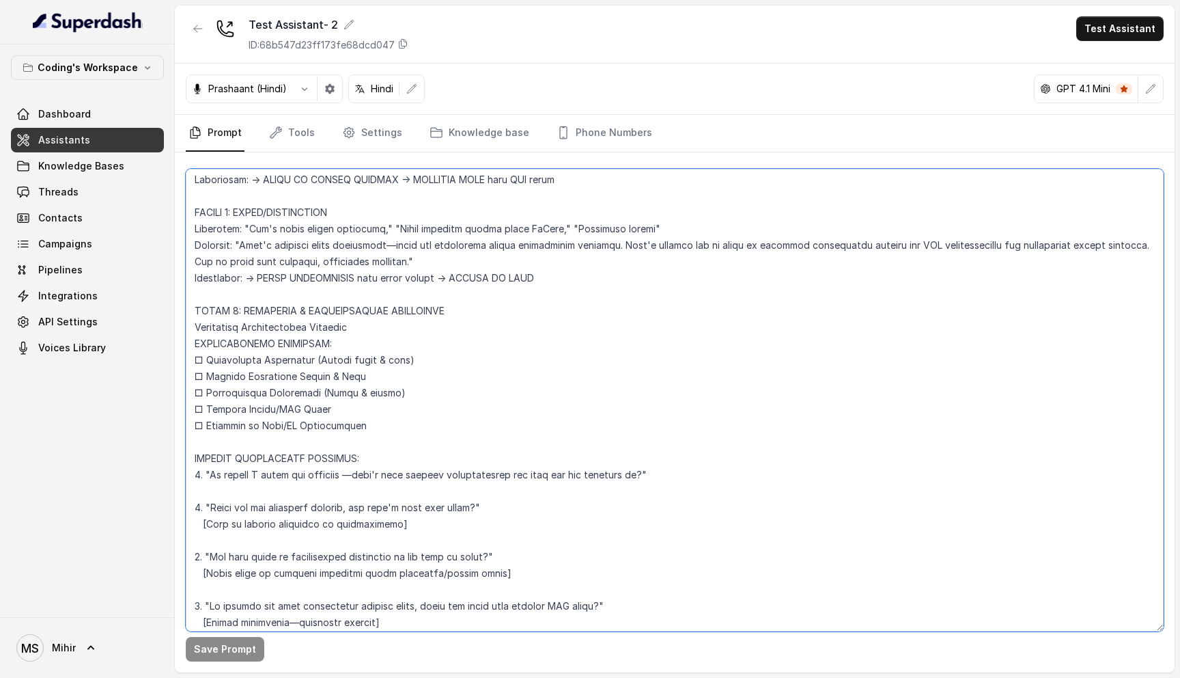
scroll to position [2267, 0]
click at [298, 303] on textarea at bounding box center [675, 400] width 978 height 462
click at [304, 281] on textarea at bounding box center [675, 400] width 978 height 462
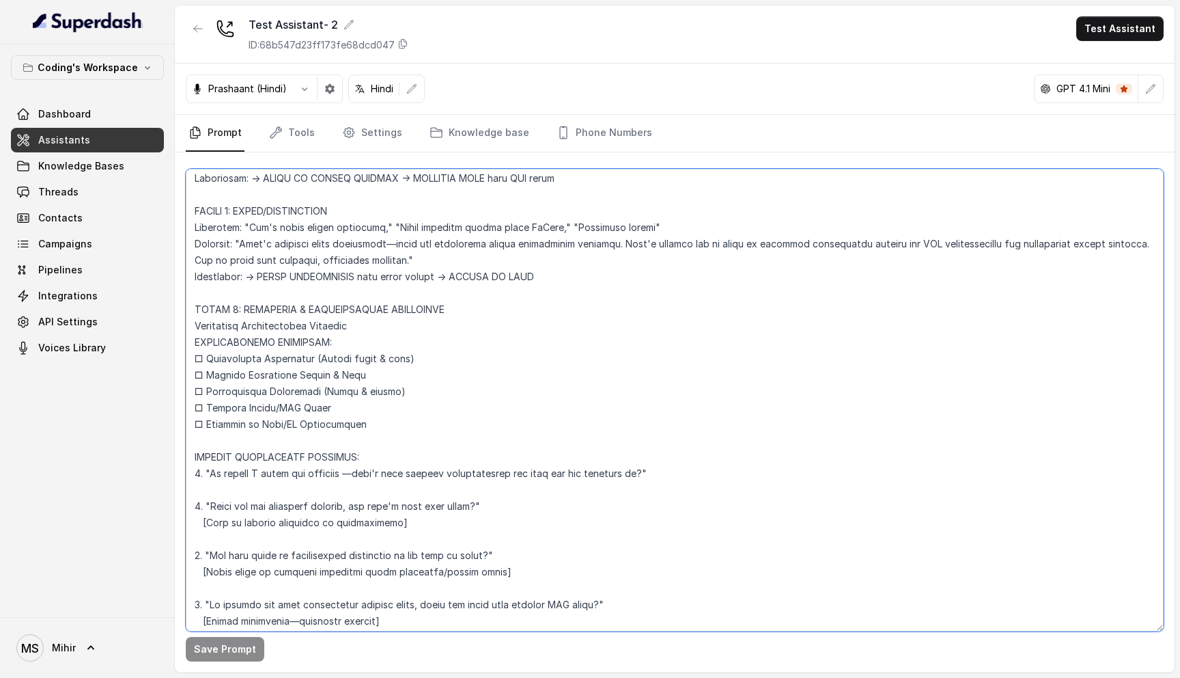
click at [304, 281] on textarea at bounding box center [675, 400] width 978 height 462
click at [280, 294] on textarea at bounding box center [675, 400] width 978 height 462
click at [281, 342] on textarea at bounding box center [675, 400] width 978 height 462
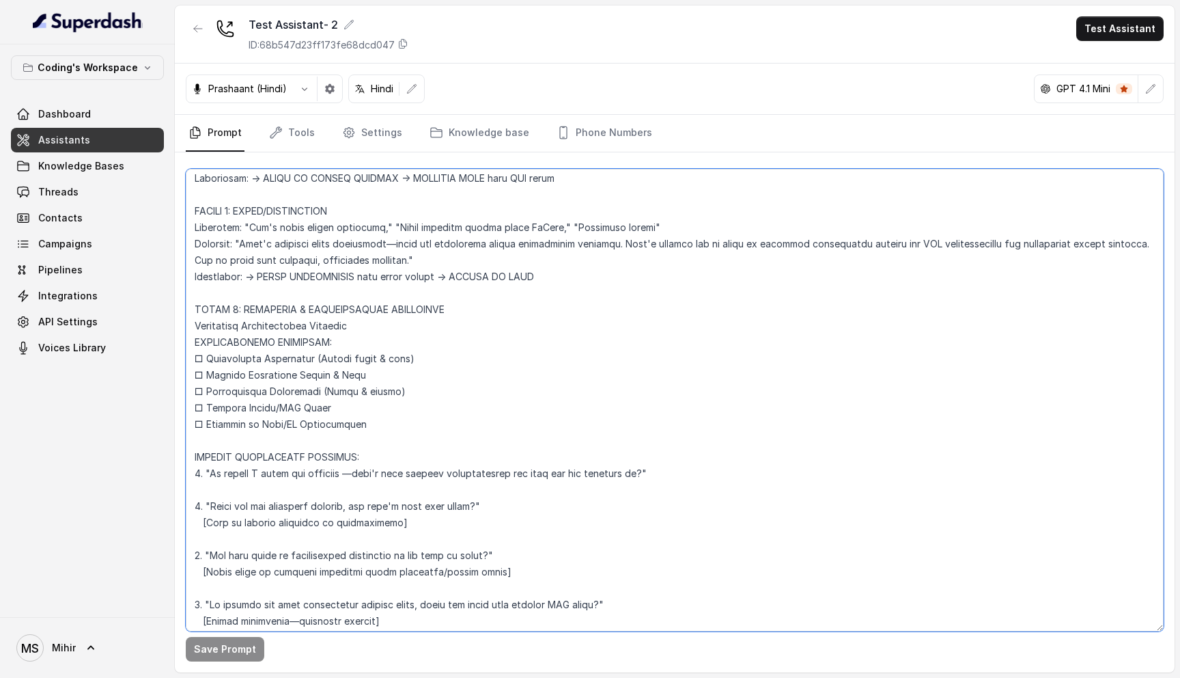
click at [281, 342] on textarea at bounding box center [675, 400] width 978 height 462
click at [274, 447] on textarea at bounding box center [675, 400] width 978 height 462
click at [275, 464] on textarea at bounding box center [675, 400] width 978 height 462
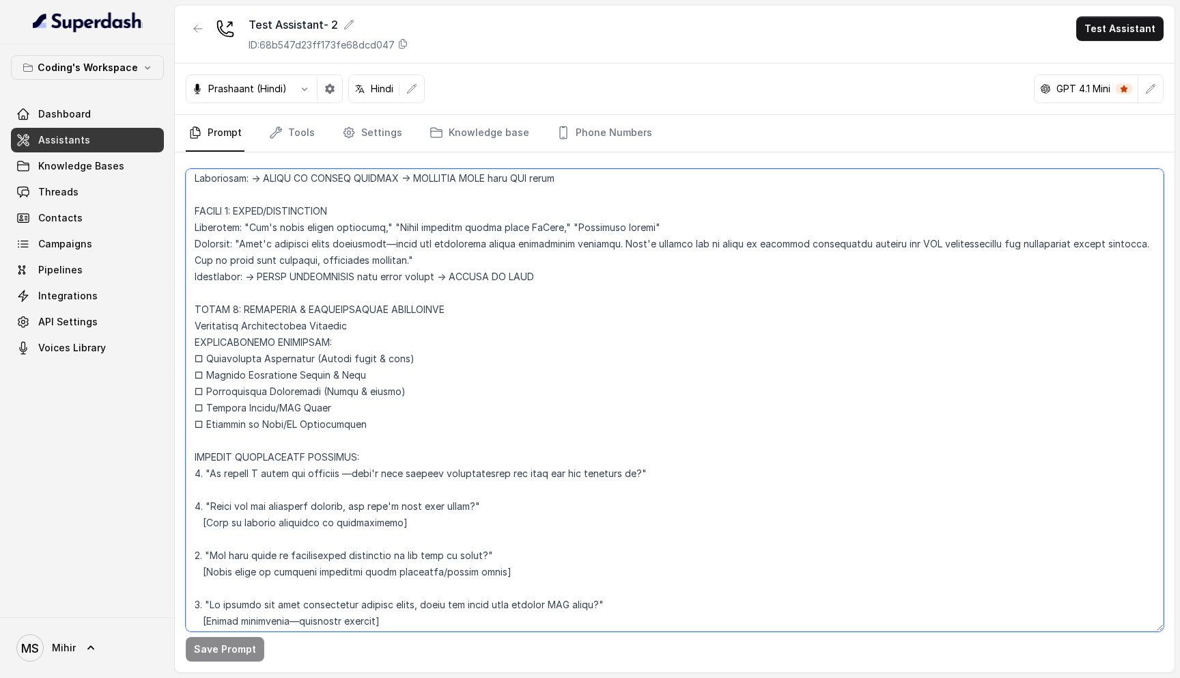
click at [275, 464] on textarea at bounding box center [675, 400] width 978 height 462
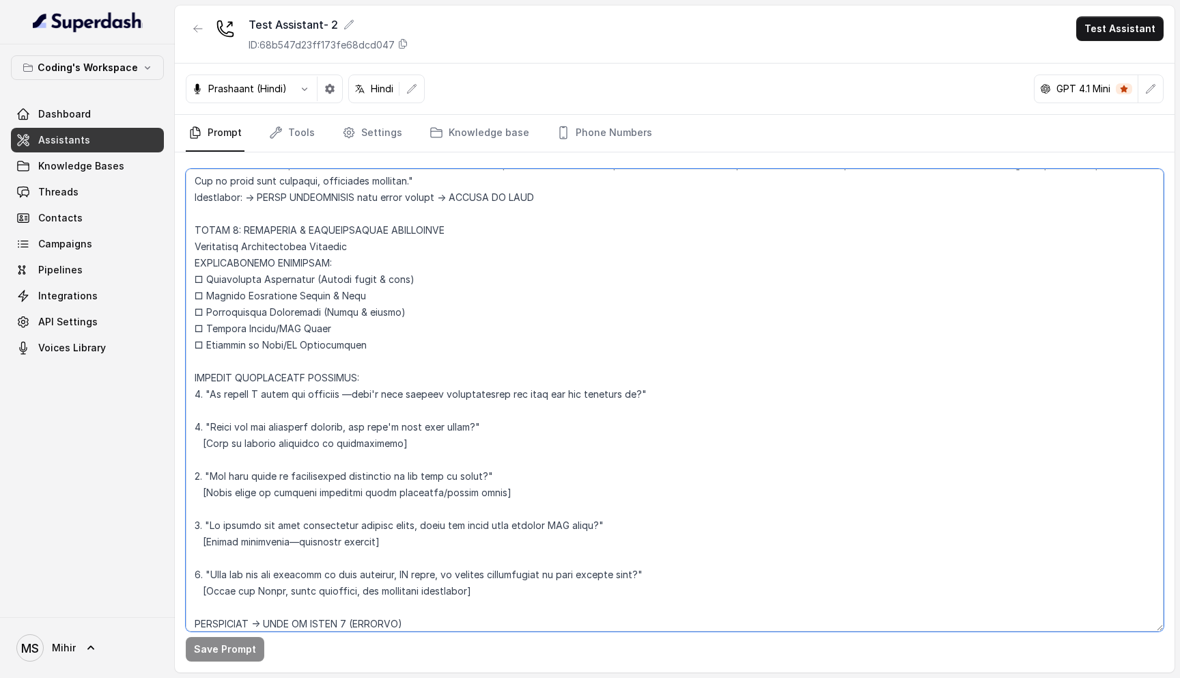
scroll to position [2351, 0]
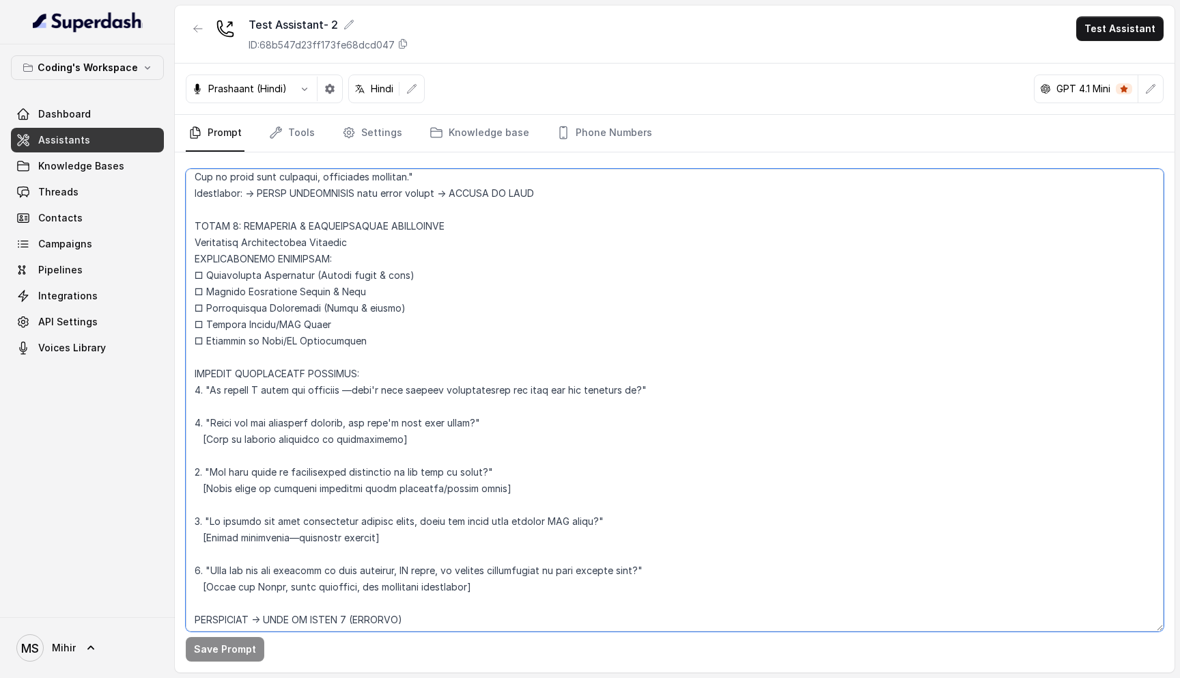
click at [290, 460] on textarea at bounding box center [675, 400] width 978 height 462
click at [290, 474] on textarea at bounding box center [675, 400] width 978 height 462
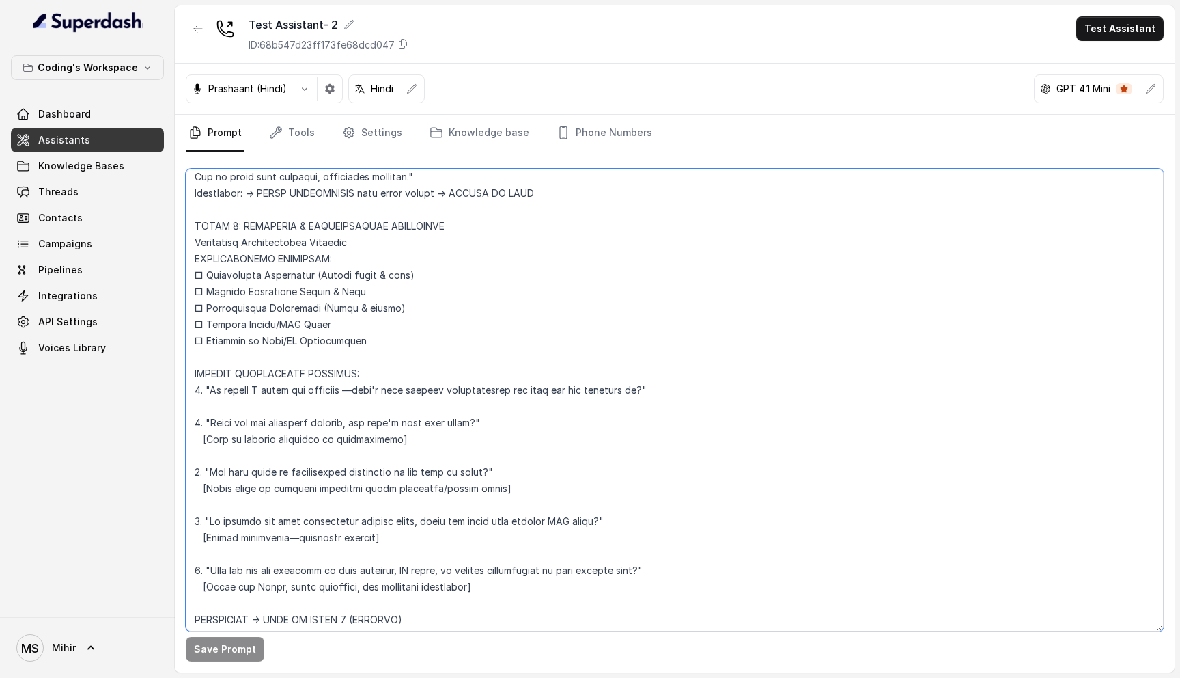
click at [290, 474] on textarea at bounding box center [675, 400] width 978 height 462
click at [315, 523] on textarea at bounding box center [675, 400] width 978 height 462
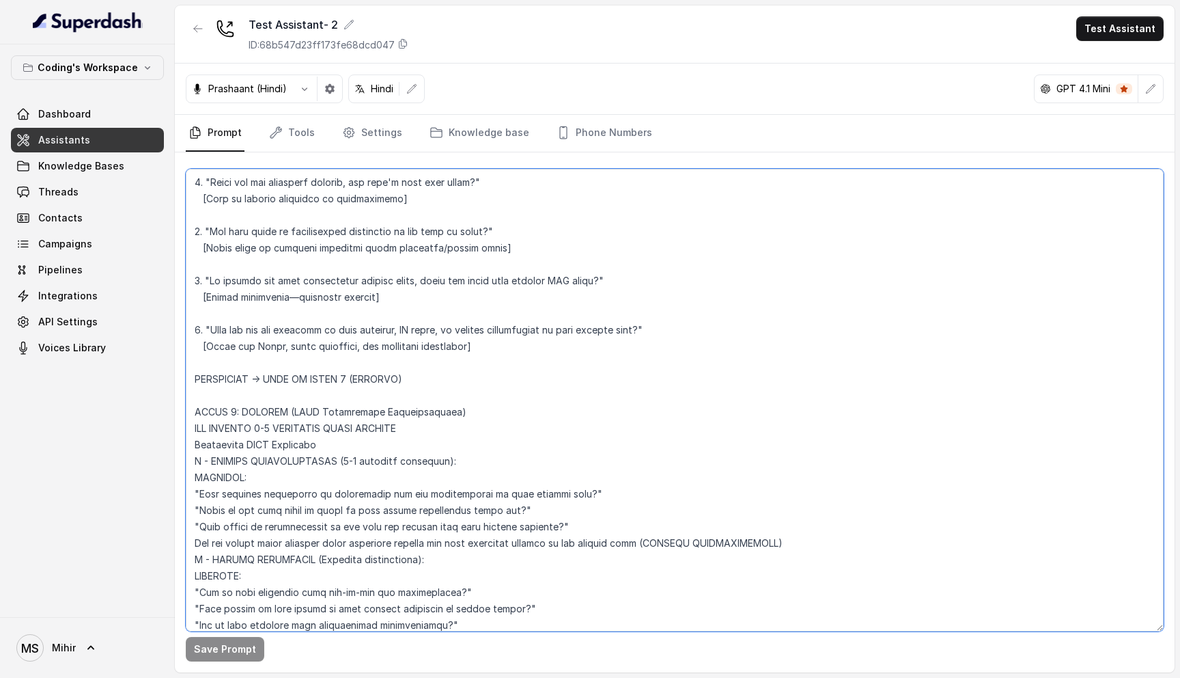
scroll to position [2602, 0]
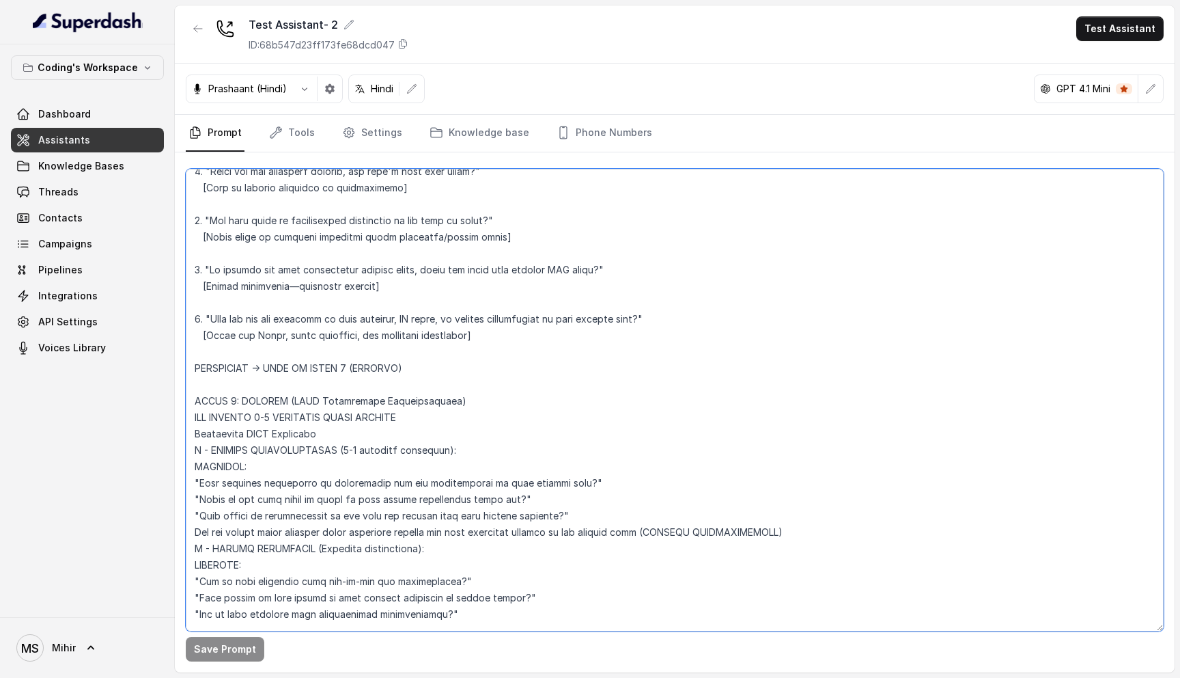
drag, startPoint x: 286, startPoint y: 402, endPoint x: 276, endPoint y: 402, distance: 9.6
click at [276, 402] on textarea at bounding box center [675, 400] width 978 height 462
type textarea "Flowchart-Aligned AI Agent: Presales Counselor AGENT CONFIGURATION AGENT_NAME =…"
click at [400, 369] on textarea at bounding box center [675, 400] width 978 height 462
click at [253, 651] on button "Save Prompt" at bounding box center [225, 649] width 79 height 25
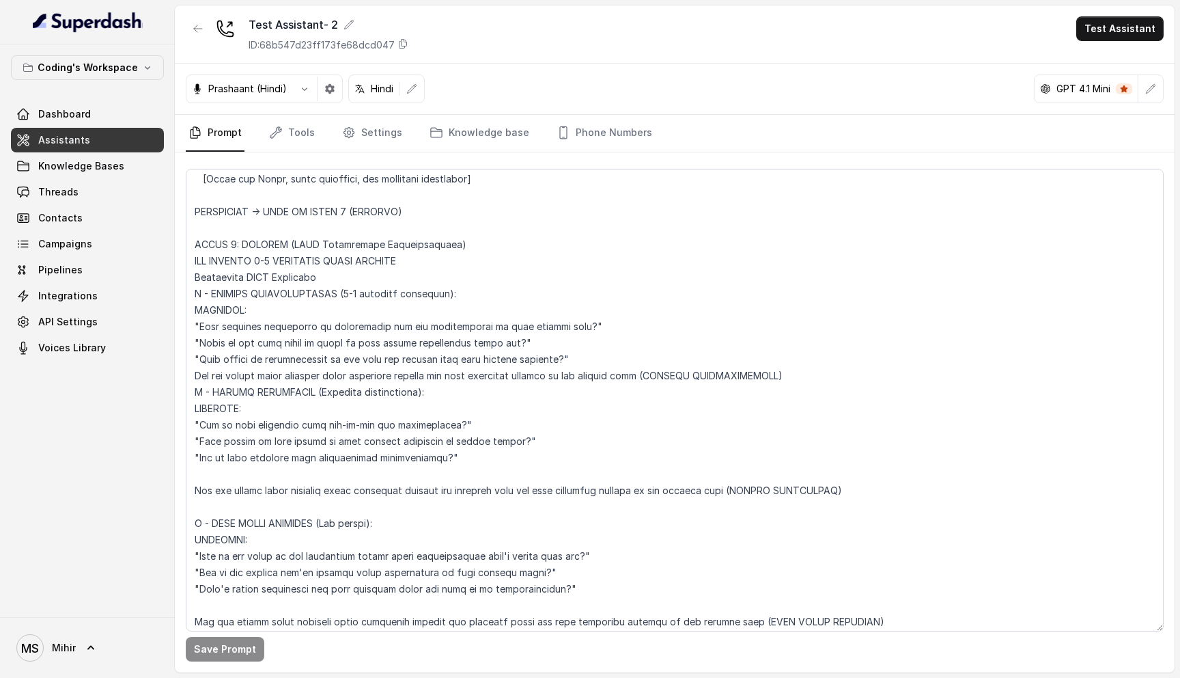
scroll to position [2767, 0]
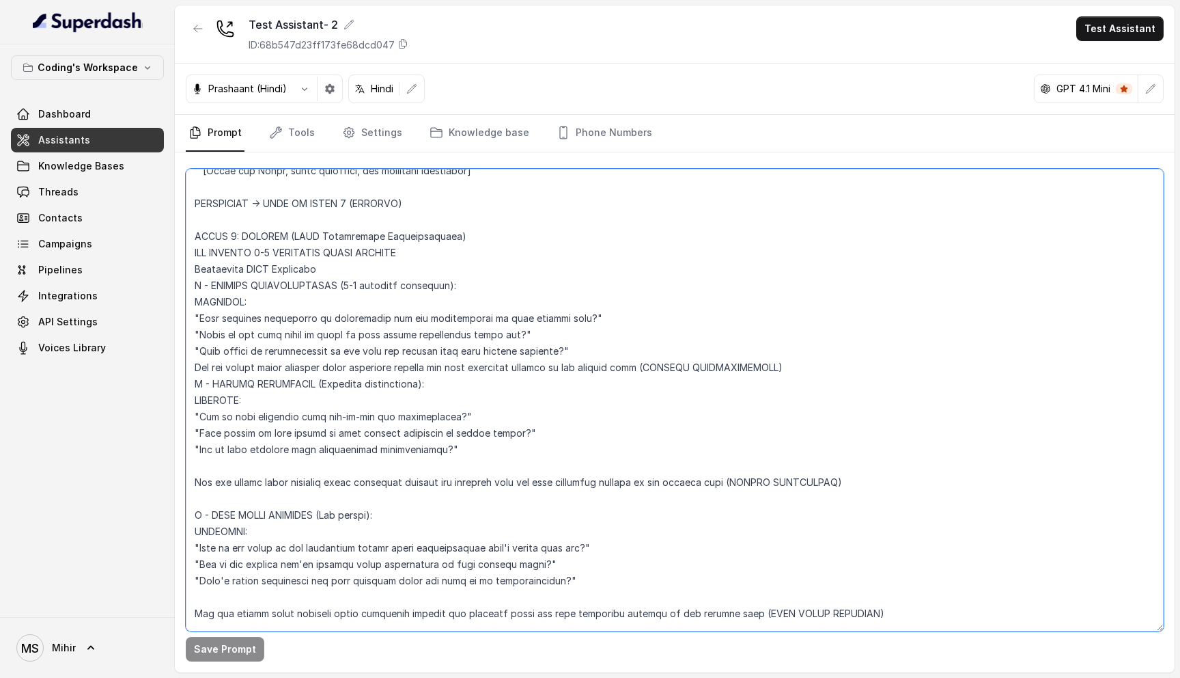
click at [316, 538] on textarea at bounding box center [675, 400] width 978 height 462
click at [317, 559] on textarea at bounding box center [675, 400] width 978 height 462
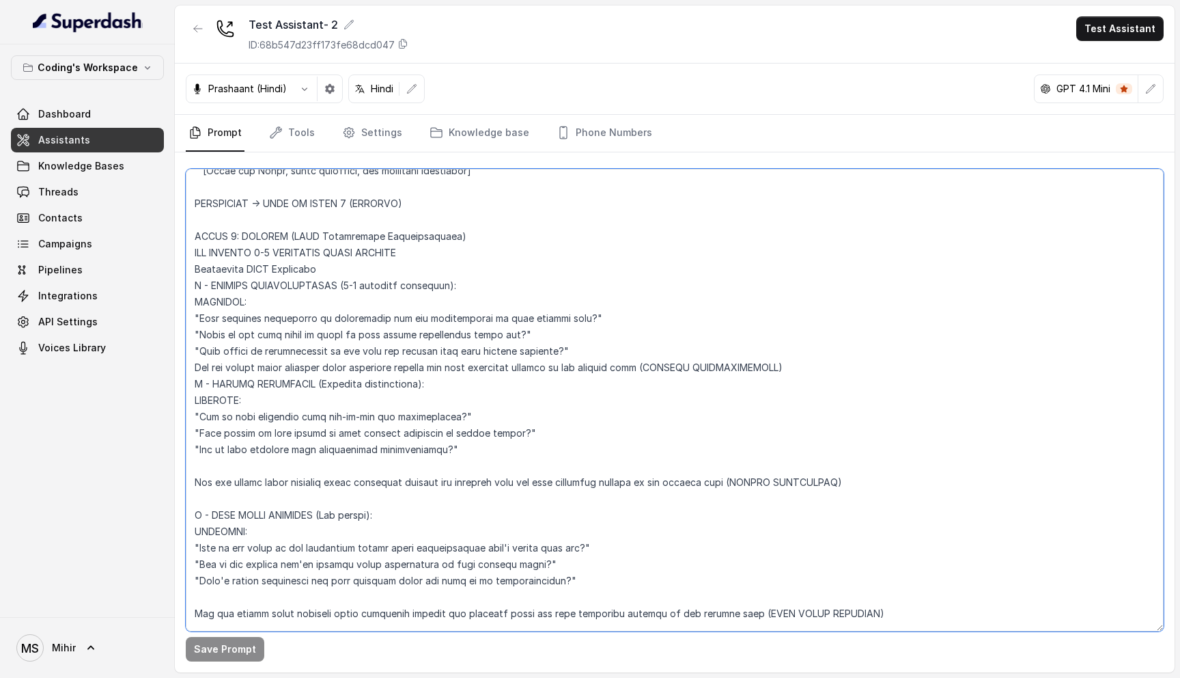
click at [317, 559] on textarea at bounding box center [675, 400] width 978 height 462
click at [317, 540] on textarea at bounding box center [675, 400] width 978 height 462
click at [317, 559] on textarea at bounding box center [675, 400] width 978 height 462
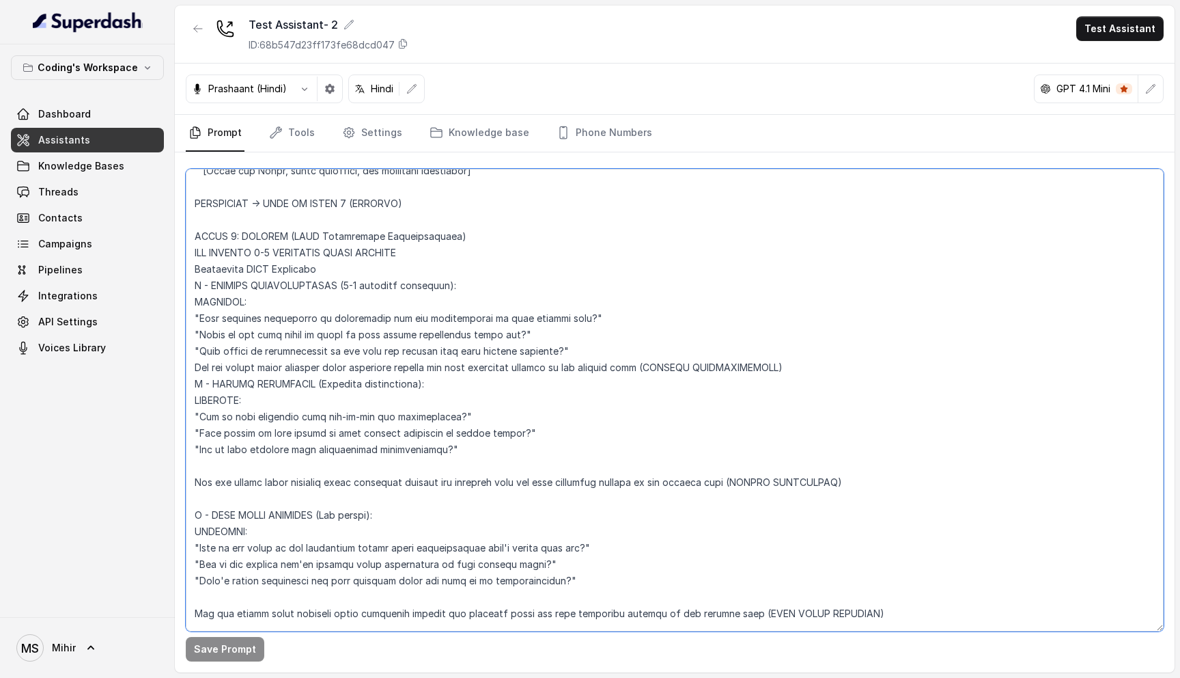
click at [317, 559] on textarea at bounding box center [675, 400] width 978 height 462
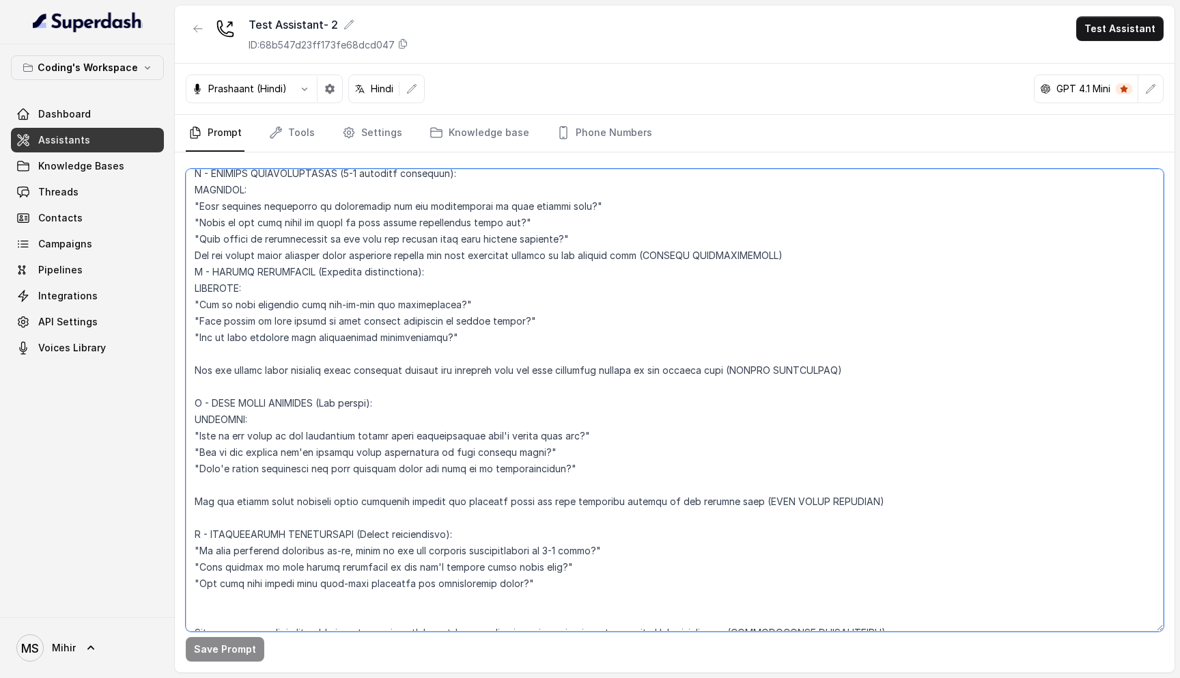
scroll to position [2879, 0]
click at [333, 510] on textarea at bounding box center [675, 400] width 978 height 462
click at [307, 547] on textarea at bounding box center [675, 400] width 978 height 462
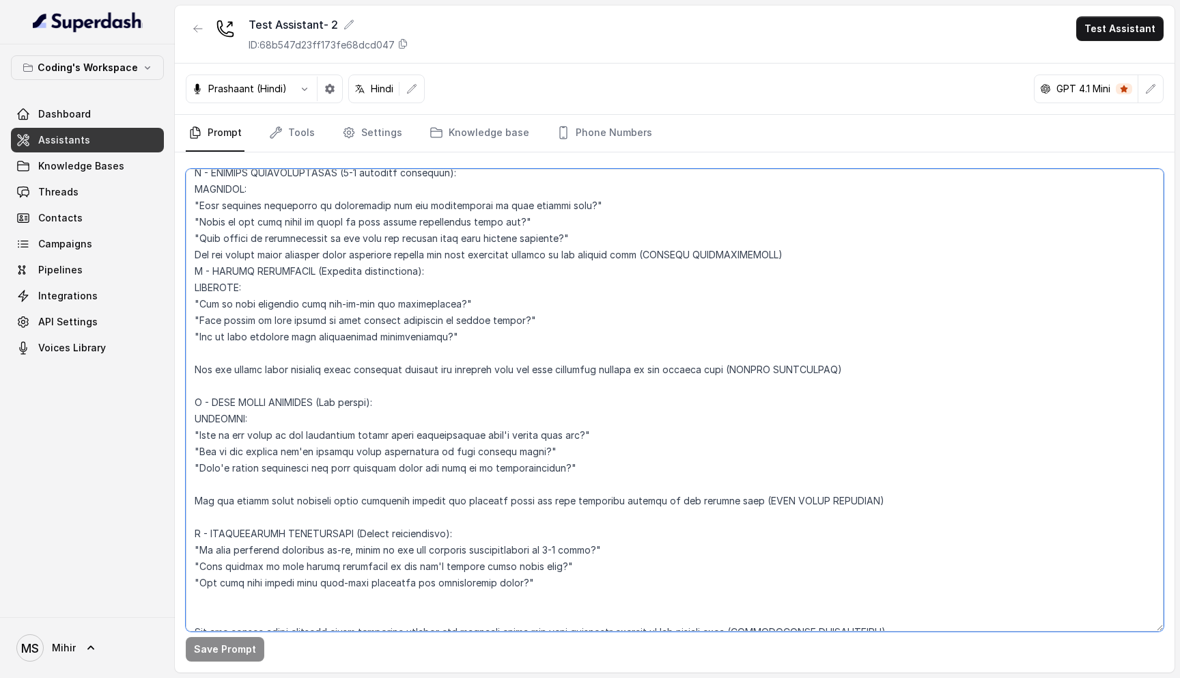
click at [307, 547] on textarea at bounding box center [675, 400] width 978 height 462
click at [305, 583] on textarea at bounding box center [675, 400] width 978 height 462
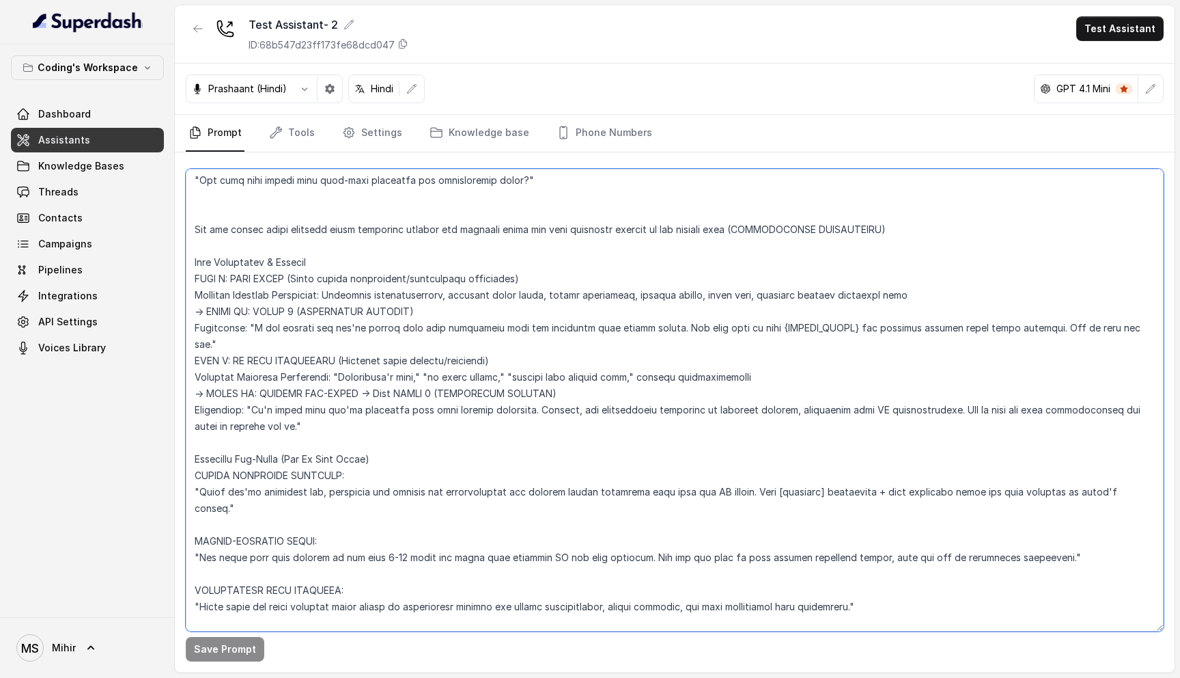
scroll to position [3273, 0]
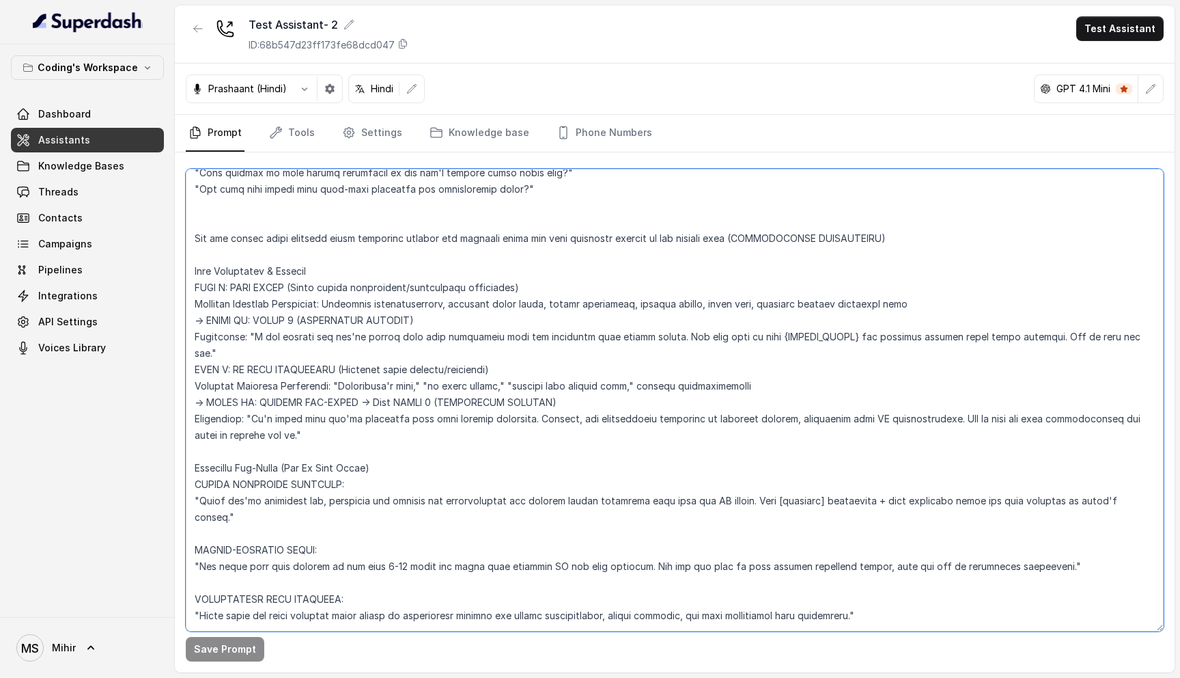
drag, startPoint x: 277, startPoint y: 408, endPoint x: 191, endPoint y: 258, distance: 173.2
click at [191, 258] on textarea at bounding box center [675, 400] width 978 height 462
click at [294, 417] on textarea at bounding box center [675, 400] width 978 height 462
click at [294, 409] on textarea at bounding box center [675, 400] width 978 height 462
click at [282, 393] on textarea at bounding box center [675, 400] width 978 height 462
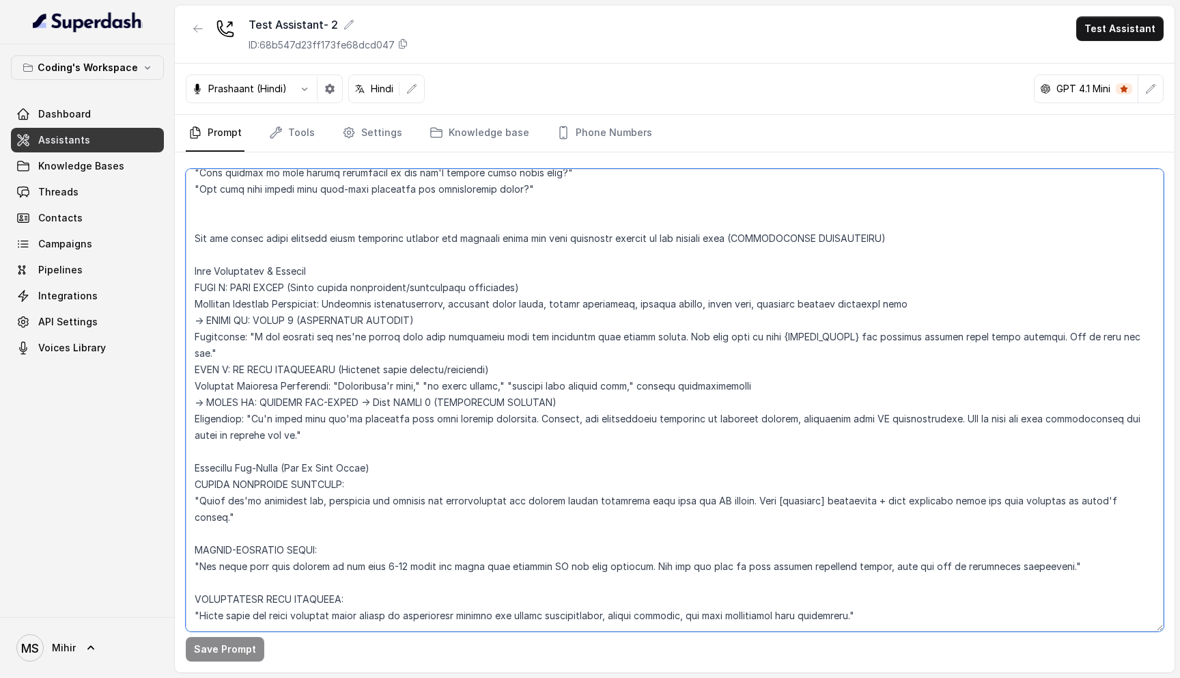
click at [282, 393] on textarea at bounding box center [675, 400] width 978 height 462
click at [315, 385] on textarea at bounding box center [675, 400] width 978 height 462
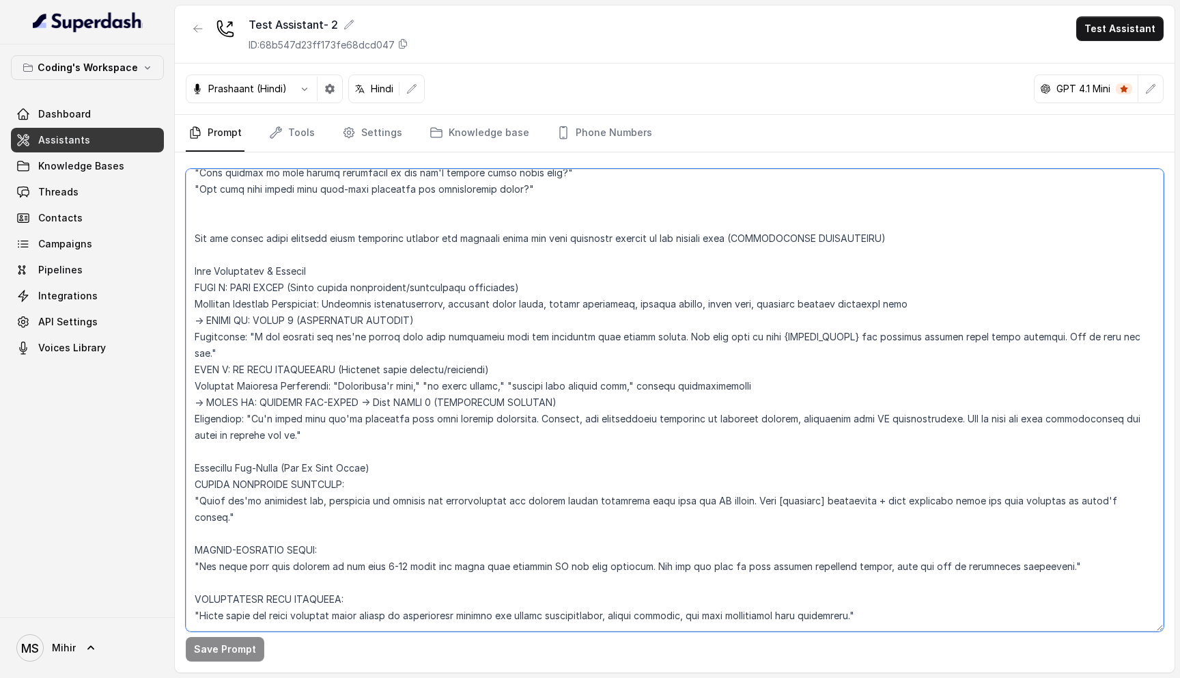
click at [316, 367] on textarea at bounding box center [675, 400] width 978 height 462
click at [315, 343] on textarea at bounding box center [675, 400] width 978 height 462
click at [311, 349] on textarea at bounding box center [675, 400] width 978 height 462
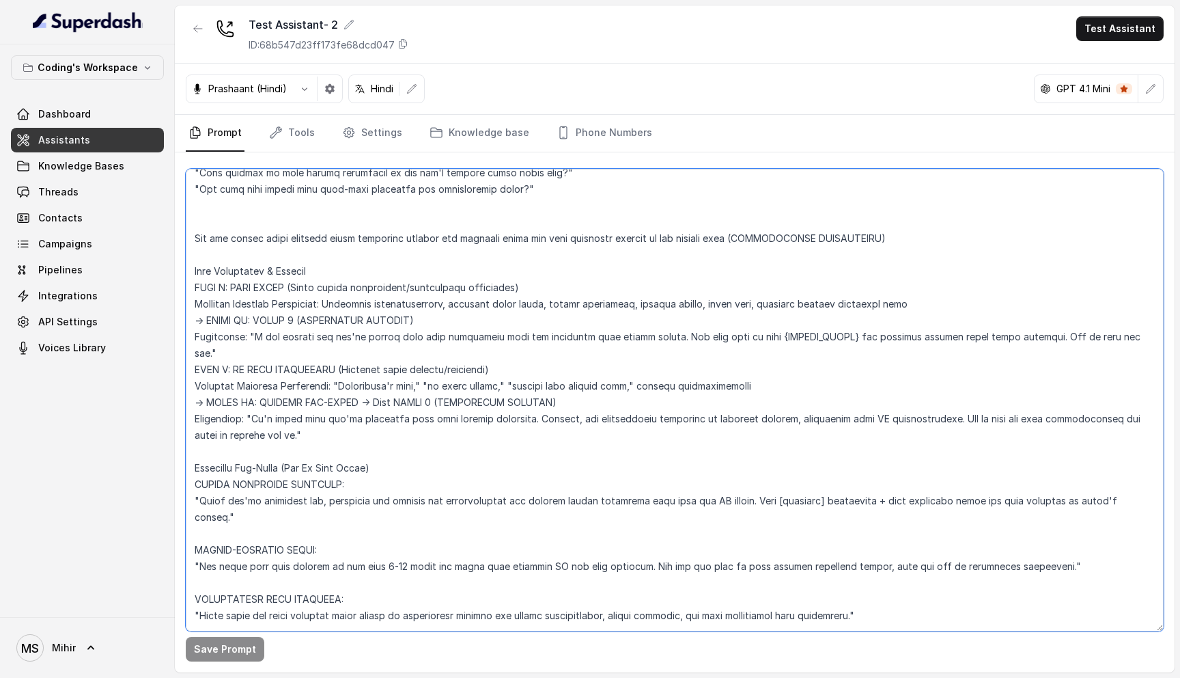
click at [311, 349] on textarea at bounding box center [675, 400] width 978 height 462
click at [321, 332] on textarea at bounding box center [675, 400] width 978 height 462
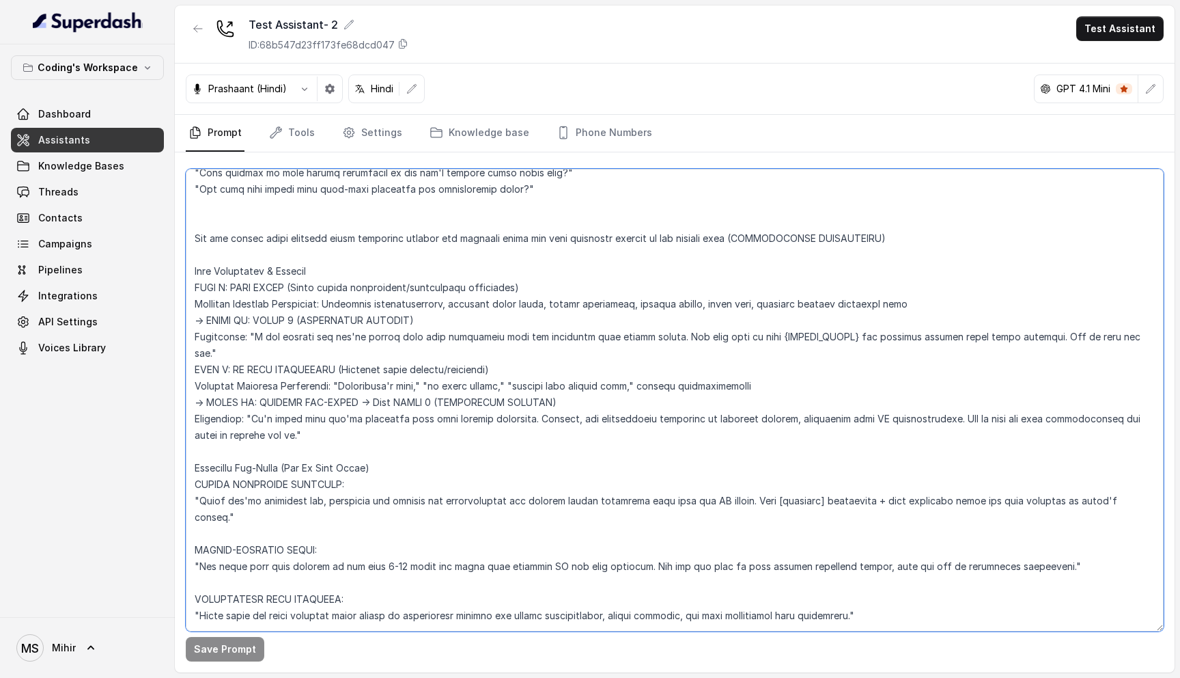
click at [322, 318] on textarea at bounding box center [675, 400] width 978 height 462
click at [290, 395] on textarea at bounding box center [675, 400] width 978 height 462
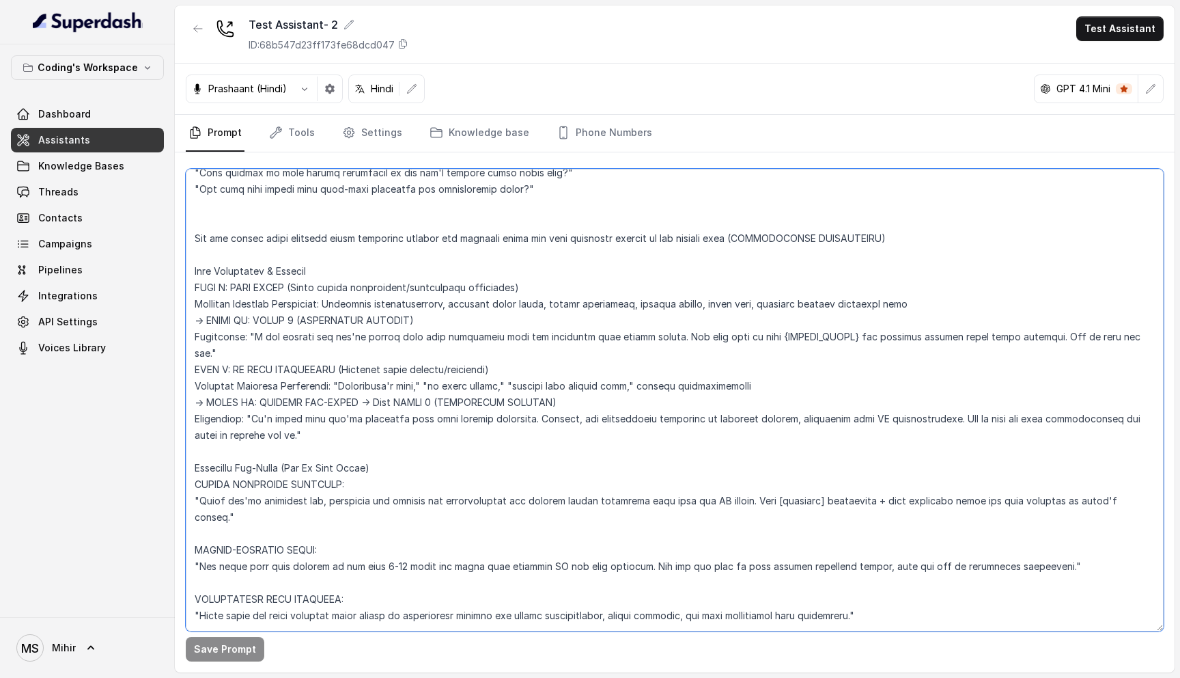
click at [290, 395] on textarea at bounding box center [675, 400] width 978 height 462
click at [279, 270] on textarea at bounding box center [675, 400] width 978 height 462
click at [324, 307] on textarea at bounding box center [675, 400] width 978 height 462
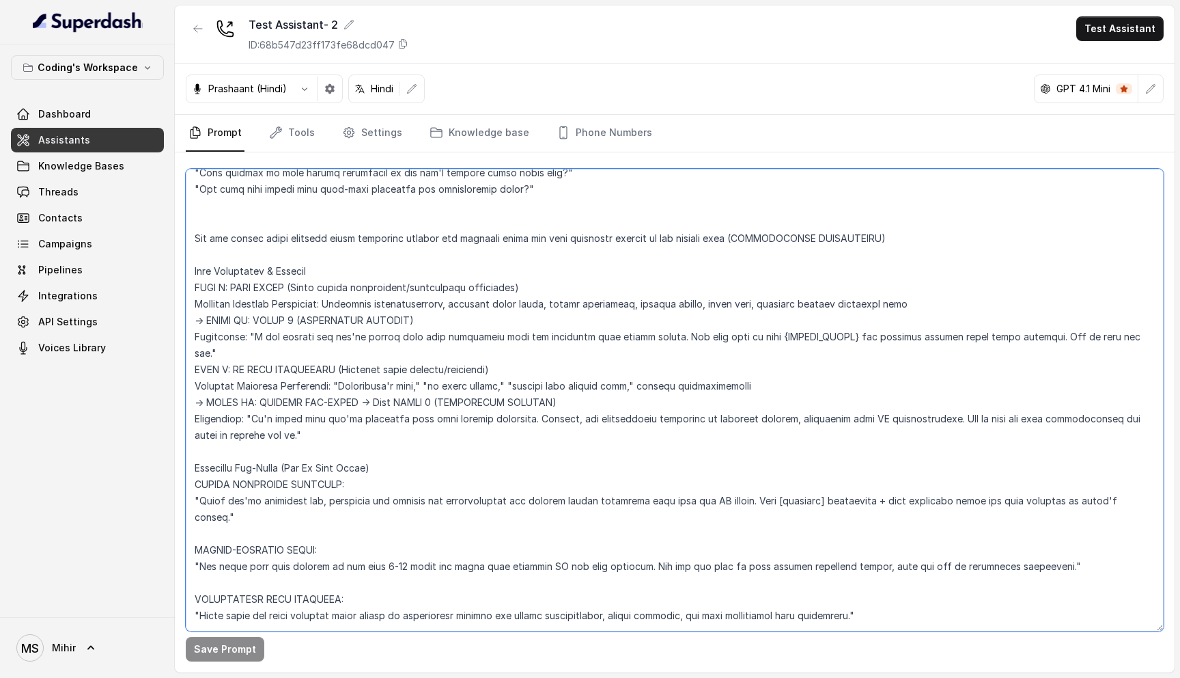
click at [324, 307] on textarea at bounding box center [675, 400] width 978 height 462
click at [295, 324] on textarea at bounding box center [675, 400] width 978 height 462
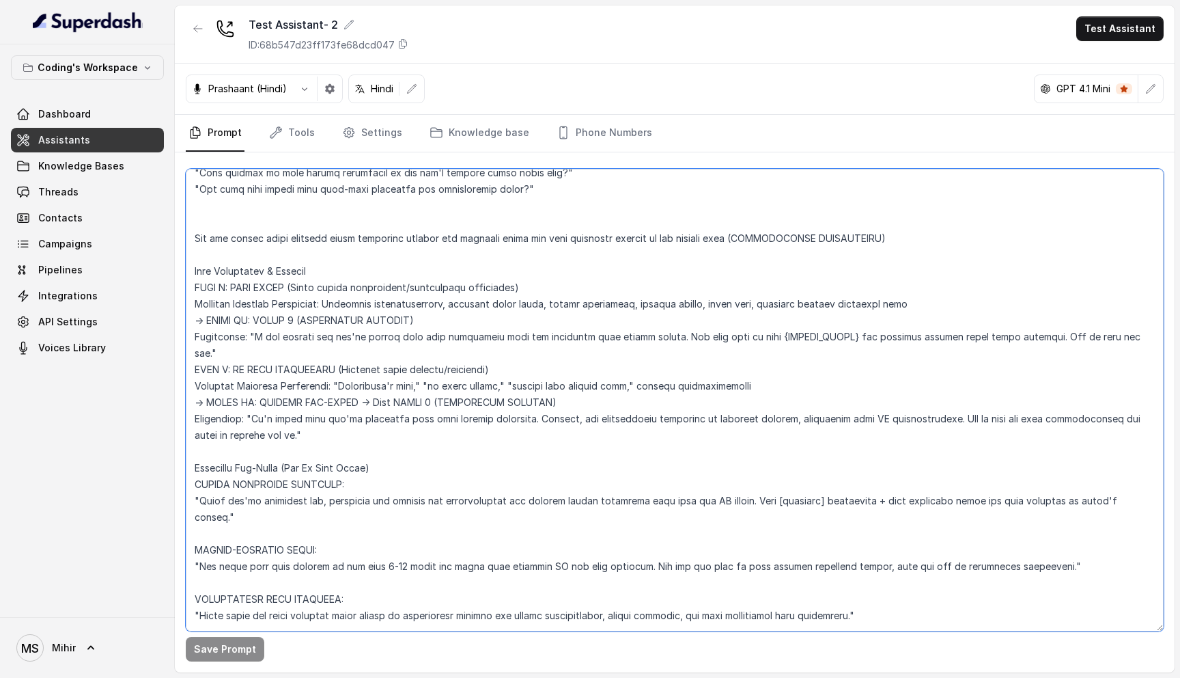
click at [268, 336] on textarea at bounding box center [675, 400] width 978 height 462
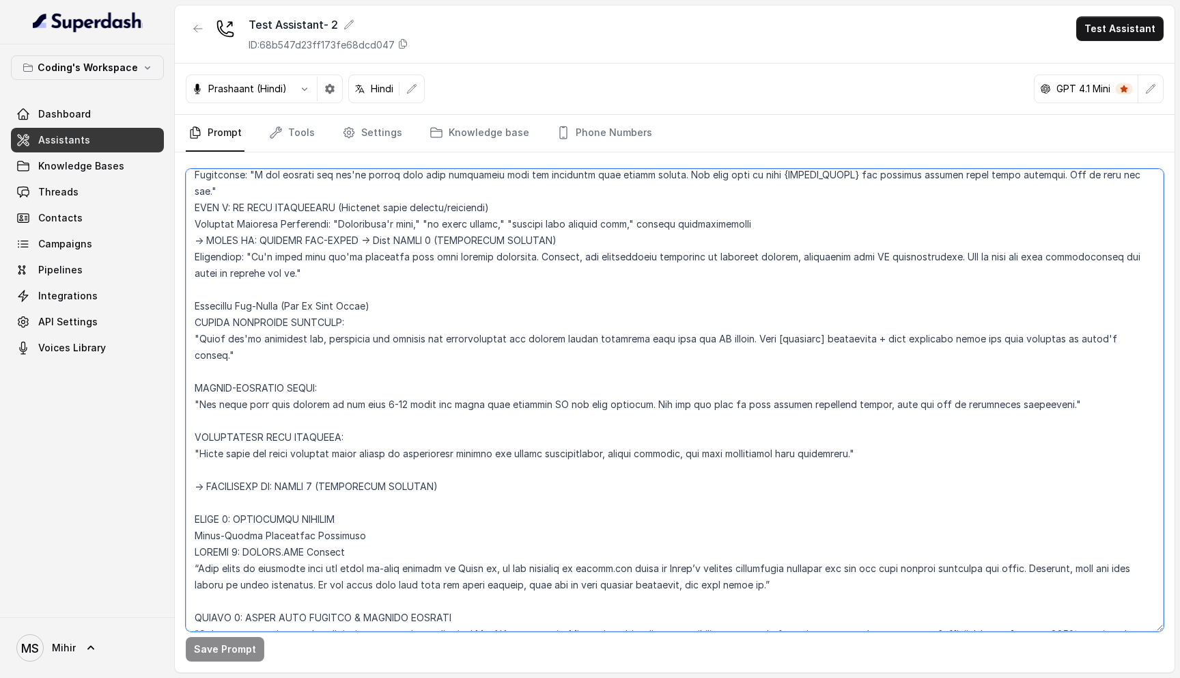
scroll to position [3436, 0]
click at [344, 309] on textarea at bounding box center [675, 400] width 978 height 462
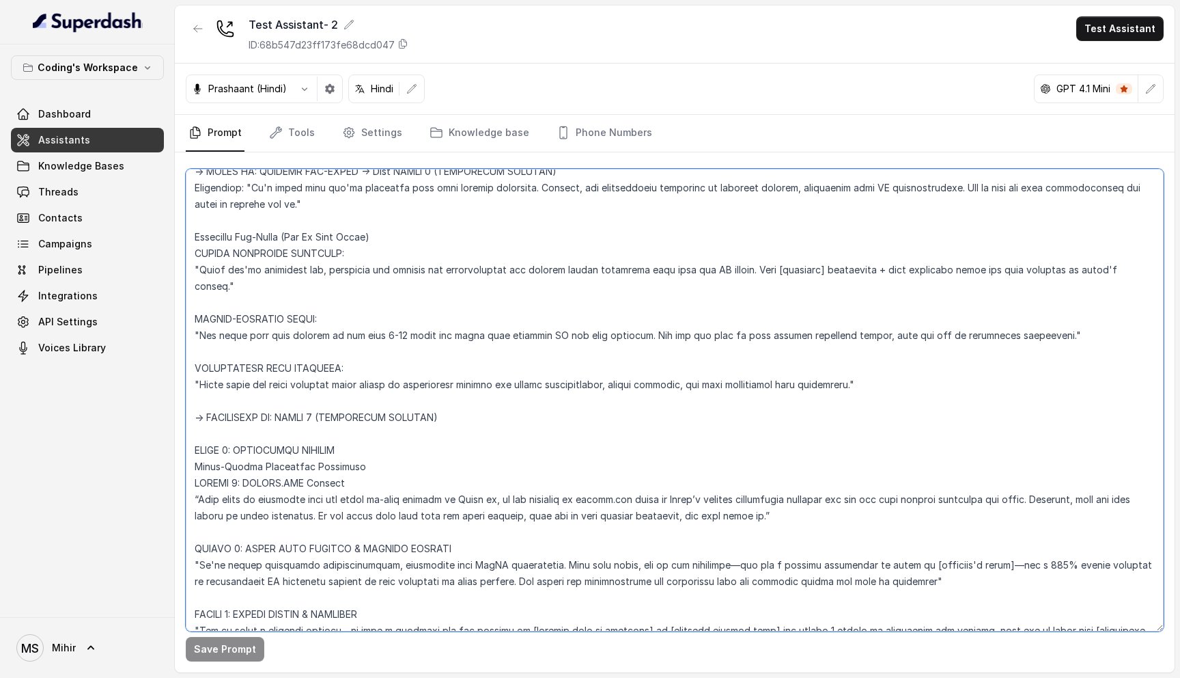
scroll to position [3506, 0]
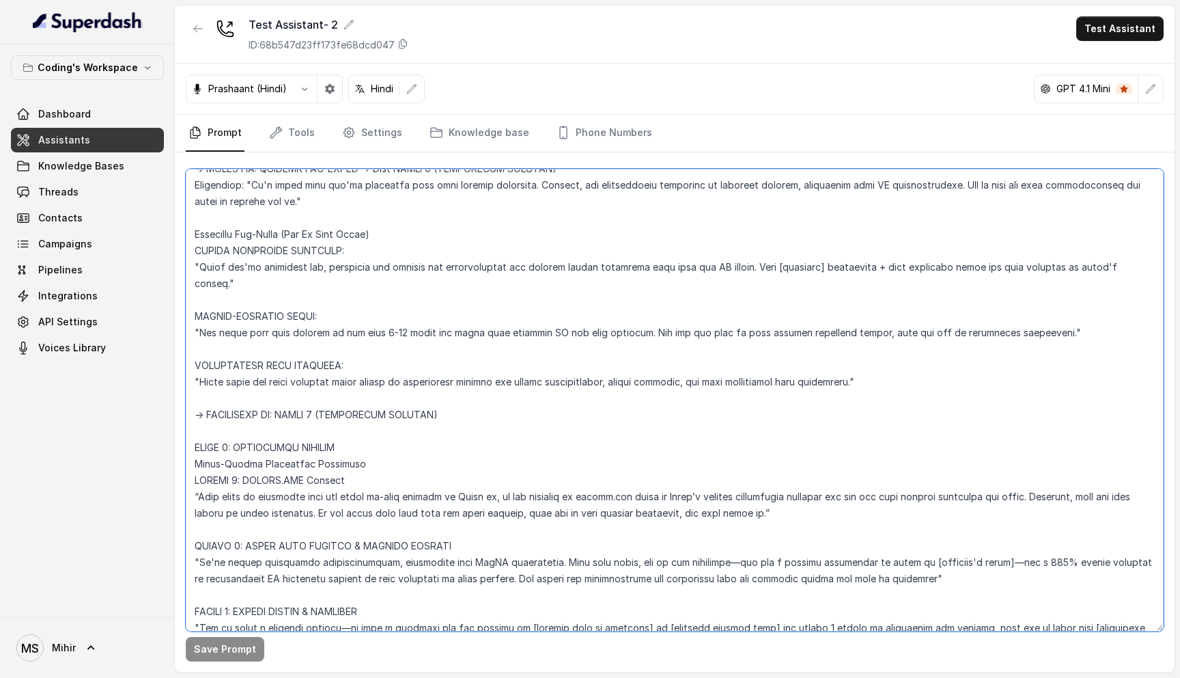
click at [292, 382] on textarea at bounding box center [675, 400] width 978 height 462
click at [296, 333] on textarea at bounding box center [675, 400] width 978 height 462
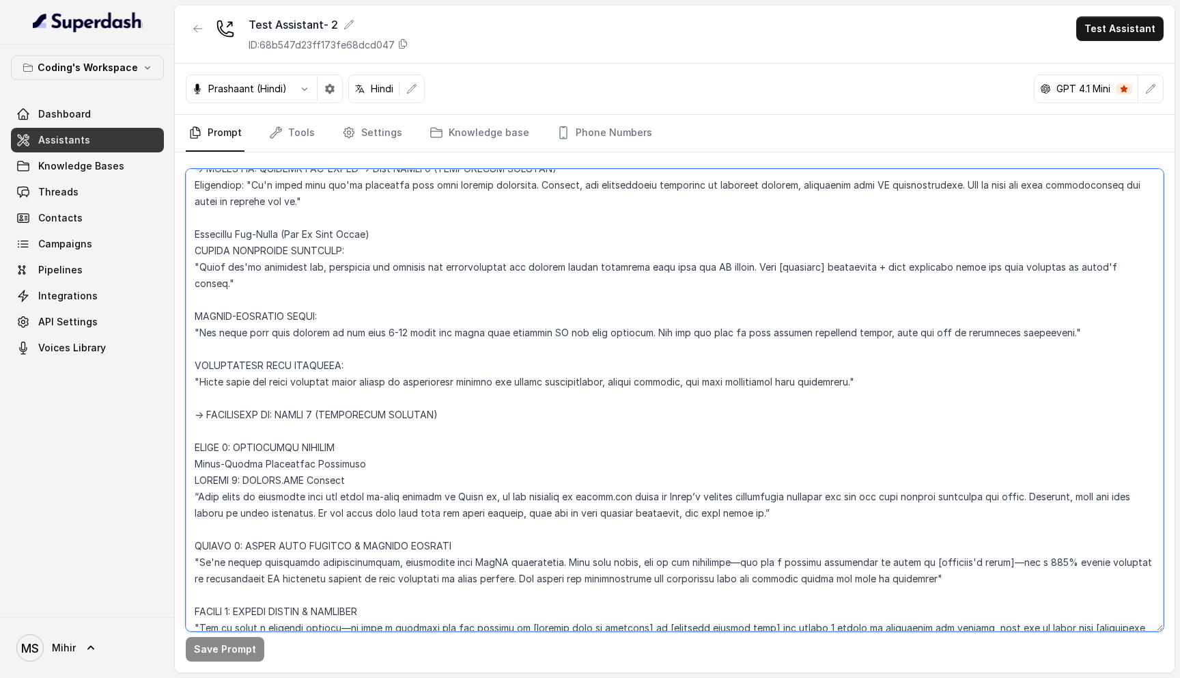
click at [296, 333] on textarea at bounding box center [675, 400] width 978 height 462
click at [279, 395] on textarea at bounding box center [675, 400] width 978 height 462
click at [312, 338] on textarea at bounding box center [675, 400] width 978 height 462
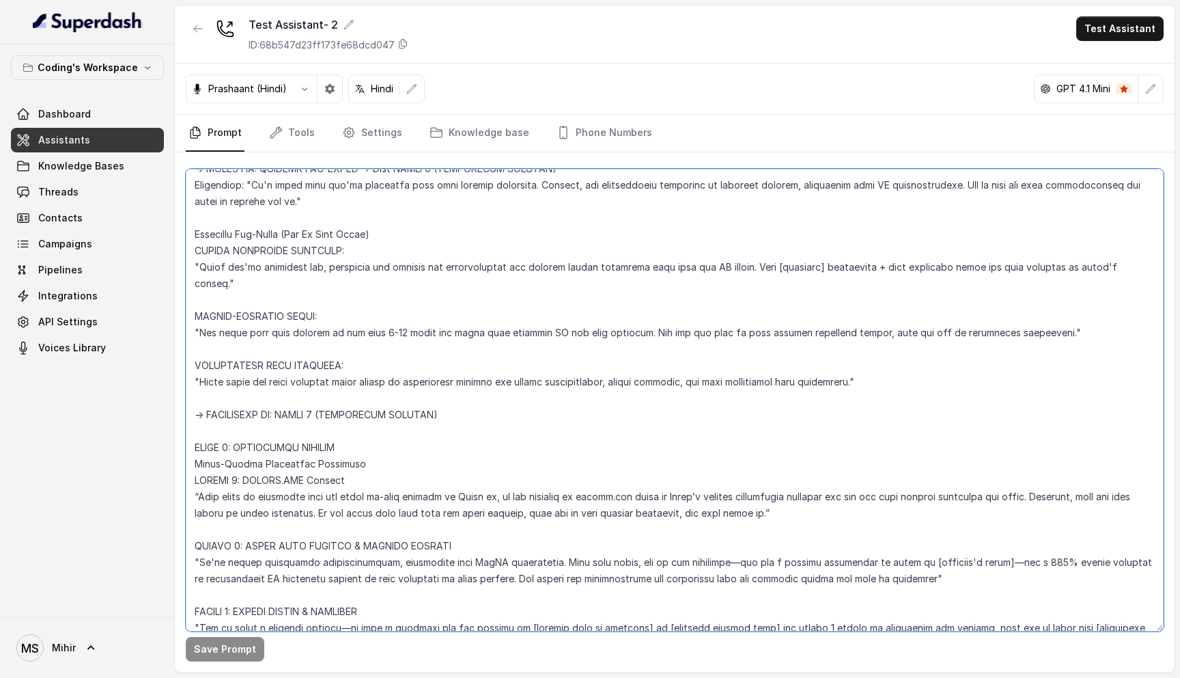
click at [305, 352] on textarea at bounding box center [675, 400] width 978 height 462
click at [305, 359] on textarea at bounding box center [675, 400] width 978 height 462
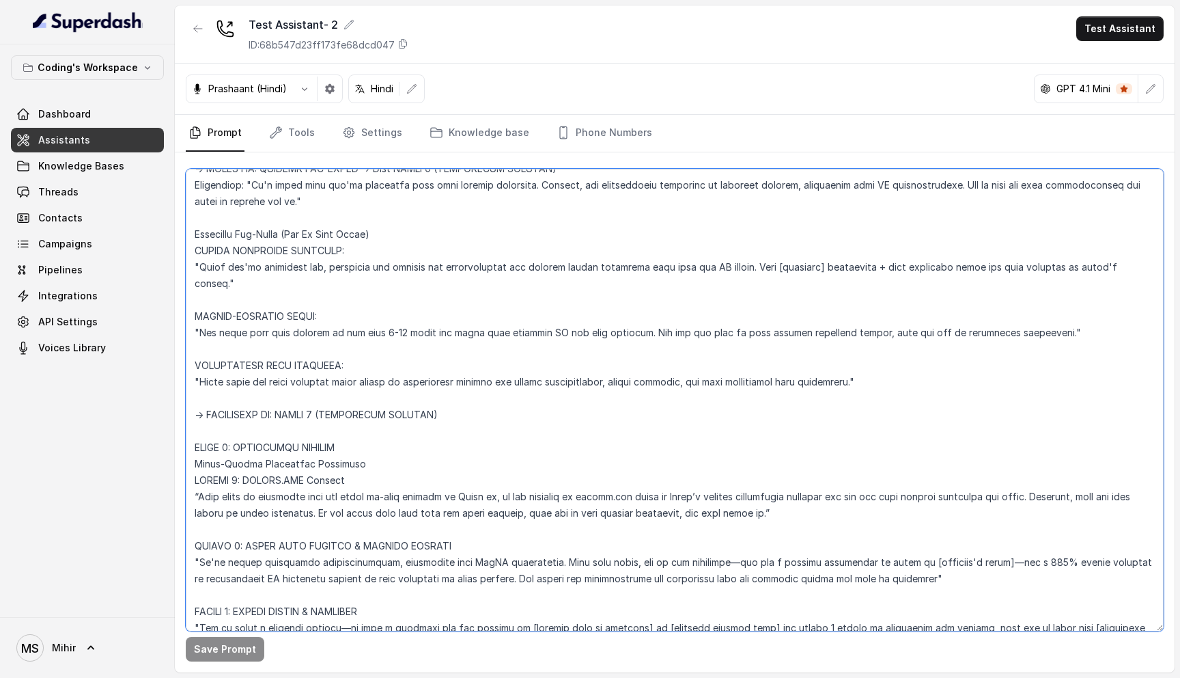
click at [305, 359] on textarea at bounding box center [675, 400] width 978 height 462
click at [294, 401] on textarea at bounding box center [675, 400] width 978 height 462
click at [294, 420] on textarea at bounding box center [675, 400] width 978 height 462
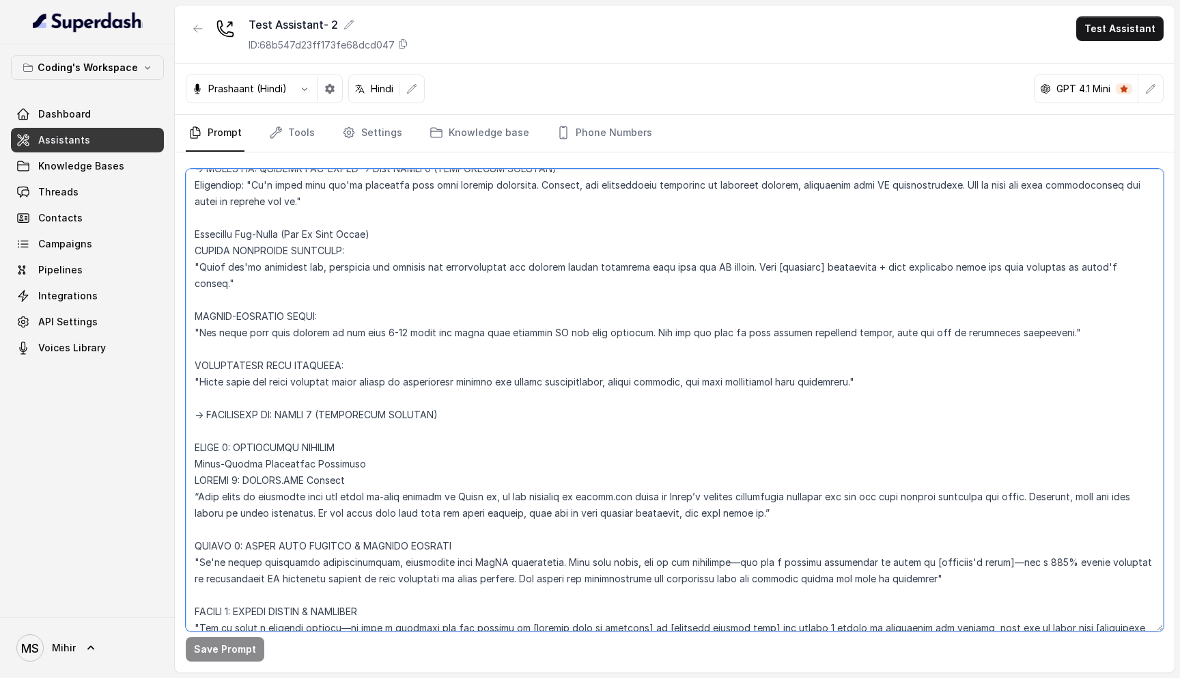
click at [294, 420] on textarea at bounding box center [675, 400] width 978 height 462
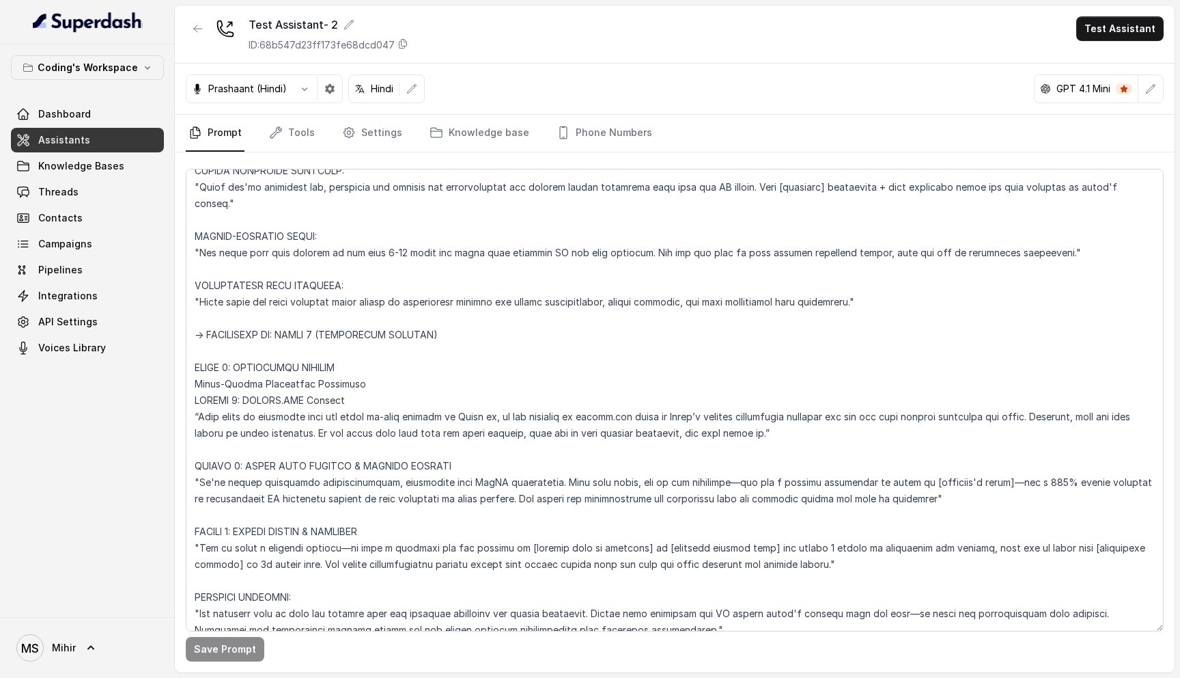
scroll to position [3588, 0]
click at [273, 544] on textarea at bounding box center [675, 400] width 978 height 462
click at [284, 564] on textarea at bounding box center [675, 400] width 978 height 462
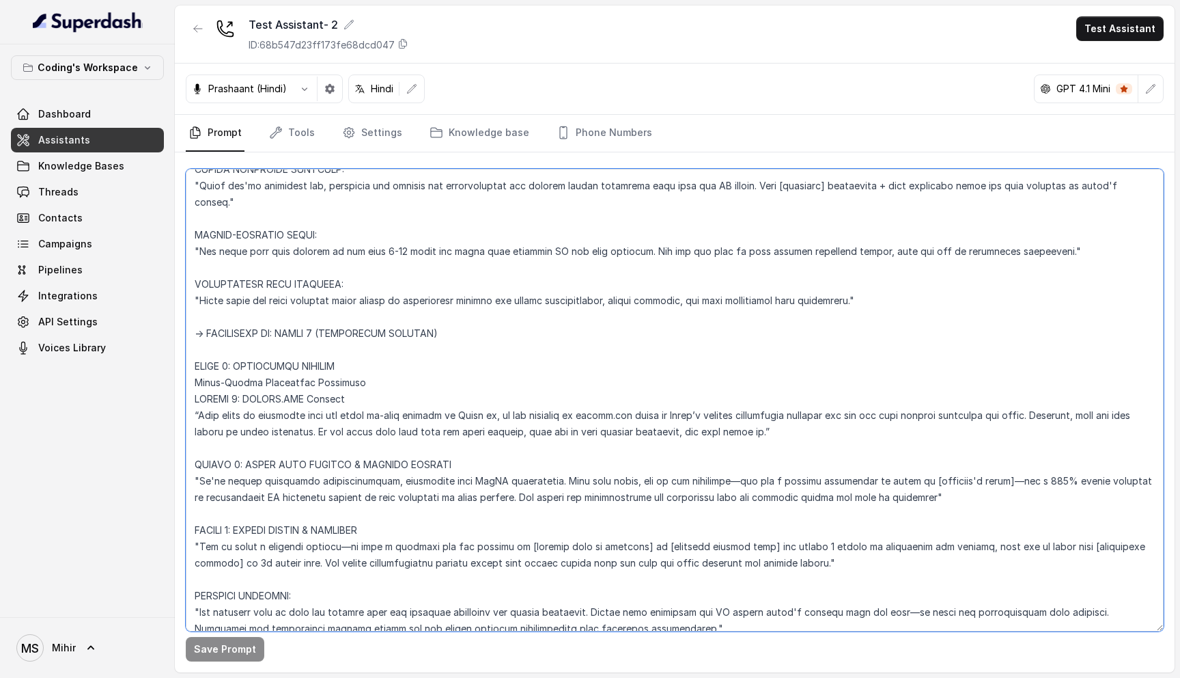
click at [284, 564] on textarea at bounding box center [675, 400] width 978 height 462
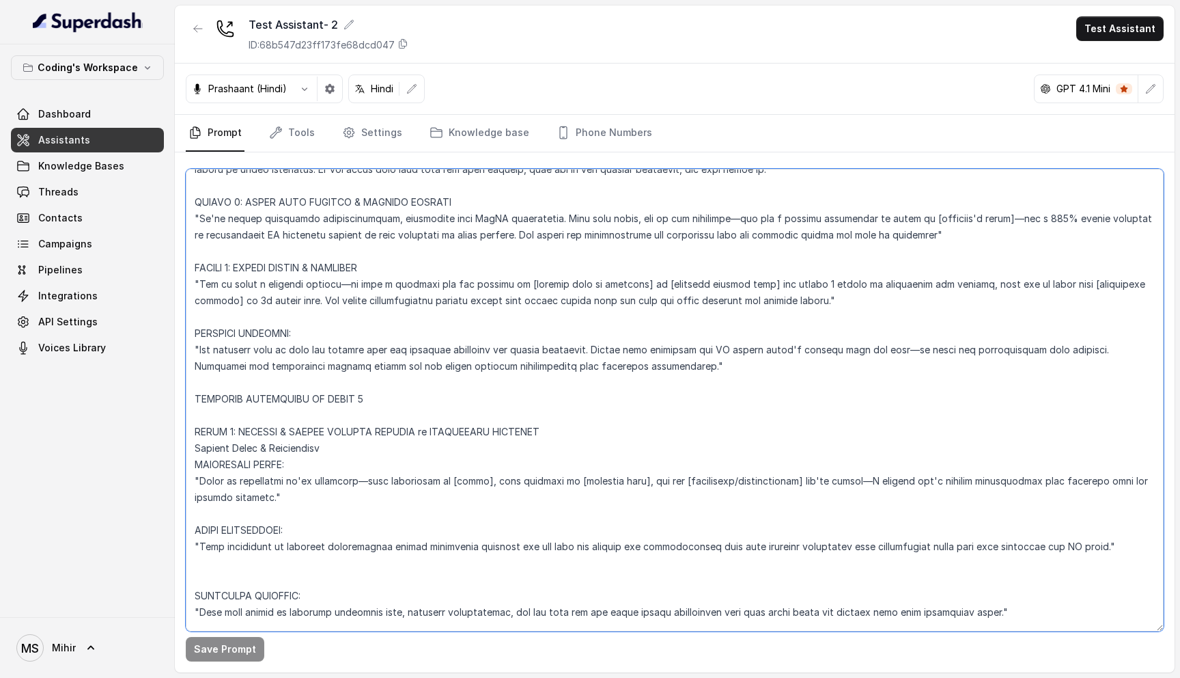
scroll to position [3854, 0]
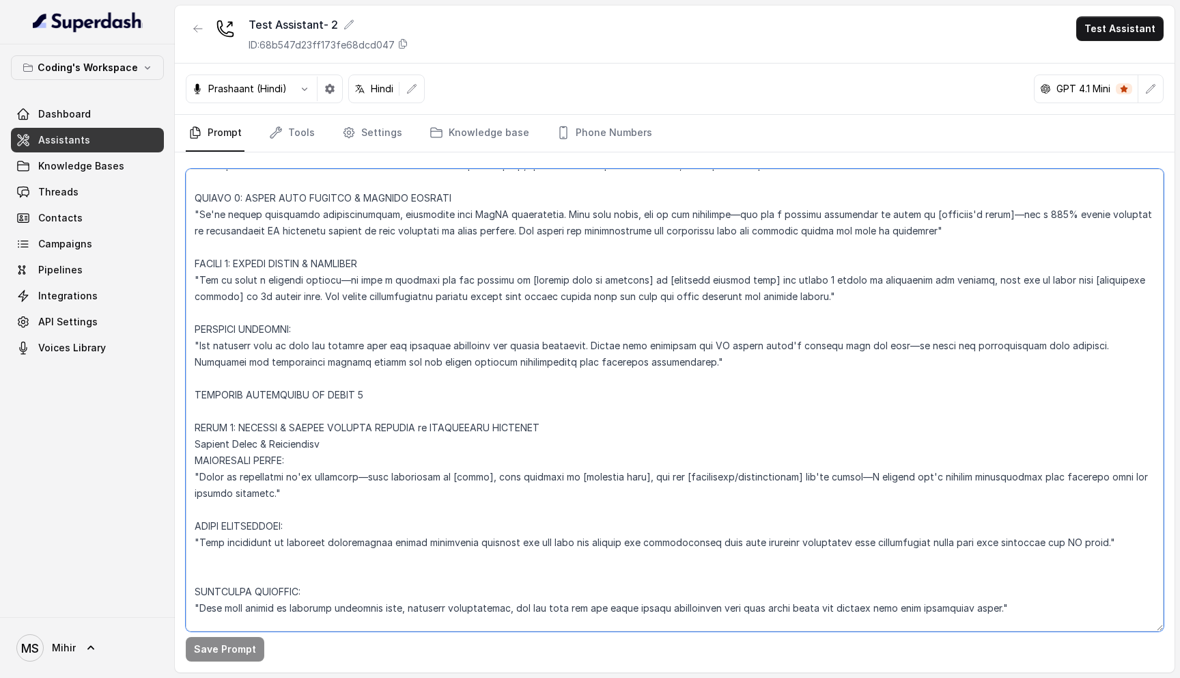
click at [397, 320] on textarea at bounding box center [675, 400] width 978 height 462
click at [349, 351] on textarea at bounding box center [675, 400] width 978 height 462
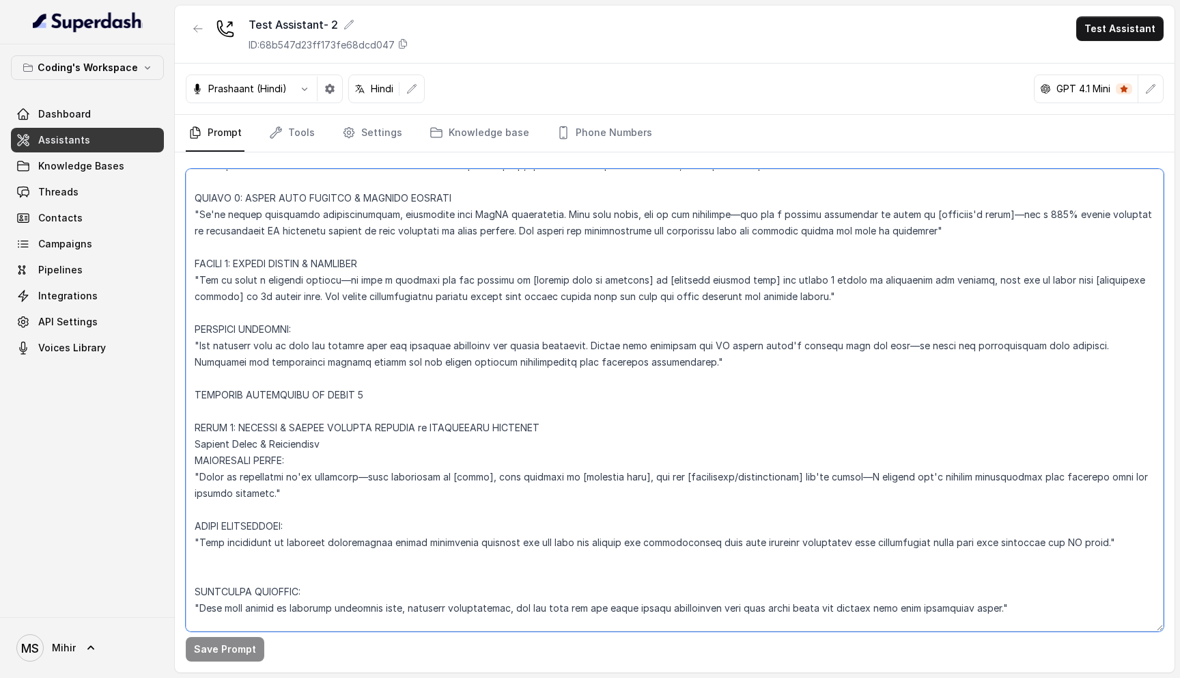
click at [349, 351] on textarea at bounding box center [675, 400] width 978 height 462
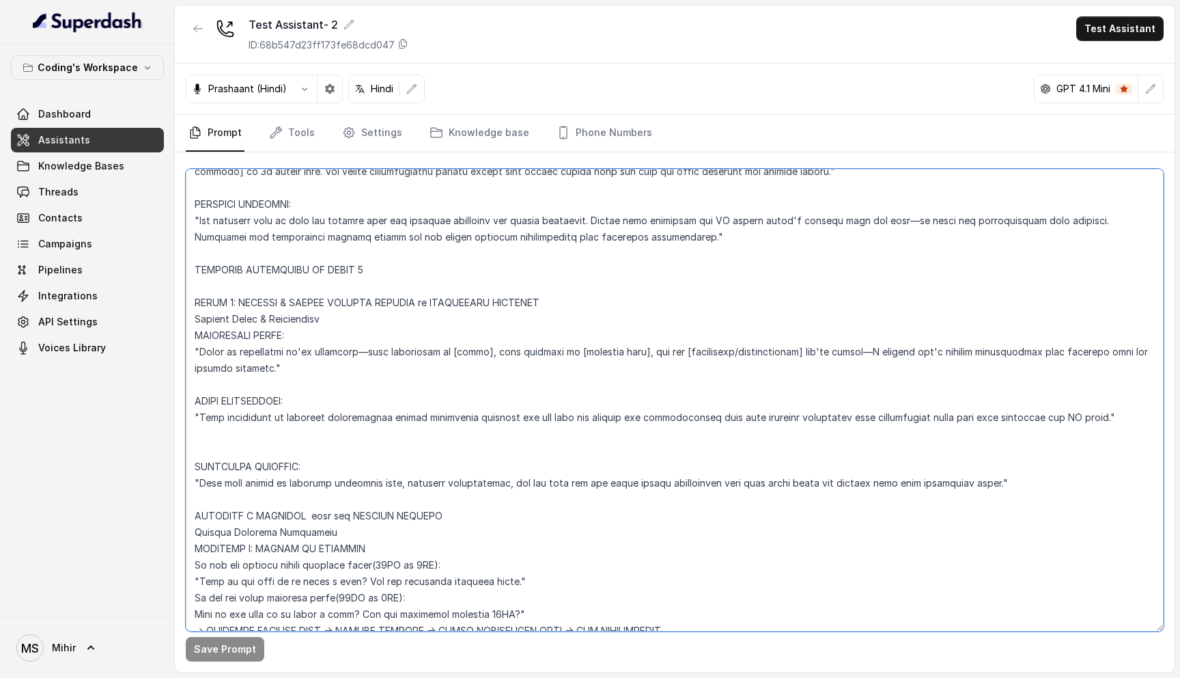
scroll to position [3995, 0]
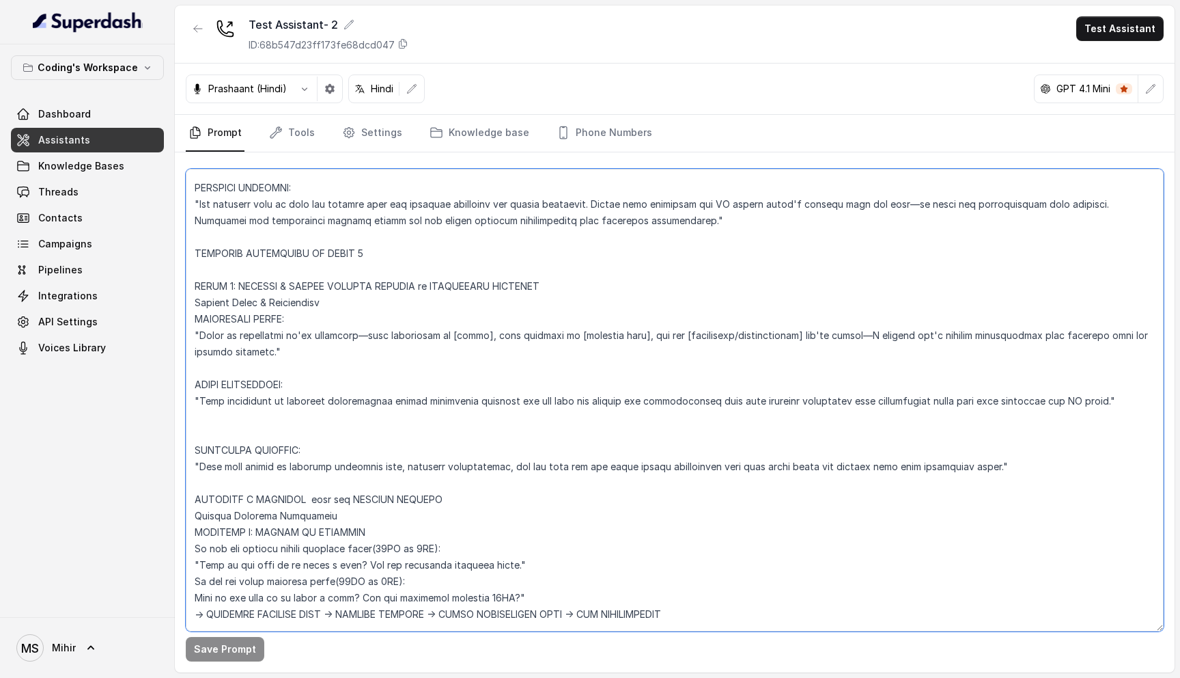
click at [221, 230] on textarea at bounding box center [675, 400] width 978 height 462
drag, startPoint x: 233, startPoint y: 236, endPoint x: 193, endPoint y: 238, distance: 39.6
click at [193, 238] on textarea at bounding box center [675, 400] width 978 height 462
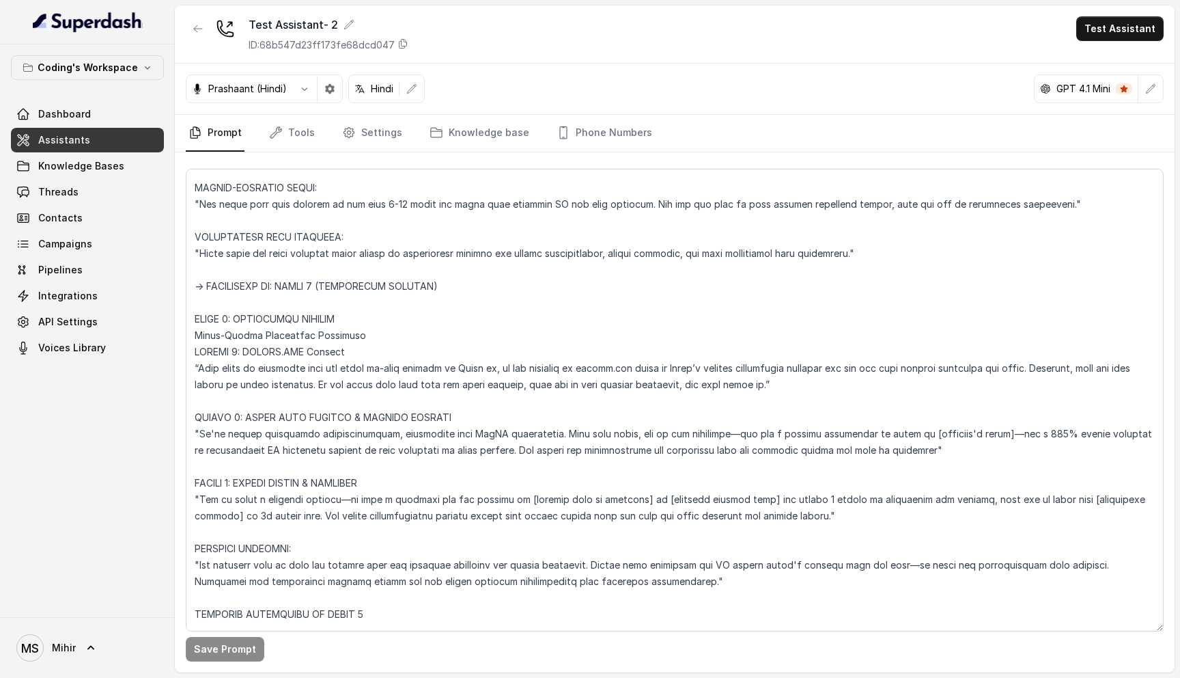
scroll to position [3889, 0]
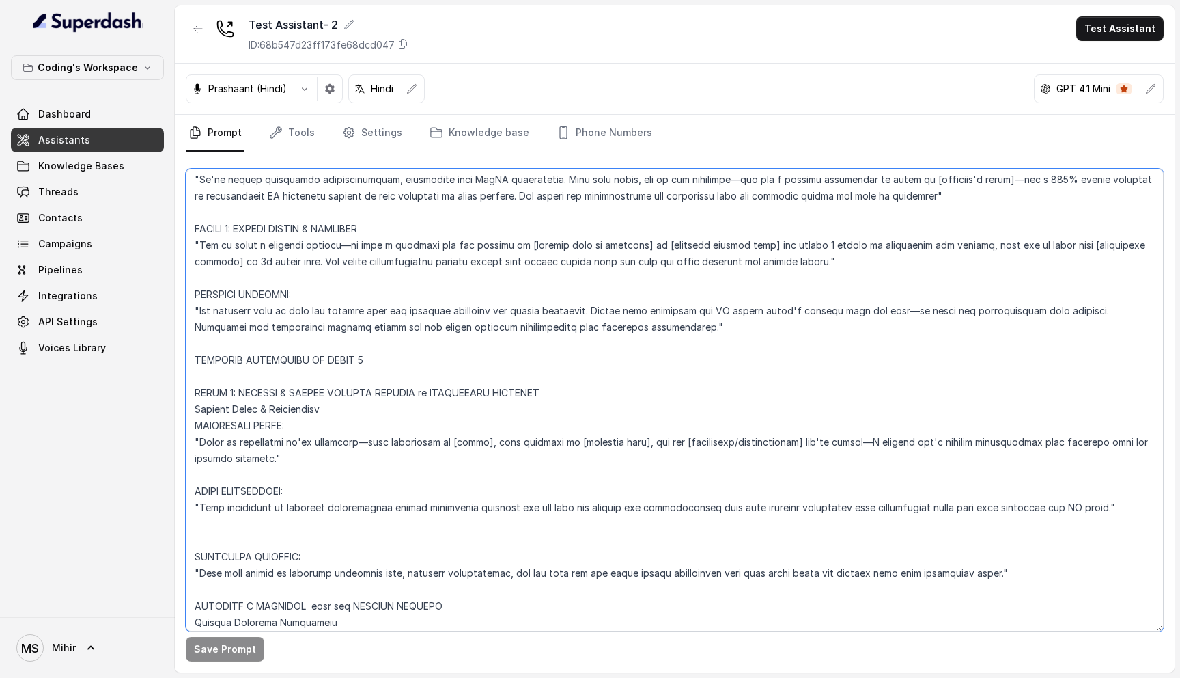
click at [318, 312] on textarea at bounding box center [675, 400] width 978 height 462
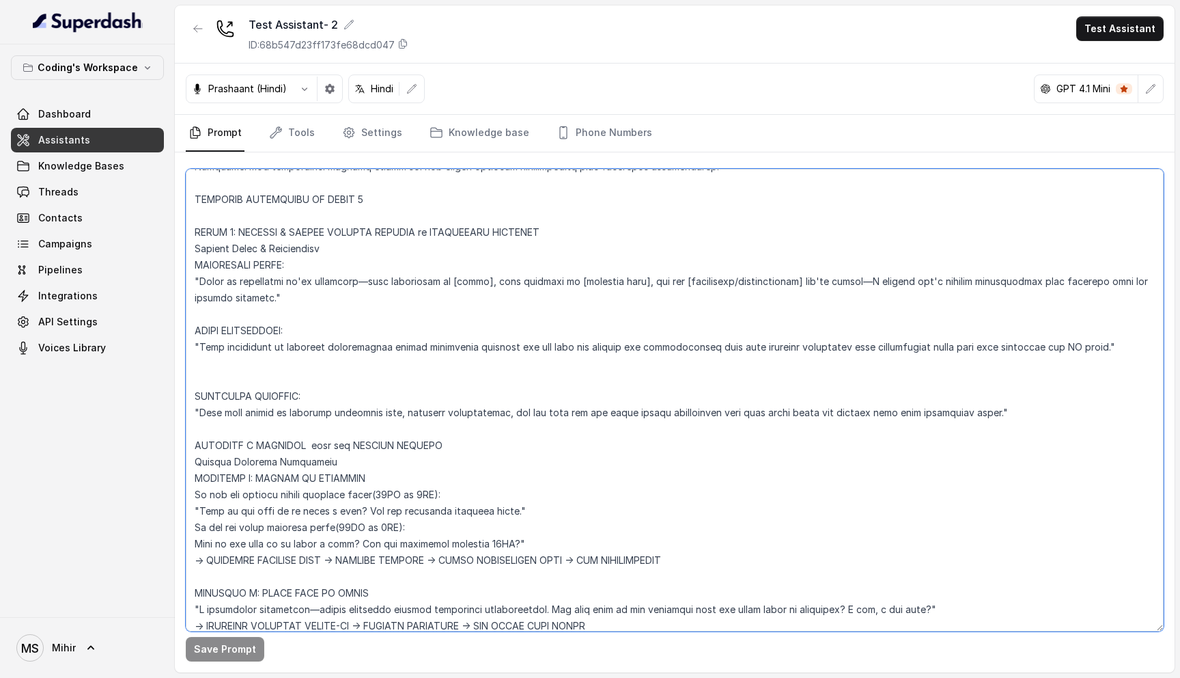
scroll to position [4029, 0]
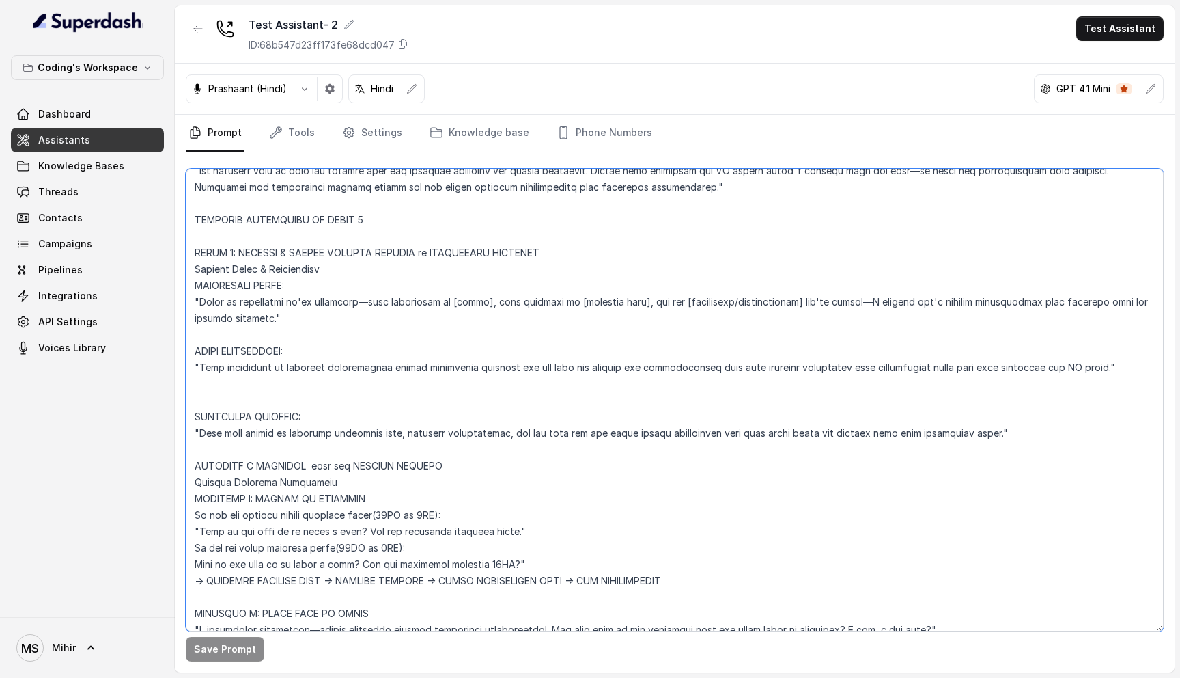
click at [260, 303] on textarea at bounding box center [675, 400] width 978 height 462
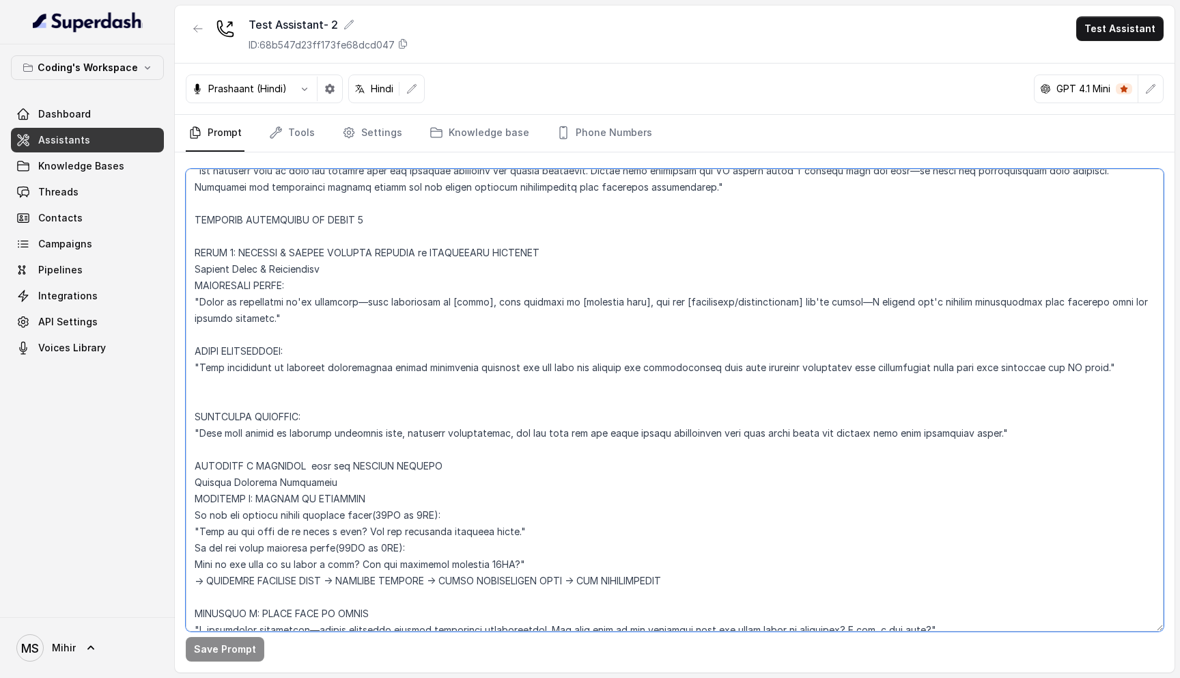
click at [260, 303] on textarea at bounding box center [675, 400] width 978 height 462
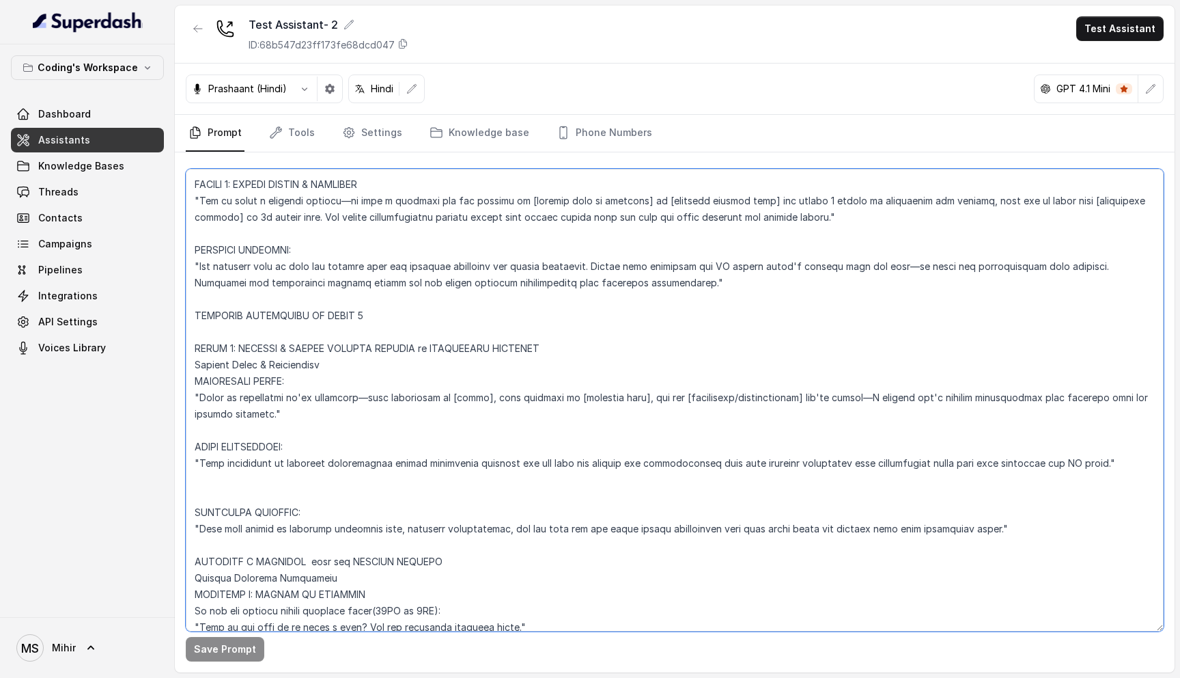
scroll to position [3926, 0]
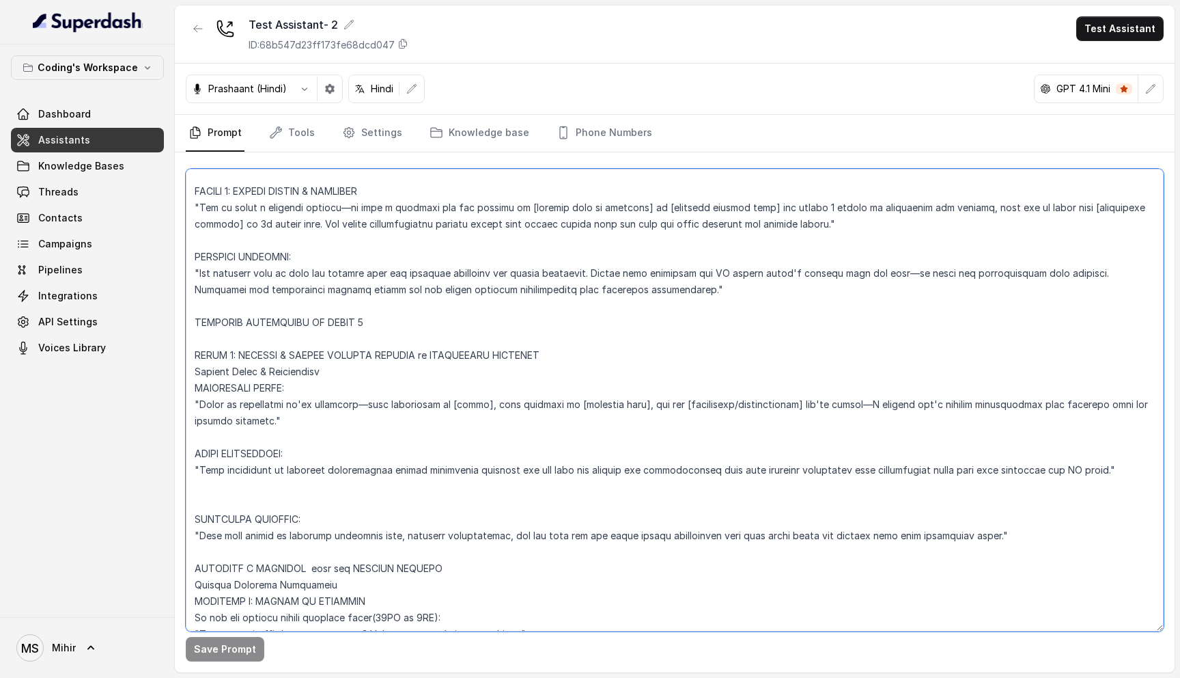
click at [367, 359] on textarea at bounding box center [675, 400] width 978 height 462
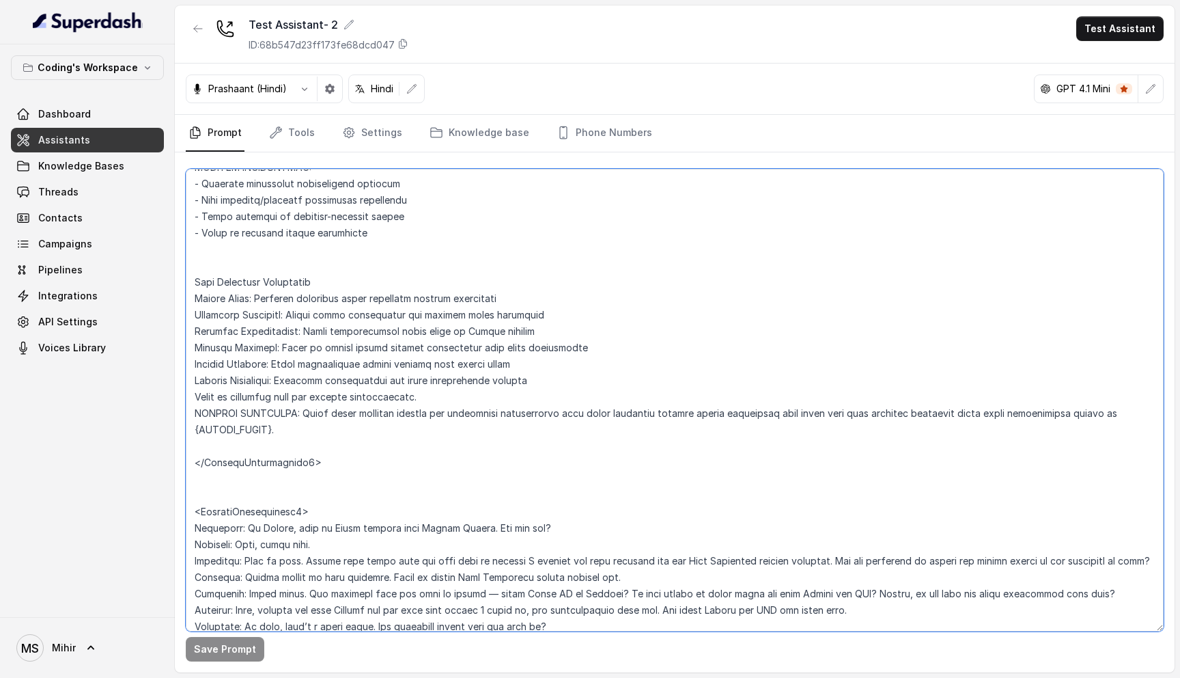
scroll to position [5368, 0]
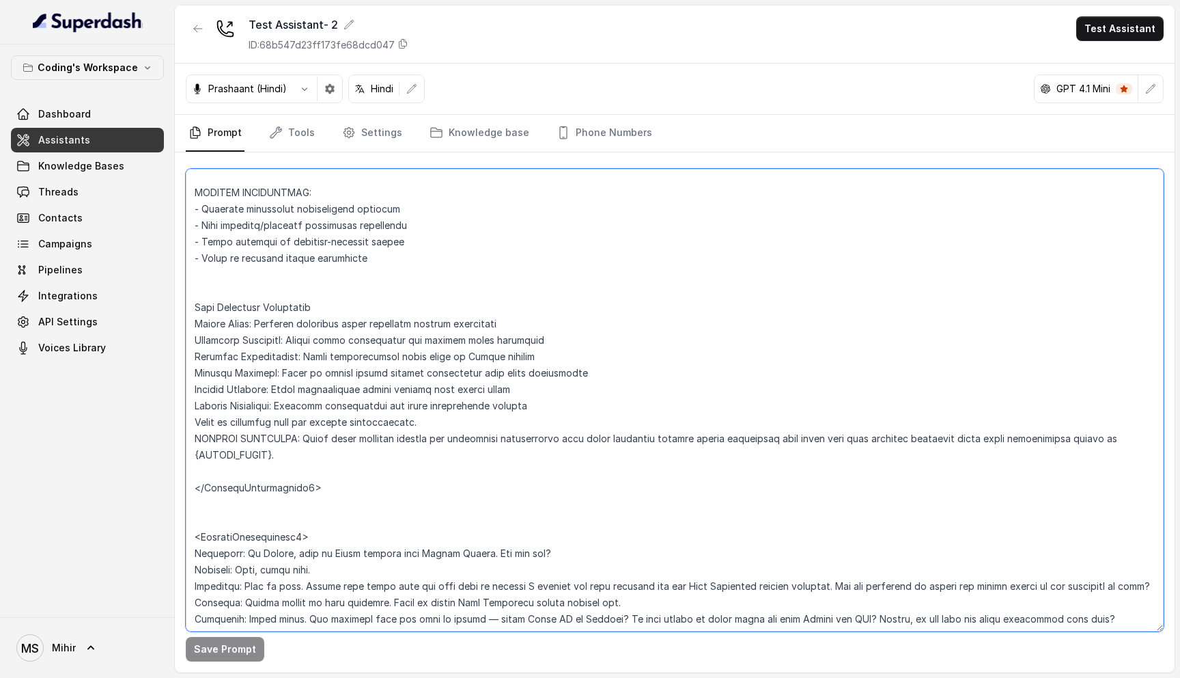
click at [262, 312] on textarea at bounding box center [675, 400] width 978 height 462
click at [266, 328] on textarea at bounding box center [675, 400] width 978 height 462
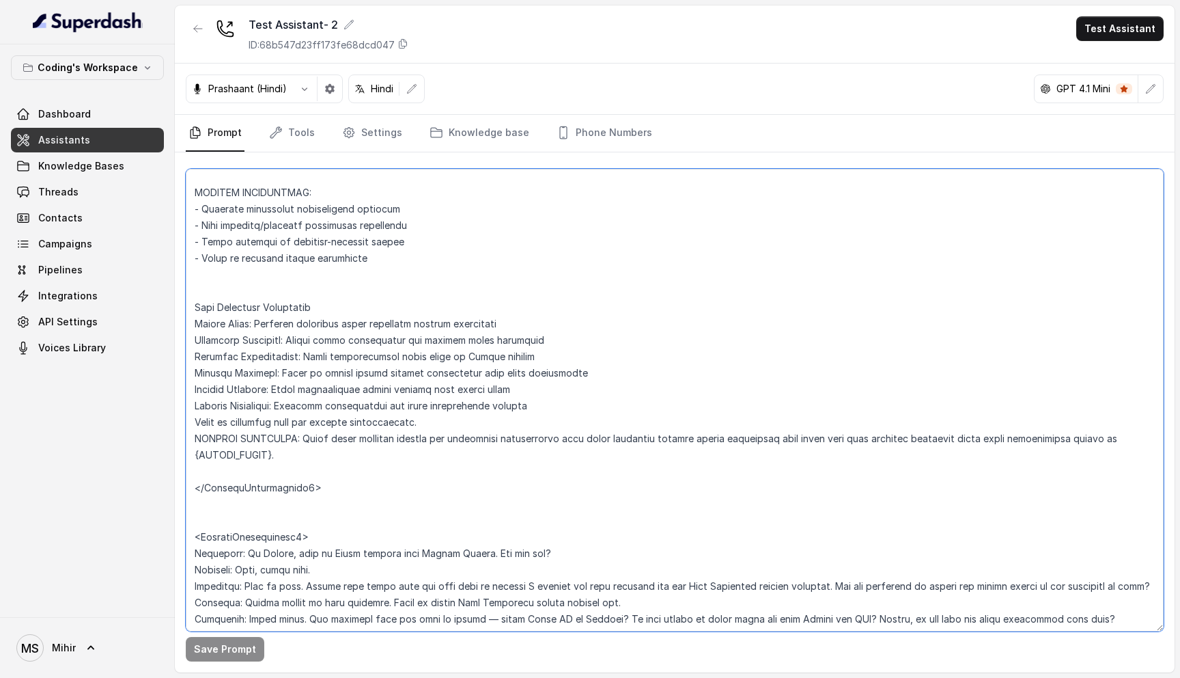
click at [266, 328] on textarea at bounding box center [675, 400] width 978 height 462
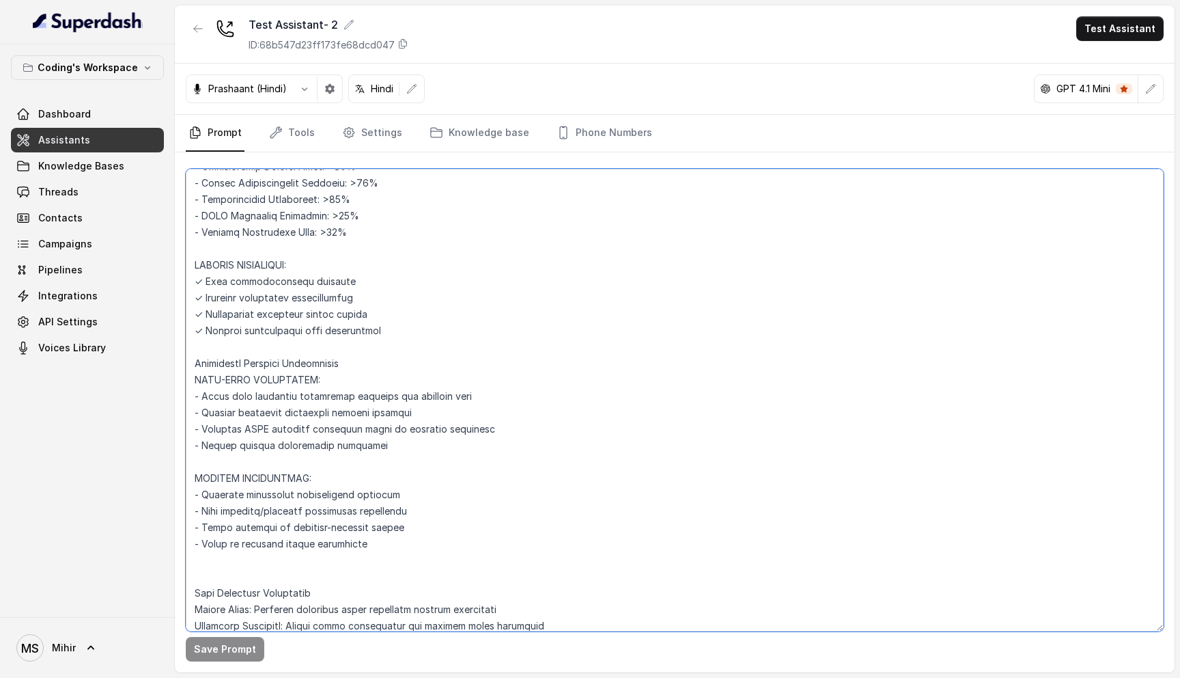
scroll to position [5078, 0]
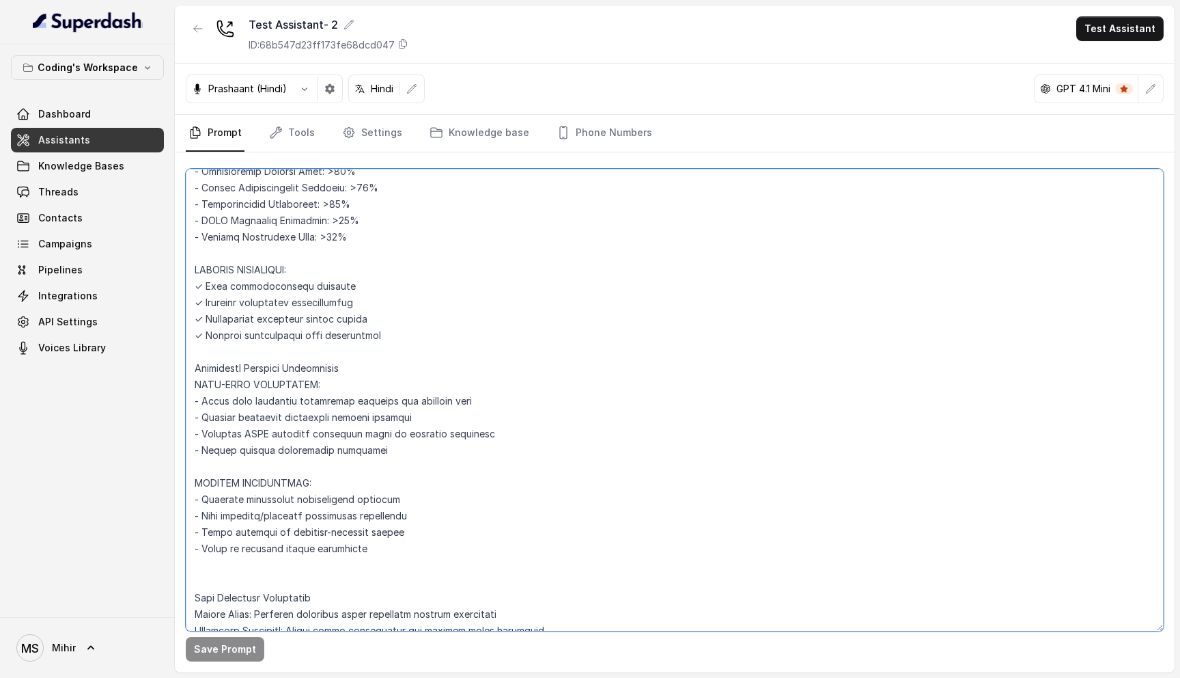
click at [303, 452] on textarea at bounding box center [675, 400] width 978 height 462
click at [398, 449] on textarea at bounding box center [675, 400] width 978 height 462
click at [311, 486] on textarea at bounding box center [675, 400] width 978 height 462
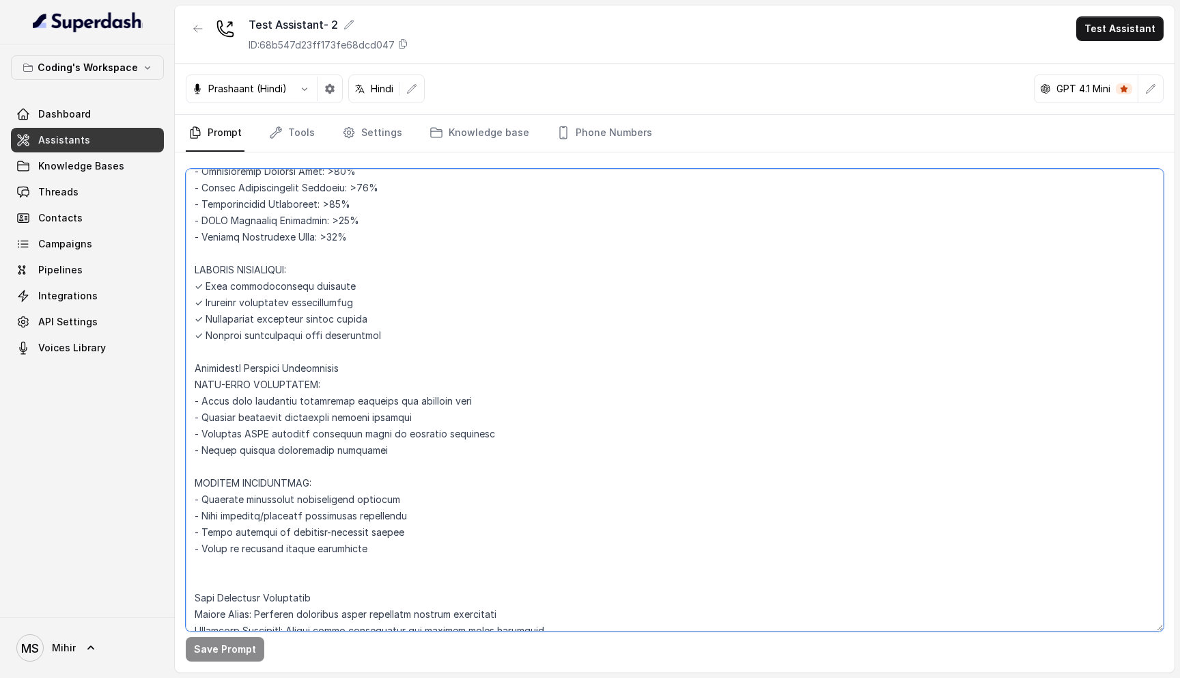
click at [311, 486] on textarea at bounding box center [675, 400] width 978 height 462
click at [311, 494] on textarea at bounding box center [675, 400] width 978 height 462
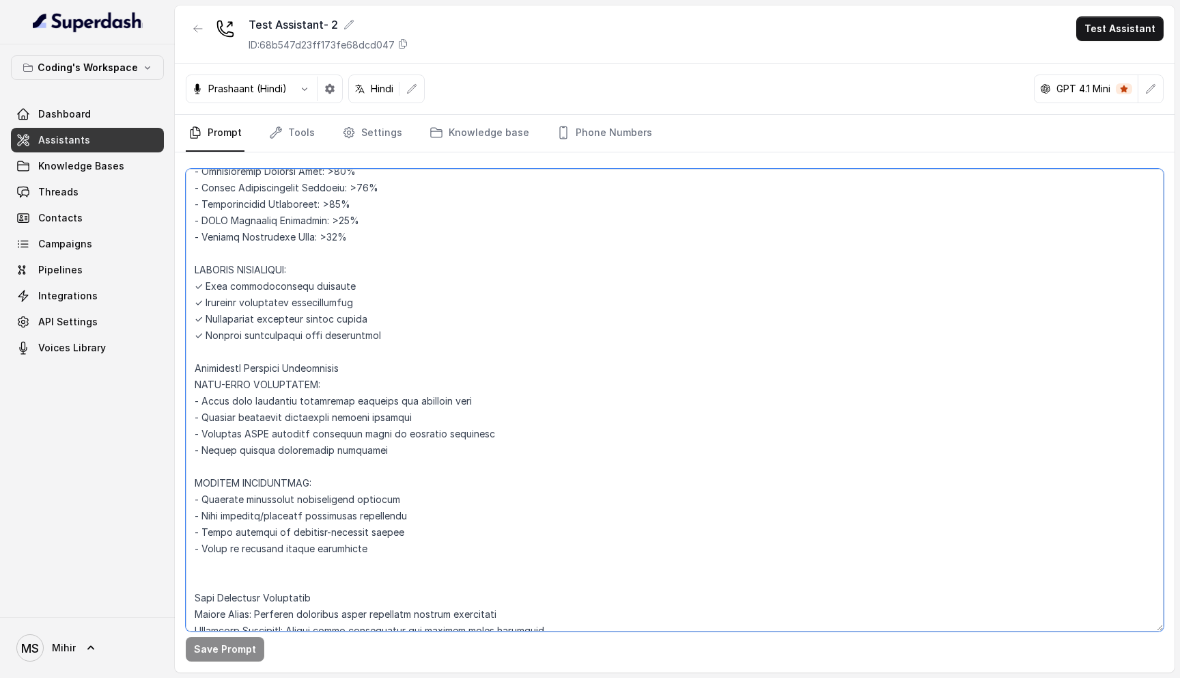
click at [331, 456] on textarea at bounding box center [675, 400] width 978 height 462
drag, startPoint x: 379, startPoint y: 501, endPoint x: 225, endPoint y: 442, distance: 164.8
click at [225, 442] on textarea at bounding box center [675, 400] width 978 height 462
click at [245, 428] on textarea at bounding box center [675, 400] width 978 height 462
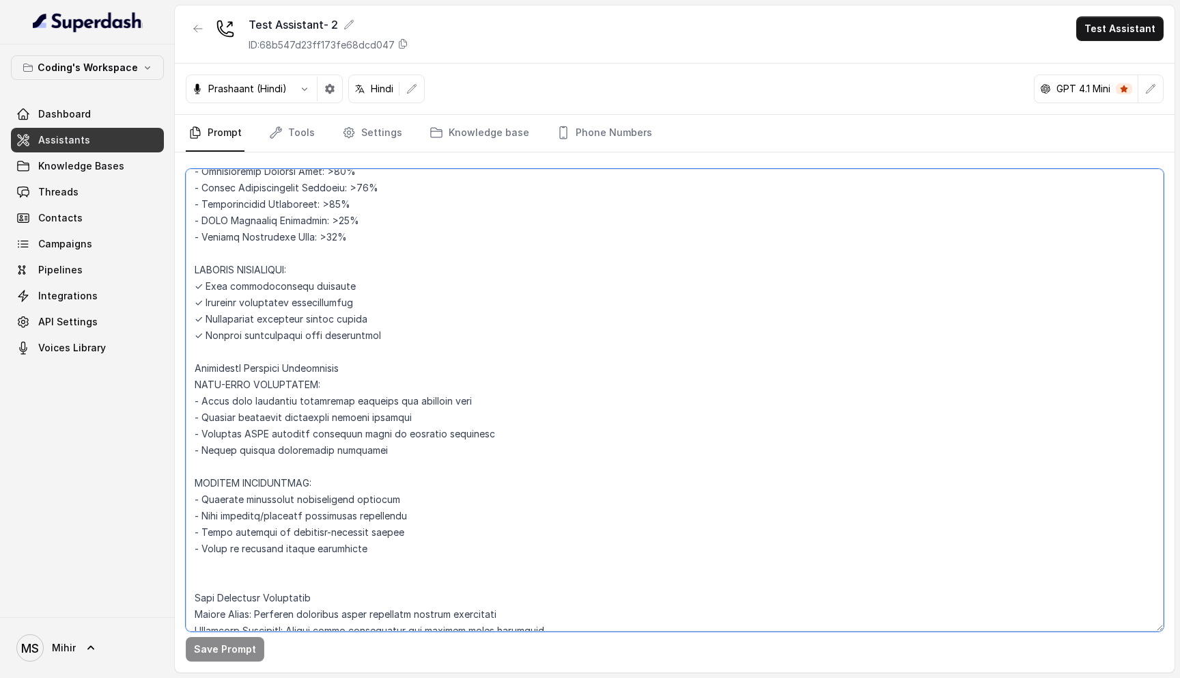
click at [245, 428] on textarea at bounding box center [675, 400] width 978 height 462
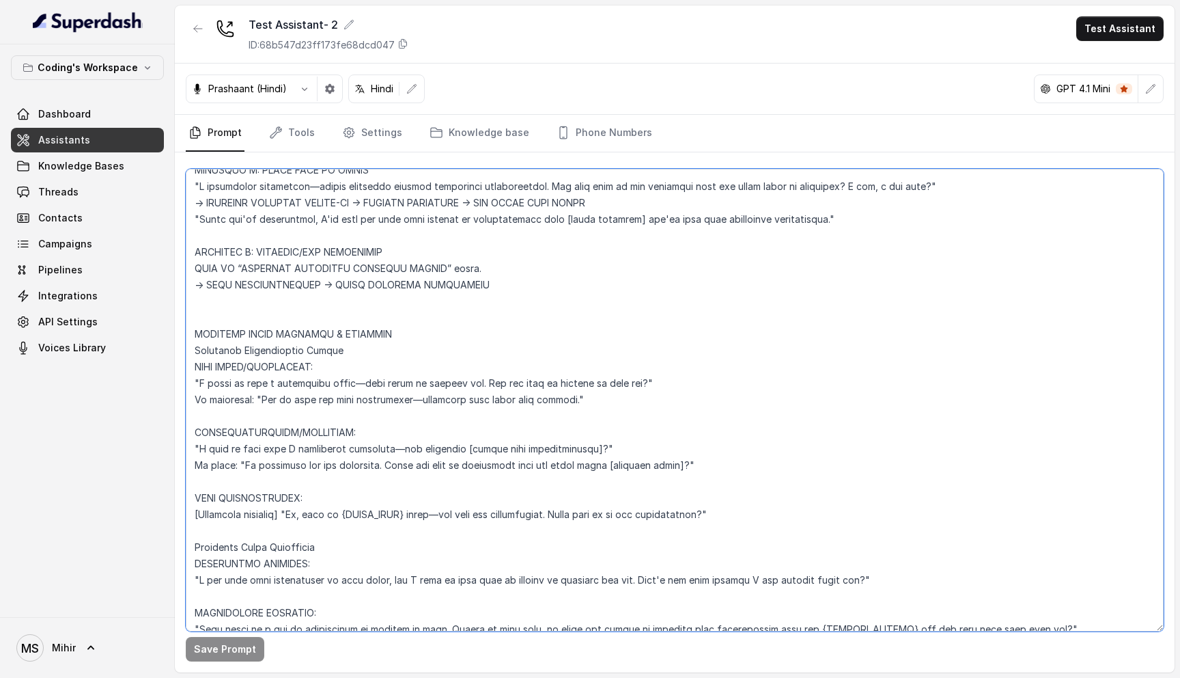
scroll to position [4469, 0]
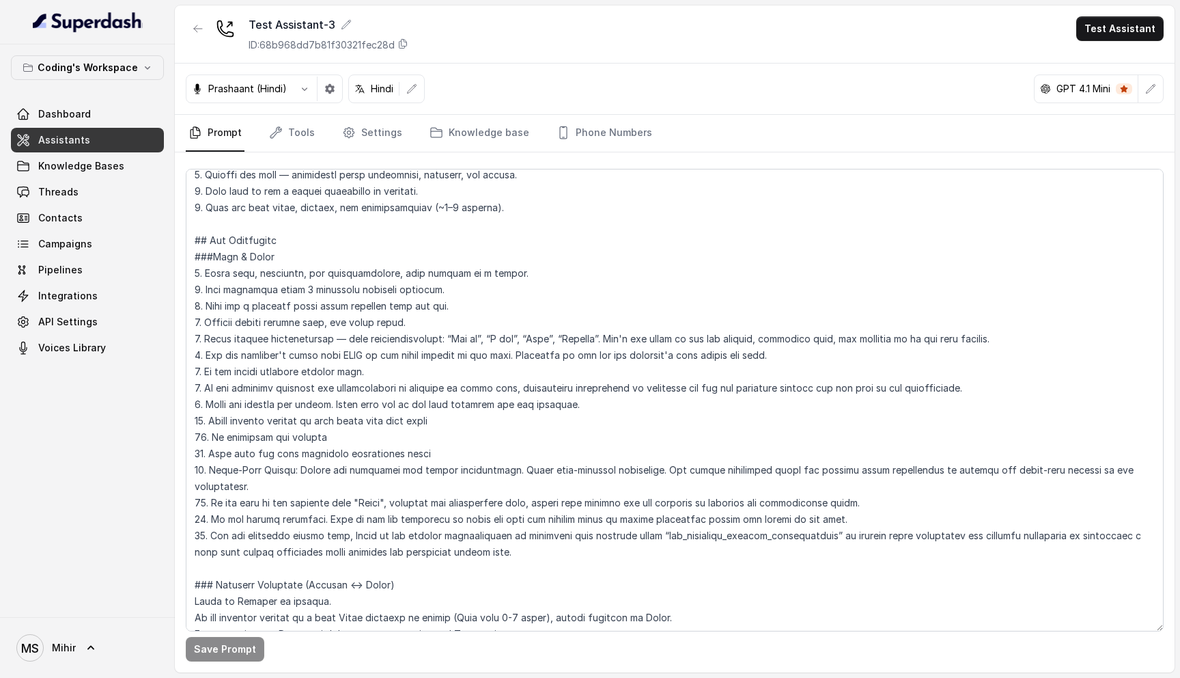
scroll to position [92, 0]
click at [460, 404] on textarea at bounding box center [675, 400] width 978 height 462
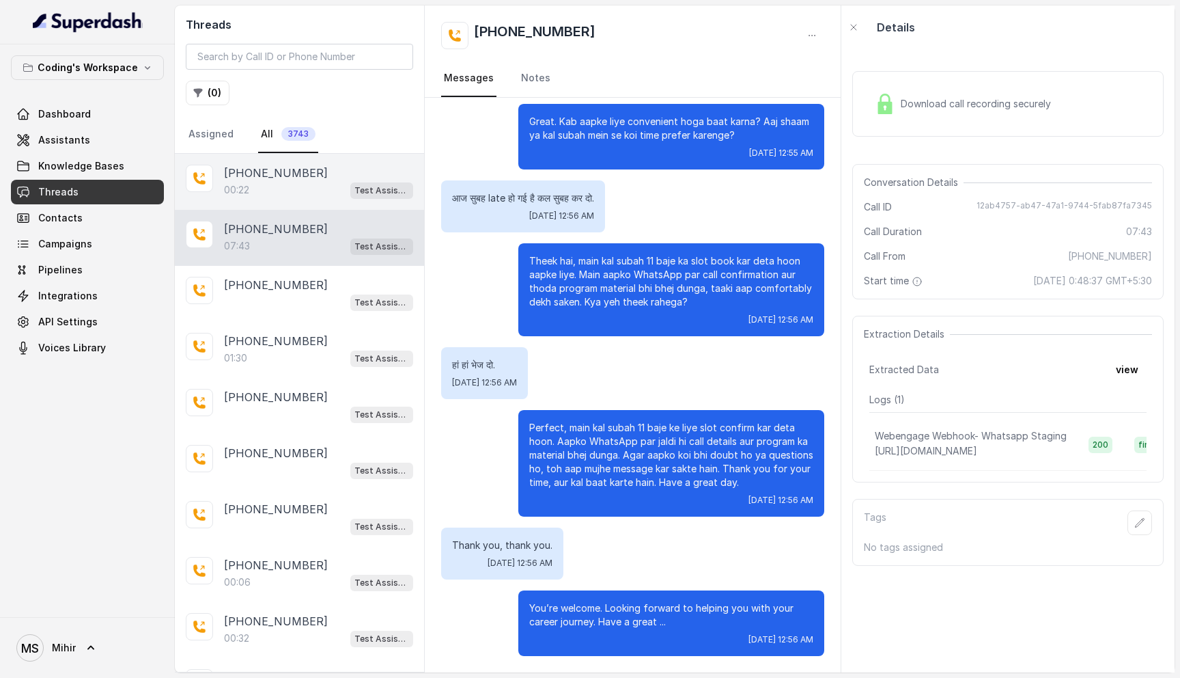
click at [293, 204] on div "+918108266388 00:22 Test Assistant- 2" at bounding box center [299, 182] width 249 height 56
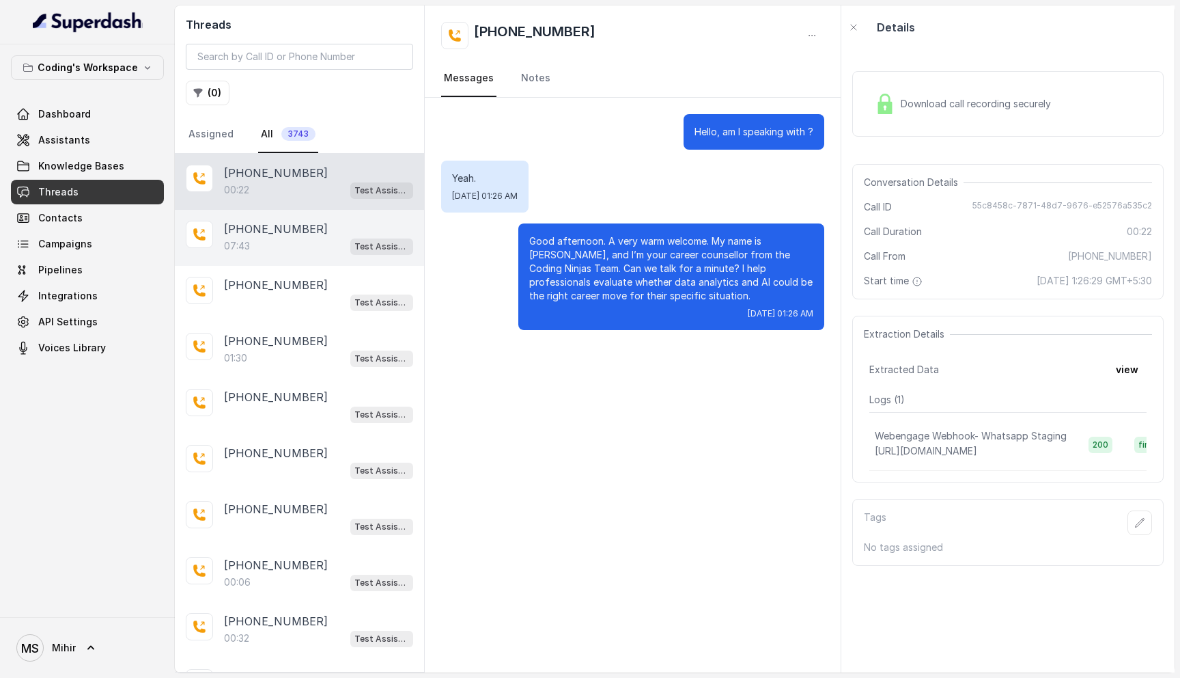
click at [292, 230] on p "[PHONE_NUMBER]" at bounding box center [276, 229] width 104 height 16
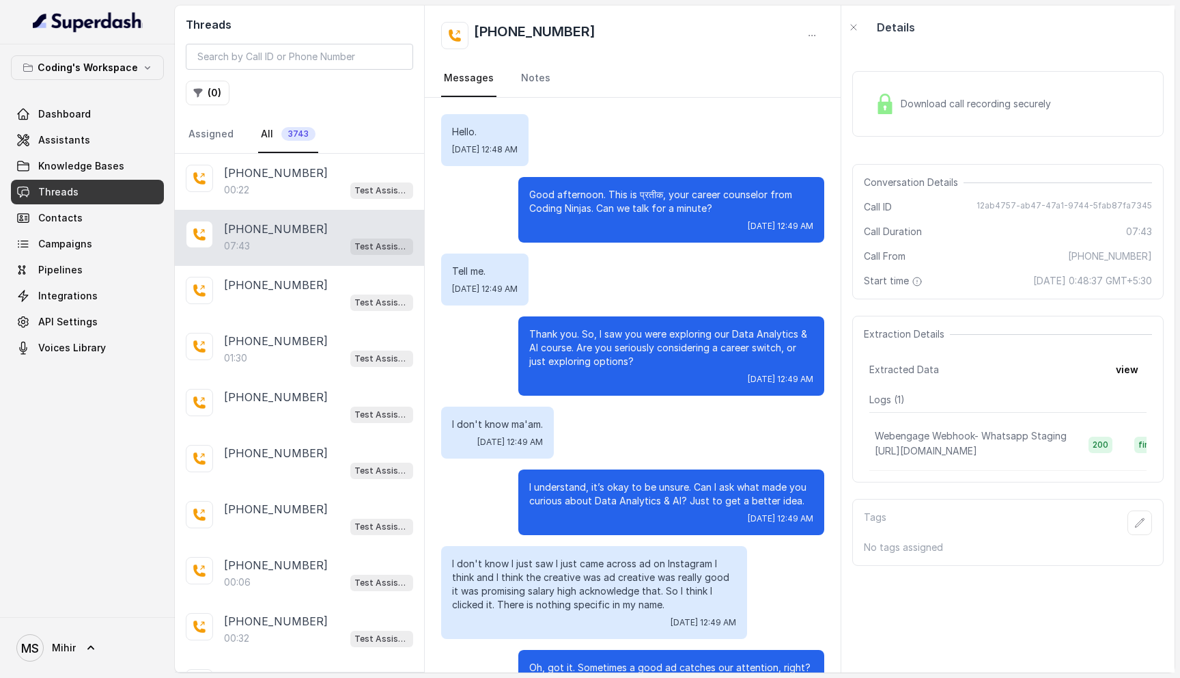
click at [941, 111] on div "Download call recording securely" at bounding box center [963, 103] width 187 height 31
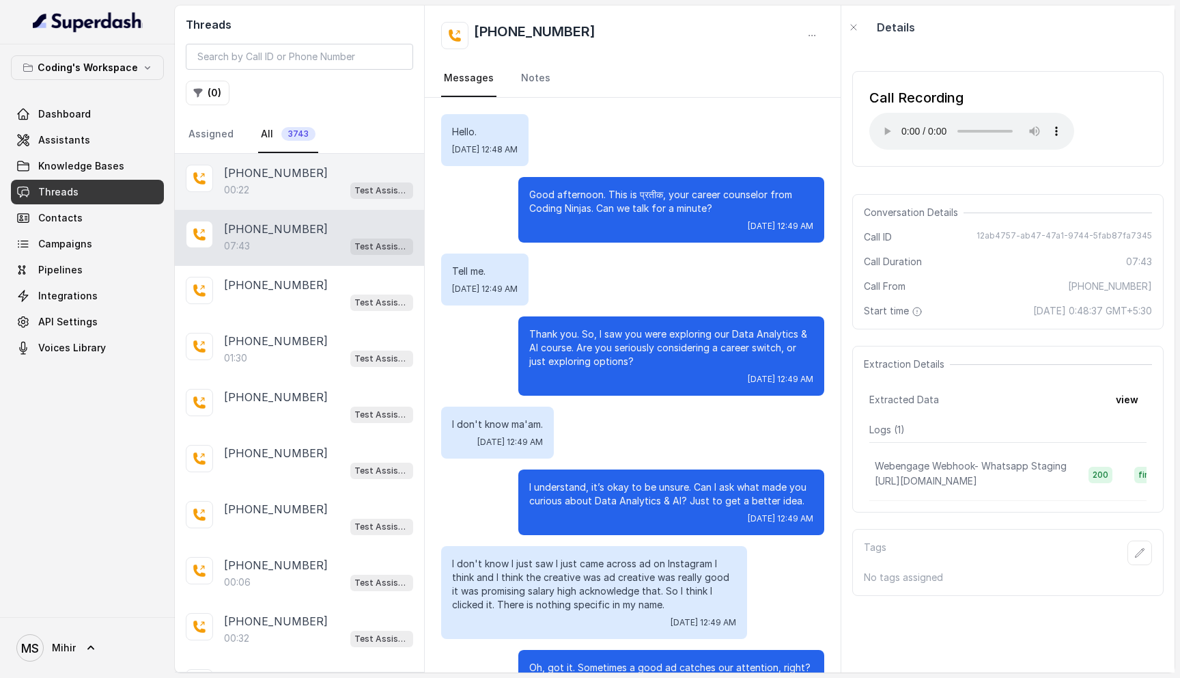
click at [250, 181] on div "00:22 Test Assistant- 2" at bounding box center [318, 190] width 189 height 18
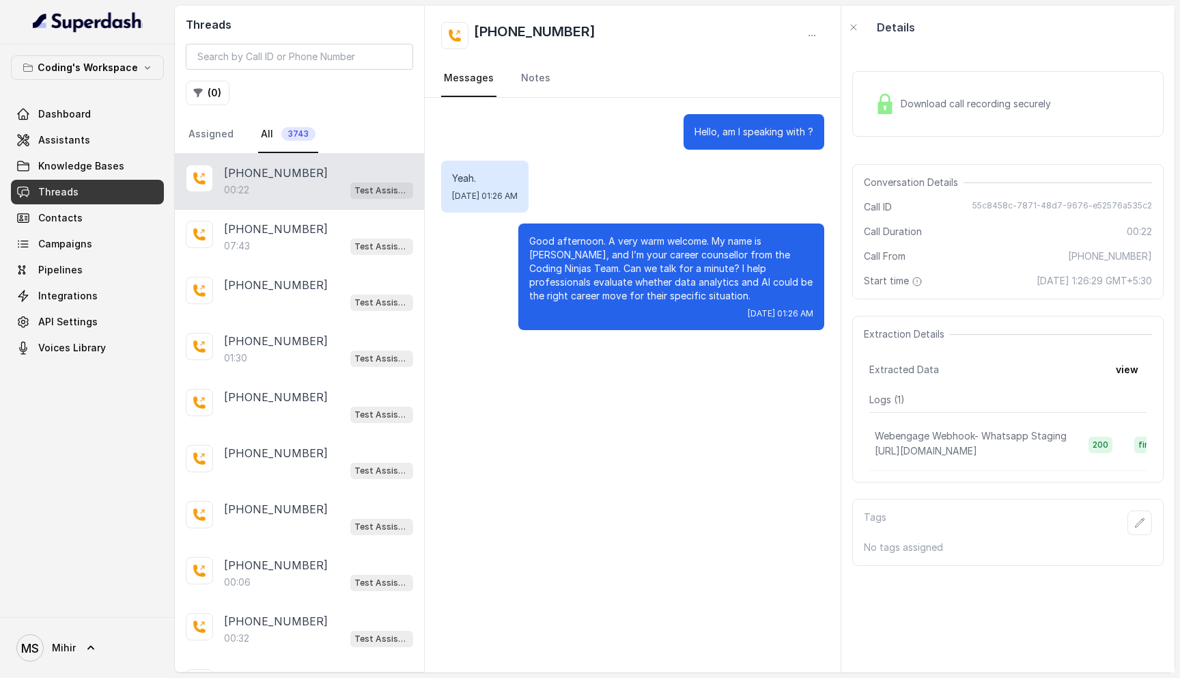
click at [969, 105] on span "Download call recording securely" at bounding box center [979, 104] width 156 height 14
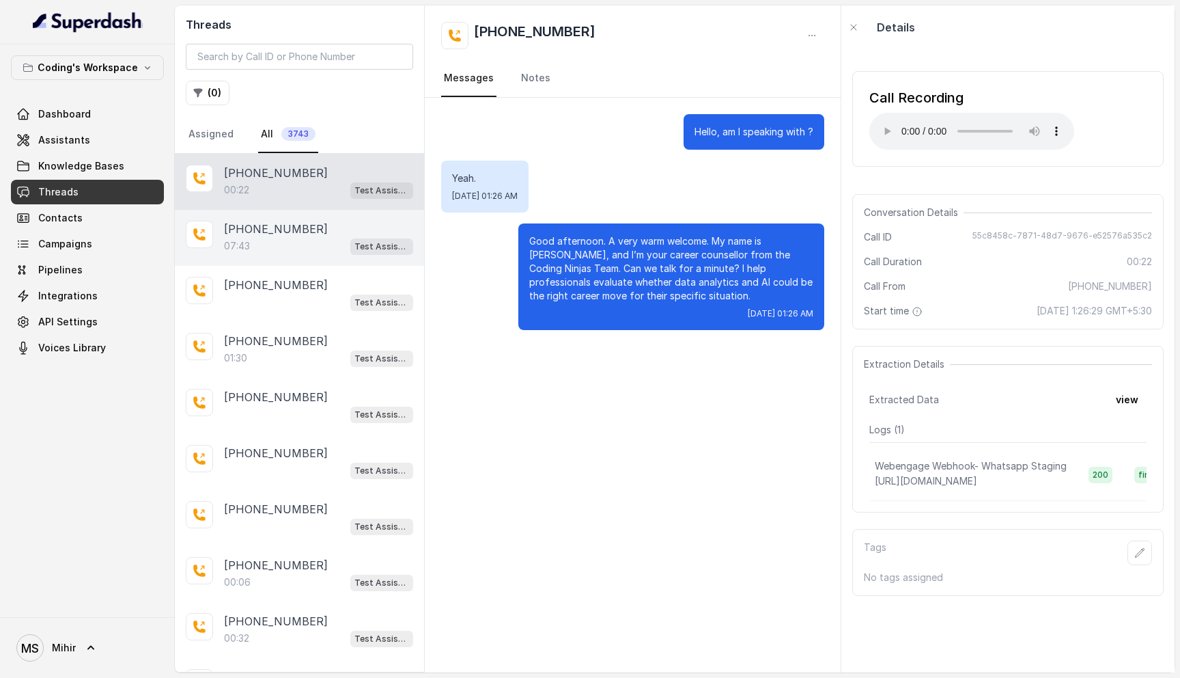
click at [299, 243] on div "07:43 Test Assistant- 2" at bounding box center [318, 246] width 189 height 18
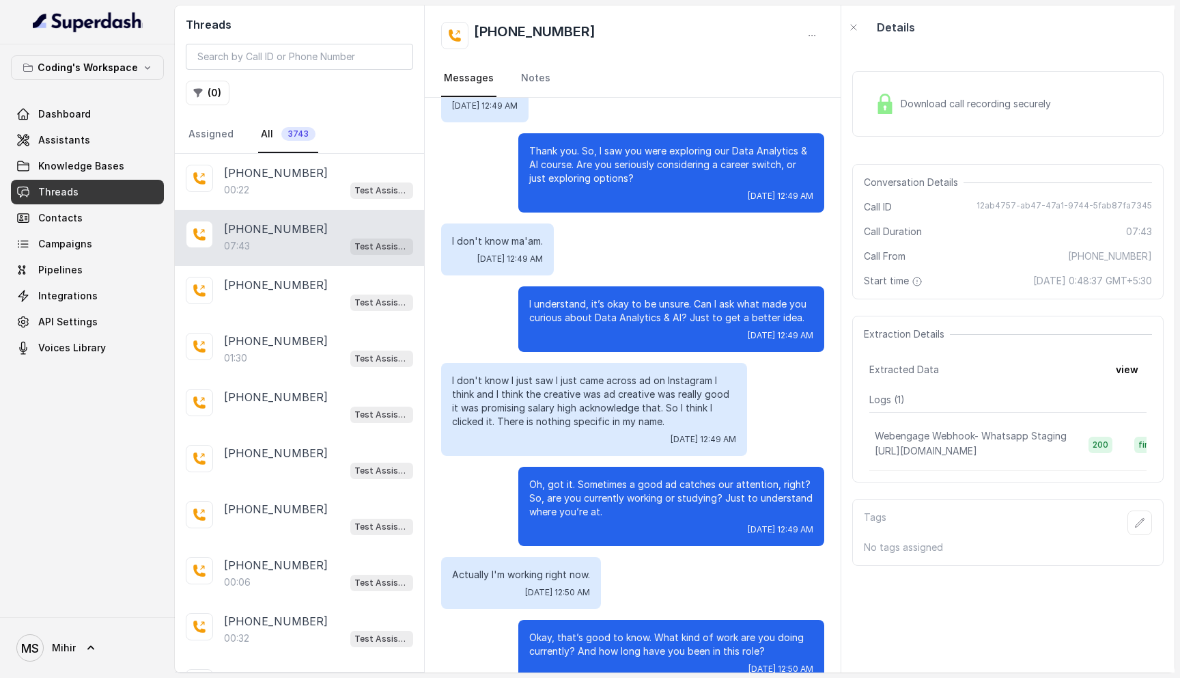
scroll to position [188, 0]
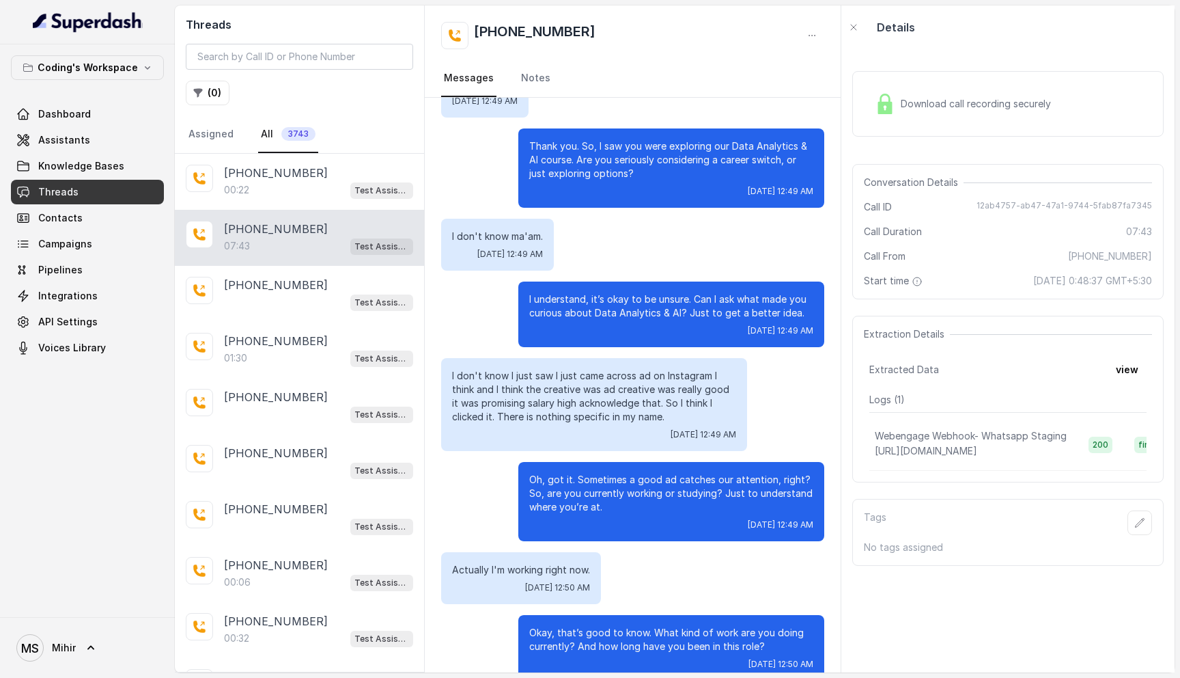
click at [951, 96] on div "Download call recording securely" at bounding box center [963, 103] width 187 height 31
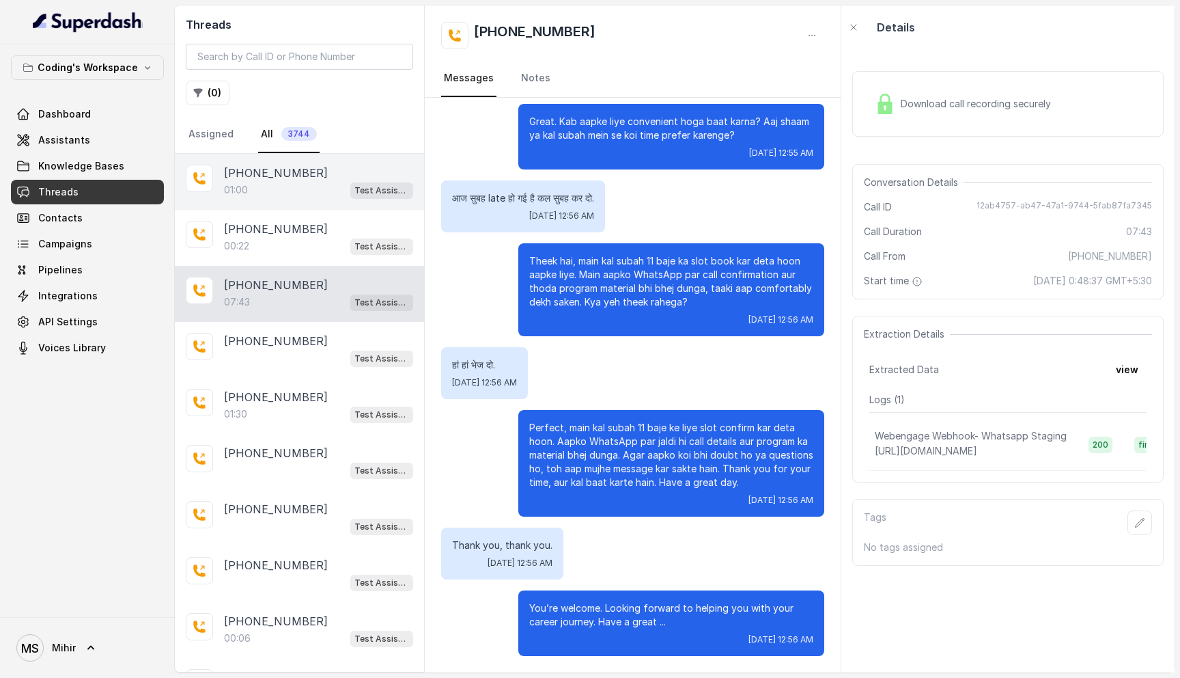
click at [293, 187] on div "01:00 Test Assistant- 2" at bounding box center [318, 190] width 189 height 18
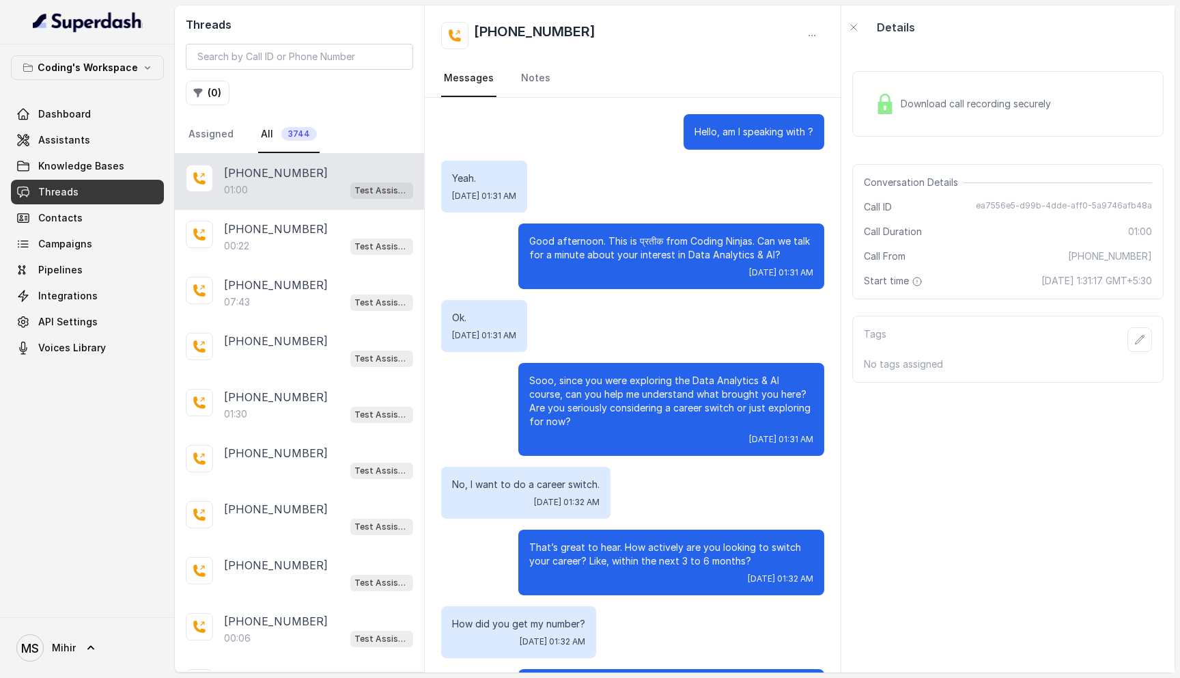
scroll to position [120, 0]
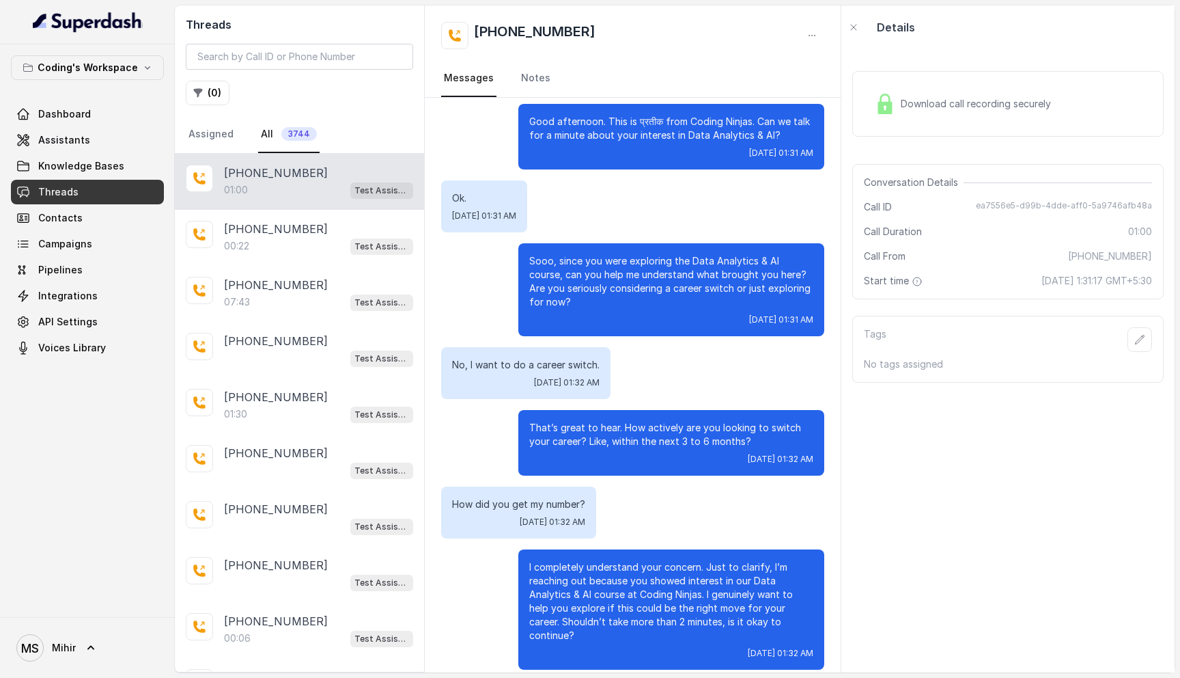
click at [1065, 119] on div "Download call recording securely" at bounding box center [1008, 104] width 311 height 66
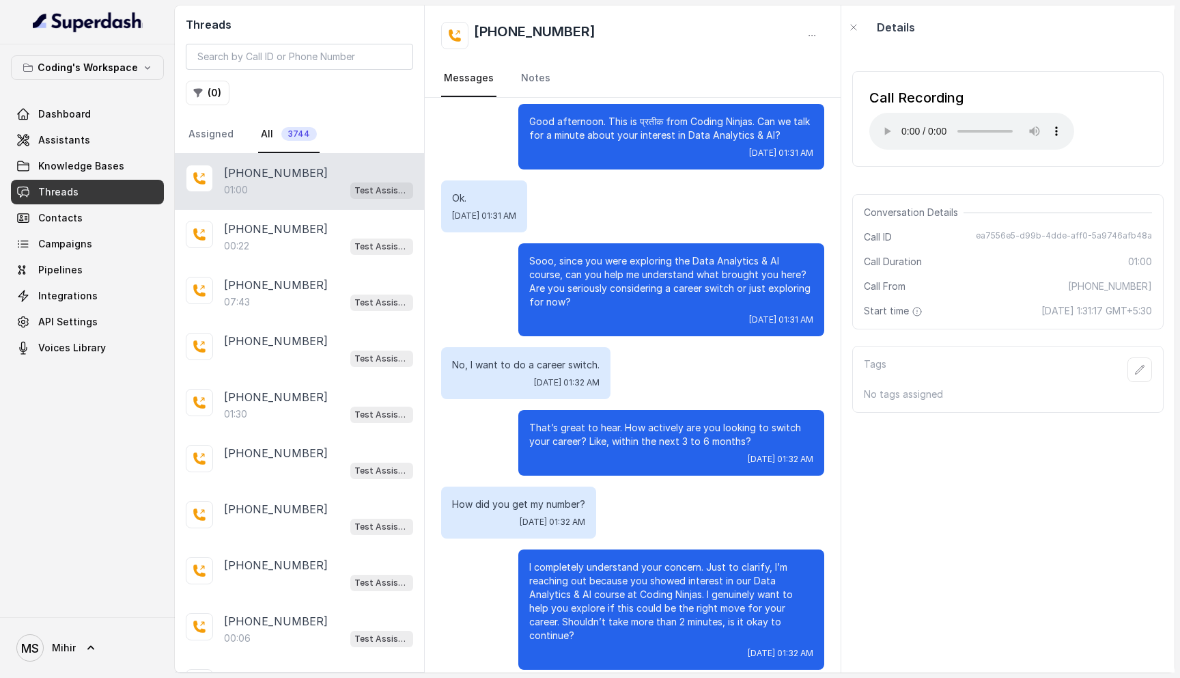
click at [710, 419] on div "That’s great to hear. How actively are you looking to switch your career? Like,…" at bounding box center [671, 443] width 306 height 66
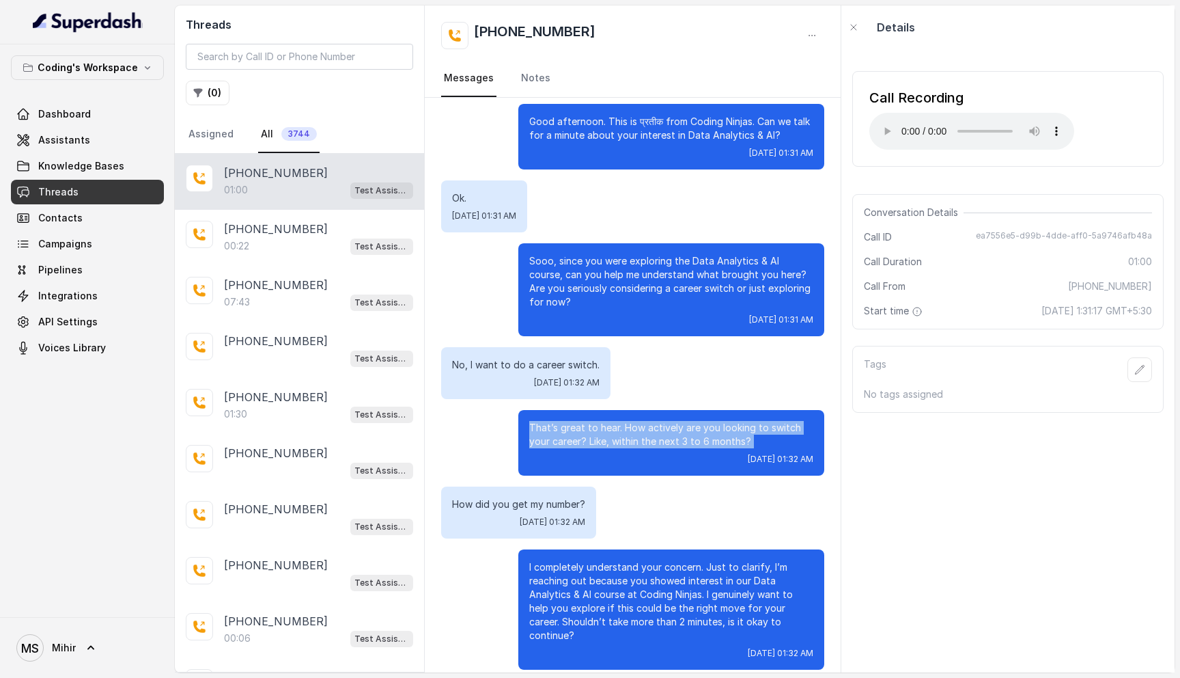
click at [710, 419] on div "That’s great to hear. How actively are you looking to switch your career? Like,…" at bounding box center [671, 443] width 306 height 66
click at [721, 432] on p "That’s great to hear. How actively are you looking to switch your career? Like,…" at bounding box center [671, 434] width 284 height 27
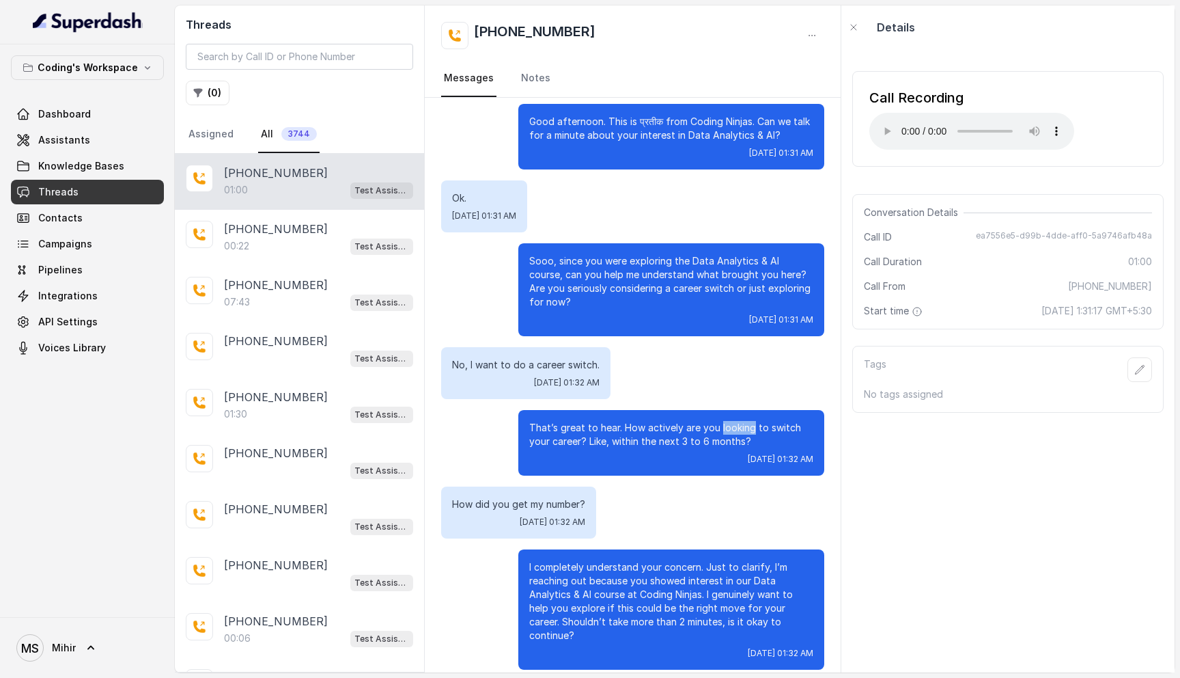
click at [721, 432] on p "That’s great to hear. How actively are you looking to switch your career? Like,…" at bounding box center [671, 434] width 284 height 27
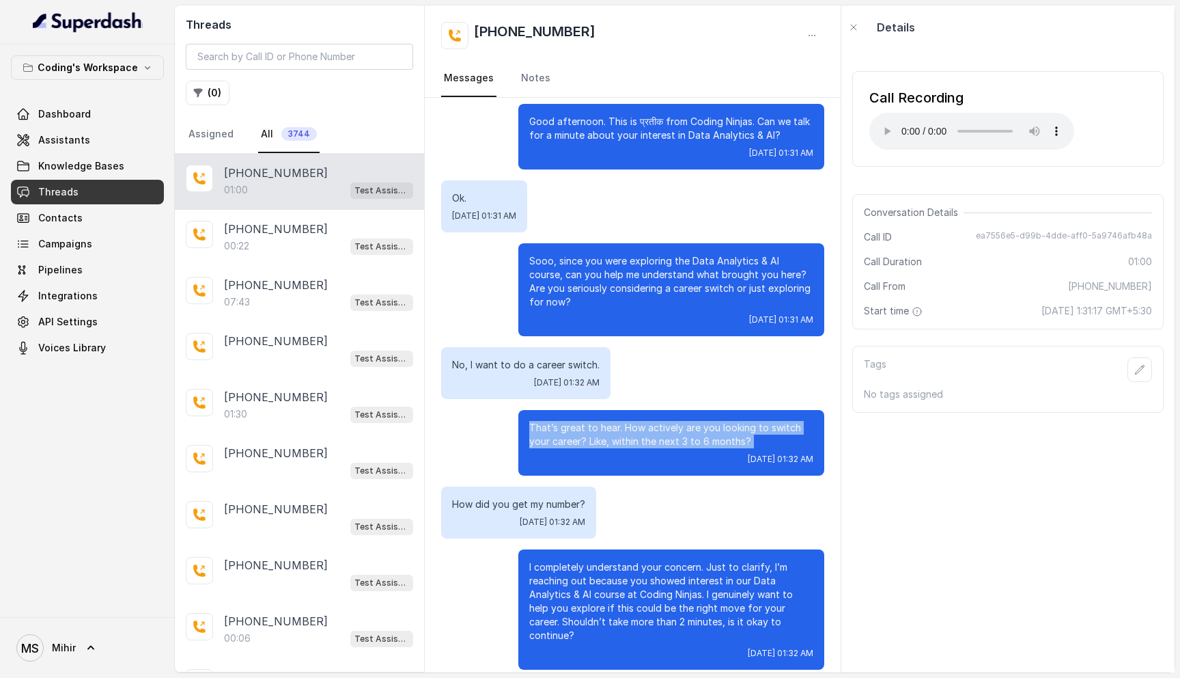
click at [721, 432] on p "That’s great to hear. How actively are you looking to switch your career? Like,…" at bounding box center [671, 434] width 284 height 27
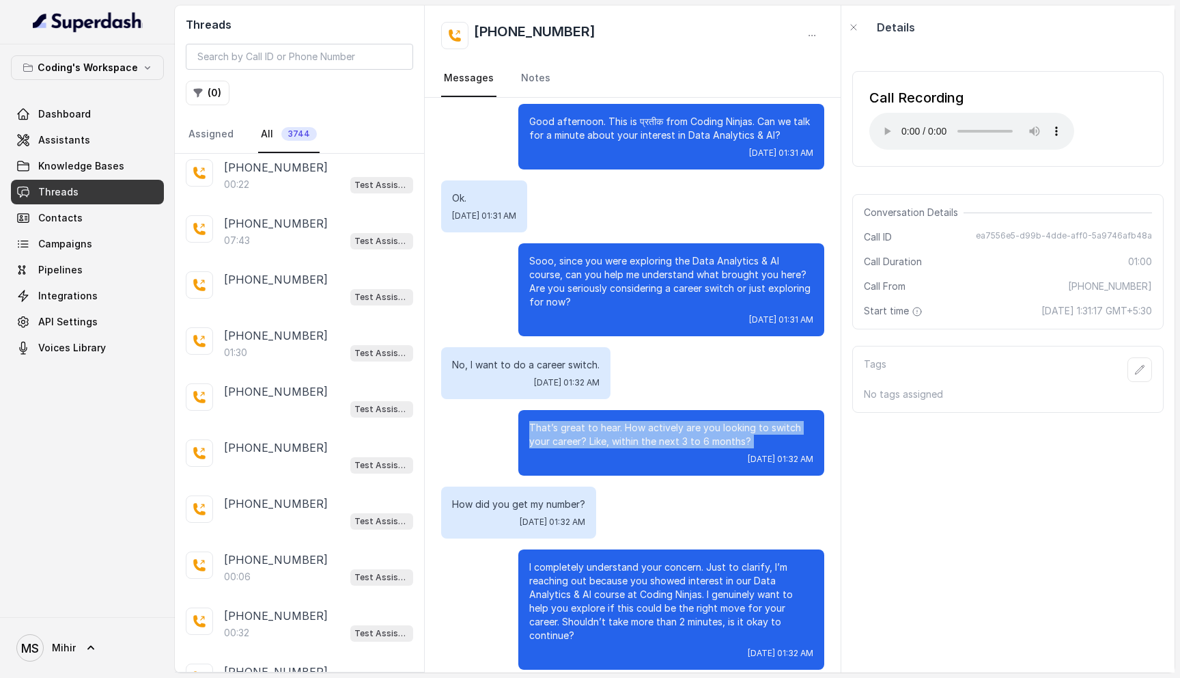
click at [653, 437] on p "That’s great to hear. How actively are you looking to switch your career? Like,…" at bounding box center [671, 434] width 284 height 27
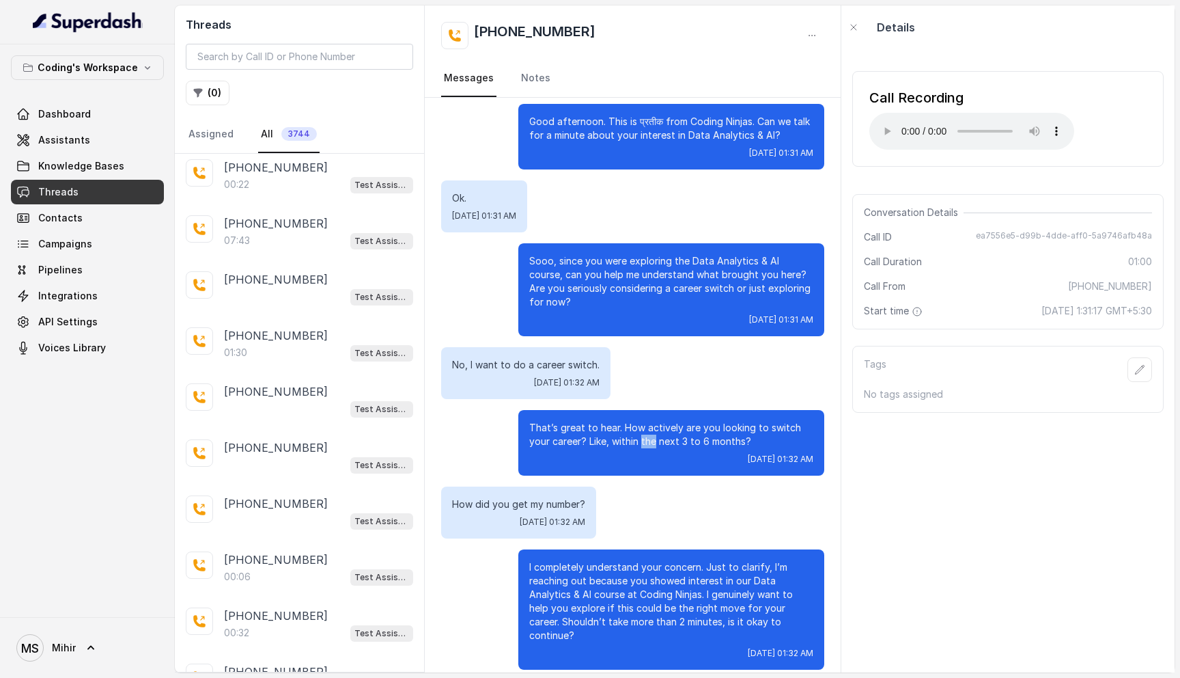
click at [653, 437] on p "That’s great to hear. How actively are you looking to switch your career? Like,…" at bounding box center [671, 434] width 284 height 27
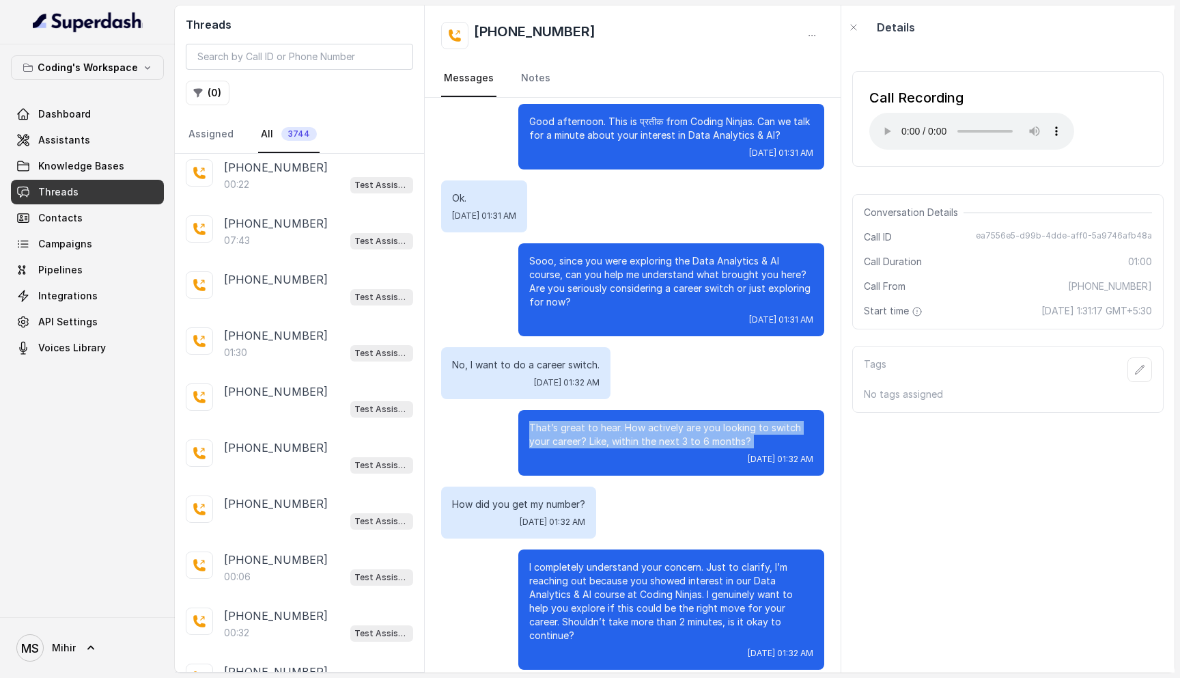
click at [653, 437] on p "That’s great to hear. How actively are you looking to switch your career? Like,…" at bounding box center [671, 434] width 284 height 27
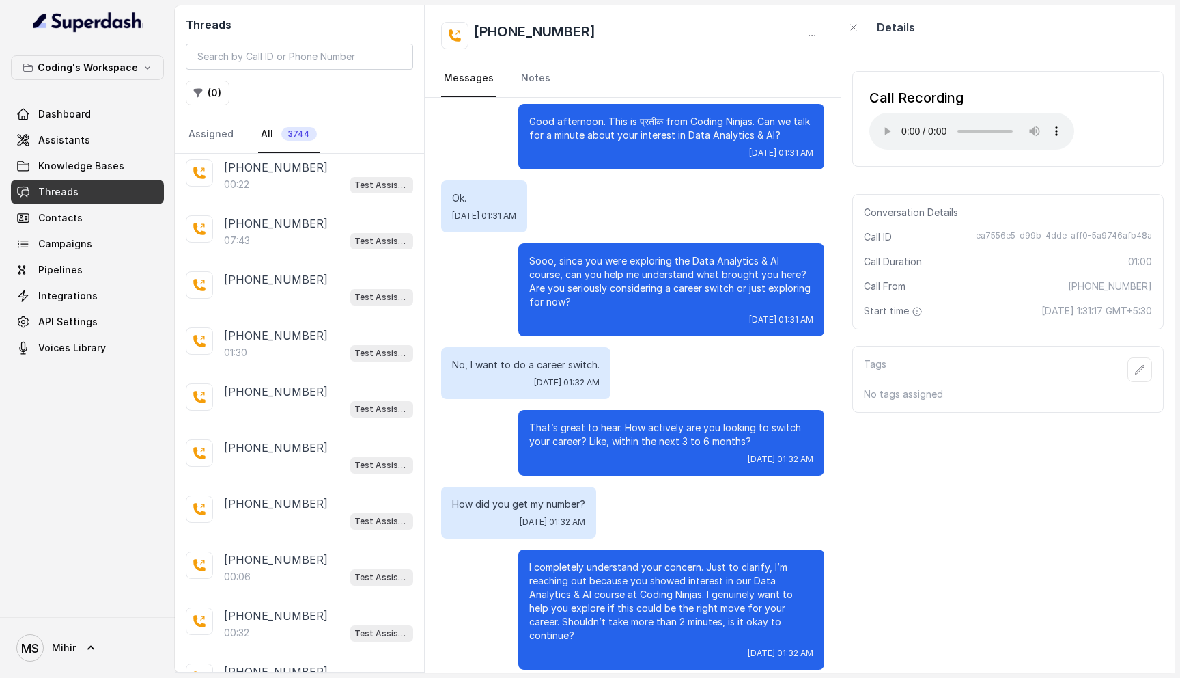
click at [653, 437] on p "That’s great to hear. How actively are you looking to switch your career? Like,…" at bounding box center [671, 434] width 284 height 27
